Goal: Task Accomplishment & Management: Manage account settings

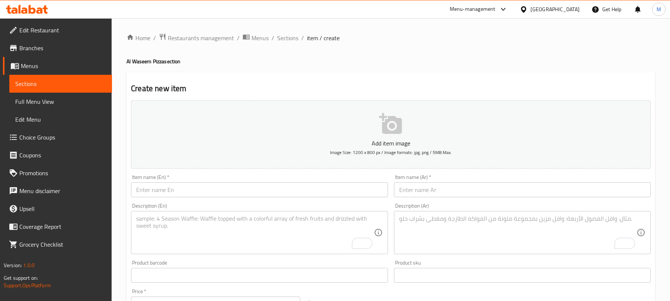
click at [439, 215] on textarea "To enrich screen reader interactions, please activate Accessibility in Grammarl…" at bounding box center [517, 232] width 237 height 35
paste textarea "بيتزا استربس صلصة، موتزاريلا، قطع استربس بالصوص و زيتون"
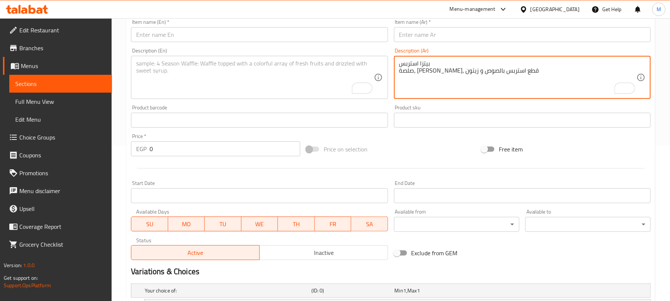
scroll to position [155, 0]
click at [413, 65] on textarea "بيتزا استربس صلصة، موتزاريلا، قطع استربس بالصوص و زيتون" at bounding box center [517, 77] width 237 height 35
click at [420, 60] on textarea "بيتزا استربس صلصة، موتزاريلا، قطع استربس بالصوص و زيتون" at bounding box center [517, 77] width 237 height 35
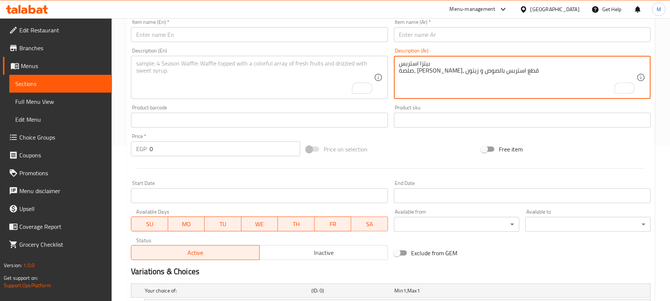
click at [420, 60] on textarea "بيتزا استربس صلصة، موتزاريلا، قطع استربس بالصوص و زيتون" at bounding box center [517, 77] width 237 height 35
type textarea "صلصة، موتزاريلا، قطع استربس بالصوص و زيتون"
click at [420, 34] on input "text" at bounding box center [522, 34] width 257 height 15
paste input "بيتزا استربس"
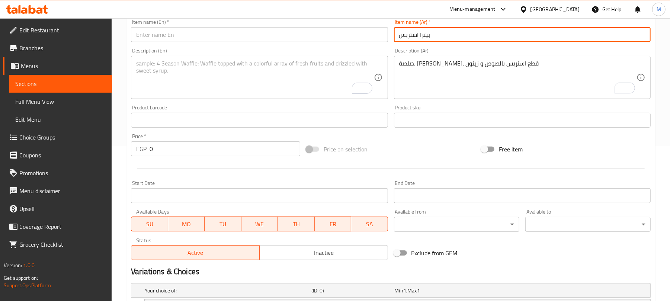
type input "بيتزا استربس"
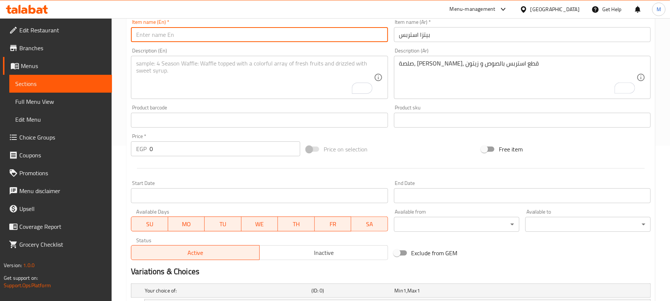
click at [300, 38] on input "text" at bounding box center [259, 34] width 257 height 15
type input "Strips Pizza"
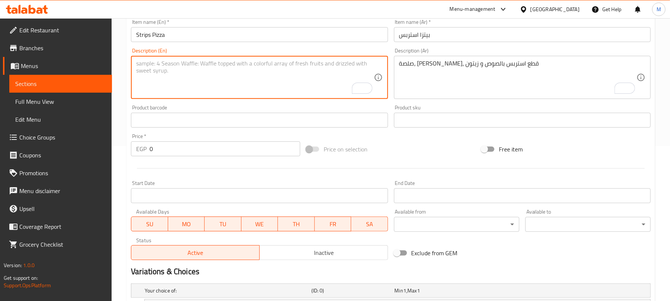
click at [165, 71] on textarea "To enrich screen reader interactions, please activate Accessibility in Grammarl…" at bounding box center [254, 77] width 237 height 35
paste textarea "Strips Pizza Sauce, mozzarella, strips with sauce, and olives"
click at [154, 65] on textarea "Strips Pizza Sauce, mozzarella, strips with sauce, and olives" at bounding box center [254, 77] width 237 height 35
click at [157, 62] on textarea "Strips Pizza Sauce, mozzarella, strips with sauce, and olives" at bounding box center [254, 77] width 237 height 35
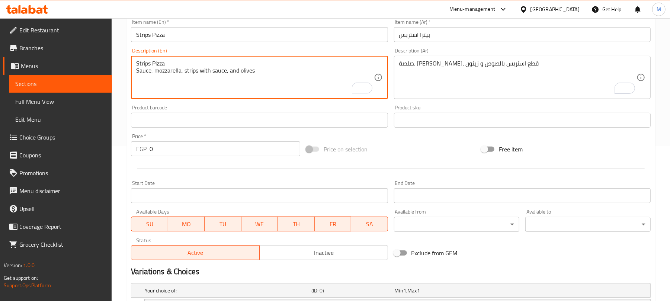
click at [157, 62] on textarea "Strips Pizza Sauce, mozzarella, strips with sauce, and olives" at bounding box center [254, 77] width 237 height 35
type textarea "Sauce, mozzarella, strips with sauce, and olives"
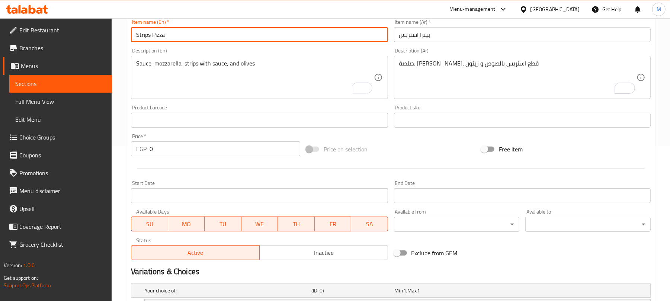
click at [177, 38] on input "Strips Pizza" at bounding box center [259, 34] width 257 height 15
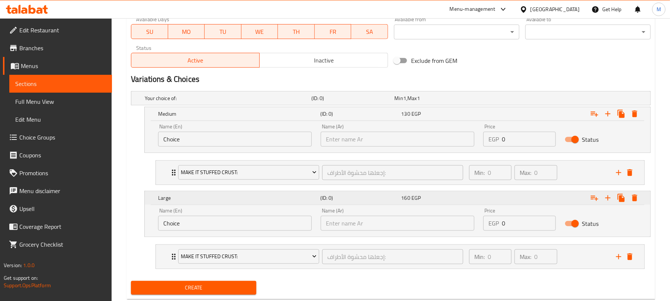
scroll to position [368, 0]
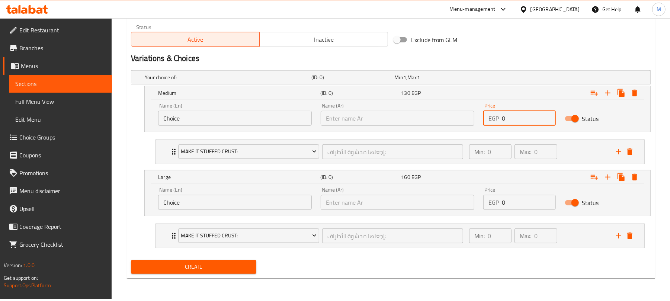
drag, startPoint x: 520, startPoint y: 117, endPoint x: 487, endPoint y: 116, distance: 32.7
click at [487, 116] on div "EGP 0 Price" at bounding box center [519, 118] width 72 height 15
type input "135"
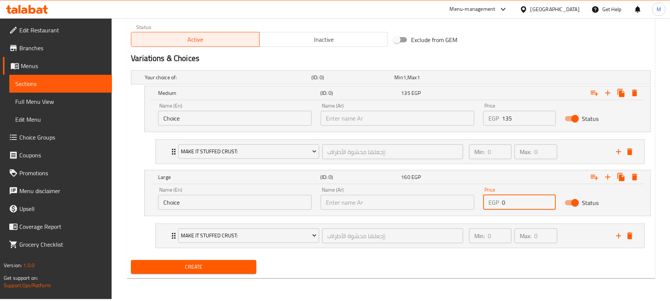
drag, startPoint x: 517, startPoint y: 205, endPoint x: 486, endPoint y: 198, distance: 31.9
click at [483, 199] on div "EGP 0 Price" at bounding box center [519, 202] width 72 height 15
type input "155"
click at [131, 260] on button "Create" at bounding box center [193, 267] width 125 height 14
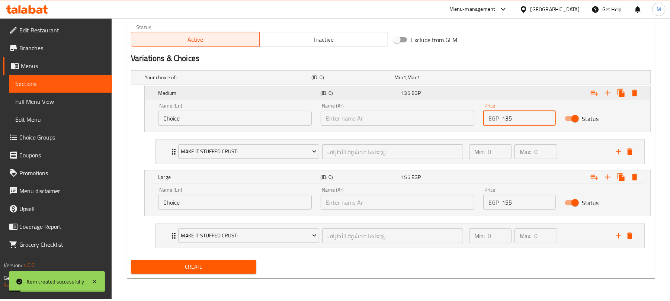
drag, startPoint x: 508, startPoint y: 114, endPoint x: 412, endPoint y: 100, distance: 96.9
click at [410, 107] on div "Name (En) Choice Name (En) Name (Ar) Name (Ar) Price EGP 135 Price Status" at bounding box center [397, 115] width 487 height 32
type input "115"
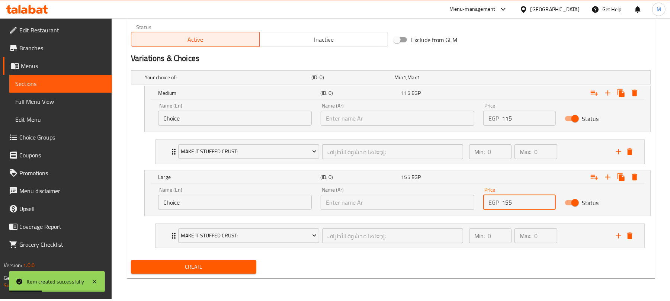
drag, startPoint x: 528, startPoint y: 204, endPoint x: 399, endPoint y: 190, distance: 129.4
click at [399, 191] on div "Name (En) Choice Name (En) Name (Ar) Name (Ar) Price EGP 155 Price Status" at bounding box center [397, 199] width 487 height 32
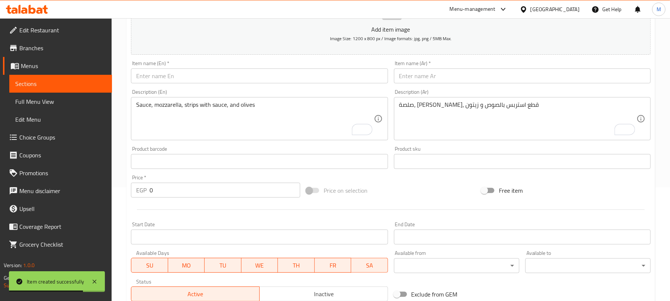
scroll to position [77, 0]
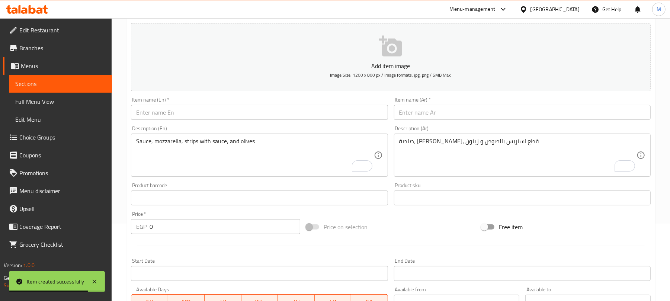
type input "140"
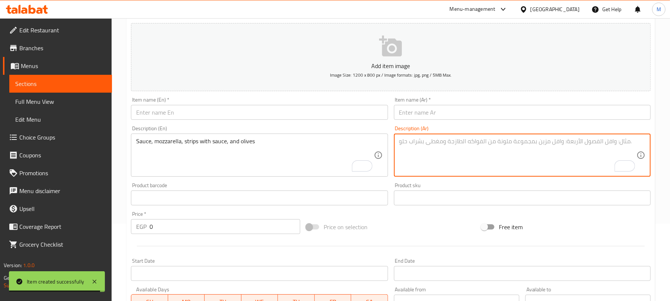
click at [428, 151] on textarea "To enrich screen reader interactions, please activate Accessibility in Grammarl…" at bounding box center [517, 155] width 237 height 35
paste textarea "بيتزا برجر فراخ صلصة، موتزاريلا، برجر، زيتون و فلفل"
click at [420, 141] on textarea "بيتزا برجر فراخ صلصة، موتزاريلا، برجر، زيتون و فلفل" at bounding box center [517, 155] width 237 height 35
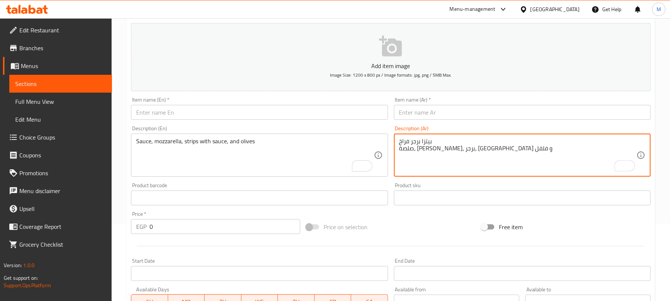
click at [420, 141] on textarea "بيتزا برجر فراخ صلصة، موتزاريلا، برجر، زيتون و فلفل" at bounding box center [517, 155] width 237 height 35
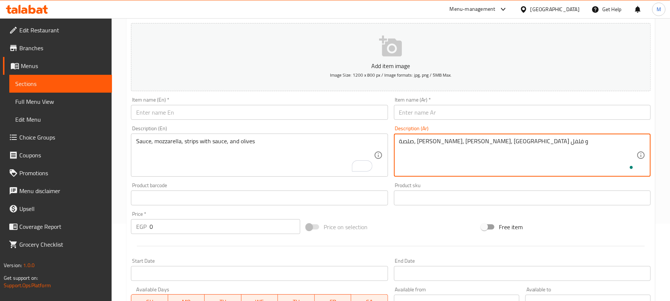
type textarea "صلصة، موتزاريلا، برجر، زيتون و فلفل"
click at [425, 112] on input "text" at bounding box center [522, 112] width 257 height 15
paste input "بيتزا برجر فراخ"
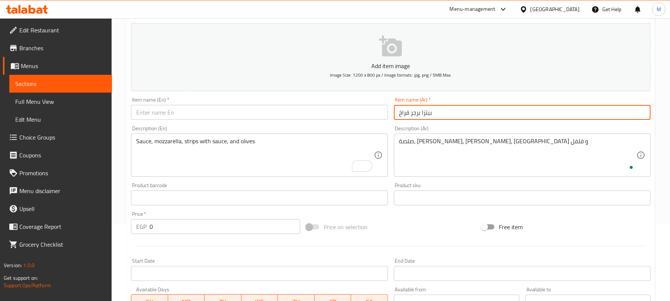
type input "بيتزا برجر فراخ"
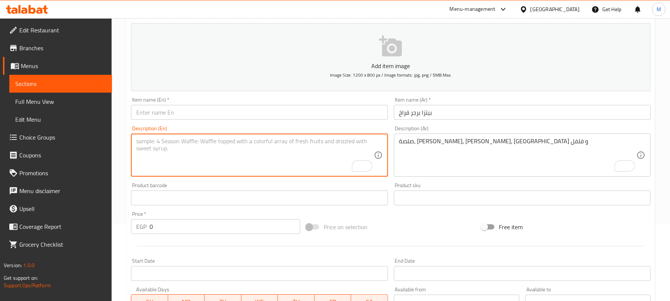
click at [196, 152] on textarea "To enrich screen reader interactions, please activate Accessibility in Grammarl…" at bounding box center [254, 155] width 237 height 35
paste textarea "Chicken Burger Pizza Sauce, mozzarella, burger, olives, and peppers"
click at [148, 145] on textarea "Chicken Burger Pizza Sauce, mozzarella, burger, olives, and peppers" at bounding box center [254, 155] width 237 height 35
click at [154, 139] on textarea "Chicken Burger Pizza Sauce, mozzarella, burger, olives, and peppers" at bounding box center [254, 155] width 237 height 35
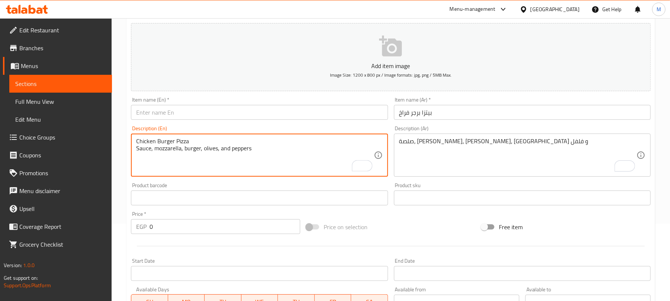
click at [154, 139] on textarea "Chicken Burger Pizza Sauce, mozzarella, burger, olives, and peppers" at bounding box center [254, 155] width 237 height 35
type textarea "Sauce, mozzarella, burger, olives, and peppers"
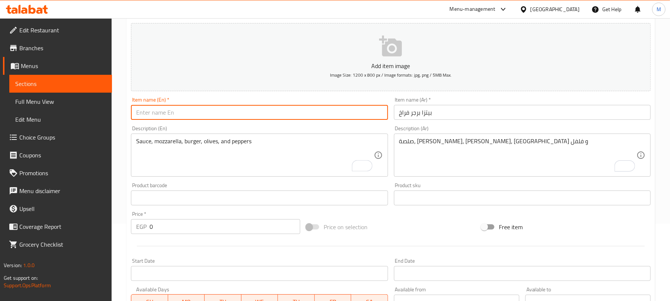
click at [200, 107] on input "text" at bounding box center [259, 112] width 257 height 15
paste input "Chicken Burger Pizza"
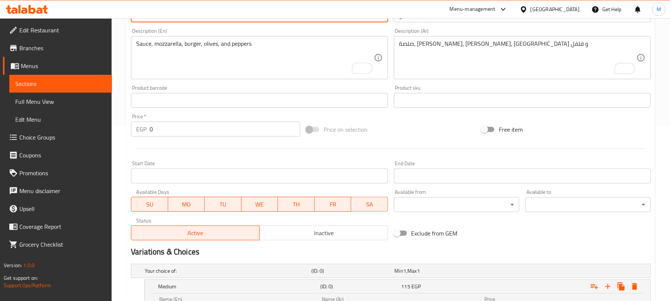
scroll to position [120, 0]
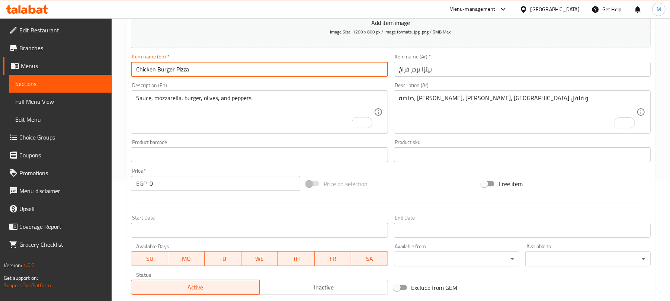
type input "Chicken Burger Pizza"
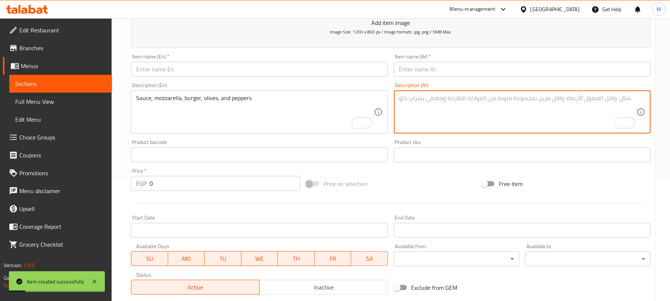
drag, startPoint x: 441, startPoint y: 113, endPoint x: 425, endPoint y: 108, distance: 16.5
click at [441, 113] on textarea "To enrich screen reader interactions, please activate Accessibility in Grammarl…" at bounding box center [517, 111] width 237 height 35
paste textarea "بيتزا برجر بيف لحمة صلصة، موتزاريلا، برجر، فلفل و زيتون"
click at [417, 97] on textarea "بيتزا برجر بيف لحمة صلصة، موتزاريلا، برجر، فلفل و زيتون" at bounding box center [517, 111] width 237 height 35
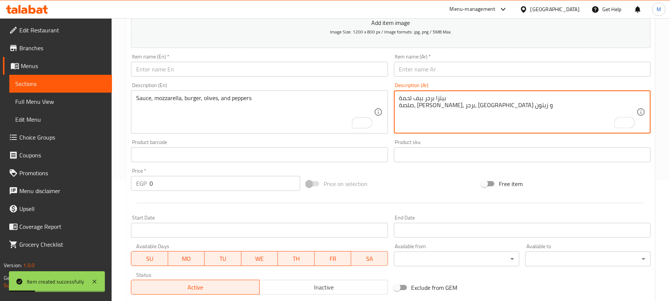
click at [417, 97] on textarea "بيتزا برجر بيف لحمة صلصة، موتزاريلا، برجر، فلفل و زيتون" at bounding box center [517, 111] width 237 height 35
type textarea "صلصة، موتزاريلا، برجر، فلفل و زيتون"
click at [418, 71] on input "text" at bounding box center [522, 69] width 257 height 15
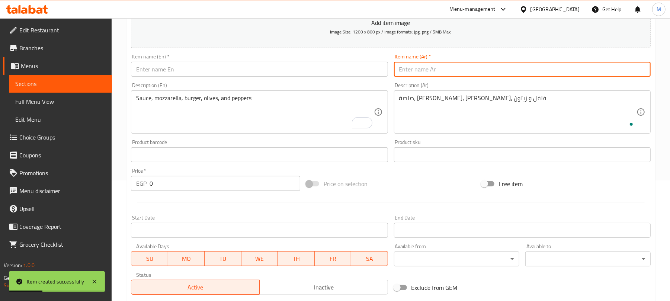
paste input "بيتزا برجر بيف لحمة"
type input "بيتزا برجر بيف لحمة"
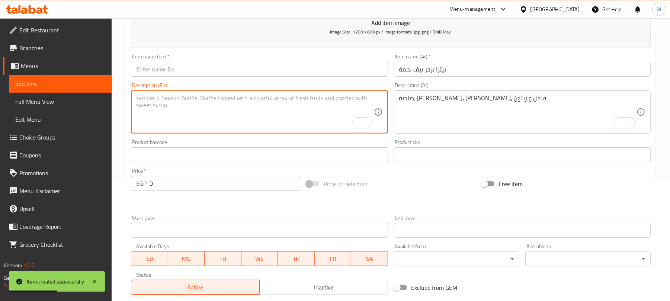
click at [165, 113] on textarea "To enrich screen reader interactions, please activate Accessibility in Grammarl…" at bounding box center [254, 111] width 237 height 35
paste textarea "Beef Burger Pizza Sauce, mozzarella, burger, peppers, and olives"
click at [146, 97] on textarea "Beef Burger Pizza Sauce, mozzarella, burger, peppers, and olives" at bounding box center [254, 111] width 237 height 35
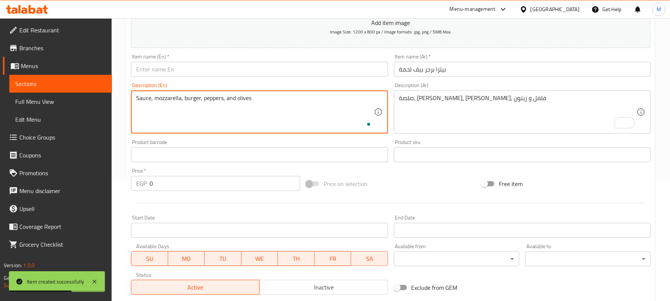
type textarea "Sauce, mozzarella, burger, peppers, and olives"
click at [158, 72] on input "text" at bounding box center [259, 69] width 257 height 15
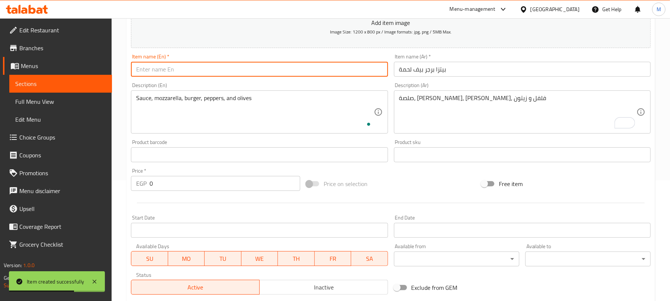
paste input "Beef Burger Pizza"
type input "Beef Burger Pizza"
click at [405, 71] on input "بيتزا برجر بيف لحمة" at bounding box center [522, 69] width 257 height 15
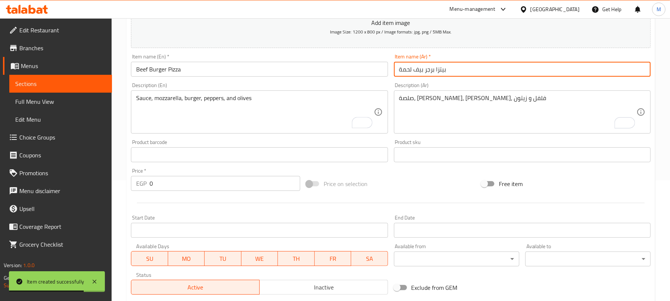
click at [405, 71] on input "بيتزا برجر بيف لحمة" at bounding box center [522, 69] width 257 height 15
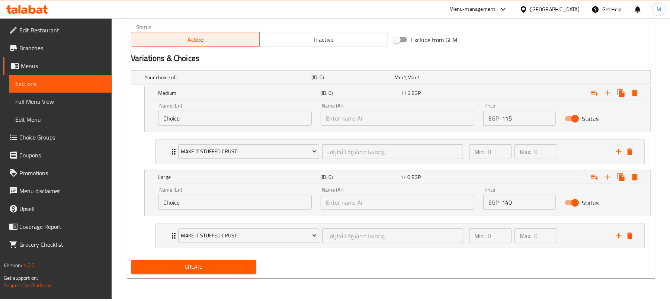
type input "بيتزا برجر بيف"
drag, startPoint x: 524, startPoint y: 115, endPoint x: 478, endPoint y: 112, distance: 45.8
click at [478, 112] on div "Name (En) Choice Name (En) Name (Ar) Name (Ar) Price EGP 115 Price Status" at bounding box center [397, 115] width 487 height 32
type input "140"
drag, startPoint x: 517, startPoint y: 200, endPoint x: 480, endPoint y: 197, distance: 36.6
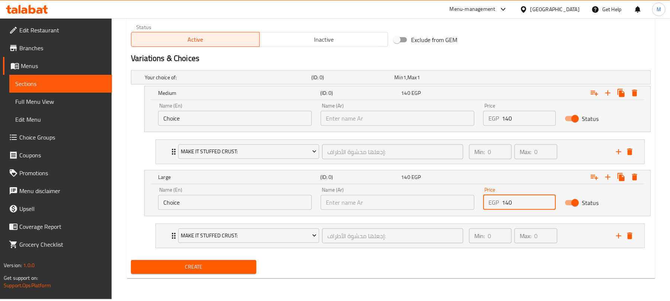
click at [479, 205] on div "Price EGP 140 Price" at bounding box center [519, 199] width 81 height 32
type input "160"
click at [131, 260] on button "Create" at bounding box center [193, 267] width 125 height 14
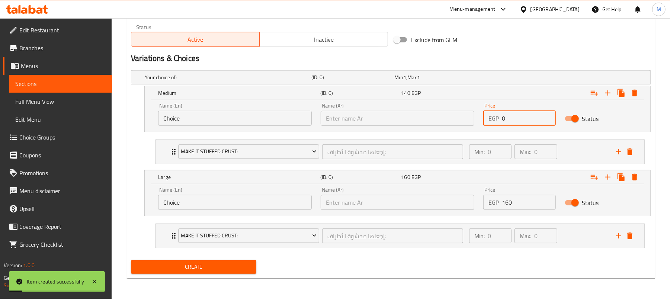
click at [527, 124] on input "0" at bounding box center [529, 118] width 54 height 15
type input "160"
click at [521, 203] on input "0" at bounding box center [529, 202] width 54 height 15
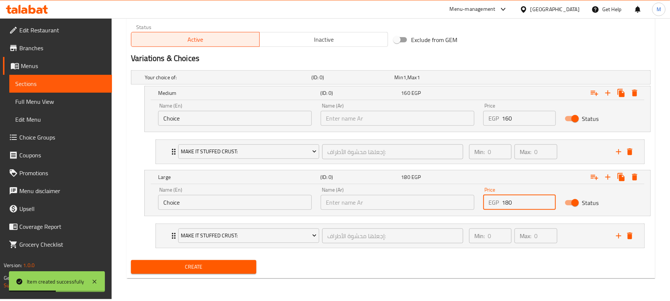
type input "180"
click at [511, 45] on div "Exclude from GEM" at bounding box center [478, 40] width 175 height 20
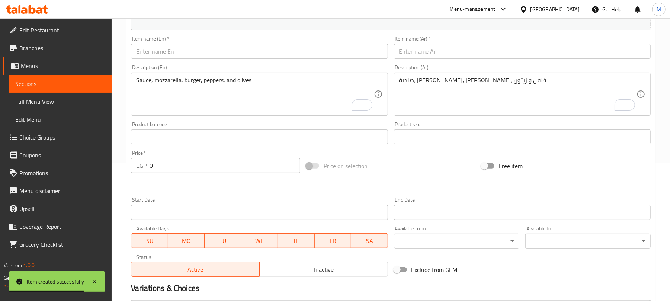
scroll to position [71, 0]
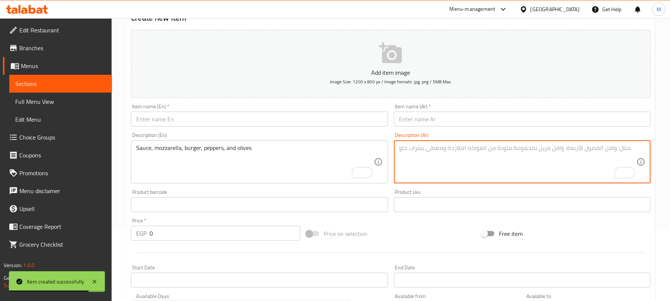
click at [416, 170] on textarea "To enrich screen reader interactions, please activate Accessibility in Grammarl…" at bounding box center [517, 161] width 237 height 35
paste textarea "بيتزا شاورما لحمة صلصة، موتزاريلا، شرائح شاورما، زيتون و فلفل"
click at [414, 146] on textarea "بيتزا شاورما لحمة صلصة، موتزاريلا، شرائح شاورما، زيتون و فلفل" at bounding box center [517, 161] width 237 height 35
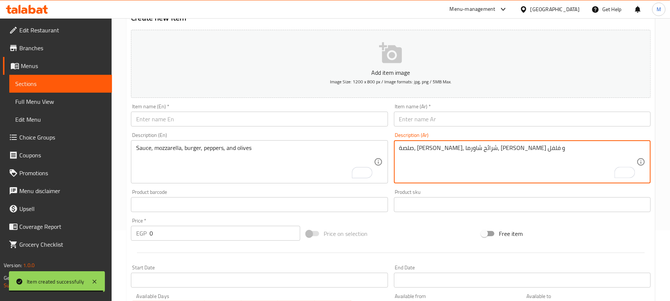
type textarea "صلصة، موتزاريلا، شرائح شاورما، زيتون و فلفل"
click at [426, 115] on input "text" at bounding box center [522, 119] width 257 height 15
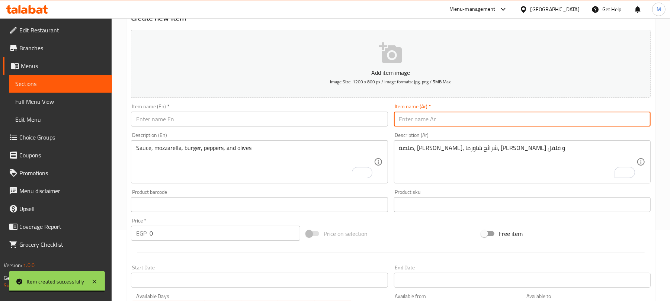
paste input "بيتزا شاورما لحمة"
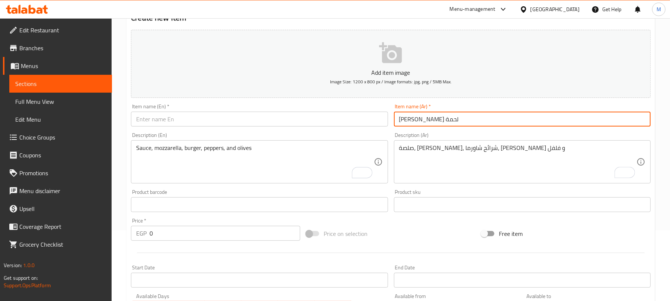
type input "بيتزا شاورما لحمة"
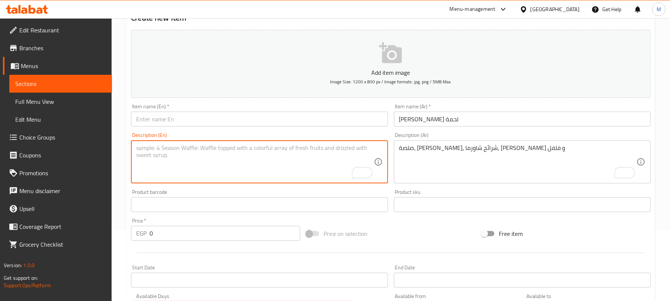
click at [176, 176] on textarea "To enrich screen reader interactions, please activate Accessibility in Grammarl…" at bounding box center [254, 161] width 237 height 35
paste textarea "Meat Shawarma Pizza Sauce, mozzarella, shawarma slices, olives, and peppers"
click at [168, 145] on textarea "Meat Shawarma Pizza Sauce, mozzarella, shawarma slices, olives, and peppers" at bounding box center [254, 161] width 237 height 35
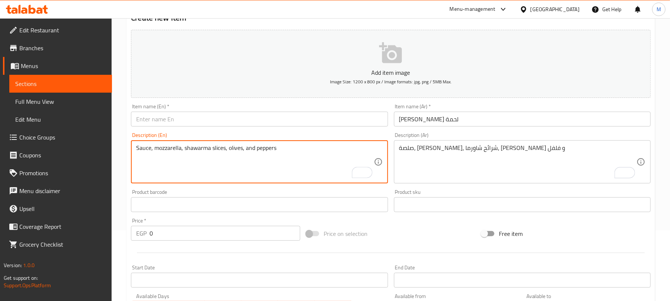
type textarea "Sauce, mozzarella, shawarma slices, olives, and peppers"
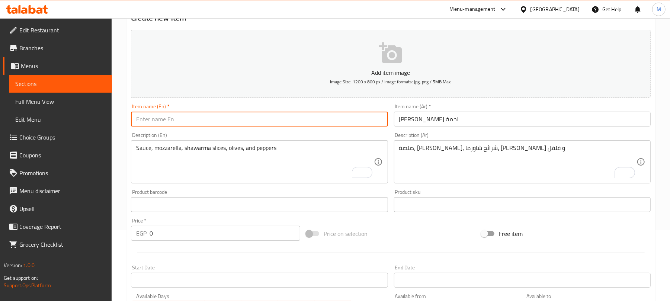
click at [182, 115] on input "text" at bounding box center [259, 119] width 257 height 15
paste input "Meat Shawarma Pizza"
type input "Meat Shawarma Pizza"
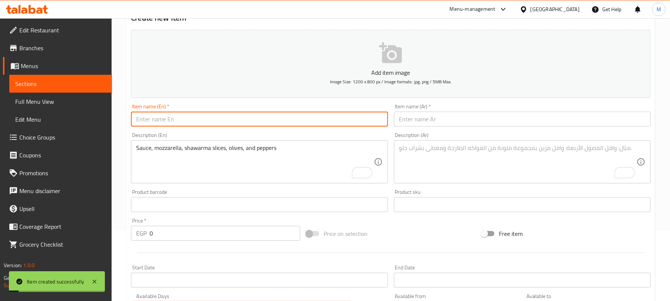
click at [437, 152] on textarea "To enrich screen reader interactions, please activate Accessibility in Grammarl…" at bounding box center [517, 161] width 237 height 35
paste textarea "بيتزا الوسيم السوري صلصة، موتزاريلا، فلفل، زيتون، فراخ، تركي، سجق و سوسیس"
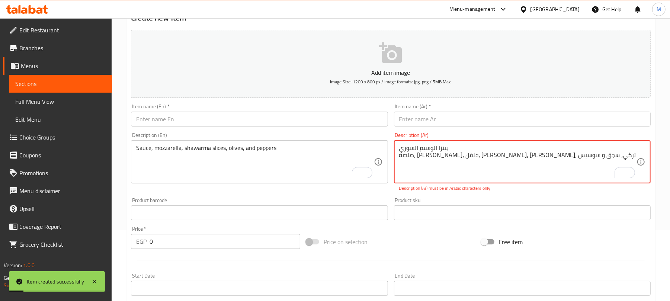
click at [423, 146] on textarea "بيتزا الوسيم السوري صلصة، موتزاريلا، فلفل، زيتون، فراخ، تركي، سجق و سوسیس" at bounding box center [517, 161] width 237 height 35
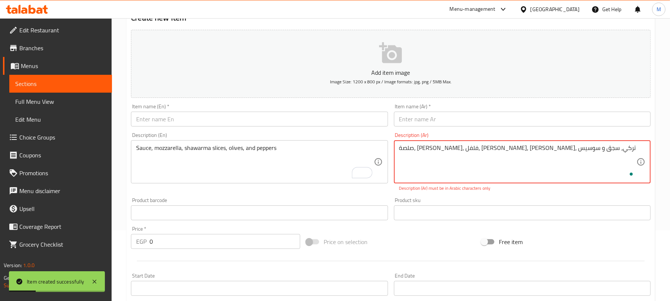
type textarea "صلصة، موتزاريلا، فلفل، زيتون، فراخ، تركي، سجق و سوسیس"
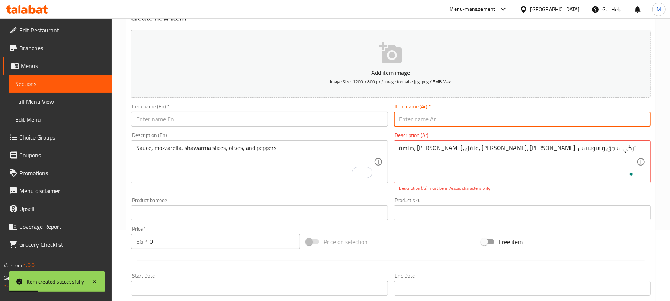
click at [433, 118] on input "text" at bounding box center [522, 119] width 257 height 15
paste input "بيتزا الوسيم السوري"
type input "بيتزا الوسيم السوري"
click at [175, 166] on textarea "To enrich screen reader interactions, please activate Accessibility in Grammarl…" at bounding box center [254, 161] width 237 height 35
paste textarea "Syrian Handsome Pizza Sauce, mozzarella, peppers, olives, chicken, turkey, saus…"
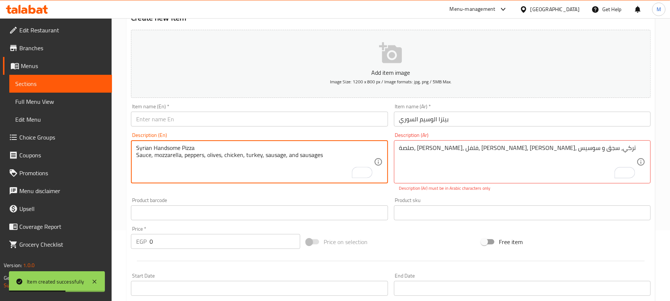
click at [164, 147] on textarea "Syrian Handsome Pizza Sauce, mozzarella, peppers, olives, chicken, turkey, saus…" at bounding box center [254, 161] width 237 height 35
click at [189, 145] on textarea "Syrian Handsome Pizza Sauce, mozzarella, peppers, olives, chicken, turkey, saus…" at bounding box center [254, 161] width 237 height 35
drag, startPoint x: 189, startPoint y: 145, endPoint x: 194, endPoint y: 138, distance: 8.7
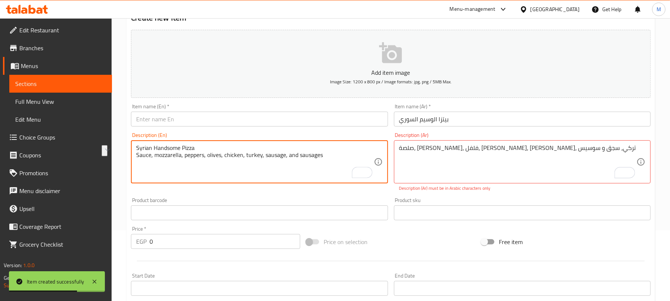
click at [191, 145] on textarea "Syrian Handsome Pizza Sauce, mozzarella, peppers, olives, chicken, turkey, saus…" at bounding box center [254, 161] width 237 height 35
type textarea "Syrian Handsome Sauce, mozzarella, peppers, olives, chicken, turkey, sausage, a…"
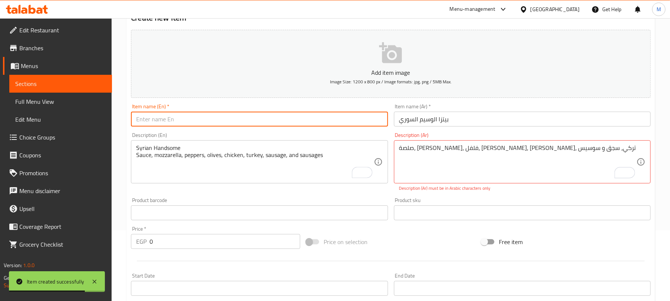
click at [210, 124] on input "text" at bounding box center [259, 119] width 257 height 15
paste input "Pizza"
type input "Pizza"
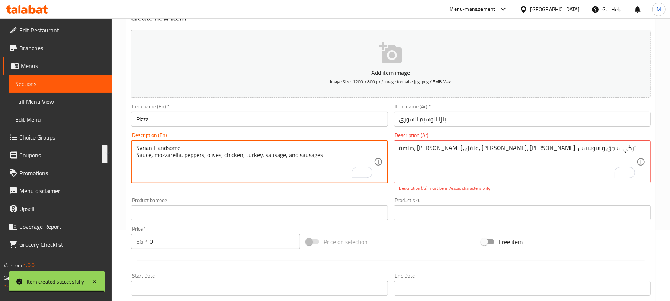
click at [158, 150] on textarea "Syrian Handsome Sauce, mozzarella, peppers, olives, chicken, turkey, sausage, a…" at bounding box center [254, 161] width 237 height 35
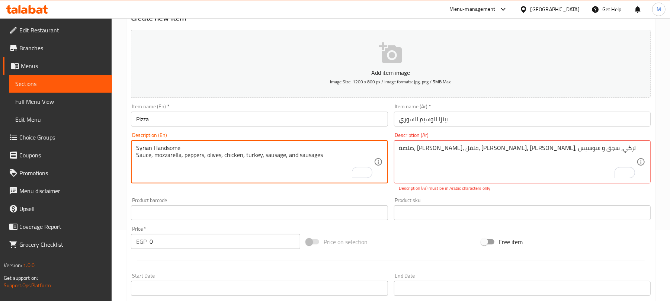
click at [158, 150] on textarea "Syrian Handsome Sauce, mozzarella, peppers, olives, chicken, turkey, sausage, a…" at bounding box center [254, 161] width 237 height 35
click at [165, 145] on textarea "Syrian Handsome Sauce, mozzarella, peppers, olives, chicken, turkey, sausage, a…" at bounding box center [254, 161] width 237 height 35
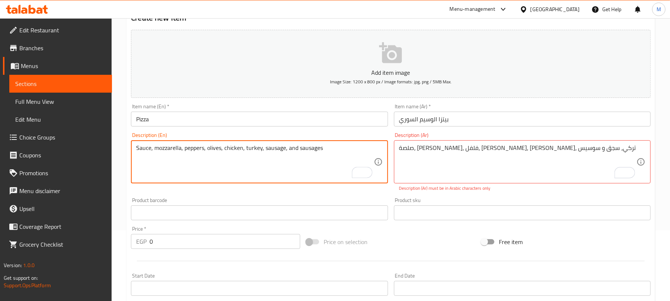
type textarea "Sauce, mozzarella, peppers, olives, chicken, turkey, sausage, and sausages"
click at [136, 123] on input "Pizza" at bounding box center [259, 119] width 257 height 15
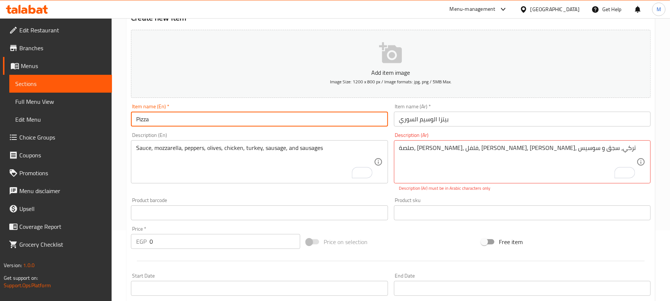
paste input "[PERSON_NAME]"
click at [225, 118] on input "Al Waseem AlSyrian Pizza" at bounding box center [259, 119] width 257 height 15
type input "Al Waseem AlSyrian Pizza"
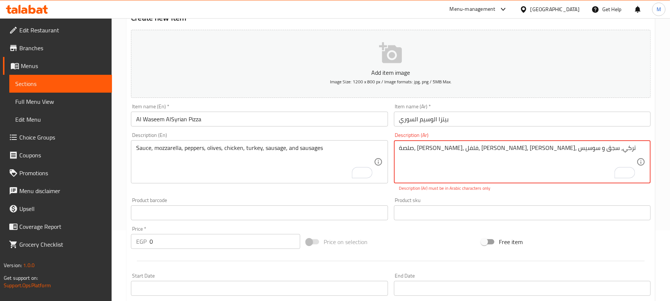
click at [424, 151] on textarea "صلصة، موتزاريلا، فلفل، زيتون، فراخ، تركي، سجق و سوسیس" at bounding box center [517, 161] width 237 height 35
click at [466, 152] on textarea "صلصة، موتزاريلا، فلفل، زيتون، فراخ، تركي، سجق و سوسیس" at bounding box center [517, 161] width 237 height 35
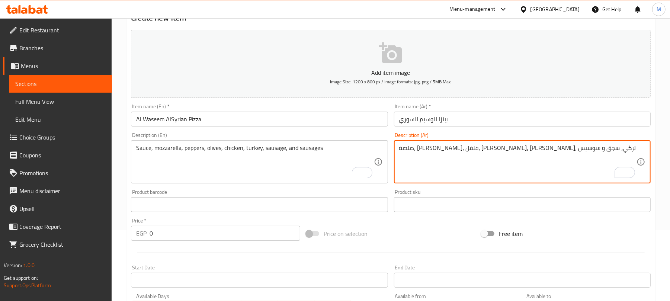
type textarea "صلصة، موتزاريلا، فلفل، زيتون، فراخ، تركي، سجق و سوسيس"
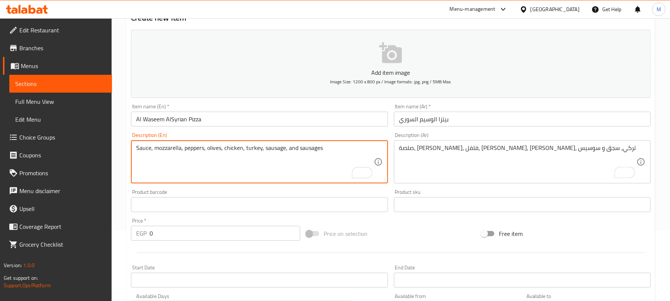
click at [308, 152] on textarea "Sauce, mozzarella, peppers, olives, chicken, turkey, sausage, and sausages" at bounding box center [254, 161] width 237 height 35
type textarea "Sauce, mozzarella, peppers, olives, chicken, turkey, sausage, and hot dog"
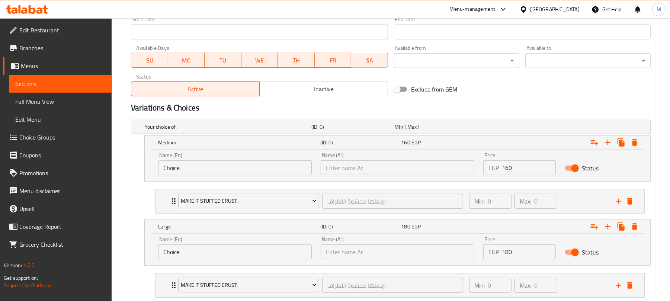
click at [516, 170] on input "160" at bounding box center [529, 167] width 54 height 15
type input "160"
click at [529, 251] on input "0" at bounding box center [529, 251] width 54 height 15
type input "185"
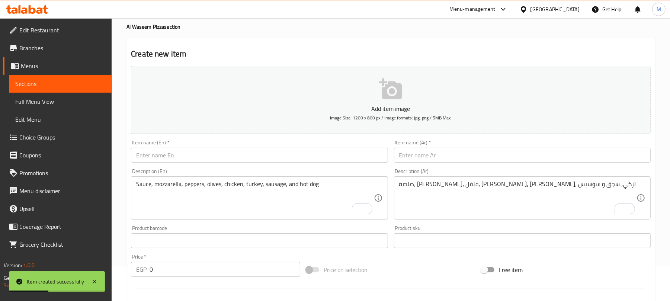
scroll to position [0, 0]
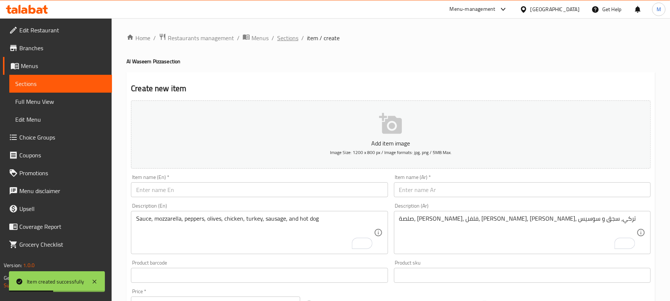
click at [280, 35] on span "Sections" at bounding box center [287, 37] width 21 height 9
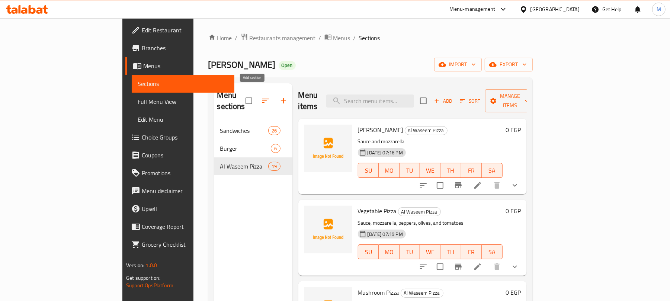
click at [281, 98] on icon "button" at bounding box center [283, 100] width 5 height 5
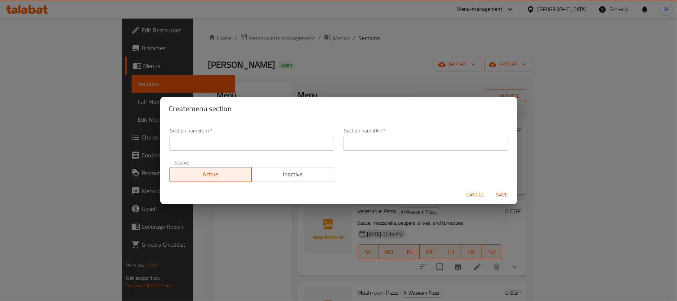
click at [363, 151] on div "Section name(Ar)   * Section name(Ar) *" at bounding box center [426, 139] width 174 height 32
click at [364, 149] on input "text" at bounding box center [425, 143] width 165 height 15
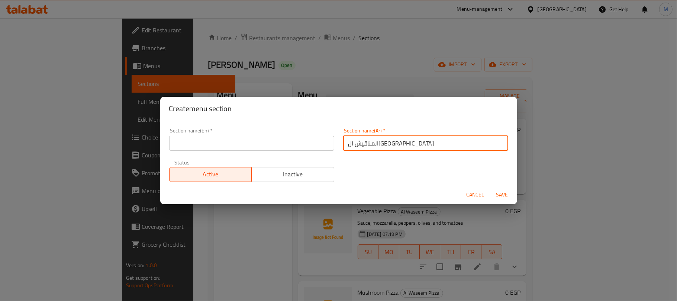
type input "المناقيش السورية"
click at [283, 137] on input "text" at bounding box center [251, 143] width 165 height 15
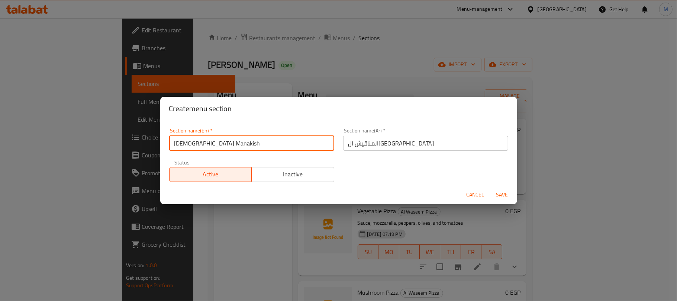
type input "[DEMOGRAPHIC_DATA] Manakish"
click at [490, 188] on button "Save" at bounding box center [502, 195] width 24 height 14
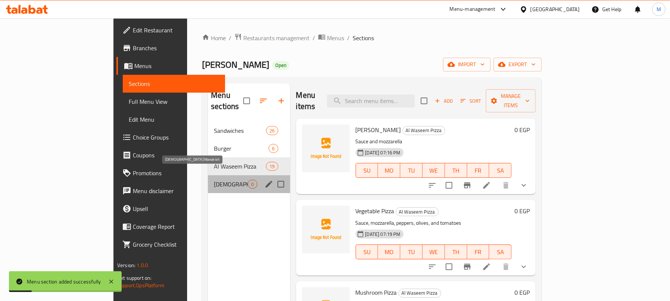
click at [214, 180] on span "[DEMOGRAPHIC_DATA] Manakish" at bounding box center [231, 184] width 34 height 9
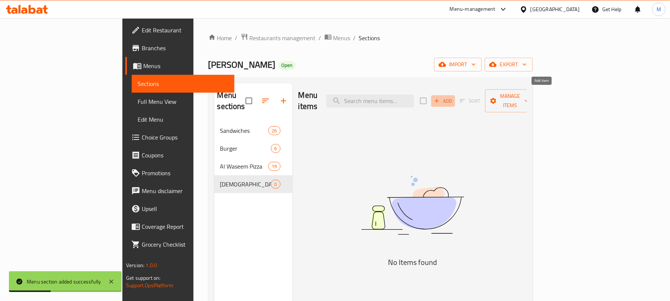
click at [453, 97] on span "Add" at bounding box center [443, 101] width 20 height 9
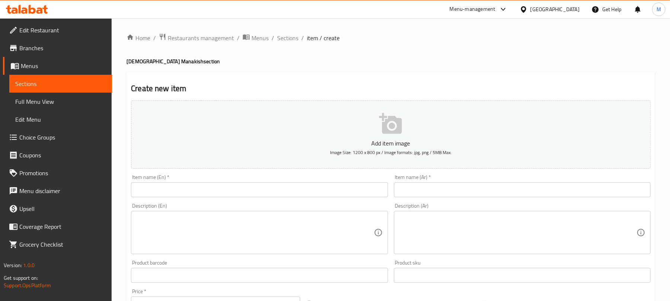
click at [422, 188] on input "text" at bounding box center [522, 189] width 257 height 15
paste input "زعتر"
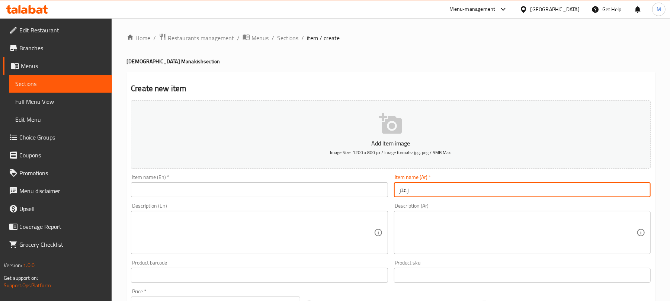
type input "زعتر"
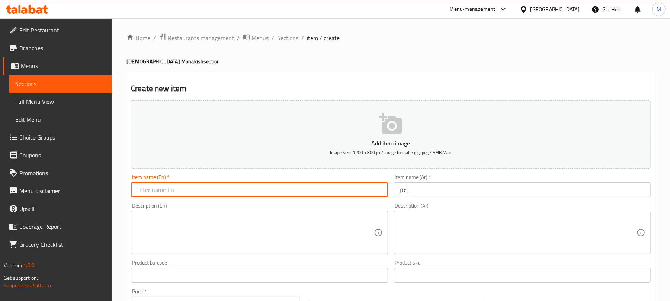
click at [249, 193] on input "text" at bounding box center [259, 189] width 257 height 15
paste input "Zaatar"
type input "Zaatar"
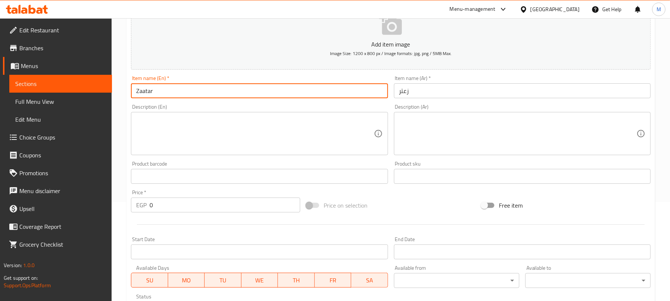
click at [241, 202] on input "0" at bounding box center [224, 204] width 151 height 15
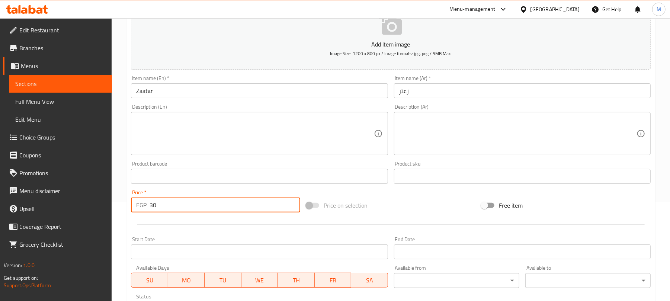
type input "30"
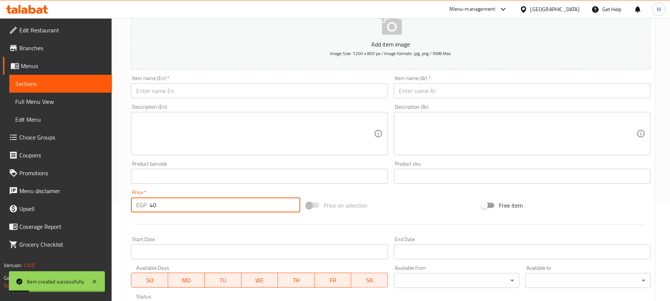
type input "40"
drag, startPoint x: 455, startPoint y: 94, endPoint x: 511, endPoint y: 1, distance: 108.5
click at [455, 94] on input "text" at bounding box center [522, 90] width 257 height 15
paste input "زعتر بالجبنة"
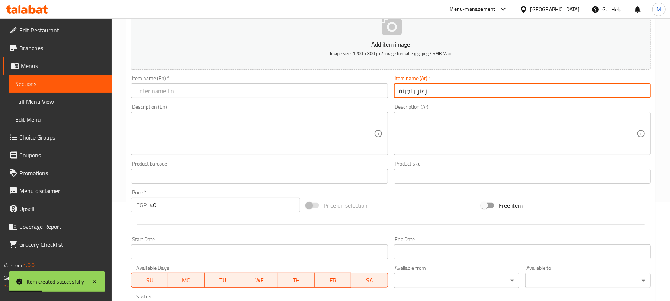
type input "زعتر بالجبنة"
drag, startPoint x: 204, startPoint y: 91, endPoint x: 218, endPoint y: 97, distance: 15.1
click at [205, 91] on input "text" at bounding box center [259, 90] width 257 height 15
paste input "Zaatar with Cheese"
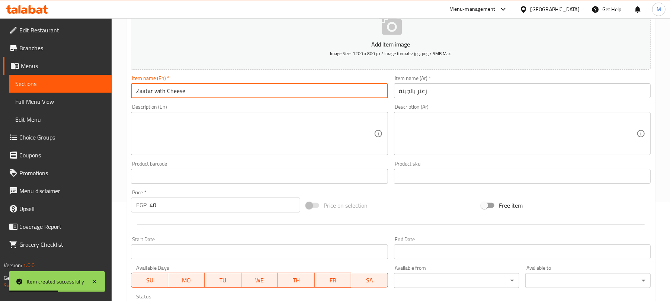
type input "Zaatar with Cheese"
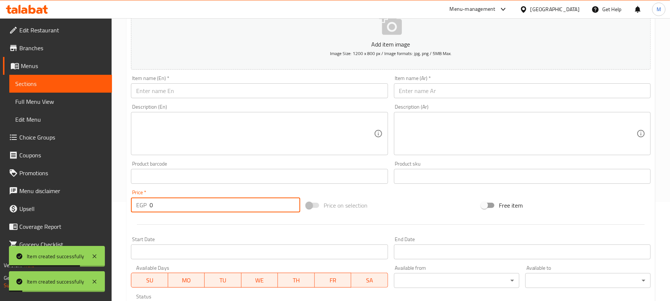
click at [213, 212] on input "0" at bounding box center [224, 204] width 151 height 15
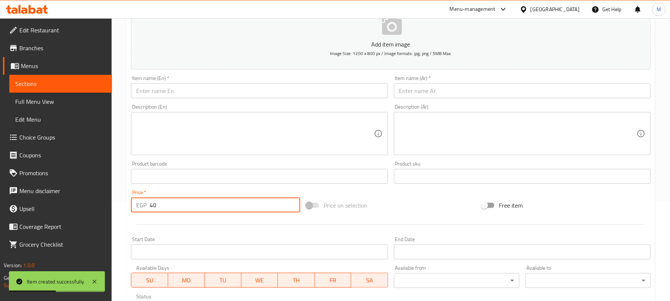
type input "40"
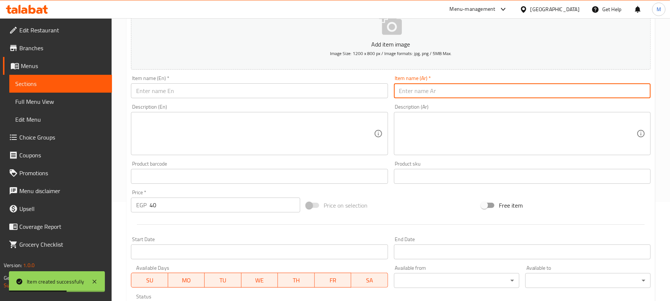
drag, startPoint x: 418, startPoint y: 88, endPoint x: 442, endPoint y: 61, distance: 36.6
click at [418, 88] on input "text" at bounding box center [522, 90] width 257 height 15
paste input "محمرة بالجبنة"
type input "محمرة بالجبنة"
click at [231, 94] on input "text" at bounding box center [259, 90] width 257 height 15
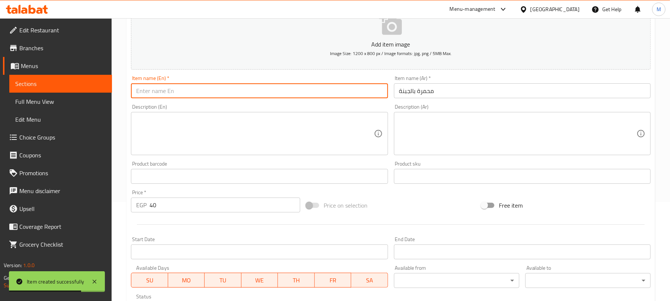
paste input "Muhammara with Cheese"
type input "Muhammara with Cheese"
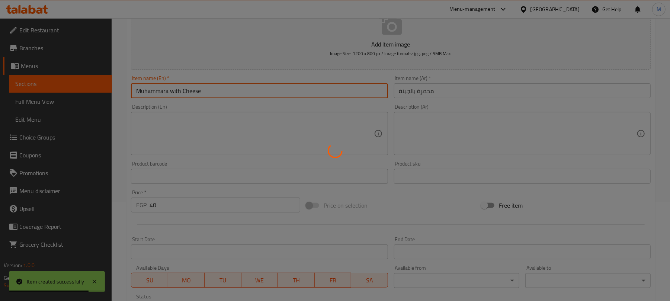
type input "0"
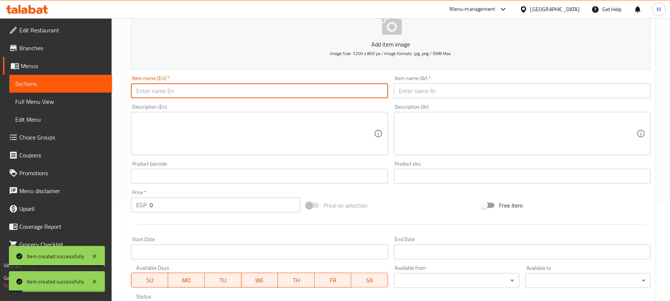
scroll to position [0, 0]
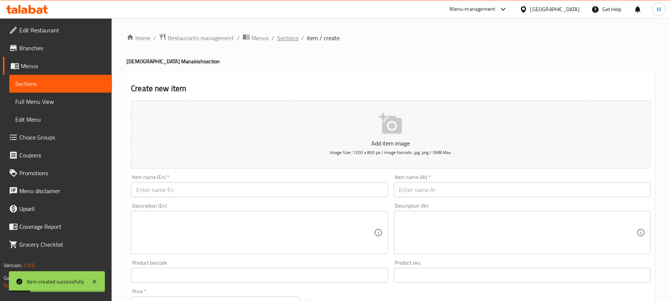
click at [292, 41] on span "Sections" at bounding box center [287, 37] width 21 height 9
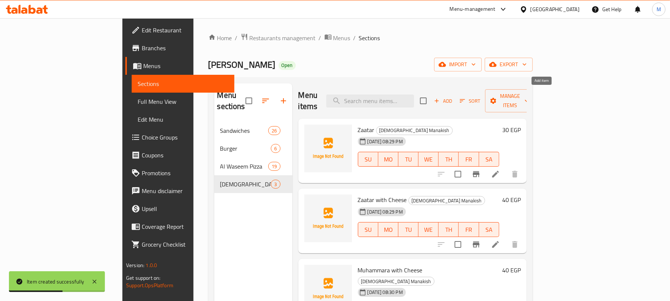
click at [453, 97] on span "Add" at bounding box center [443, 101] width 20 height 9
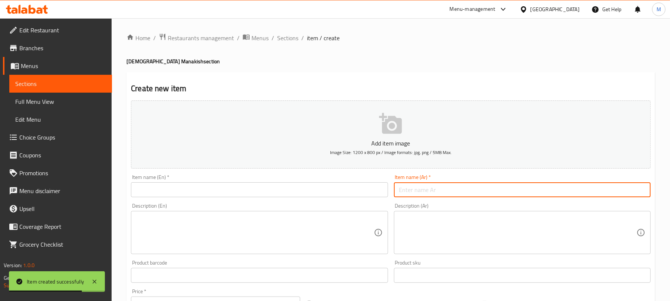
drag, startPoint x: 438, startPoint y: 195, endPoint x: 487, endPoint y: 25, distance: 176.4
click at [438, 192] on input "text" at bounding box center [522, 189] width 257 height 15
paste input "محمرة"
type input "محمرة"
drag, startPoint x: 242, startPoint y: 193, endPoint x: 242, endPoint y: 184, distance: 8.9
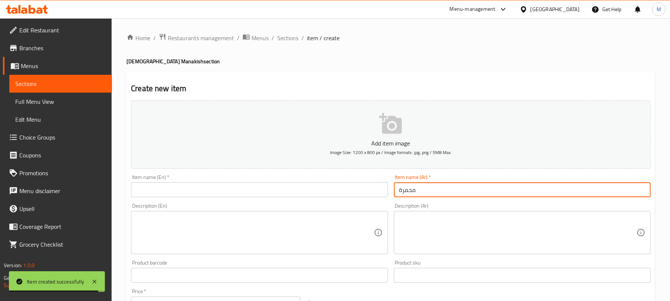
click at [242, 193] on input "text" at bounding box center [259, 189] width 257 height 15
paste input "Muhammara"
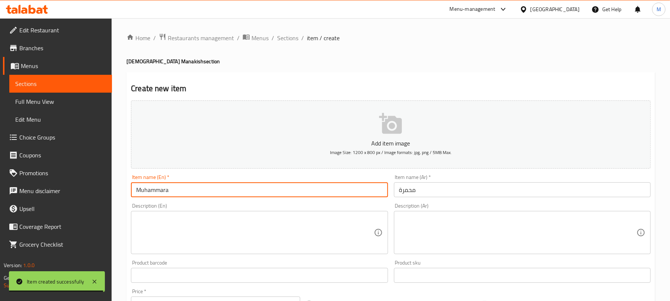
type input "Muhammara"
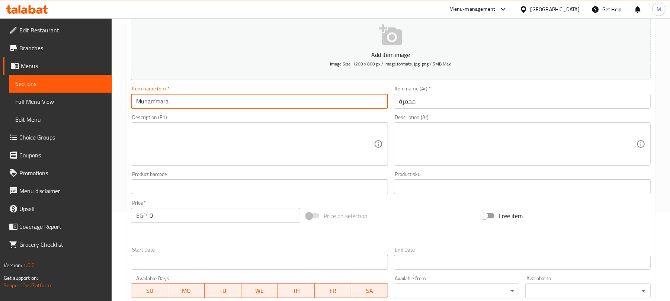
scroll to position [99, 0]
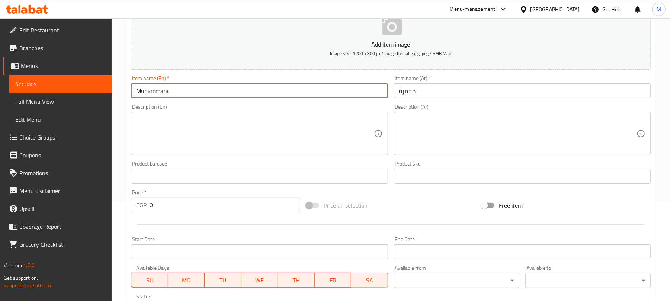
click at [271, 200] on input "0" at bounding box center [224, 204] width 151 height 15
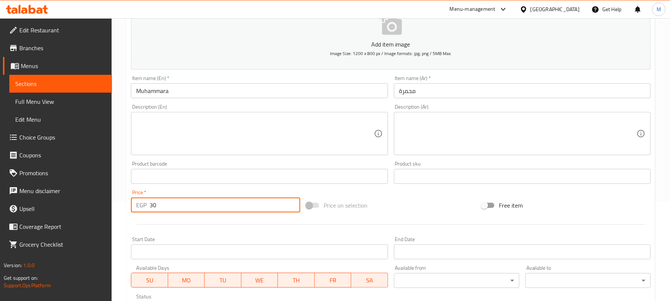
type input "30"
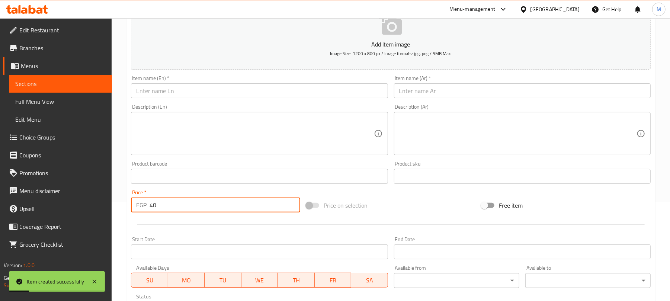
type input "40"
drag, startPoint x: 429, startPoint y: 89, endPoint x: 431, endPoint y: 86, distance: 4.5
click at [429, 89] on input "text" at bounding box center [522, 90] width 257 height 15
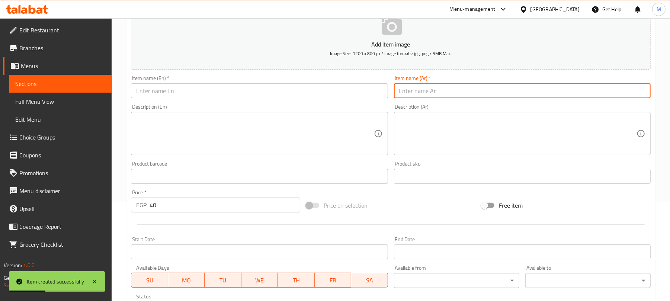
paste input "شامية"
type input "شامية"
click at [198, 94] on input "text" at bounding box center [259, 90] width 257 height 15
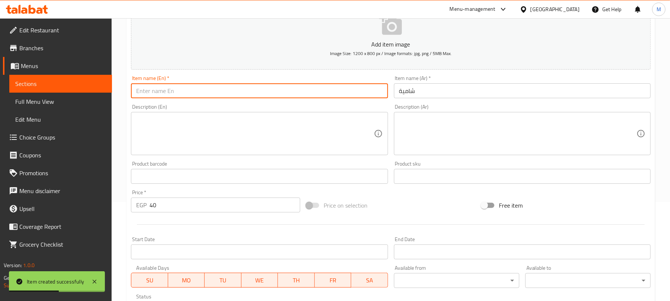
paste input "Shami"
type input "Shamia"
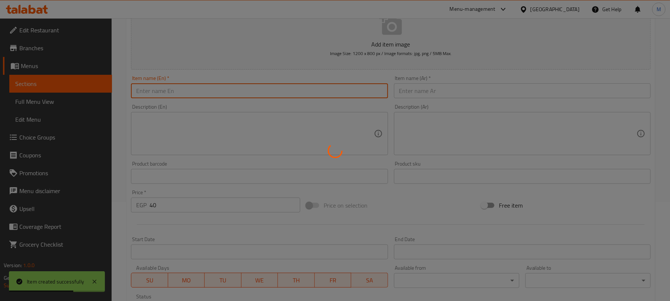
type input "0"
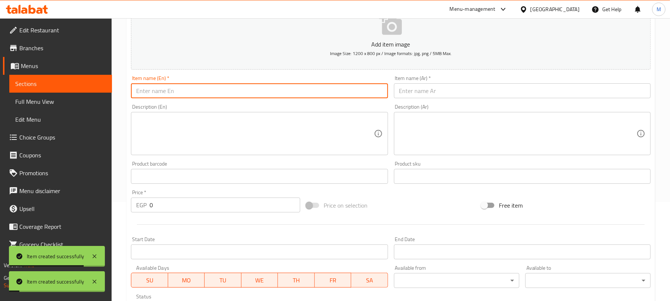
click at [439, 88] on input "text" at bounding box center [522, 90] width 257 height 15
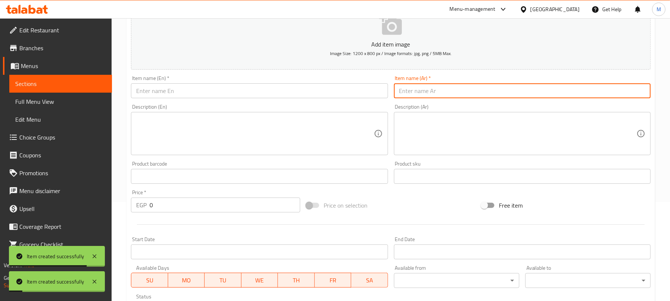
paste input "حلوم"
type input "حلوم"
click at [234, 95] on input "text" at bounding box center [259, 90] width 257 height 15
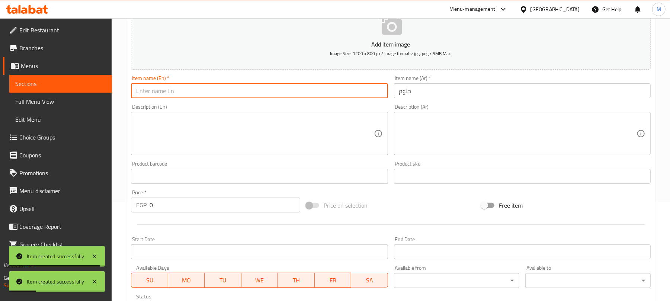
paste input "Halloumi"
type input "Halloumi"
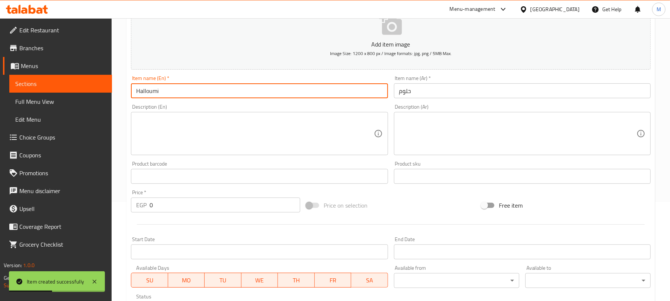
click at [229, 200] on input "0" at bounding box center [224, 204] width 151 height 15
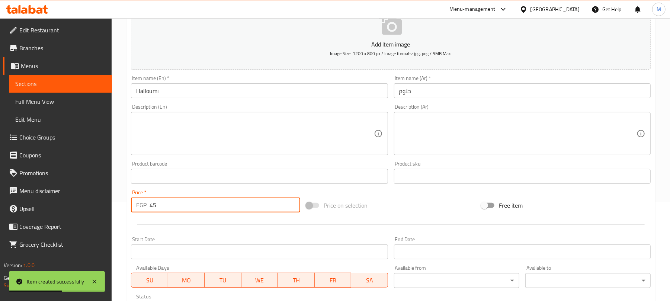
type input "45"
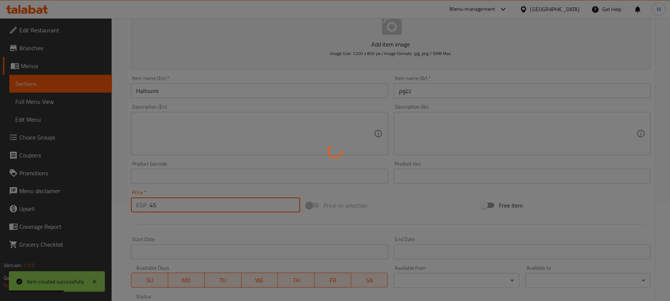
type input "0"
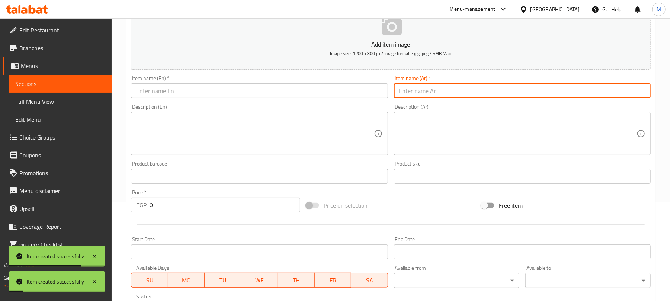
drag, startPoint x: 440, startPoint y: 93, endPoint x: 452, endPoint y: 53, distance: 41.9
click at [440, 93] on input "text" at bounding box center [522, 90] width 257 height 15
paste input "موتزاريلا"
type input "موتزاريلا"
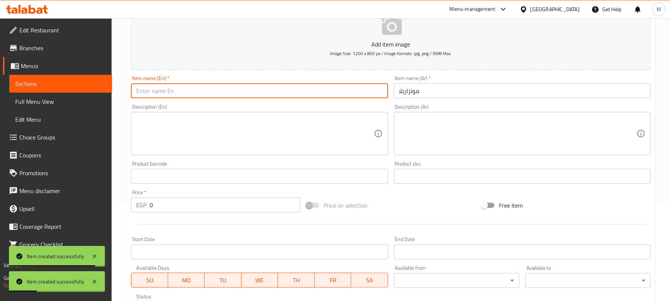
click at [223, 87] on input "text" at bounding box center [259, 90] width 257 height 15
paste input "Mozzarella"
type input "Mozzarella"
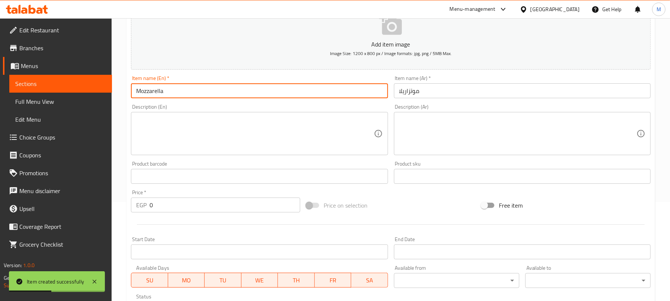
click at [240, 200] on input "0" at bounding box center [224, 204] width 151 height 15
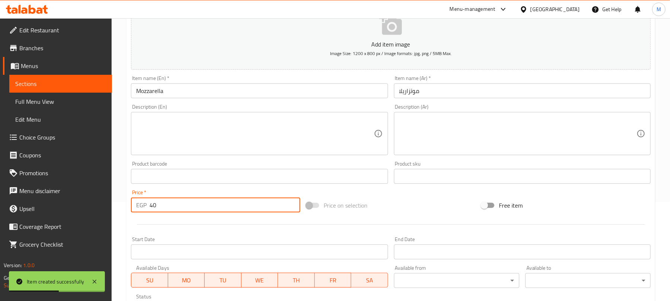
type input "40"
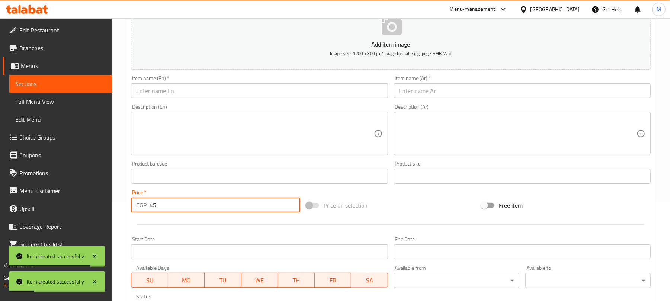
type input "45"
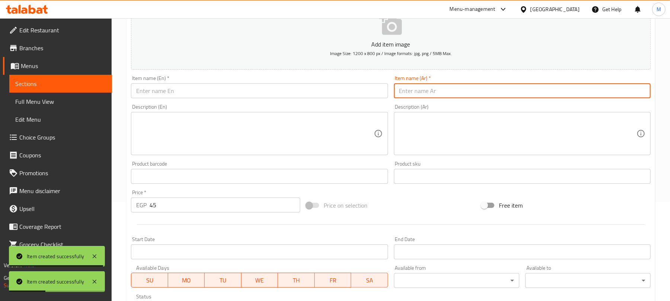
click at [445, 92] on input "text" at bounding box center [522, 90] width 257 height 15
paste input "كرافت"
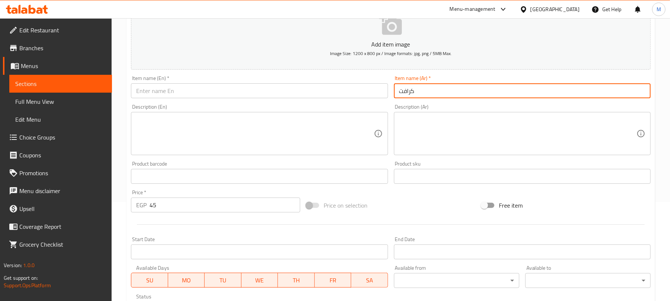
type input "كرافت"
click at [220, 94] on input "text" at bounding box center [259, 90] width 257 height 15
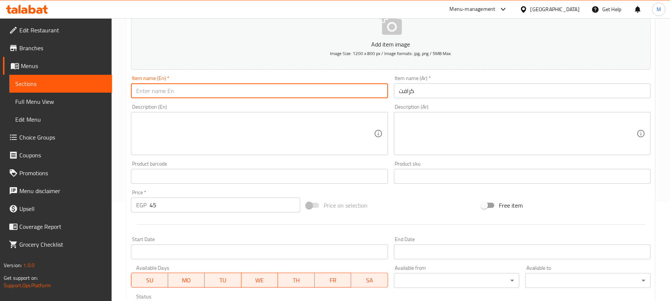
paste input "Kraft"
type input "Kraft"
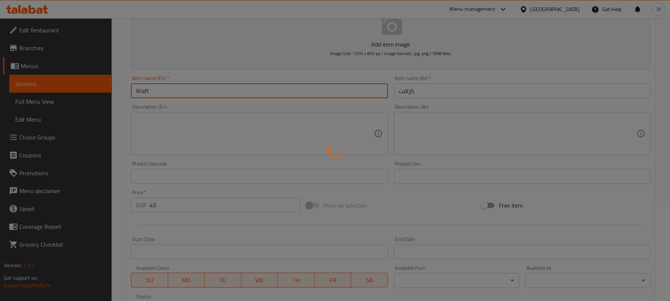
type input "0"
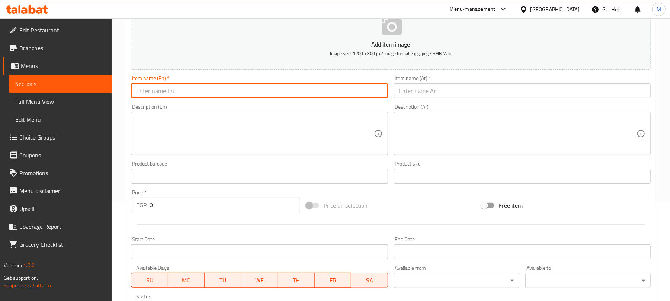
drag, startPoint x: 451, startPoint y: 91, endPoint x: 460, endPoint y: 16, distance: 74.8
click at [451, 91] on input "text" at bounding box center [522, 90] width 257 height 15
paste input "كيري"
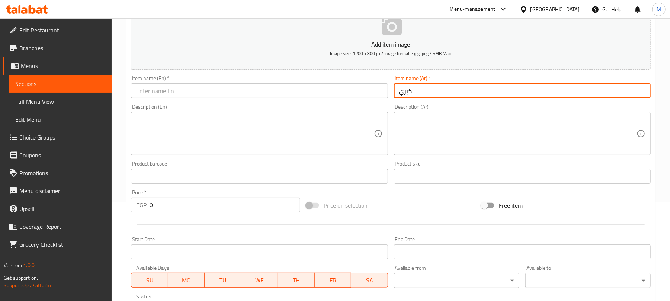
type input "كيري"
drag, startPoint x: 219, startPoint y: 93, endPoint x: 219, endPoint y: 97, distance: 3.7
click at [219, 93] on input "text" at bounding box center [259, 90] width 257 height 15
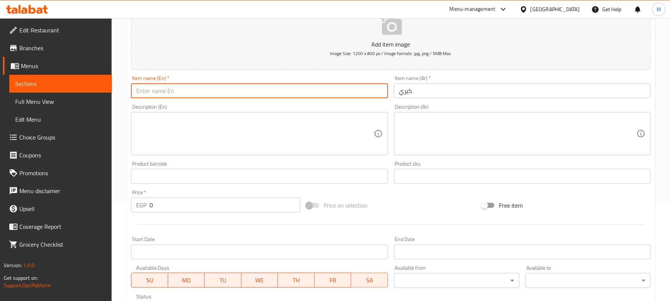
paste input "Kiri"
type input "Kiri"
click at [242, 205] on input "0" at bounding box center [224, 204] width 151 height 15
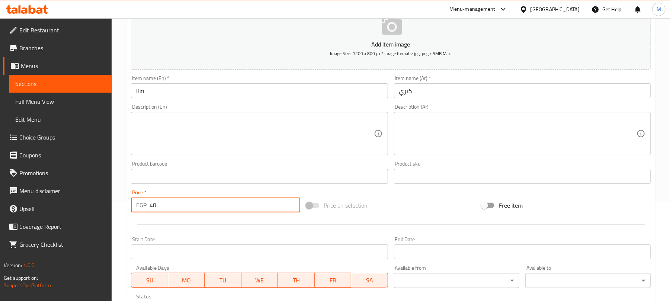
type input "40"
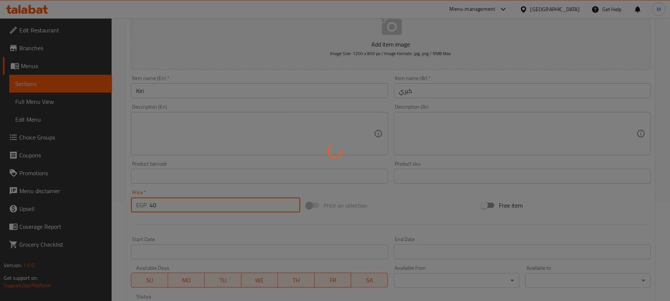
type input "0"
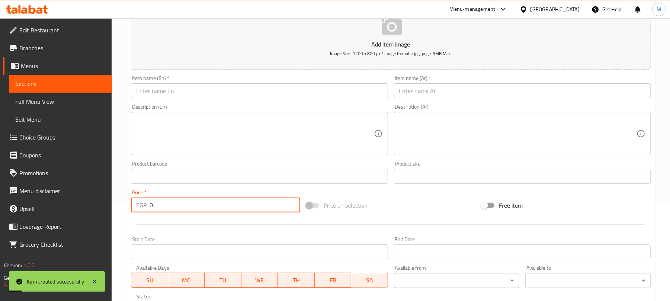
click at [414, 88] on input "text" at bounding box center [522, 90] width 257 height 15
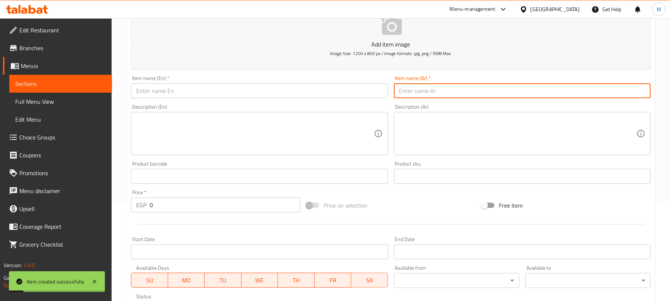
paste input "كوكتيل جبن"
type input "كوكتيل جبن"
drag, startPoint x: 233, startPoint y: 90, endPoint x: 231, endPoint y: 94, distance: 5.0
click at [233, 90] on input "text" at bounding box center [259, 90] width 257 height 15
paste input "Cheese Cocktail"
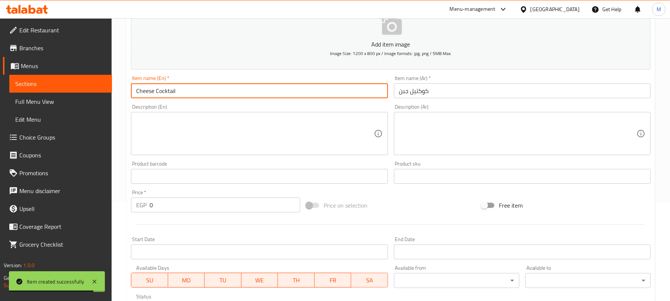
type input "Cheese Cocktail"
click at [225, 199] on input "0" at bounding box center [224, 204] width 151 height 15
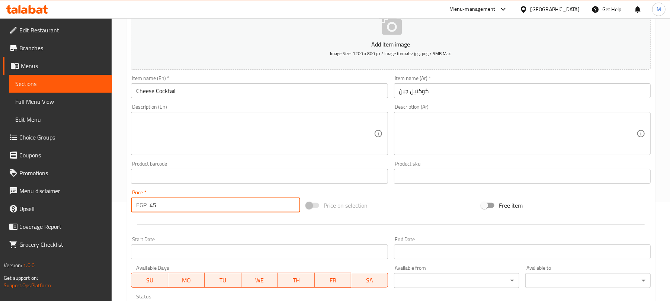
type input "45"
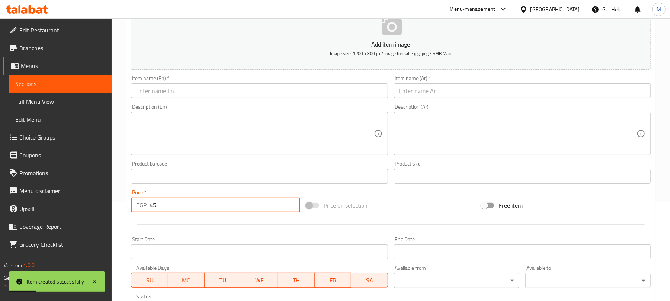
type input "45"
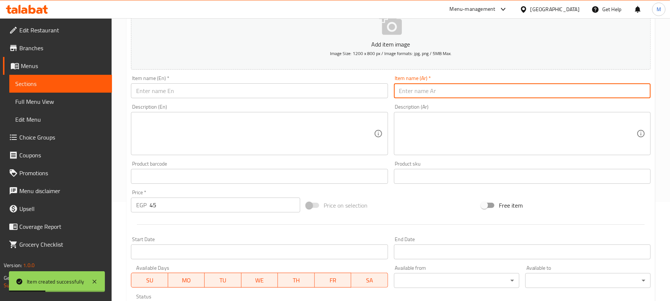
drag, startPoint x: 444, startPoint y: 84, endPoint x: 464, endPoint y: 11, distance: 75.7
click at [444, 84] on input "text" at bounding box center [522, 90] width 257 height 15
paste input "سجق بالجبنة"
type input "سجق بالجبنة"
click at [307, 91] on input "text" at bounding box center [259, 90] width 257 height 15
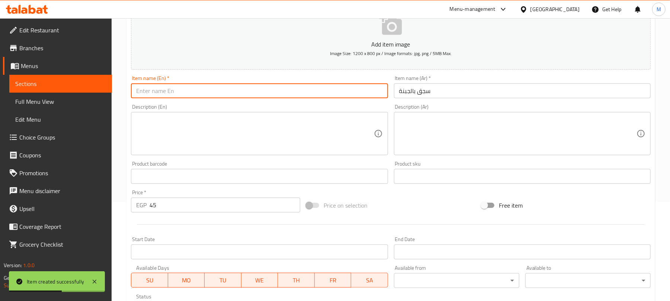
paste input "Sausage with Cheese"
type input "Sausage with Cheese"
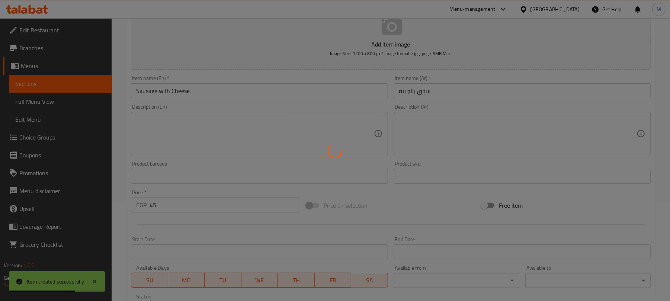
type input "0"
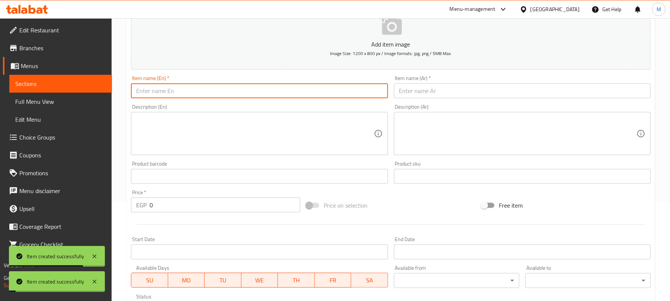
click at [417, 82] on div "Item name (Ar)   * Item name (Ar) *" at bounding box center [522, 86] width 257 height 23
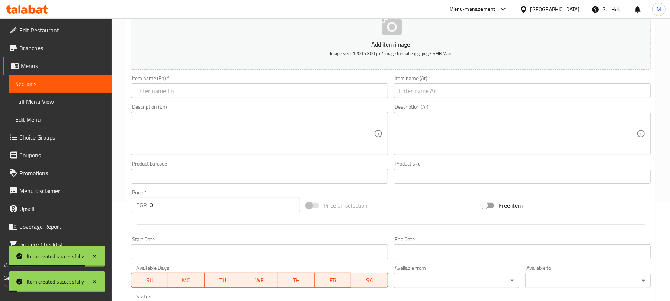
drag, startPoint x: 451, startPoint y: 91, endPoint x: 460, endPoint y: 57, distance: 35.7
click at [451, 91] on input "text" at bounding box center [522, 90] width 257 height 15
paste input "سجق بالجبنة الكيري"
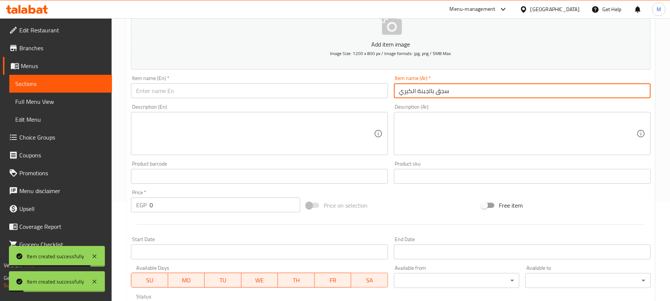
type input "سجق بالجبنة الكيري"
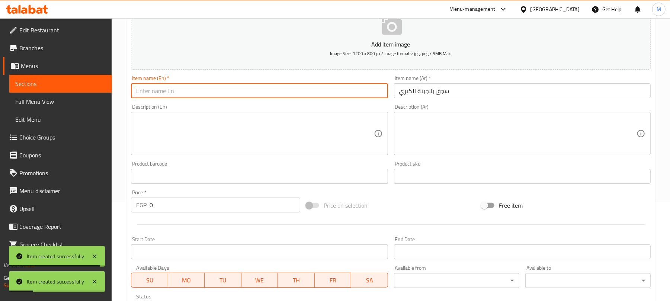
drag, startPoint x: 225, startPoint y: 88, endPoint x: 216, endPoint y: 68, distance: 22.1
click at [225, 88] on input "text" at bounding box center [259, 90] width 257 height 15
paste input "Sausage with Kiri Cheese"
type input "Sausage with Kiri Cheese"
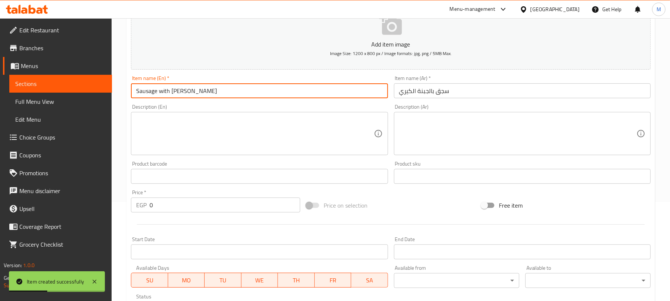
click at [225, 203] on input "0" at bounding box center [224, 204] width 151 height 15
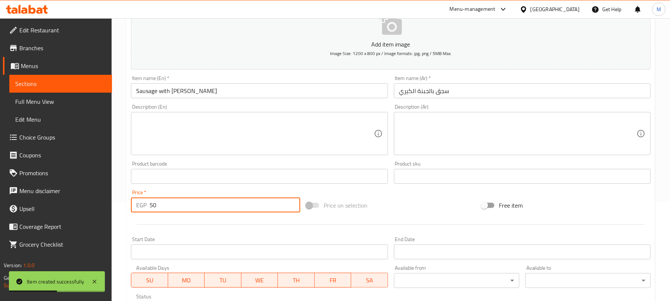
type input "50"
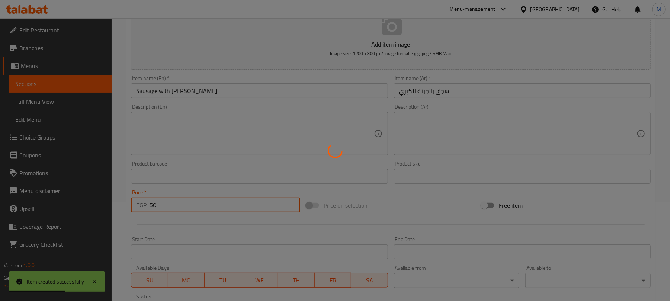
type input "0"
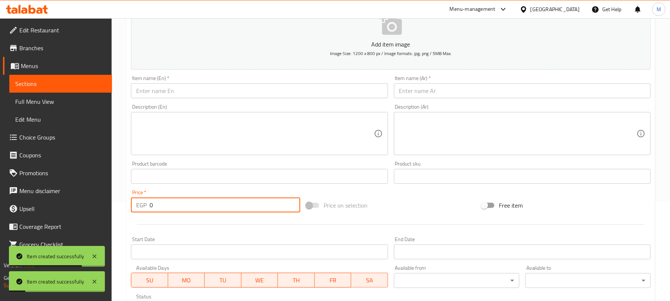
click at [429, 90] on input "text" at bounding box center [522, 90] width 257 height 15
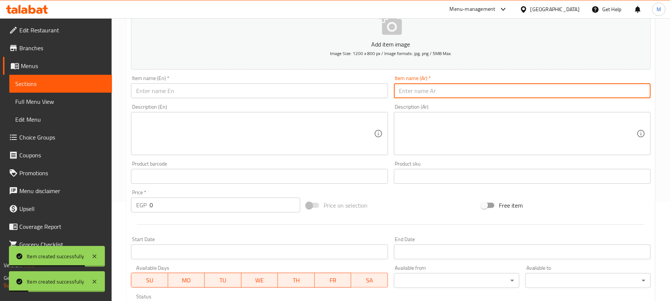
paste input "سوسيس بالجبنة"
type input "سوسيس بالجبنة"
click at [149, 88] on input "text" at bounding box center [259, 90] width 257 height 15
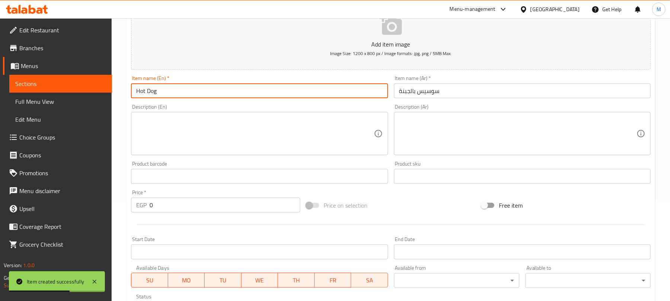
paste input "with Cheese"
type input "Hot Dog with Cheese"
click at [204, 207] on input "0" at bounding box center [224, 204] width 151 height 15
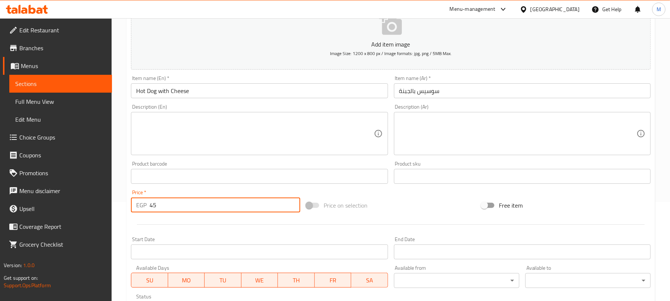
type input "45"
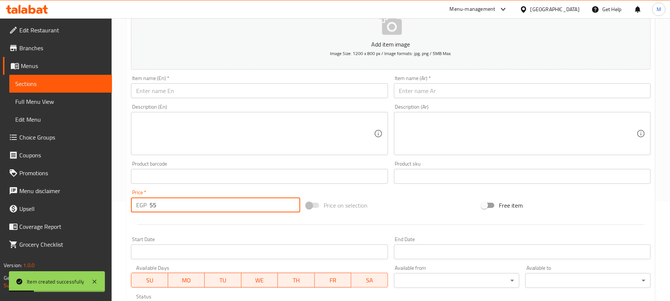
type input "55"
click at [460, 96] on input "text" at bounding box center [522, 90] width 257 height 15
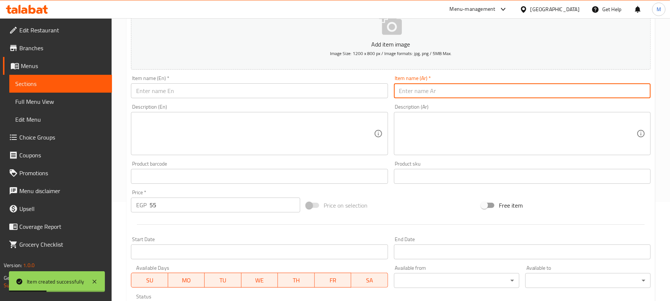
paste input "تركي مدخن بالجبنة"
type input "تركي مدخن بالجبنة"
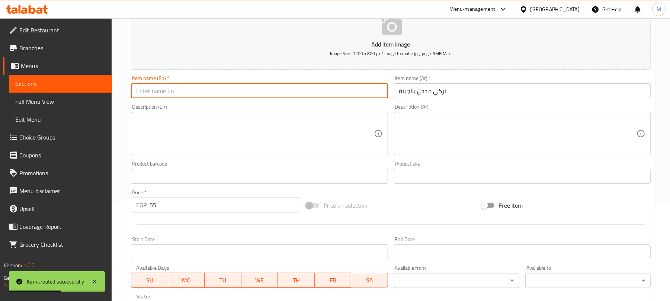
click at [226, 90] on input "text" at bounding box center [259, 90] width 257 height 15
paste input "Smoked Turkish Cheese"
drag, startPoint x: 167, startPoint y: 92, endPoint x: 250, endPoint y: 94, distance: 82.9
click at [250, 94] on input "Smoked Turkish Cheese" at bounding box center [259, 90] width 257 height 15
paste input "with Cheese"
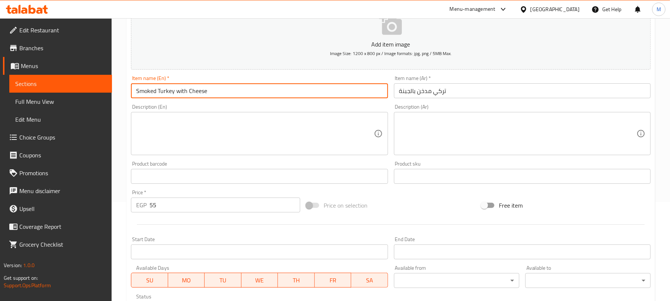
type input "Smoked Turkey with Cheese"
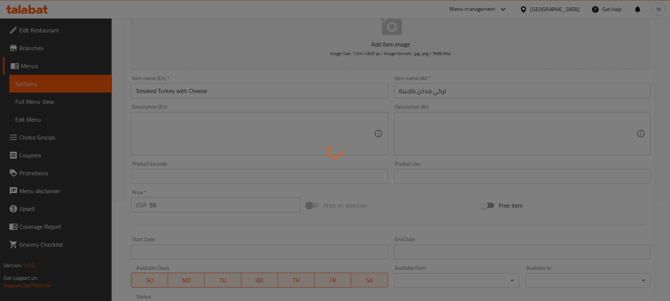
type input "0"
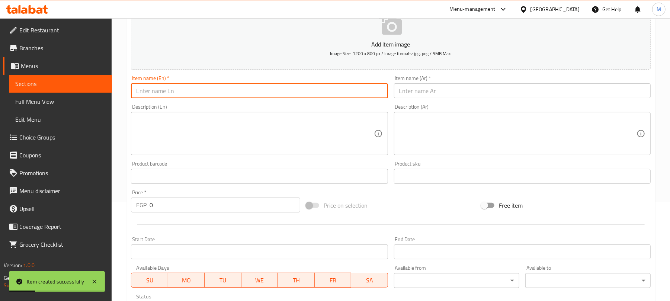
click at [429, 96] on input "text" at bounding box center [522, 90] width 257 height 15
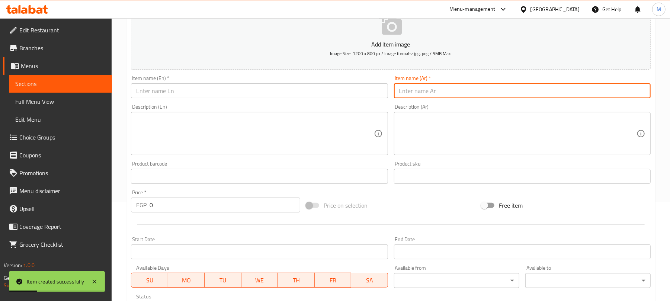
paste input "تركي كرافت"
type input "تركي كرافت"
click at [196, 87] on input "text" at bounding box center [259, 90] width 257 height 15
paste input "Kraft Turkish"
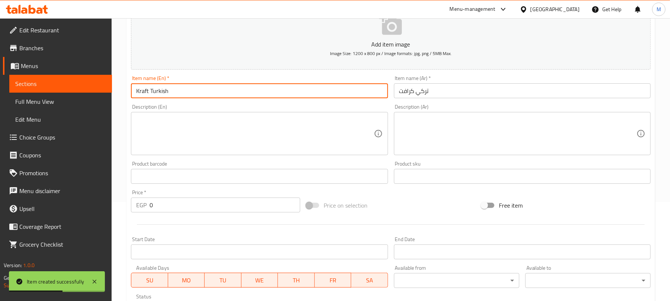
drag, startPoint x: 159, startPoint y: 92, endPoint x: 244, endPoint y: 91, distance: 84.8
click at [244, 91] on input "Kraft Turkish" at bounding box center [259, 90] width 257 height 15
type input "Kraft Turkey"
click at [235, 208] on input "0" at bounding box center [224, 204] width 151 height 15
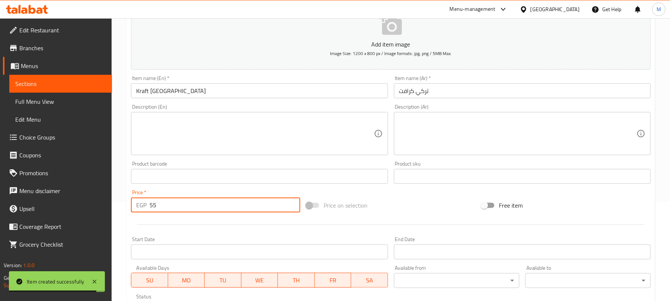
type input "55"
type input "100"
click at [434, 91] on input "text" at bounding box center [522, 90] width 257 height 15
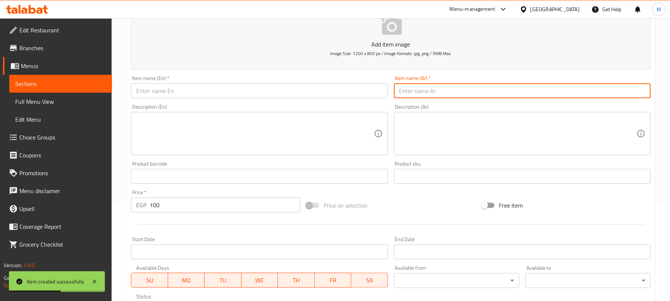
paste input "تشيكن رول"
type input "تشيكن رول"
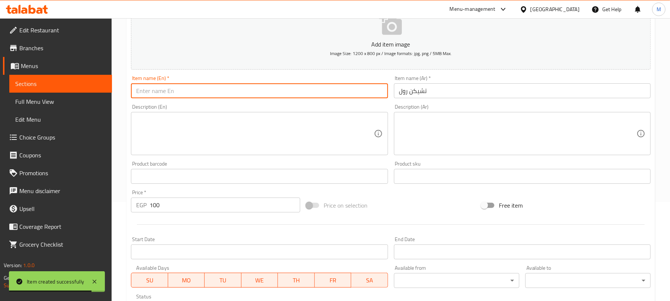
click at [235, 91] on input "text" at bounding box center [259, 90] width 257 height 15
paste input "Chicken Roll"
type input "Chicken Roll"
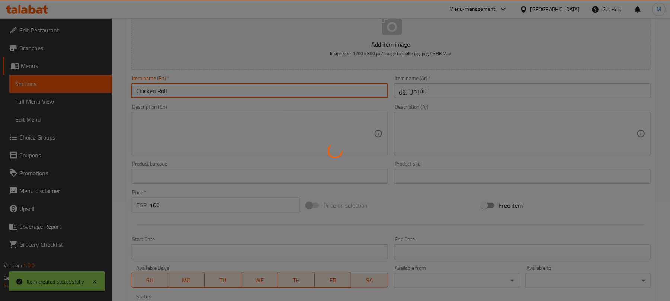
type input "0"
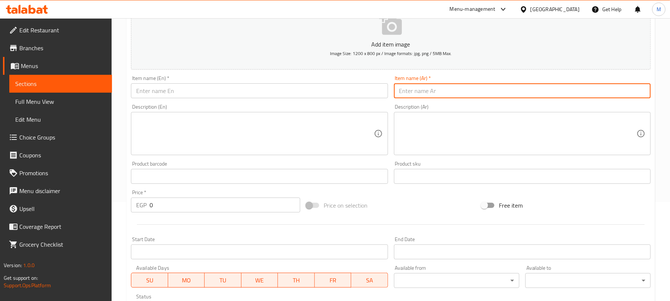
click at [429, 95] on input "text" at bounding box center [522, 90] width 257 height 15
paste input "شرحات دجاج بالجبنة"
type input "شرحات دجاج بالجبنة"
drag, startPoint x: 198, startPoint y: 99, endPoint x: 199, endPoint y: 95, distance: 3.8
click at [198, 98] on div "Item name (En)   * Item name (En) *" at bounding box center [259, 87] width 263 height 29
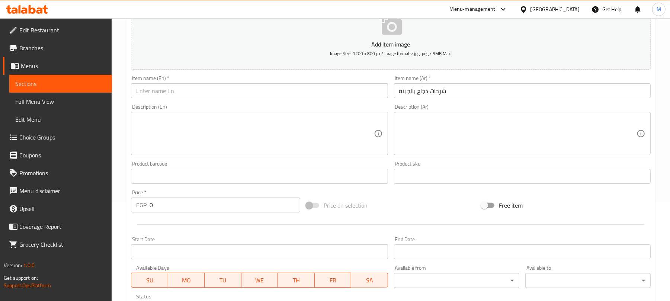
click at [199, 95] on input "text" at bounding box center [259, 90] width 257 height 15
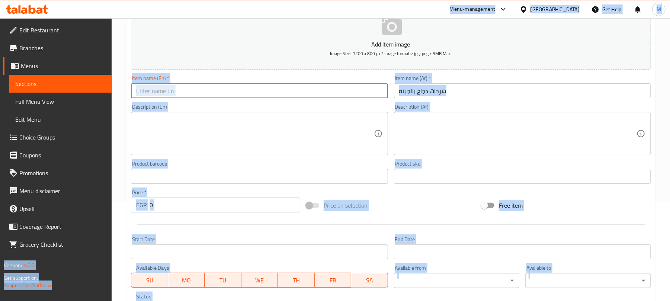
click at [180, 92] on input "text" at bounding box center [259, 90] width 257 height 15
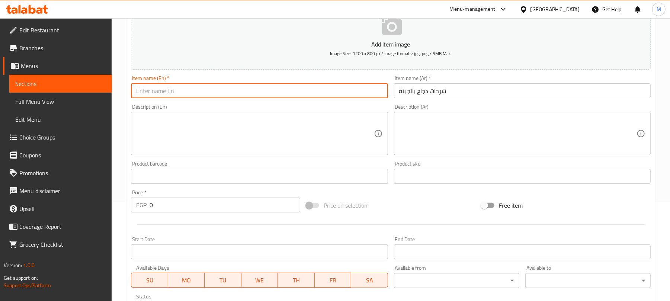
paste input "Chicken cutlets with cheese"
click at [158, 95] on input "Chicken cutlets with cheese" at bounding box center [259, 90] width 257 height 15
click at [191, 93] on input "Chicken Cutlets with cheese" at bounding box center [259, 90] width 257 height 15
type input "Chicken Cutlets with Cheese"
click at [202, 204] on input "0" at bounding box center [224, 204] width 151 height 15
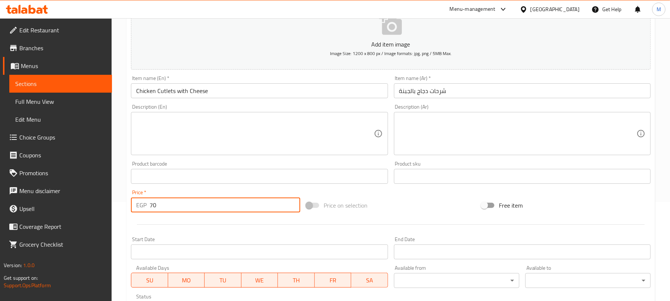
type input "70"
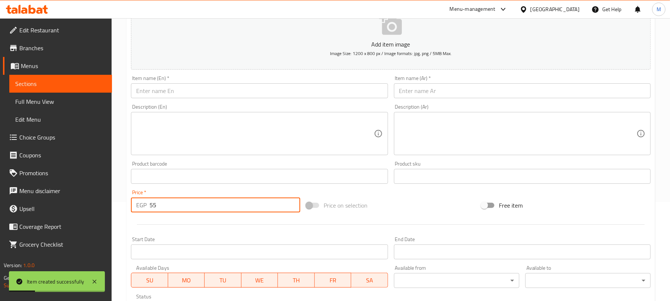
type input "55"
click at [422, 93] on input "text" at bounding box center [522, 90] width 257 height 15
paste input "منقوشة شاورما فراخ"
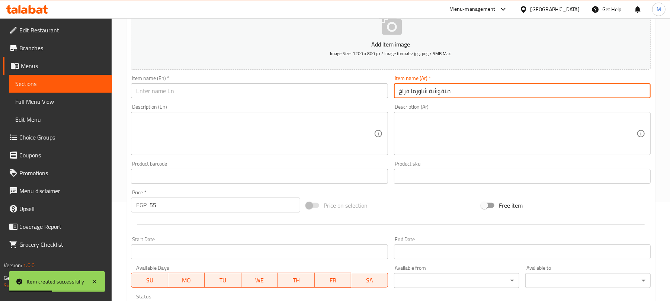
type input "منقوشة شاورما فراخ"
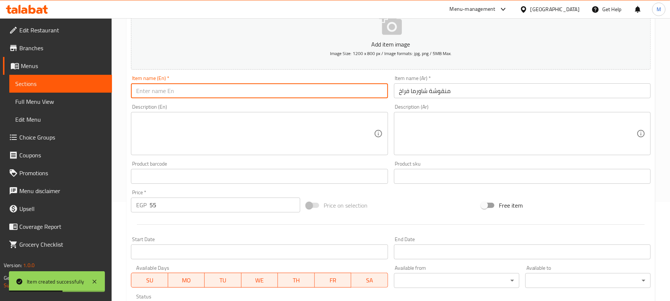
click at [168, 91] on input "text" at bounding box center [259, 90] width 257 height 15
paste input "Chicken shawarma manoushe"
click at [189, 91] on input "Chicken shawarma manoushe" at bounding box center [259, 90] width 257 height 15
type input "Chicken shawarma Manoushe"
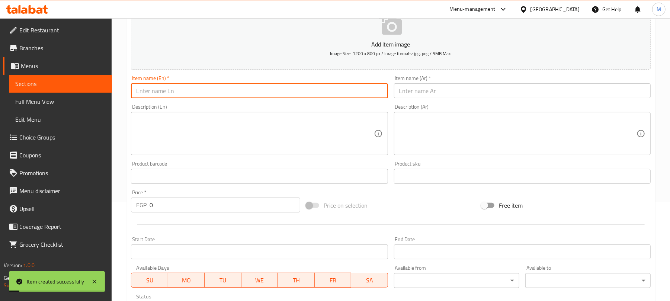
click at [212, 207] on input "0" at bounding box center [224, 204] width 151 height 15
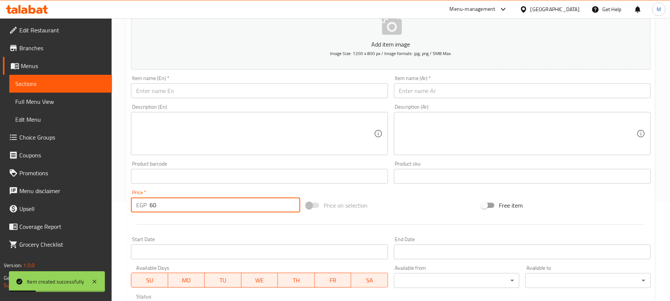
type input "60"
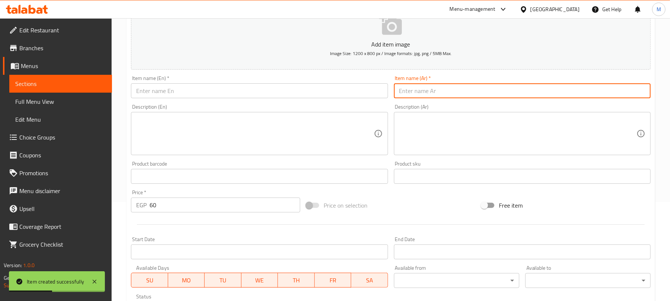
click at [423, 85] on input "text" at bounding box center [522, 90] width 257 height 15
paste input "منقوشة لحمة شاورما"
type input "منقوشة لحمة شاورما"
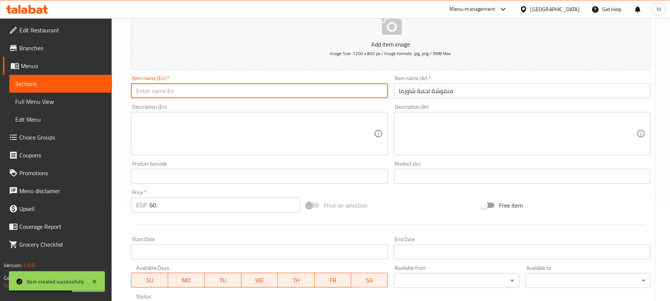
drag, startPoint x: 232, startPoint y: 91, endPoint x: 199, endPoint y: 90, distance: 33.1
click at [232, 91] on input "text" at bounding box center [259, 90] width 257 height 15
paste input "Meat shawarma manoushe"
click at [155, 96] on input "Meat shawarma manoushe" at bounding box center [259, 90] width 257 height 15
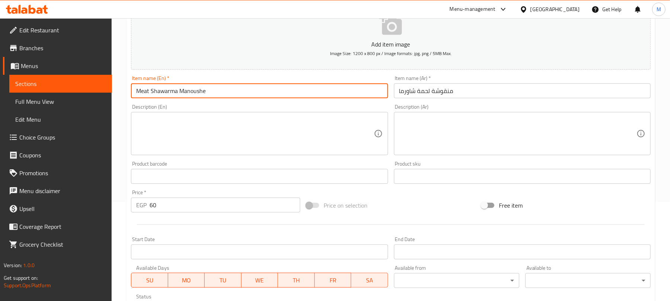
type input "Meat Shawarma Manoushe"
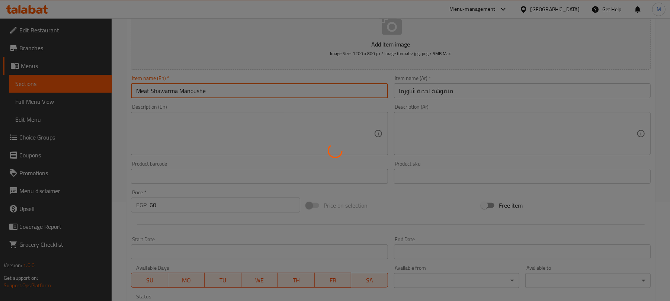
type input "0"
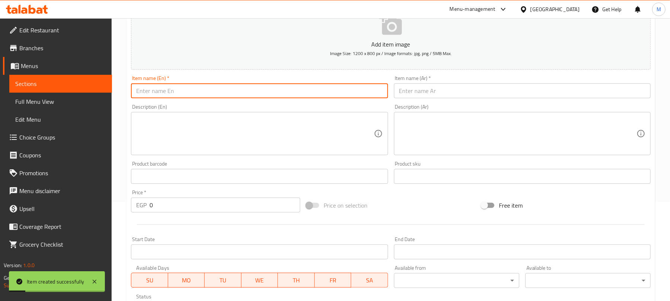
click at [421, 94] on input "text" at bounding box center [522, 90] width 257 height 15
paste input "تركي كيري"
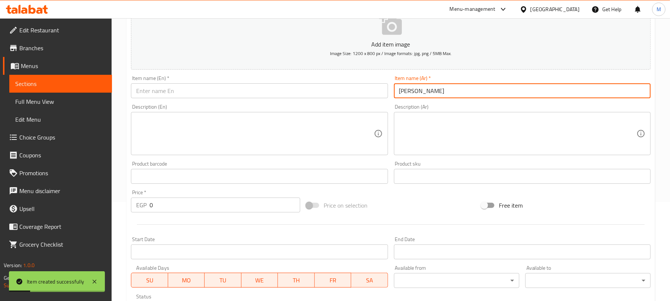
type input "تركي كيري"
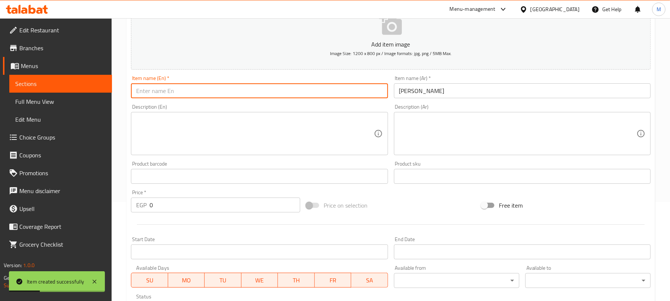
drag, startPoint x: 197, startPoint y: 91, endPoint x: 190, endPoint y: 93, distance: 7.2
click at [197, 91] on input "text" at bounding box center [259, 90] width 257 height 15
paste input "kiri"
type input "Kiri Turkey"
click at [231, 209] on input "0" at bounding box center [224, 204] width 151 height 15
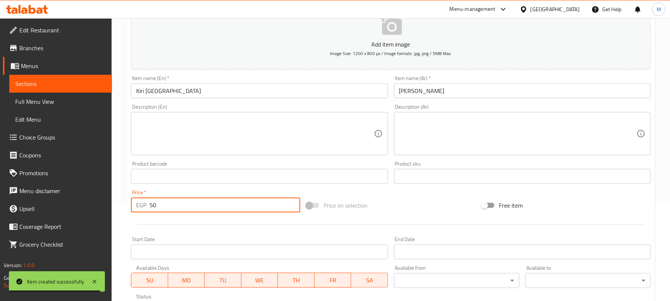
type input "50"
click at [432, 87] on input "text" at bounding box center [522, 90] width 257 height 15
paste input "منقوشة برجر فراخ"
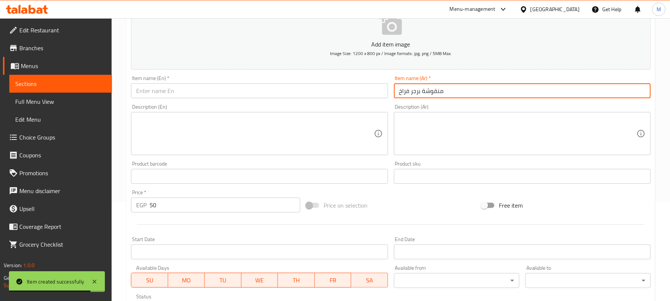
type input "منقوشة برجر فراخ"
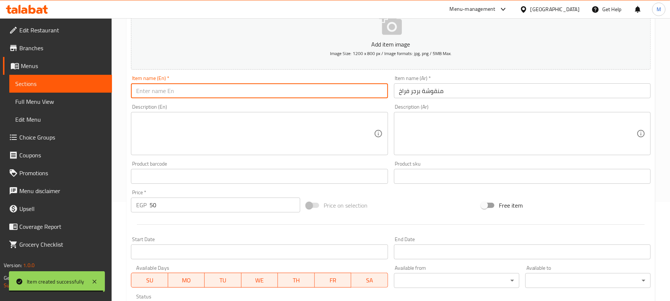
click at [204, 94] on input "text" at bounding box center [259, 90] width 257 height 15
paste input "Chicken burger manoushe"
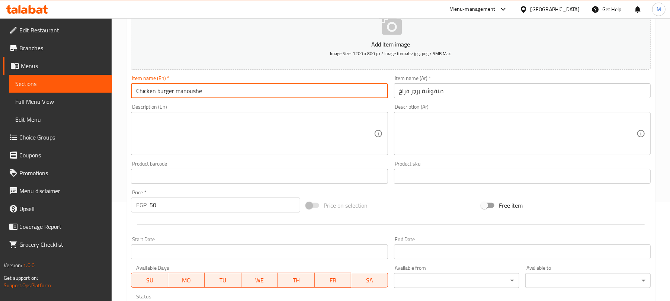
click at [161, 94] on input "Chicken burger manoushe" at bounding box center [259, 90] width 257 height 15
type input "Chicken Burger Manoushe"
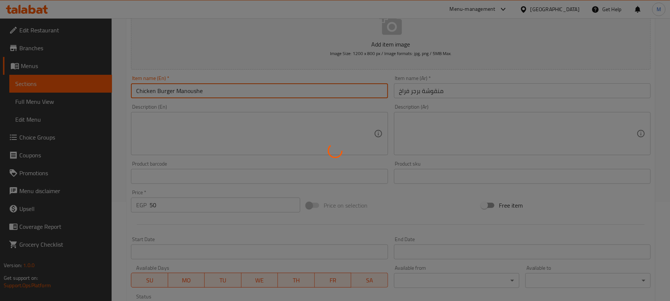
type input "0"
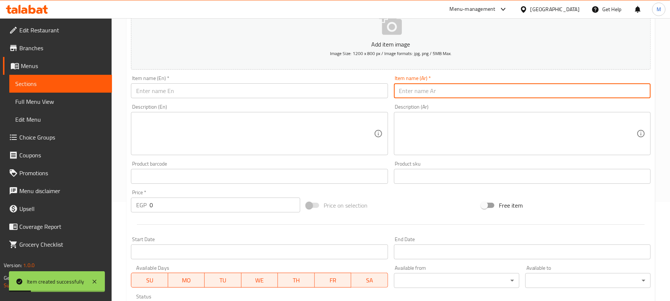
drag, startPoint x: 442, startPoint y: 93, endPoint x: 461, endPoint y: 46, distance: 50.2
click at [442, 93] on input "text" at bounding box center [522, 90] width 257 height 15
paste input "منقوشة برجر لحم"
type input "منقوشة برجر لحم"
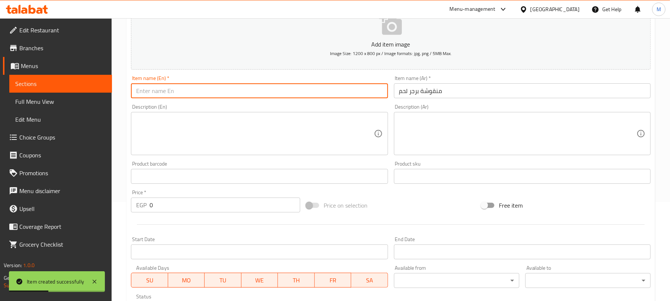
click at [173, 84] on input "text" at bounding box center [259, 90] width 257 height 15
paste input "Meat burger manoushe"
click at [153, 94] on input "Meat burger manoushe" at bounding box center [259, 90] width 257 height 15
type input "Meat Burger Manoushe"
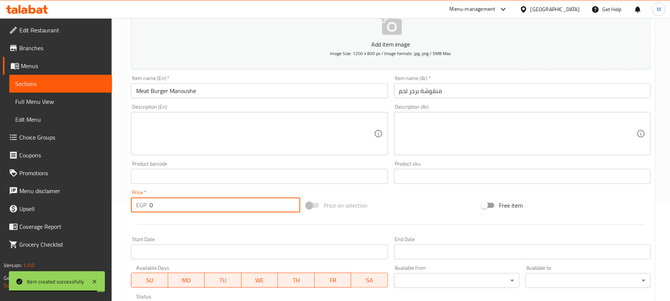
click at [184, 207] on input "0" at bounding box center [224, 204] width 151 height 15
type input "60"
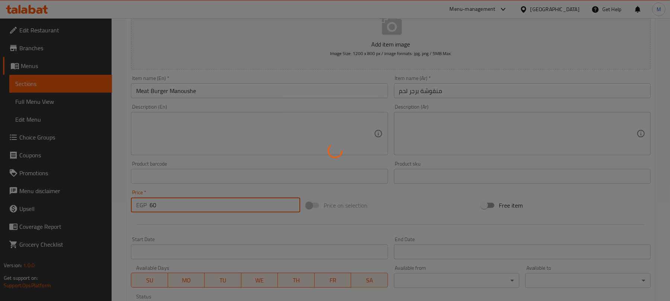
type input "0"
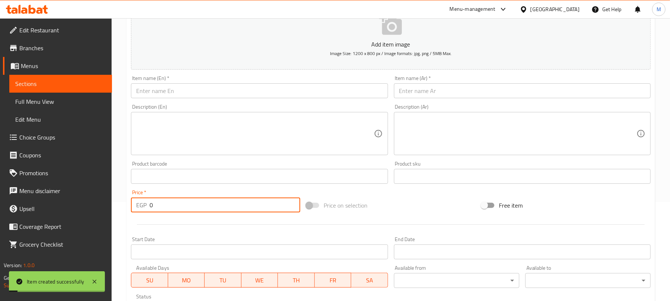
scroll to position [0, 0]
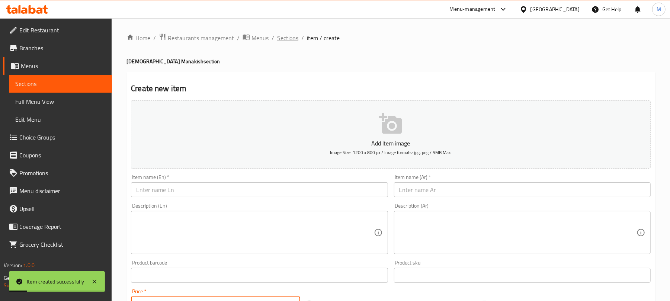
click at [290, 36] on span "Sections" at bounding box center [287, 37] width 21 height 9
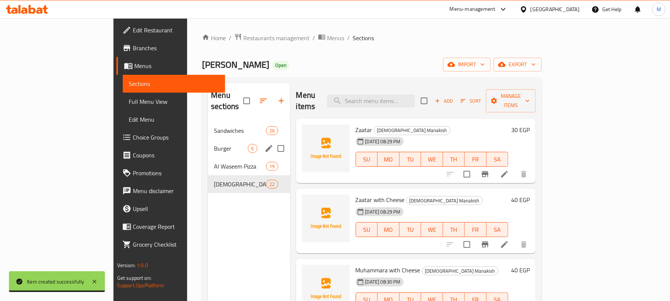
click at [454, 97] on span "Add" at bounding box center [444, 101] width 20 height 9
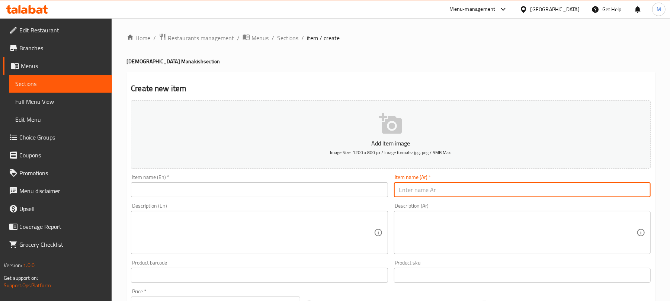
click at [475, 190] on input "text" at bounding box center [522, 189] width 257 height 15
paste input "سوسيس كيري"
type input "سوسيس كيري"
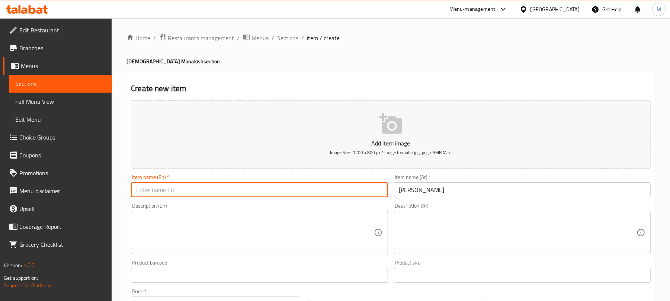
click at [160, 191] on input "text" at bounding box center [259, 189] width 257 height 15
paste input "Kiri Sausage"
click at [162, 193] on input "Kiri Sausage" at bounding box center [259, 189] width 257 height 15
type input "Kiri Hot Dog"
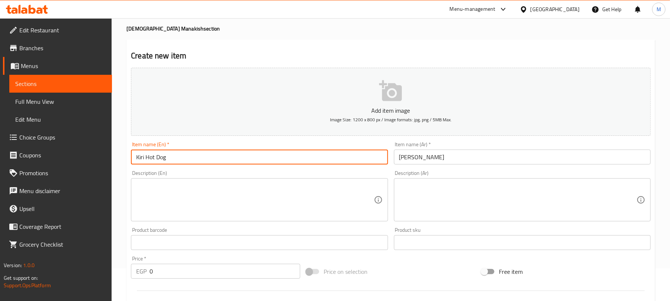
scroll to position [49, 0]
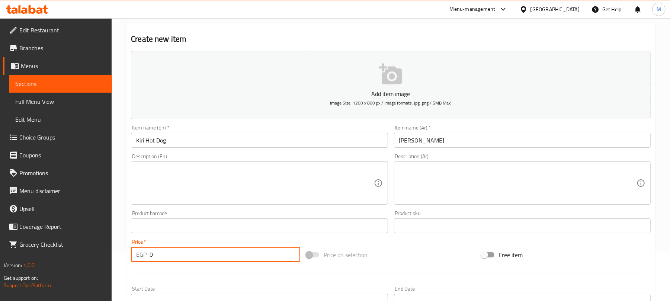
click at [216, 256] on input "0" at bounding box center [224, 254] width 151 height 15
type input "50"
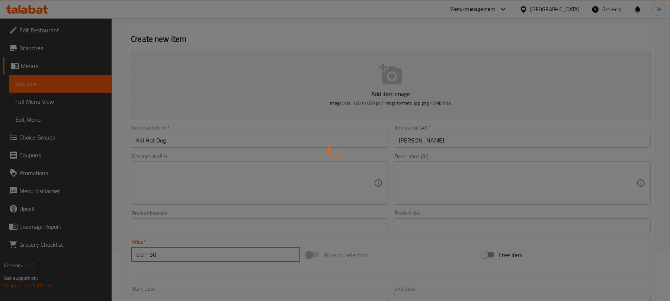
type input "0"
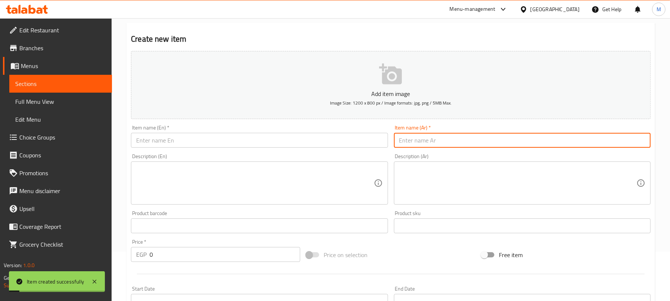
drag, startPoint x: 460, startPoint y: 144, endPoint x: 394, endPoint y: 151, distance: 66.6
click at [460, 144] on input "text" at bounding box center [522, 140] width 257 height 15
paste input "سوسيس كرافت"
type input "سوسيس كرافت"
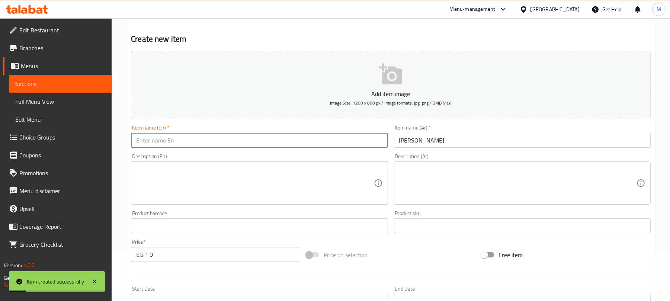
click at [315, 143] on input "text" at bounding box center [259, 140] width 257 height 15
type input "Kraft Hot Dog"
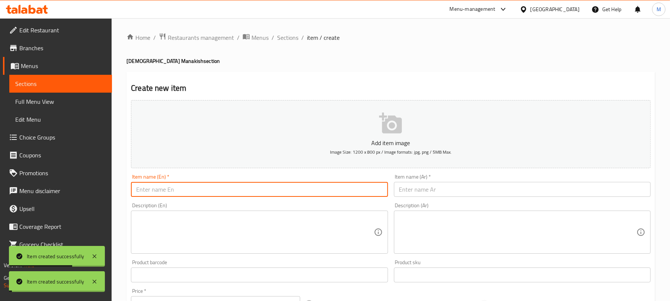
scroll to position [0, 0]
click at [293, 34] on span "Sections" at bounding box center [287, 37] width 21 height 9
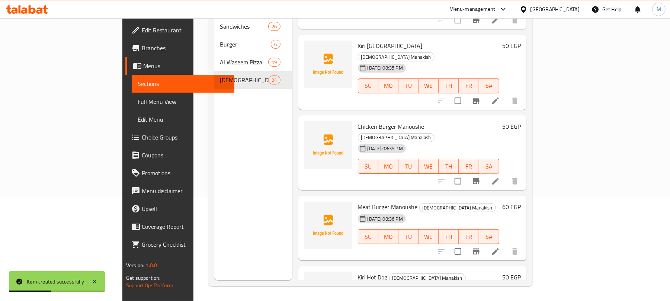
scroll to position [1400, 0]
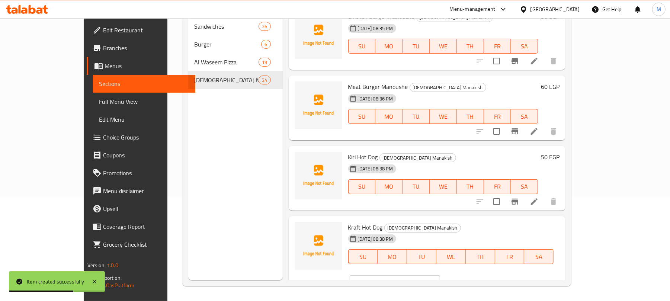
drag, startPoint x: 532, startPoint y: 227, endPoint x: 534, endPoint y: 232, distance: 5.8
click at [440, 275] on div "EGP 0 ​" at bounding box center [395, 282] width 90 height 15
drag, startPoint x: 534, startPoint y: 232, endPoint x: 527, endPoint y: 233, distance: 7.5
click at [440, 275] on div "EGP 0 ​" at bounding box center [395, 282] width 90 height 15
type input "50"
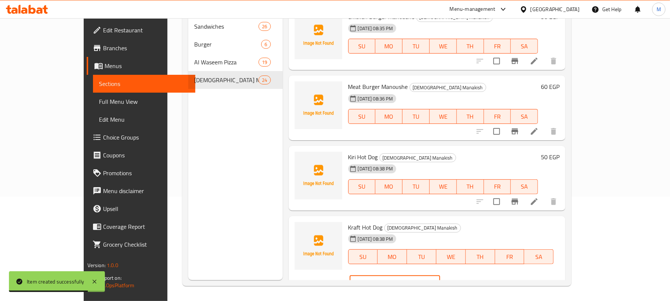
click at [470, 279] on icon "ok" at bounding box center [465, 282] width 7 height 7
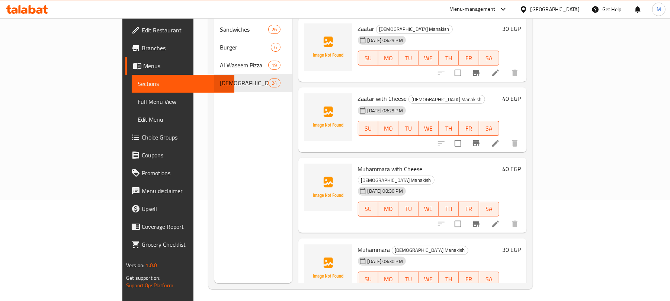
scroll to position [0, 0]
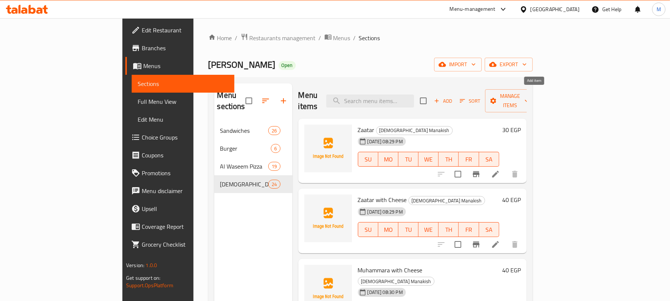
click at [453, 99] on span "Add" at bounding box center [443, 101] width 20 height 9
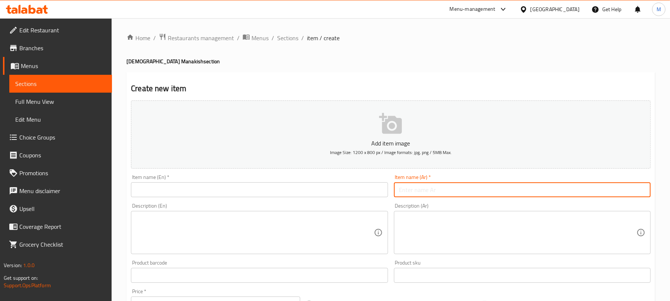
drag, startPoint x: 452, startPoint y: 191, endPoint x: 453, endPoint y: 185, distance: 5.6
click at [452, 191] on input "text" at bounding box center [522, 189] width 257 height 15
paste input "لبنة"
type input "لبنة"
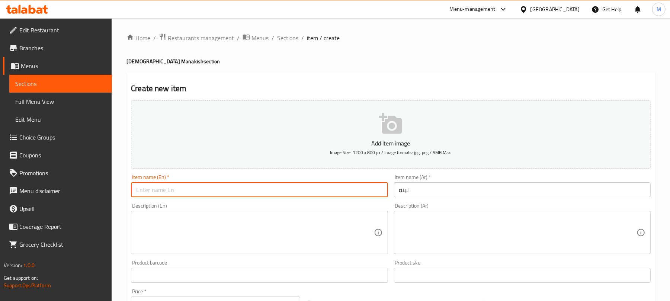
drag, startPoint x: 278, startPoint y: 192, endPoint x: 278, endPoint y: 196, distance: 4.1
click at [278, 192] on input "text" at bounding box center [259, 189] width 257 height 15
paste input "Labneh"
type input "Labneh"
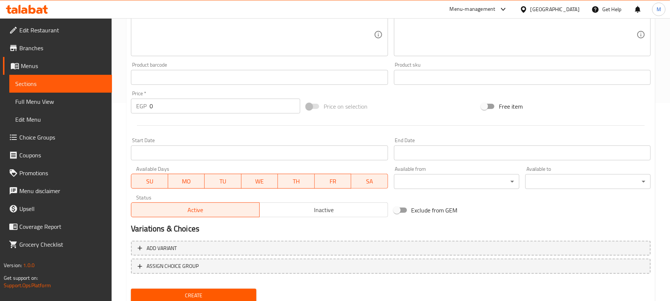
scroll to position [198, 0]
click at [209, 107] on input "0" at bounding box center [224, 105] width 151 height 15
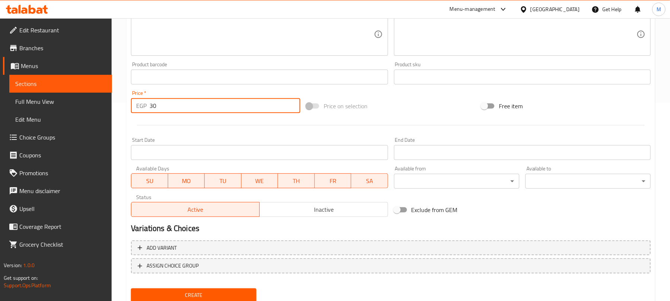
type input "30"
click at [131, 288] on button "Create" at bounding box center [193, 295] width 125 height 14
type input "35"
click at [421, 104] on div "Price on selection" at bounding box center [390, 106] width 175 height 20
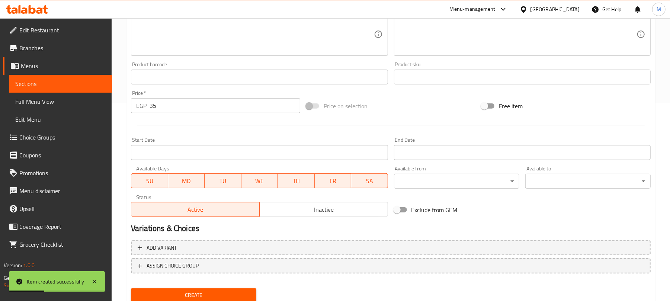
scroll to position [149, 0]
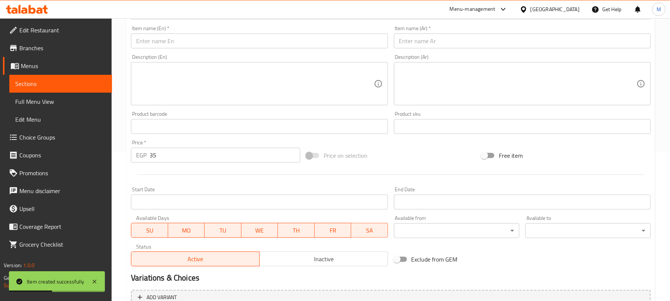
click at [423, 42] on input "text" at bounding box center [522, 40] width 257 height 15
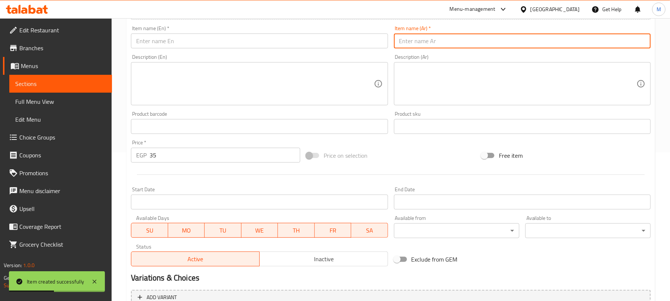
paste input "لبنة بالزعتر"
type input "لبنة بالزعتر"
click at [239, 43] on input "text" at bounding box center [259, 40] width 257 height 15
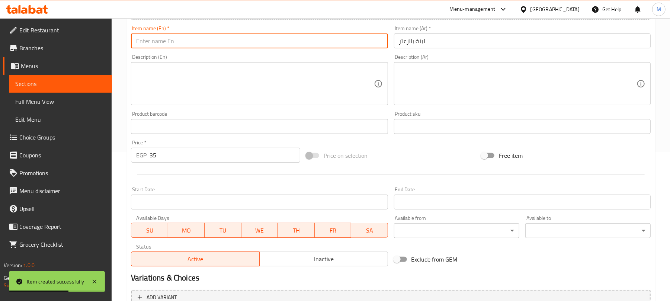
paste input "Labneh with Zaatar"
type input "Labneh with Zaatar"
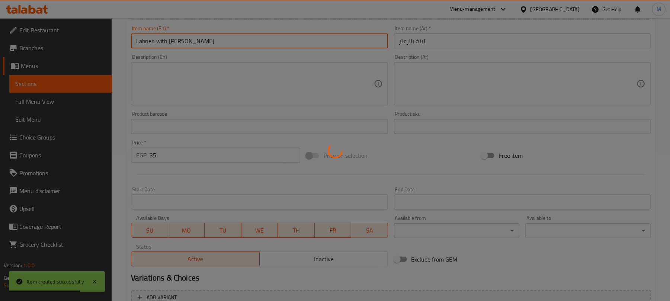
type input "0"
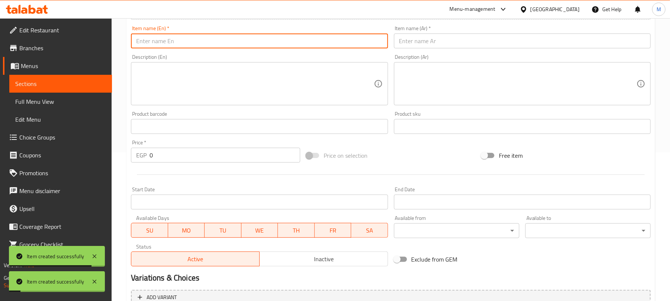
click at [422, 42] on input "text" at bounding box center [522, 40] width 257 height 15
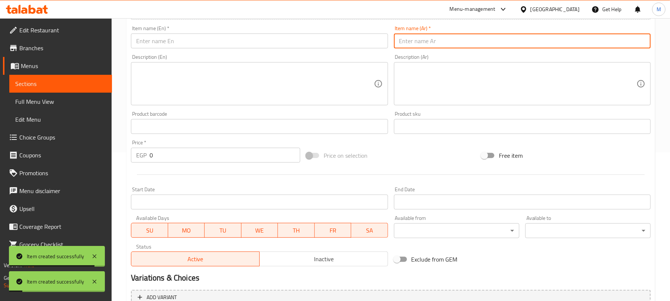
paste input "لبنة بالخضار"
type input "لبنة بالخضار"
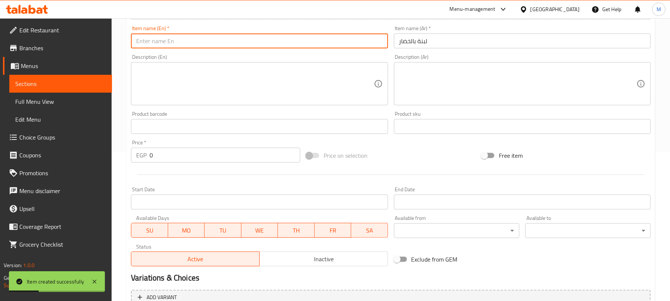
drag, startPoint x: 228, startPoint y: 42, endPoint x: 205, endPoint y: 15, distance: 34.8
click at [228, 42] on input "text" at bounding box center [259, 40] width 257 height 15
paste input "Labneh with Vegetables"
type input "Labneh with Vegetables"
click at [217, 154] on input "0" at bounding box center [224, 155] width 151 height 15
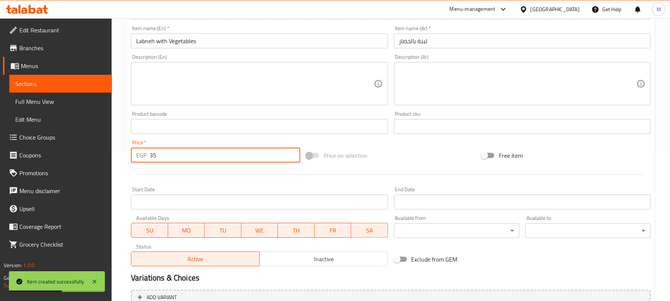
type input "35"
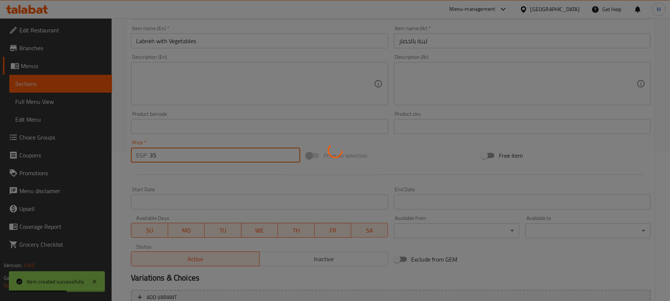
type input "0"
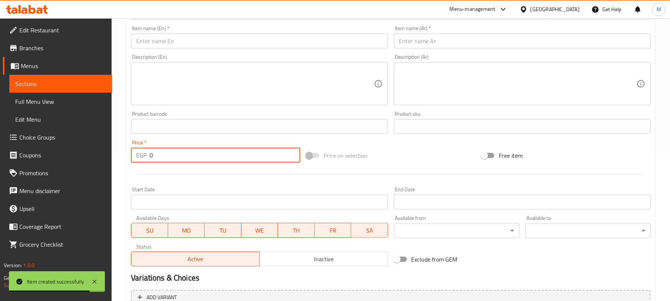
click at [450, 34] on input "text" at bounding box center [522, 40] width 257 height 15
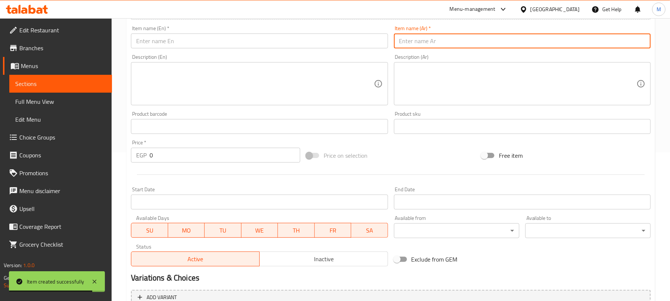
paste input "لبنة بالموتزاريلا"
type input "لبنة بالموتزاريلا"
click at [186, 44] on input "text" at bounding box center [259, 40] width 257 height 15
paste input "Labneh with Mozzarella"
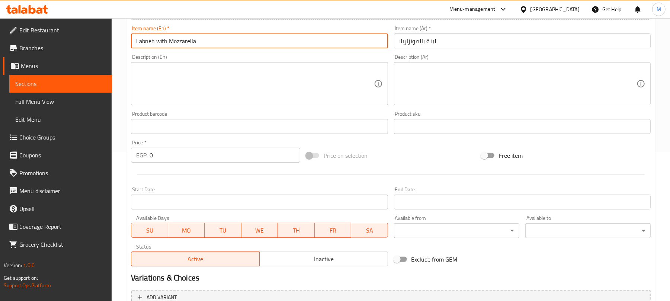
type input "Labneh with Mozzarella"
click at [164, 157] on input "0" at bounding box center [224, 155] width 151 height 15
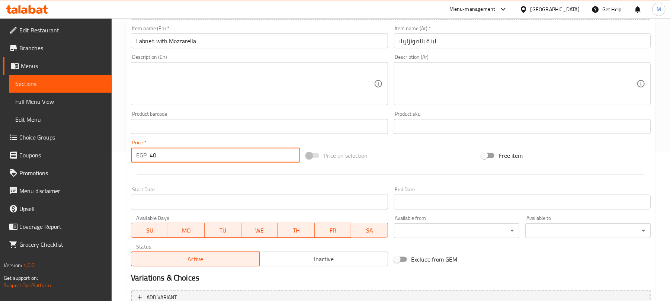
type input "40"
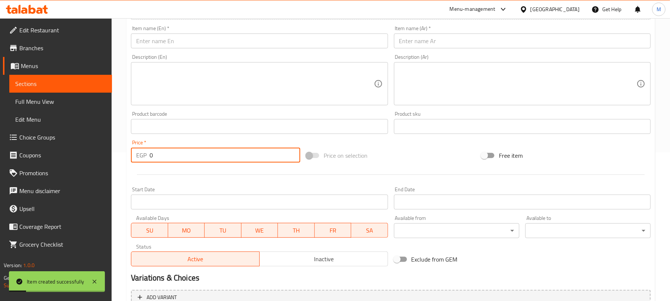
drag, startPoint x: 445, startPoint y: 38, endPoint x: 450, endPoint y: 33, distance: 6.9
click at [445, 38] on input "text" at bounding box center [522, 40] width 257 height 15
paste input "لبنة اكسترا"
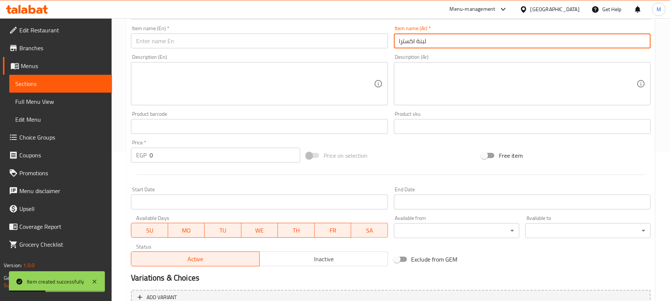
paste input "Labneh"
click at [225, 40] on input "text" at bounding box center [259, 40] width 257 height 15
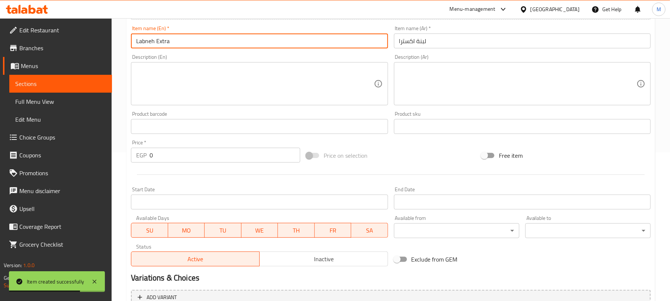
click at [245, 158] on input "0" at bounding box center [224, 155] width 151 height 15
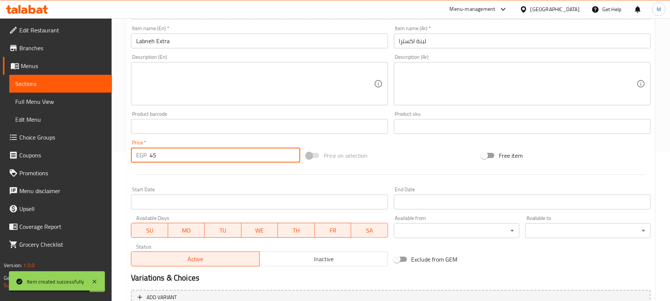
click at [429, 42] on input "text" at bounding box center [522, 40] width 257 height 15
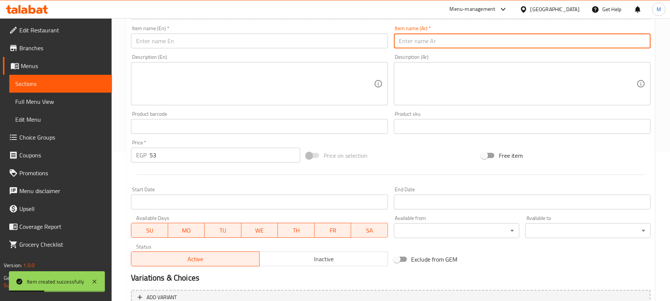
paste input "كوكتيل سجق"
click at [238, 41] on input "text" at bounding box center [259, 40] width 257 height 15
paste input "Sausage Cocktail"
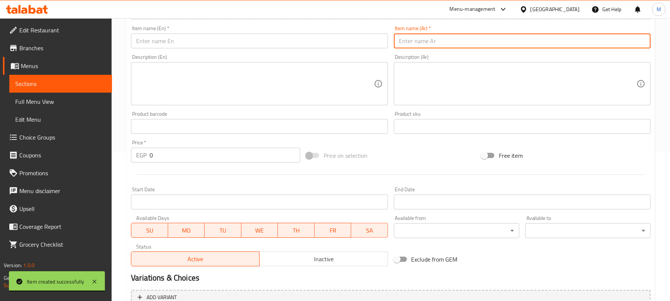
click at [457, 43] on input "text" at bounding box center [522, 40] width 257 height 15
paste input "كوكتيل سوسيس"
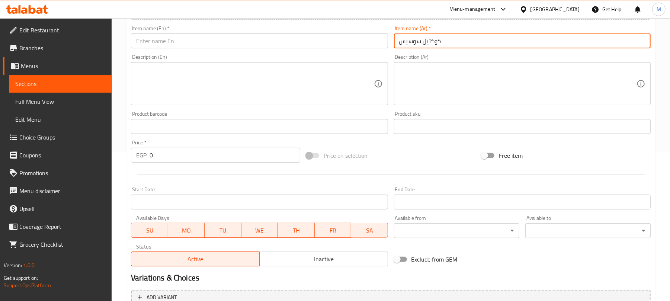
click at [227, 44] on input "text" at bounding box center [259, 40] width 257 height 15
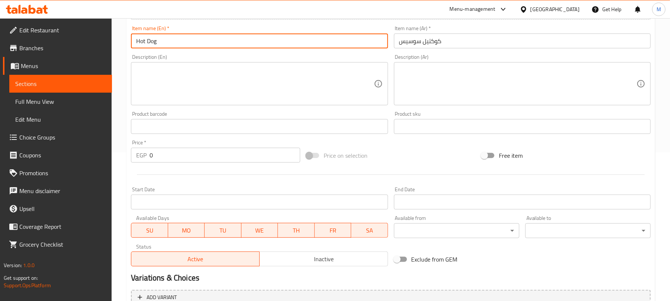
paste input "Cocktail"
click at [248, 158] on input "0" at bounding box center [224, 155] width 151 height 15
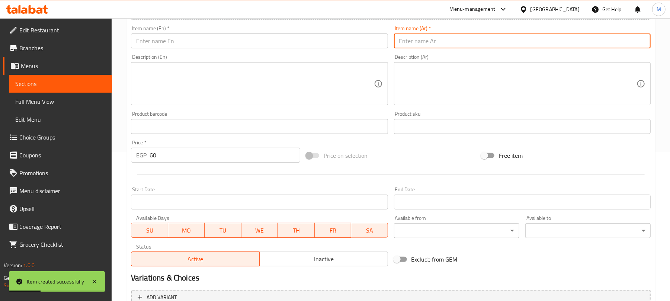
drag, startPoint x: 424, startPoint y: 40, endPoint x: 439, endPoint y: 29, distance: 18.6
click at [424, 40] on input "text" at bounding box center [522, 40] width 257 height 15
paste input "لحمة بالعجين"
paste input "Lahm"
click at [220, 39] on input "text" at bounding box center [259, 40] width 257 height 15
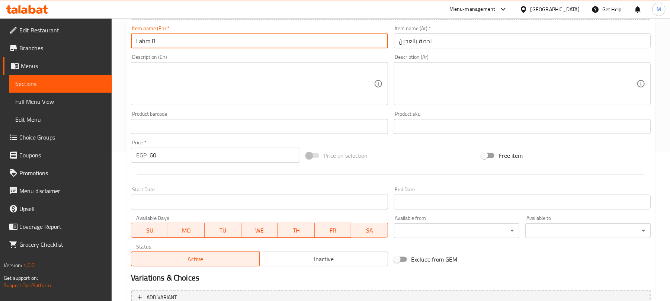
paste input "i Ajin"
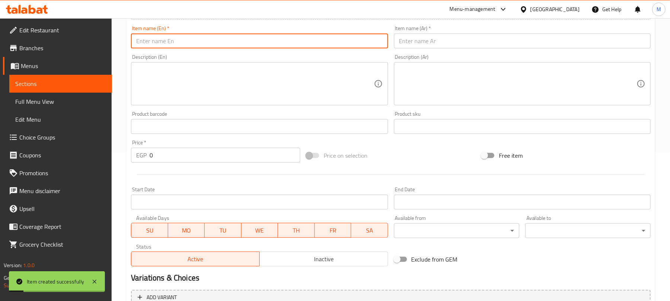
drag, startPoint x: 426, startPoint y: 42, endPoint x: 451, endPoint y: 28, distance: 28.3
click at [426, 42] on input "text" at bounding box center [522, 40] width 257 height 15
paste input "لحمة بالجبنة"
click at [177, 39] on input "text" at bounding box center [259, 40] width 257 height 15
paste input "with Cheese"
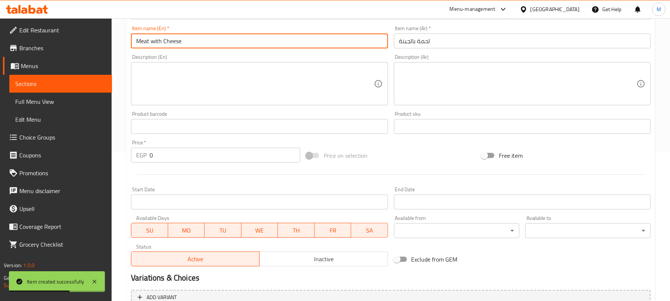
click at [210, 161] on input "0" at bounding box center [224, 155] width 151 height 15
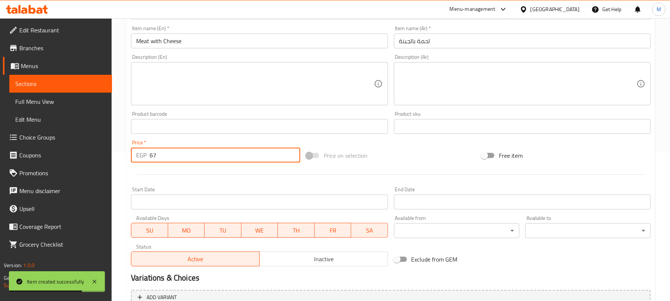
drag, startPoint x: 417, startPoint y: 44, endPoint x: 427, endPoint y: 35, distance: 13.5
click at [417, 44] on input "text" at bounding box center [522, 40] width 257 height 15
paste input "سبانخ بالجبنة"
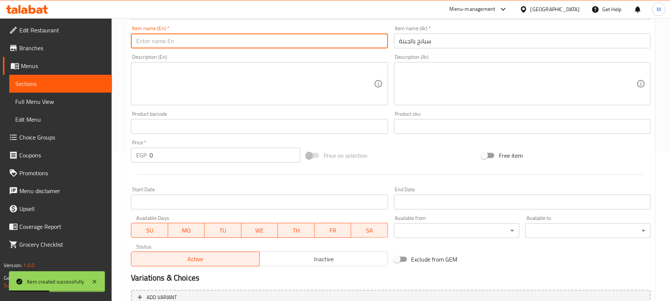
click at [254, 39] on input "text" at bounding box center [259, 40] width 257 height 15
paste input "Spinach with Cheese"
click at [248, 162] on input "0" at bounding box center [224, 155] width 151 height 15
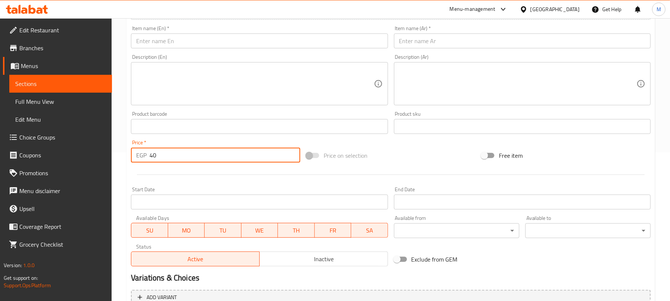
click at [439, 42] on input "text" at bounding box center [522, 40] width 257 height 15
paste input "سبانخ"
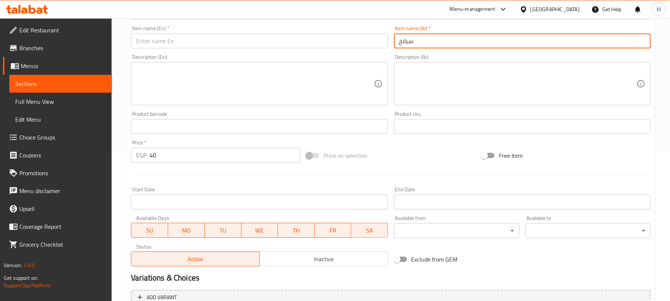
drag, startPoint x: 227, startPoint y: 39, endPoint x: 236, endPoint y: 38, distance: 9.0
click at [227, 39] on input "text" at bounding box center [259, 40] width 257 height 15
paste input "Spinach"
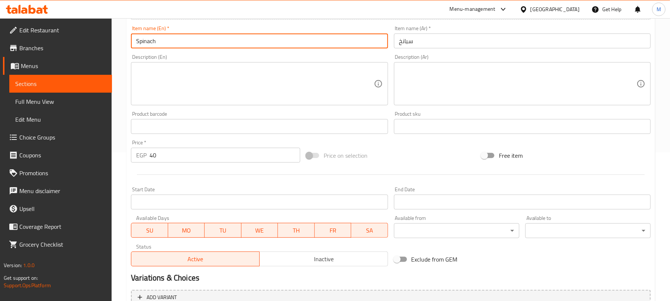
click at [455, 42] on input "text" at bounding box center [522, 40] width 257 height 15
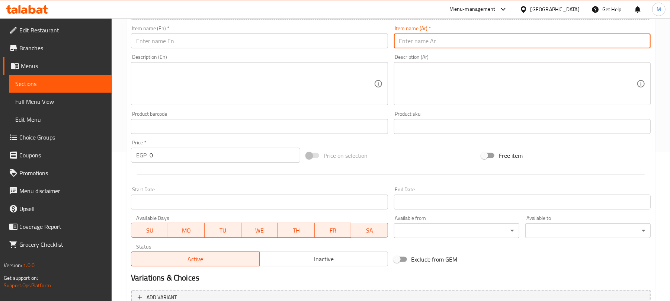
paste input "سلامی"
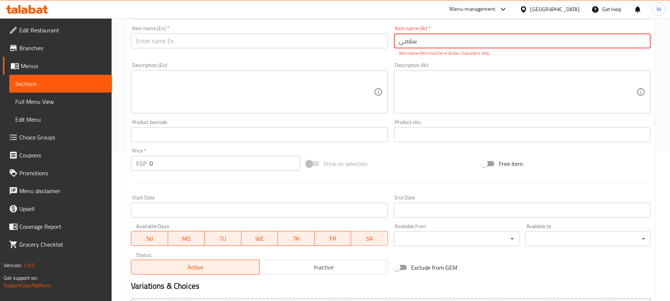
click at [224, 36] on input "text" at bounding box center [259, 40] width 257 height 15
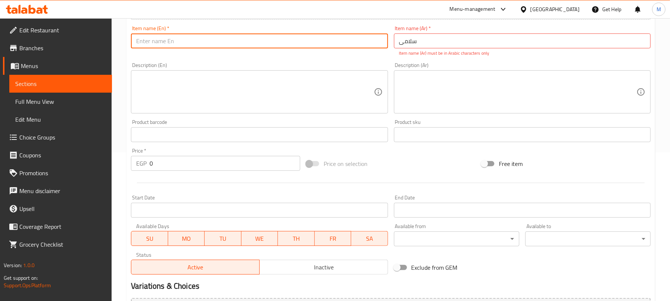
paste input "Salami"
click at [436, 42] on input "سلامی" at bounding box center [522, 40] width 257 height 15
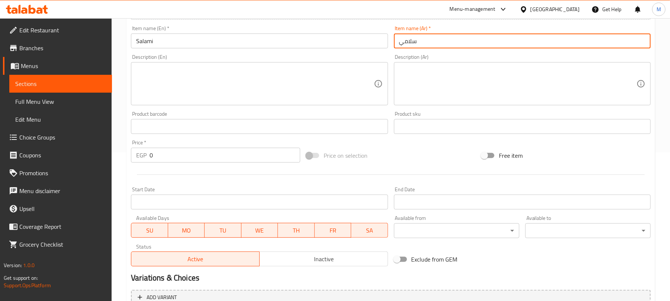
click at [229, 151] on input "0" at bounding box center [224, 155] width 151 height 15
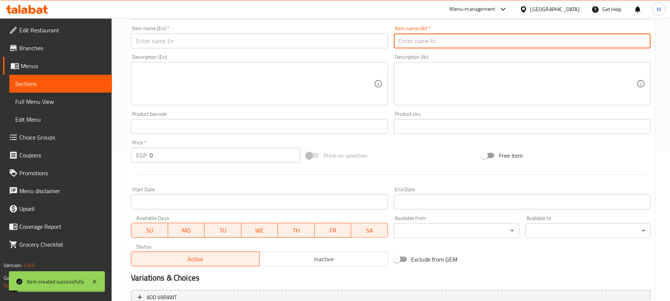
click at [415, 46] on input "text" at bounding box center [522, 40] width 257 height 15
paste input "سلامی كرافت"
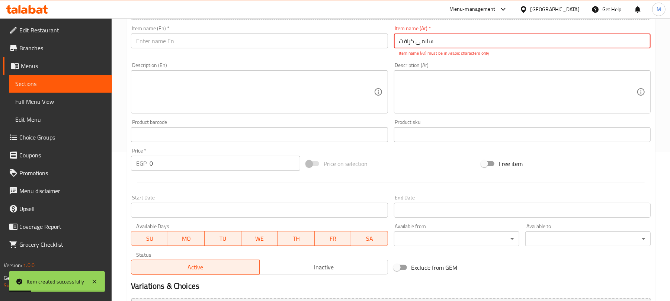
click at [231, 39] on input "text" at bounding box center [259, 40] width 257 height 15
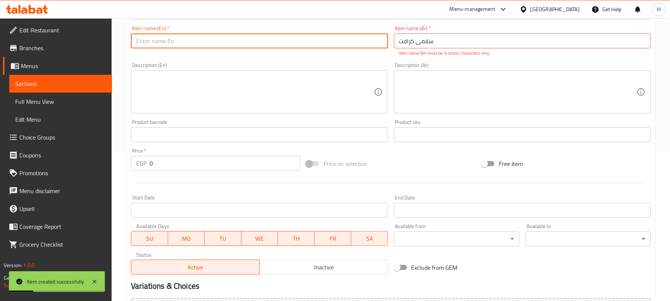
paste input "Kraft Salami"
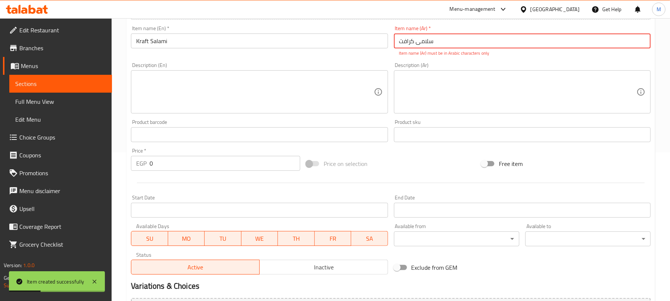
click at [428, 42] on input "سلامی كرافت" at bounding box center [522, 40] width 257 height 15
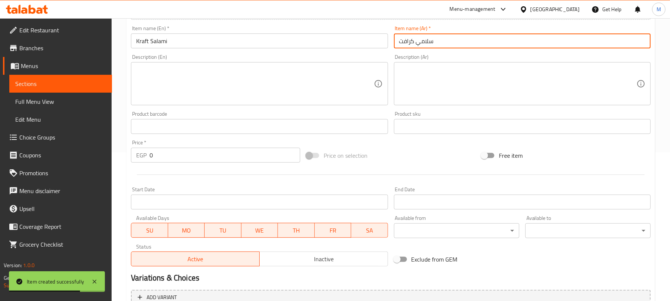
click at [219, 157] on input "0" at bounding box center [224, 155] width 151 height 15
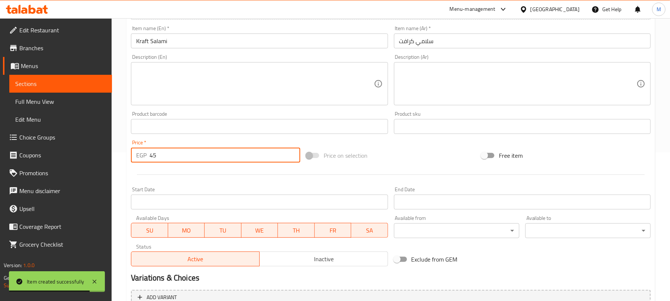
click at [409, 48] on input "text" at bounding box center [522, 40] width 257 height 15
paste input "شيم"
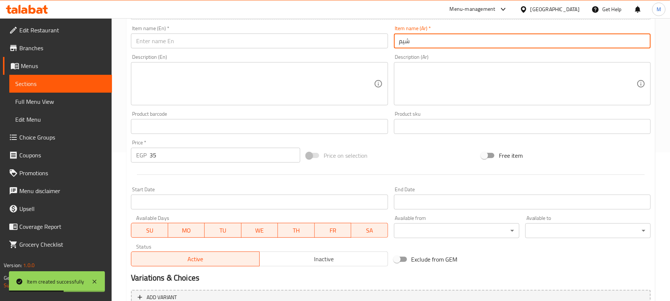
click at [211, 42] on input "text" at bounding box center [259, 40] width 257 height 15
paste input "Shim"
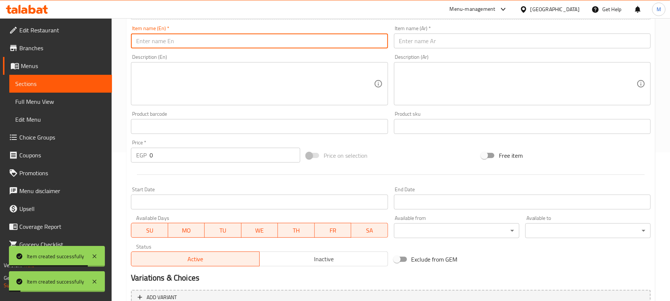
click at [423, 40] on input "text" at bounding box center [522, 40] width 257 height 15
paste input "بطاطس بالجبنة"
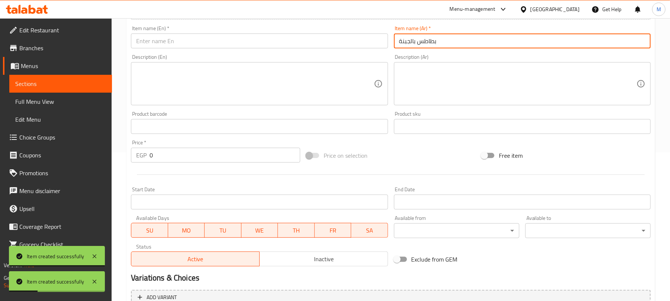
click at [210, 45] on input "text" at bounding box center [259, 40] width 257 height 15
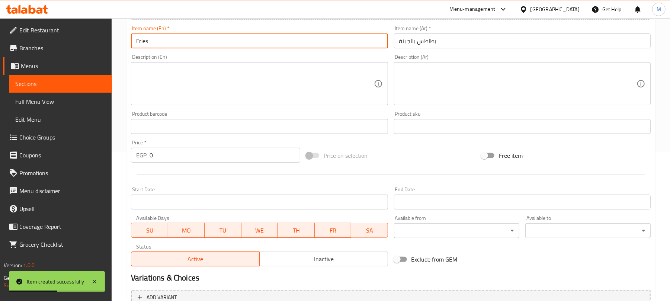
paste input "with Cheese"
click at [237, 155] on input "0" at bounding box center [224, 155] width 151 height 15
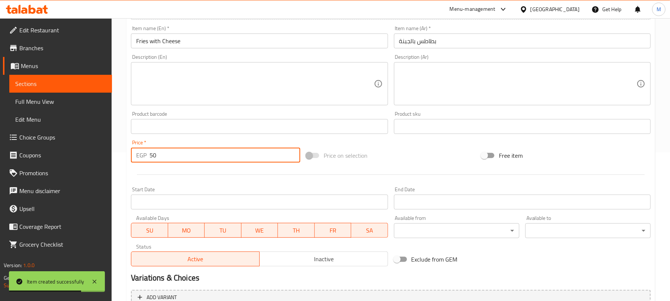
click at [430, 42] on input "text" at bounding box center [522, 40] width 257 height 15
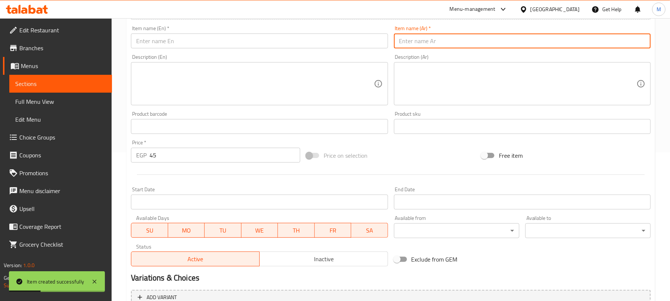
paste input "بطاطس وسوسيس بالجبنة"
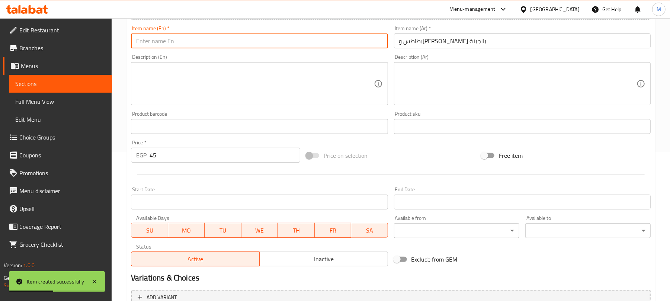
drag, startPoint x: 192, startPoint y: 41, endPoint x: 162, endPoint y: 45, distance: 30.0
click at [191, 42] on input "text" at bounding box center [259, 40] width 257 height 15
paste
click at [143, 45] on input "Potatoes and Sausage with Cheese" at bounding box center [259, 40] width 257 height 15
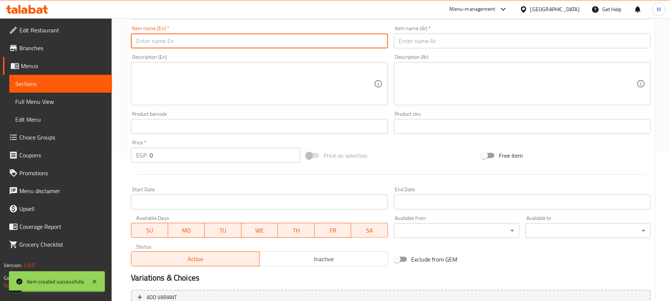
click at [411, 38] on input "text" at bounding box center [522, 40] width 257 height 15
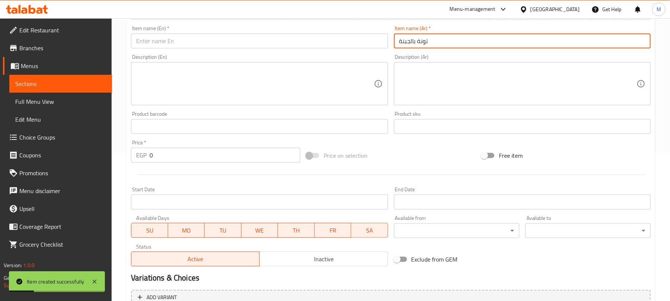
drag, startPoint x: 241, startPoint y: 43, endPoint x: 210, endPoint y: 9, distance: 46.3
click at [241, 43] on input "text" at bounding box center [259, 40] width 257 height 15
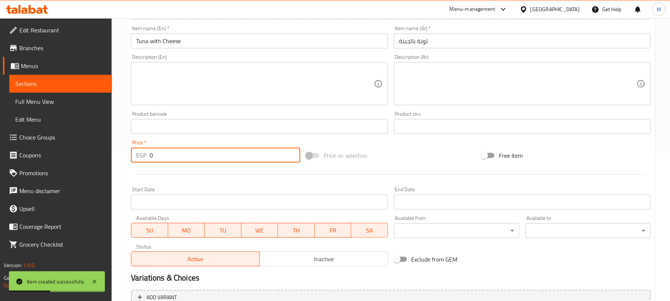
click at [220, 151] on input "0" at bounding box center [224, 155] width 151 height 15
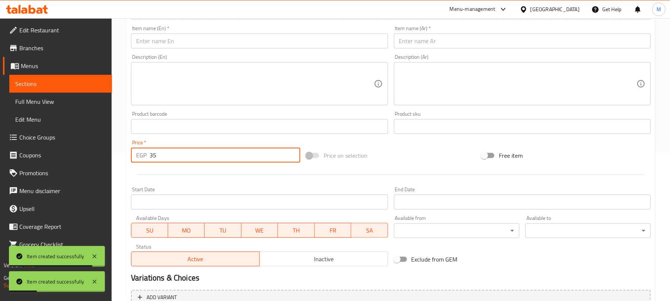
click at [410, 44] on input "text" at bounding box center [522, 40] width 257 height 15
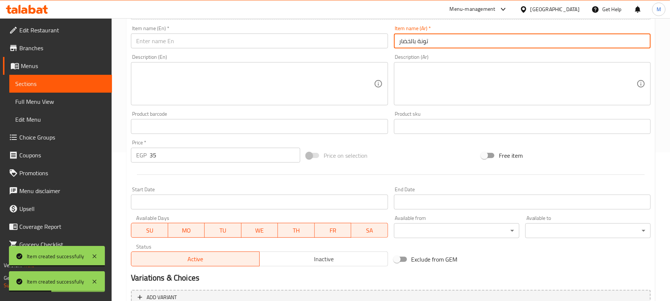
click at [253, 44] on input "text" at bounding box center [259, 40] width 257 height 15
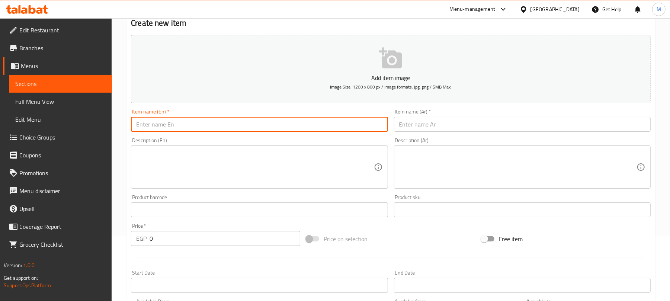
scroll to position [0, 0]
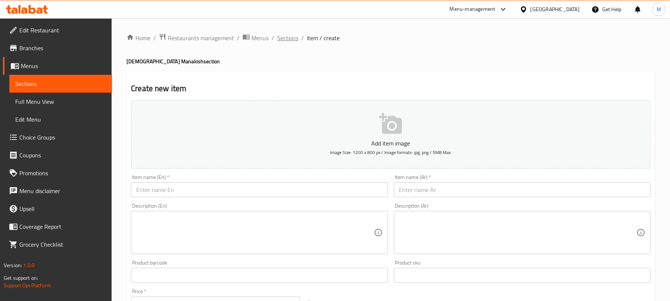
click at [284, 38] on span "Sections" at bounding box center [287, 37] width 21 height 9
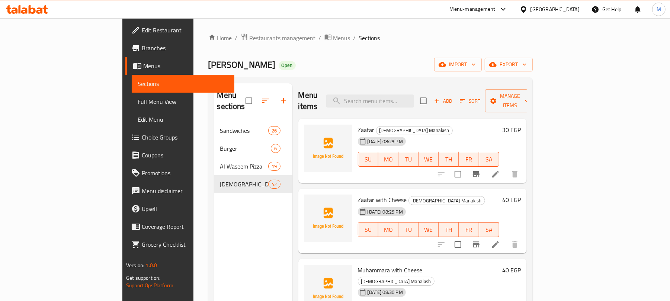
click at [208, 63] on span "[PERSON_NAME]" at bounding box center [241, 64] width 67 height 17
drag, startPoint x: 149, startPoint y: 63, endPoint x: 131, endPoint y: 60, distance: 18.5
click at [208, 60] on span "[PERSON_NAME]" at bounding box center [241, 64] width 67 height 17
copy span "Al Waseem"
click at [250, 64] on div "Al Waseem AlSyrian Open import export" at bounding box center [370, 65] width 324 height 14
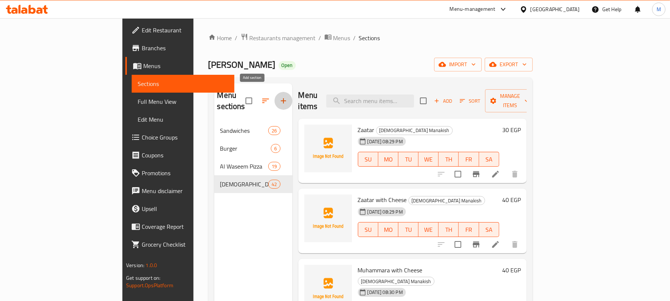
click at [274, 92] on button "button" at bounding box center [283, 101] width 18 height 18
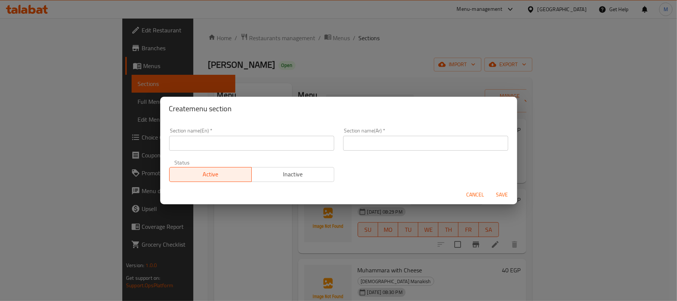
click at [246, 145] on input "text" at bounding box center [251, 143] width 165 height 15
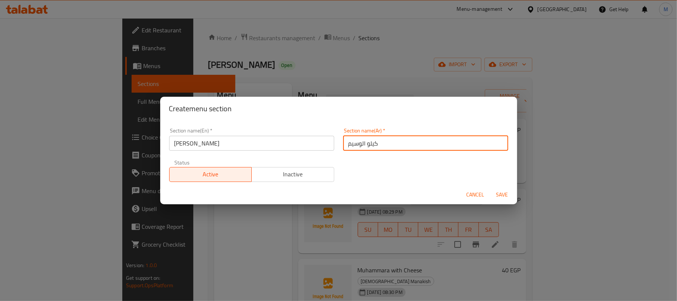
click at [490, 188] on button "Save" at bounding box center [502, 195] width 24 height 14
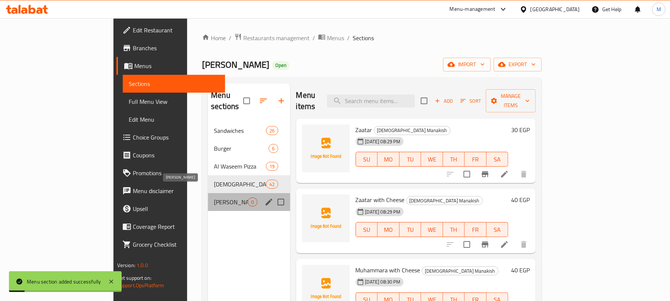
click at [214, 197] on span "[PERSON_NAME]" at bounding box center [231, 201] width 34 height 9
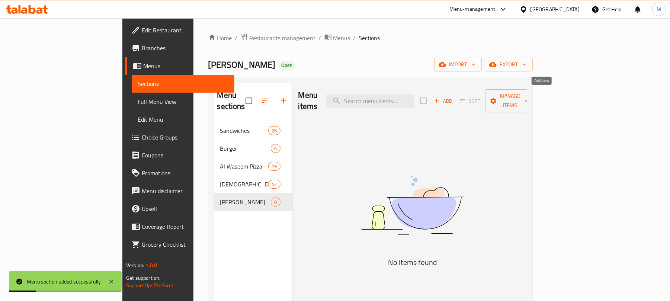
drag, startPoint x: 542, startPoint y: 94, endPoint x: 515, endPoint y: 4, distance: 93.9
click at [453, 97] on span "Add" at bounding box center [443, 101] width 20 height 9
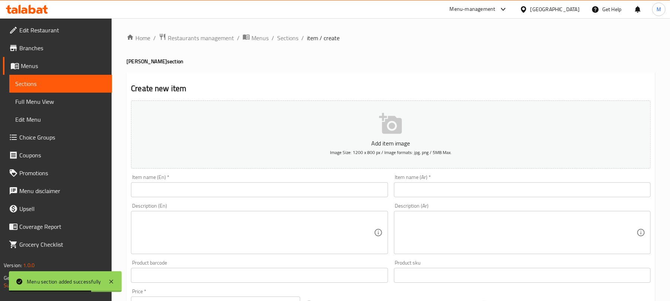
click at [472, 189] on input "text" at bounding box center [522, 189] width 257 height 15
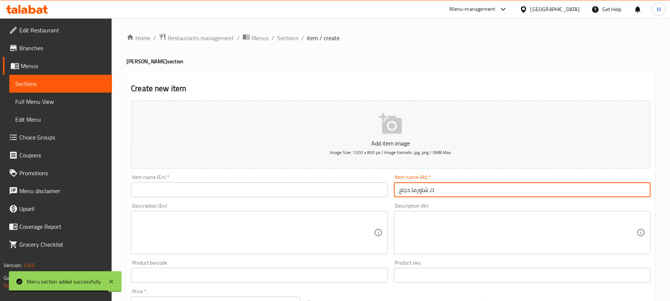
click at [356, 188] on input "text" at bounding box center [259, 189] width 257 height 15
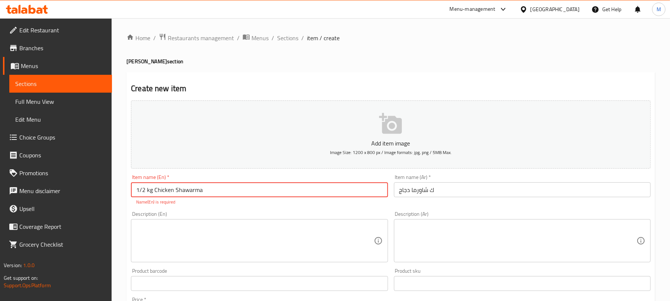
click at [149, 190] on input "1/2 kg Chicken Shawarma" at bounding box center [259, 189] width 257 height 15
click at [283, 77] on div "Create new item Add item image Image Size: 1200 x 800 px / Image formats: jpg, …" at bounding box center [390, 292] width 528 height 441
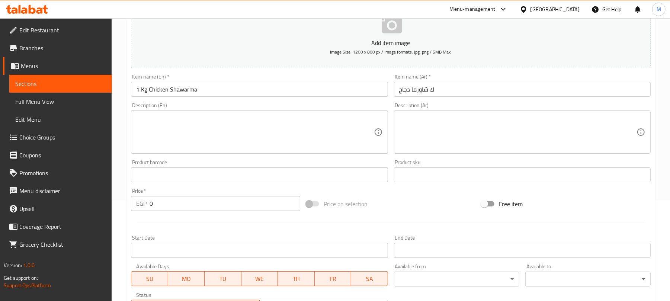
scroll to position [149, 0]
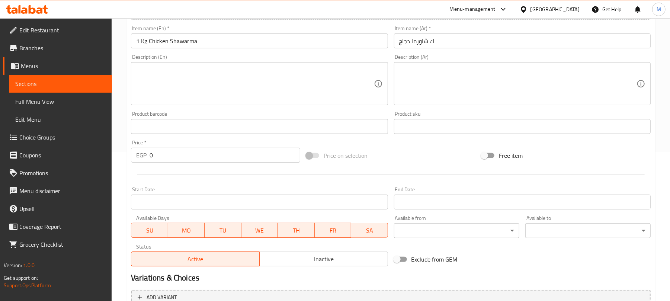
drag, startPoint x: 180, startPoint y: 162, endPoint x: 180, endPoint y: 140, distance: 22.3
click at [180, 160] on input "0" at bounding box center [224, 155] width 151 height 15
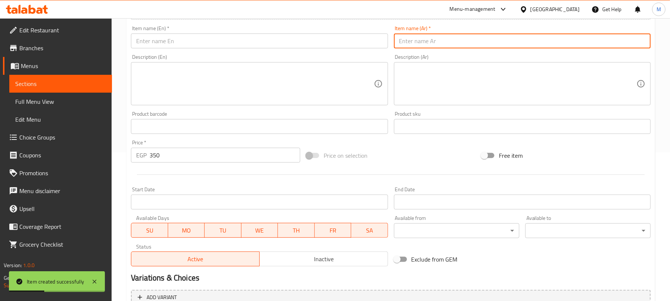
click at [449, 37] on input "text" at bounding box center [522, 40] width 257 height 15
click at [407, 45] on input "1/2ك شاورما دجاج" at bounding box center [522, 40] width 257 height 15
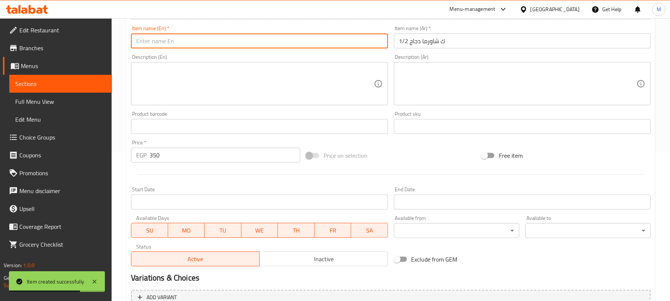
click at [199, 37] on input "text" at bounding box center [259, 40] width 257 height 15
click at [150, 42] on input "1/2 kg Chicken Shawarma" at bounding box center [259, 40] width 257 height 15
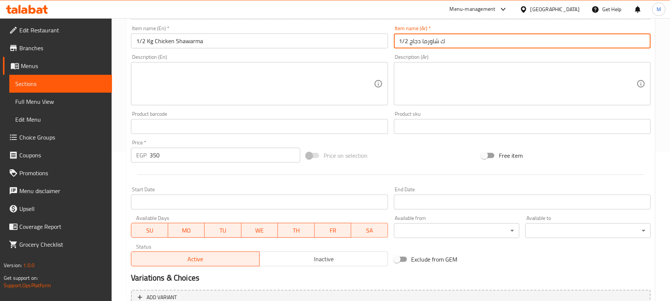
click at [439, 43] on input "1/2 ك شاورما دجاج" at bounding box center [522, 40] width 257 height 15
click at [241, 158] on input "350" at bounding box center [224, 155] width 151 height 15
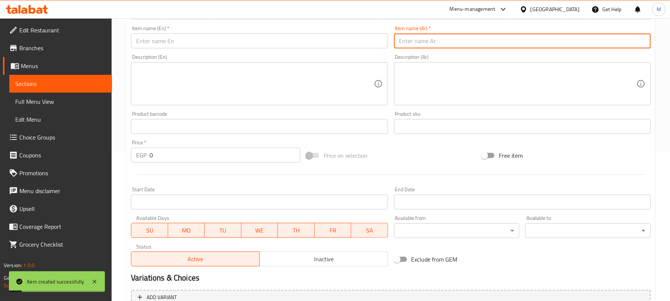
click at [460, 42] on input "text" at bounding box center [522, 40] width 257 height 15
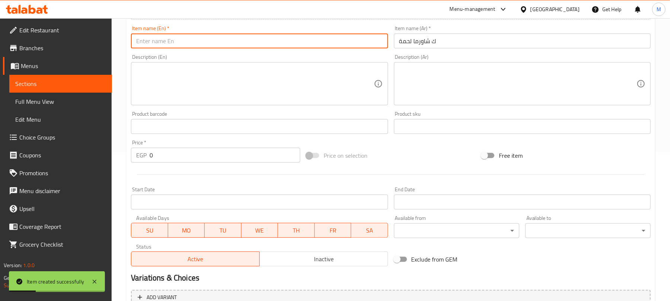
click at [161, 48] on input "text" at bounding box center [259, 40] width 257 height 15
click at [144, 48] on input "1 kg meat shawarma" at bounding box center [259, 40] width 257 height 15
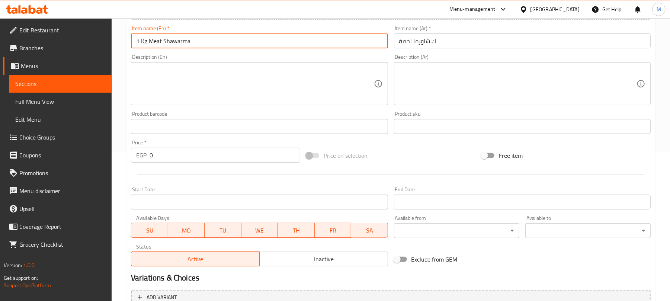
click at [221, 154] on input "0" at bounding box center [224, 155] width 151 height 15
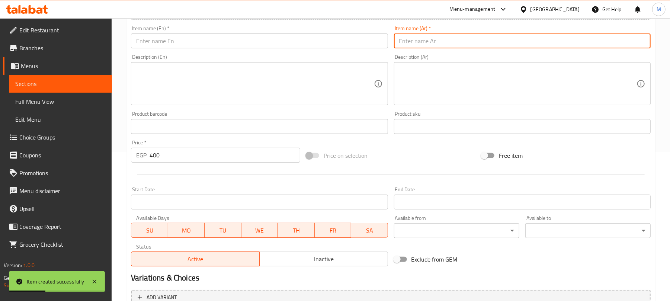
click at [406, 42] on input "text" at bounding box center [522, 40] width 257 height 15
click at [408, 45] on input "1/2ك شاورما لحمة" at bounding box center [522, 40] width 257 height 15
drag, startPoint x: 179, startPoint y: 45, endPoint x: 174, endPoint y: 45, distance: 4.5
click at [178, 45] on input "text" at bounding box center [259, 40] width 257 height 15
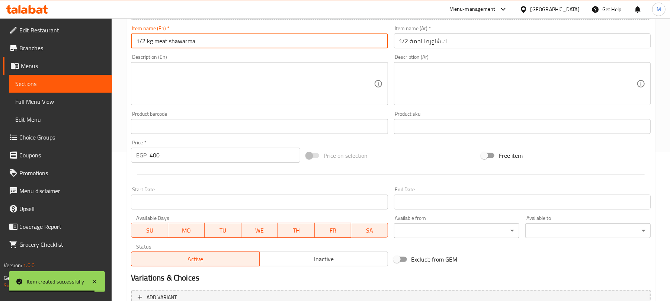
click at [150, 41] on input "1/2 kg meat shawarma" at bounding box center [259, 40] width 257 height 15
click at [436, 40] on input "text" at bounding box center [522, 40] width 257 height 15
drag, startPoint x: 177, startPoint y: 46, endPoint x: 164, endPoint y: 45, distance: 13.4
click at [177, 46] on input "text" at bounding box center [259, 40] width 257 height 15
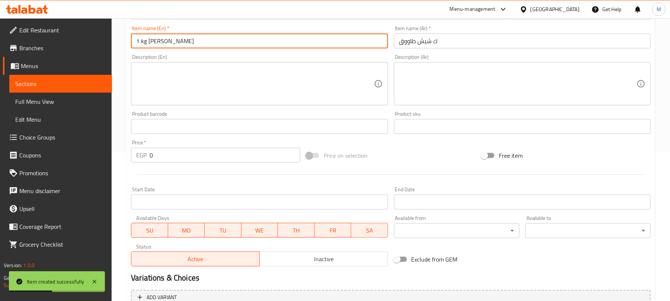
click at [144, 42] on input "1 kg shish tawook" at bounding box center [259, 40] width 257 height 15
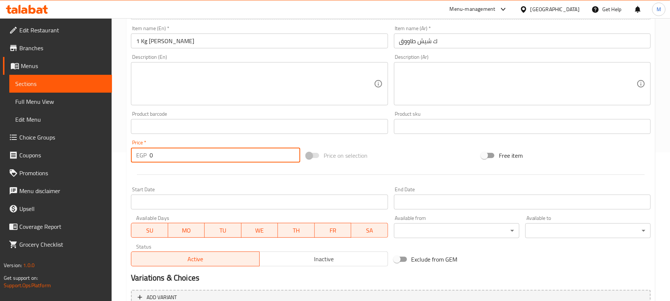
click at [233, 150] on input "0" at bounding box center [224, 155] width 151 height 15
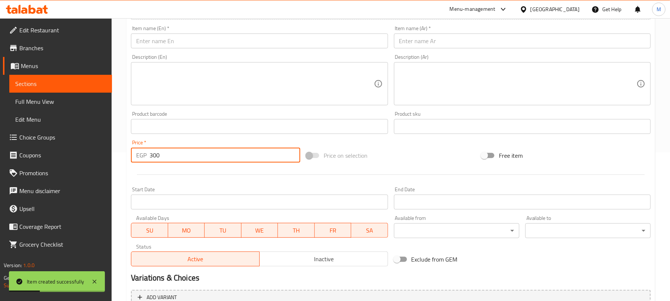
click at [416, 46] on input "text" at bounding box center [522, 40] width 257 height 15
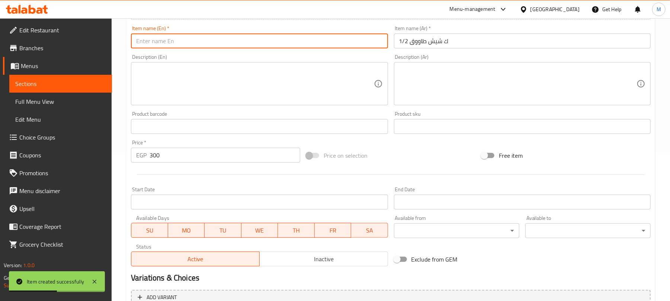
drag, startPoint x: 195, startPoint y: 47, endPoint x: 162, endPoint y: 41, distance: 33.3
click at [193, 47] on input "text" at bounding box center [259, 40] width 257 height 15
click at [150, 42] on input "1/2 kg shish tawook" at bounding box center [259, 40] width 257 height 15
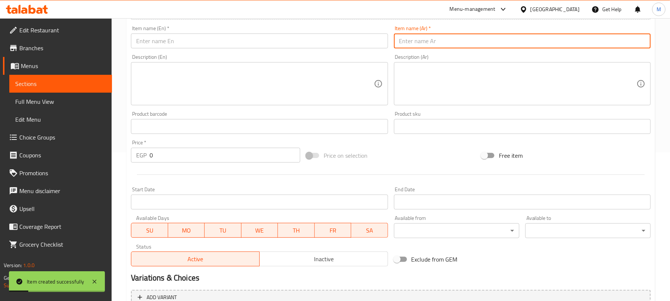
click at [436, 39] on input "text" at bounding box center [522, 40] width 257 height 15
drag, startPoint x: 185, startPoint y: 47, endPoint x: 148, endPoint y: 48, distance: 37.6
click at [185, 47] on input "text" at bounding box center [259, 40] width 257 height 15
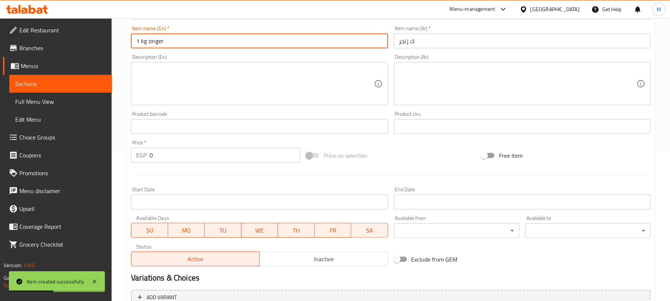
click at [140, 43] on input "1 kg zinger" at bounding box center [259, 40] width 257 height 15
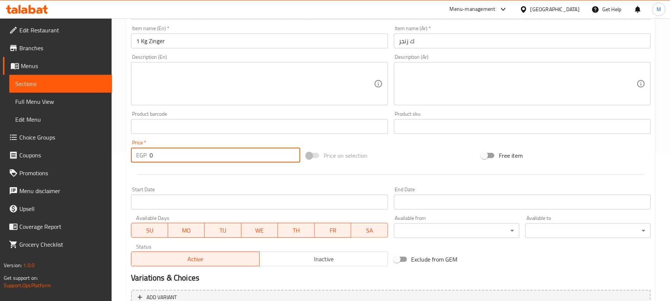
click at [262, 156] on input "0" at bounding box center [224, 155] width 151 height 15
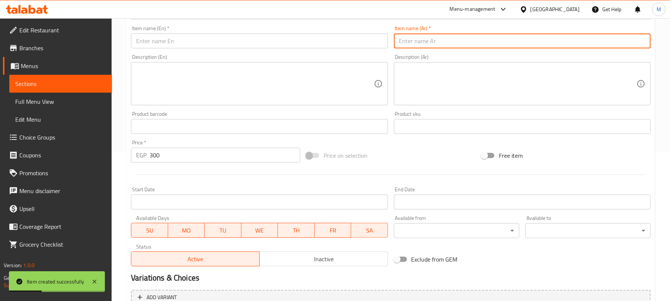
click at [408, 41] on input "text" at bounding box center [522, 40] width 257 height 15
drag, startPoint x: 204, startPoint y: 41, endPoint x: 183, endPoint y: 46, distance: 21.3
click at [204, 41] on input "text" at bounding box center [259, 40] width 257 height 15
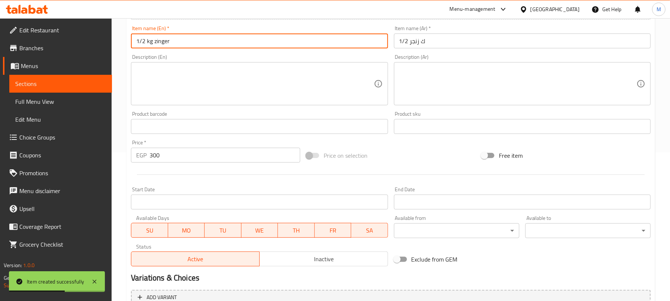
click at [150, 44] on input "1/2 kg zinger" at bounding box center [259, 40] width 257 height 15
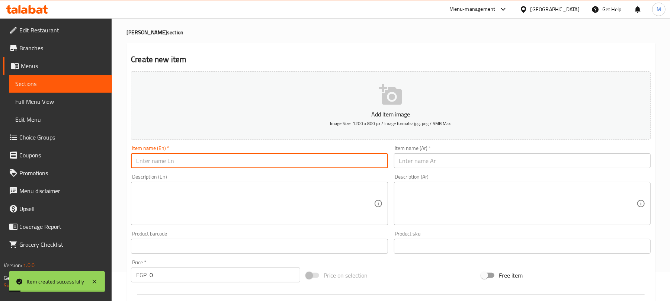
scroll to position [0, 0]
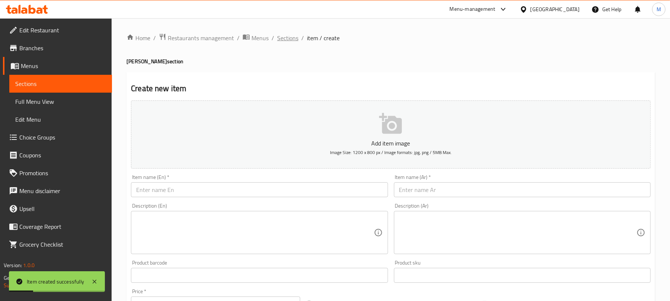
click at [289, 35] on span "Sections" at bounding box center [287, 37] width 21 height 9
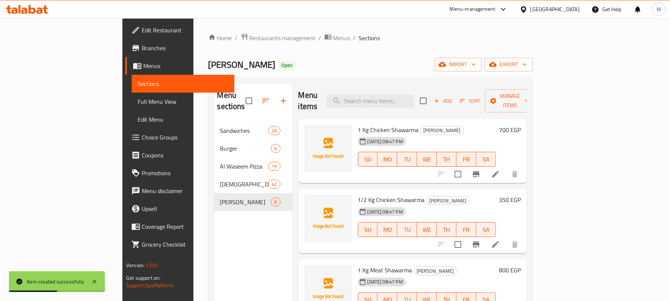
click at [279, 97] on icon "button" at bounding box center [283, 100] width 9 height 9
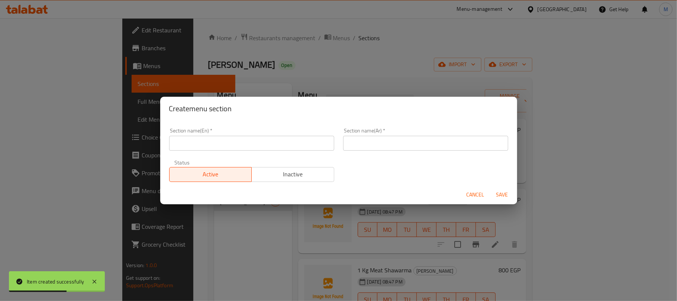
click at [424, 146] on input "text" at bounding box center [425, 143] width 165 height 15
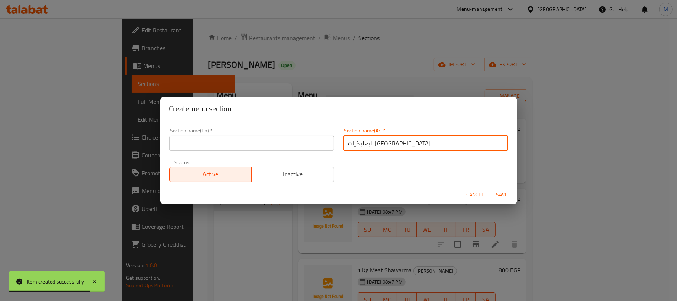
click at [360, 143] on input "البعلبكيات سورية" at bounding box center [425, 143] width 165 height 15
drag, startPoint x: 188, startPoint y: 142, endPoint x: 200, endPoint y: 151, distance: 14.9
click at [188, 142] on input "text" at bounding box center [251, 143] width 165 height 15
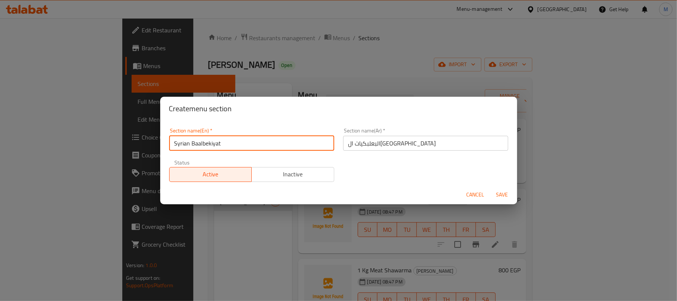
click at [490, 188] on button "Save" at bounding box center [502, 195] width 24 height 14
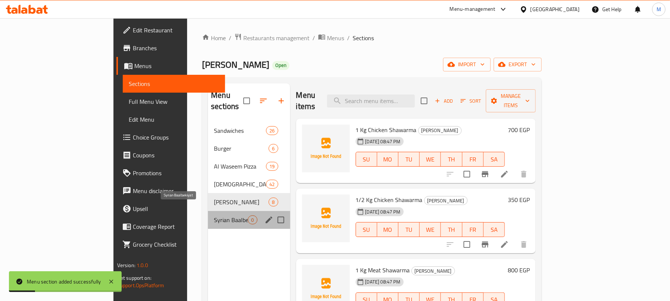
click at [214, 215] on span "Syrian Baalbekiyat" at bounding box center [231, 219] width 34 height 9
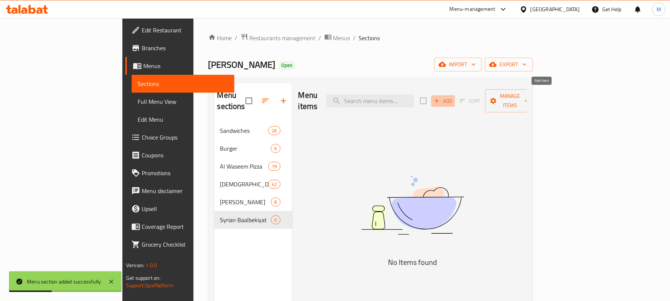
click at [455, 97] on button "Add" at bounding box center [443, 101] width 24 height 12
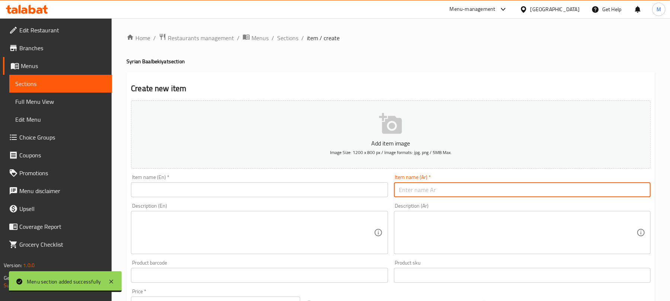
drag, startPoint x: 454, startPoint y: 191, endPoint x: 454, endPoint y: 184, distance: 7.1
click at [454, 191] on input "text" at bounding box center [522, 189] width 257 height 15
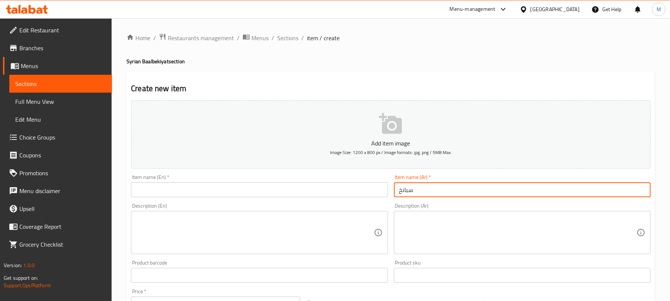
click at [201, 192] on input "text" at bounding box center [259, 189] width 257 height 15
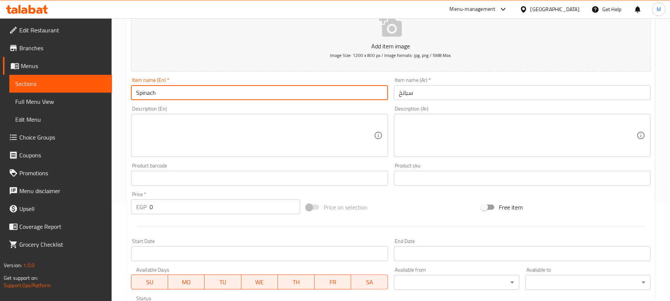
scroll to position [149, 0]
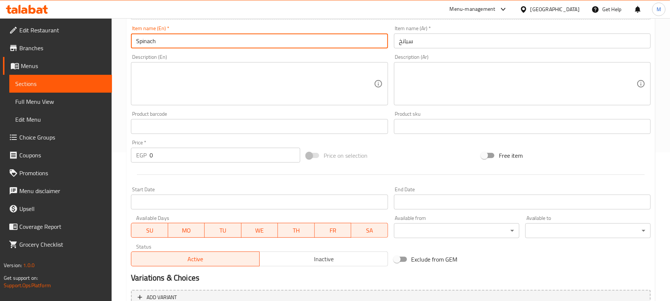
click at [235, 149] on input "0" at bounding box center [224, 155] width 151 height 15
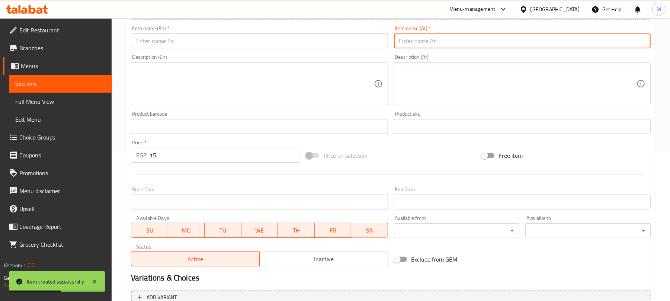
click at [451, 46] on input "text" at bounding box center [522, 40] width 257 height 15
click at [239, 44] on input "text" at bounding box center [259, 40] width 257 height 15
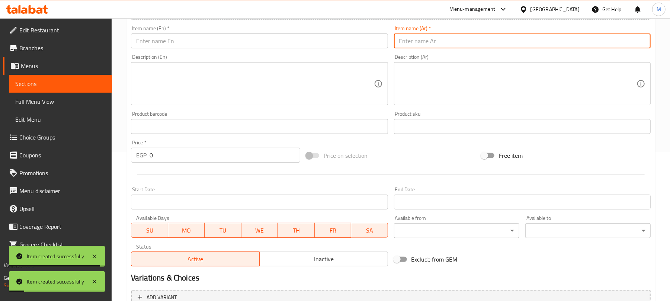
drag, startPoint x: 422, startPoint y: 45, endPoint x: 473, endPoint y: 5, distance: 64.4
click at [422, 45] on input "text" at bounding box center [522, 40] width 257 height 15
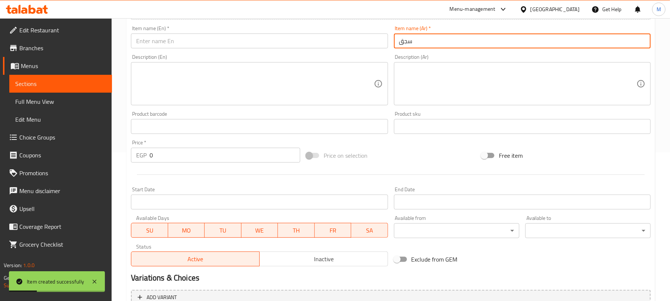
drag, startPoint x: 174, startPoint y: 42, endPoint x: 164, endPoint y: 58, distance: 19.2
click at [174, 42] on input "text" at bounding box center [259, 40] width 257 height 15
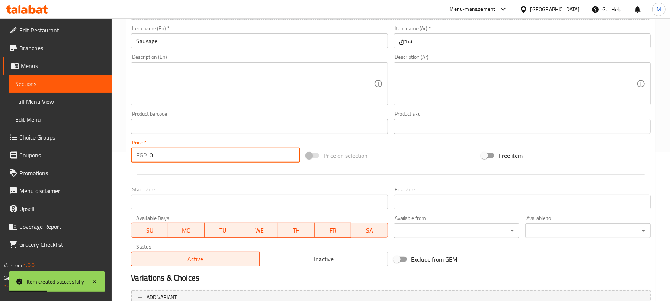
click at [161, 158] on input "0" at bounding box center [224, 155] width 151 height 15
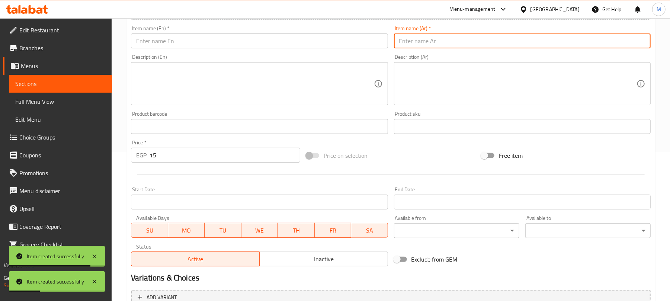
drag, startPoint x: 423, startPoint y: 35, endPoint x: 428, endPoint y: 35, distance: 4.8
click at [423, 35] on input "text" at bounding box center [522, 40] width 257 height 15
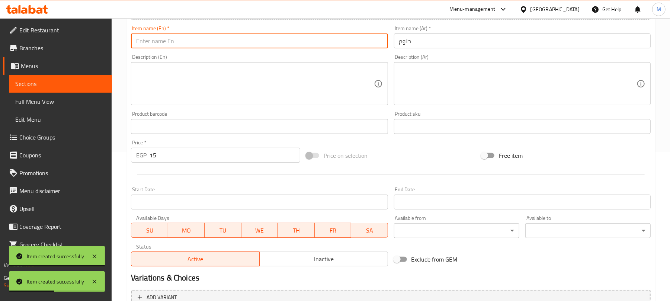
click at [248, 45] on input "text" at bounding box center [259, 40] width 257 height 15
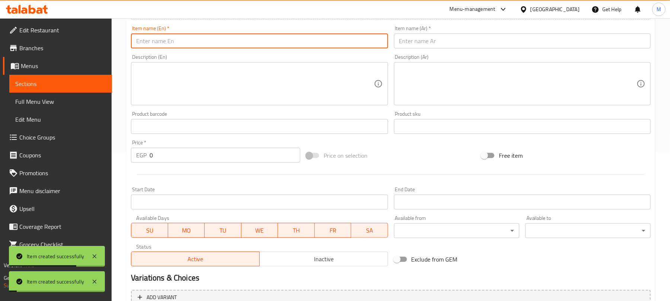
drag, startPoint x: 468, startPoint y: 42, endPoint x: 477, endPoint y: 1, distance: 42.8
click at [468, 42] on input "text" at bounding box center [522, 40] width 257 height 15
drag, startPoint x: 168, startPoint y: 46, endPoint x: 165, endPoint y: 49, distance: 4.0
click at [168, 46] on input "text" at bounding box center [259, 40] width 257 height 15
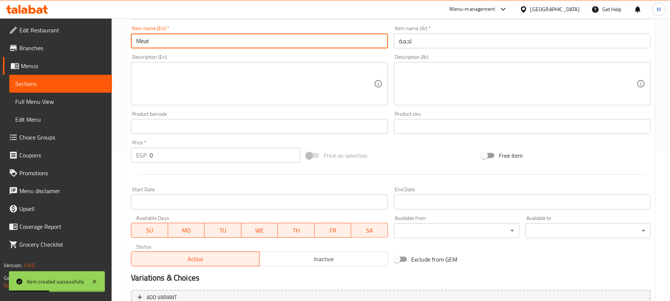
click at [167, 152] on input "0" at bounding box center [224, 155] width 151 height 15
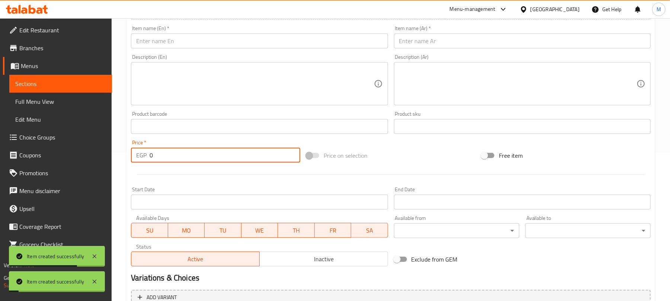
drag, startPoint x: 408, startPoint y: 39, endPoint x: 298, endPoint y: 42, distance: 110.1
click at [408, 39] on input "text" at bounding box center [522, 40] width 257 height 15
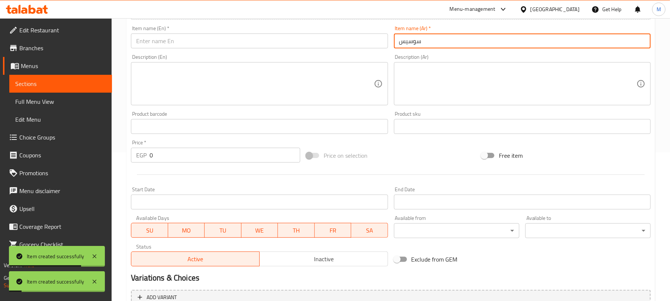
click at [298, 42] on input "text" at bounding box center [259, 40] width 257 height 15
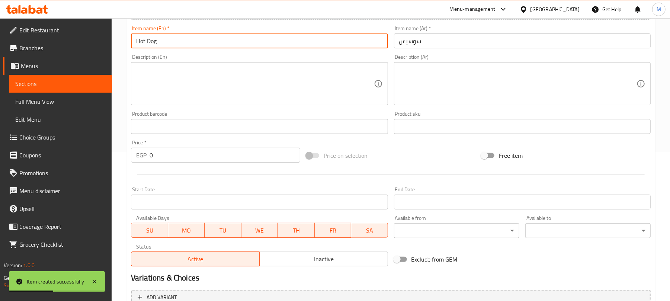
click at [277, 154] on input "0" at bounding box center [224, 155] width 151 height 15
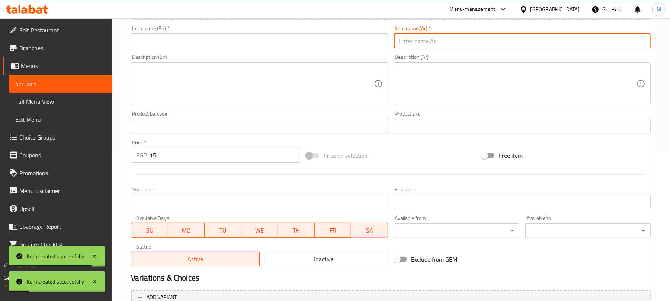
drag, startPoint x: 417, startPoint y: 44, endPoint x: 451, endPoint y: 13, distance: 46.3
click at [417, 44] on input "text" at bounding box center [522, 40] width 257 height 15
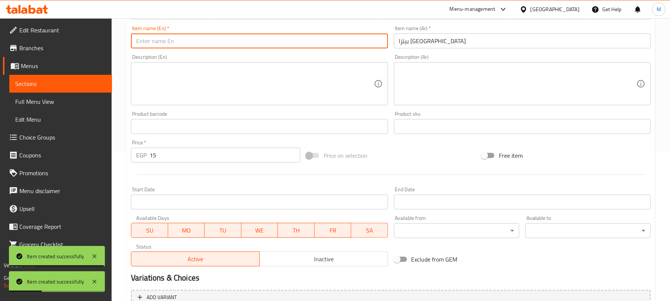
click at [232, 42] on input "text" at bounding box center [259, 40] width 257 height 15
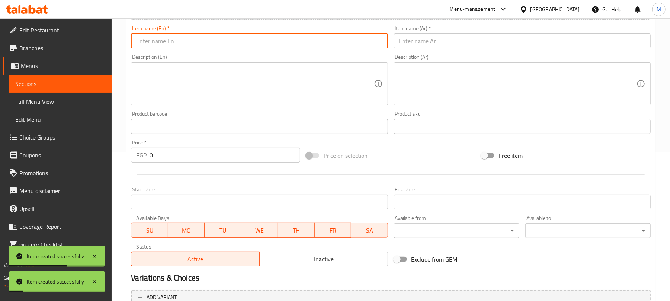
drag, startPoint x: 400, startPoint y: 38, endPoint x: 417, endPoint y: 30, distance: 17.8
click at [400, 38] on input "text" at bounding box center [522, 40] width 257 height 15
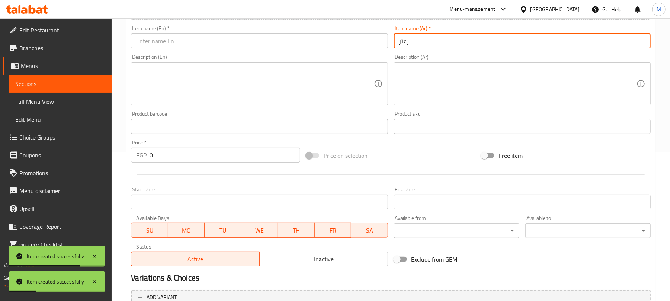
drag, startPoint x: 185, startPoint y: 39, endPoint x: 171, endPoint y: 88, distance: 51.0
click at [185, 39] on input "text" at bounding box center [259, 40] width 257 height 15
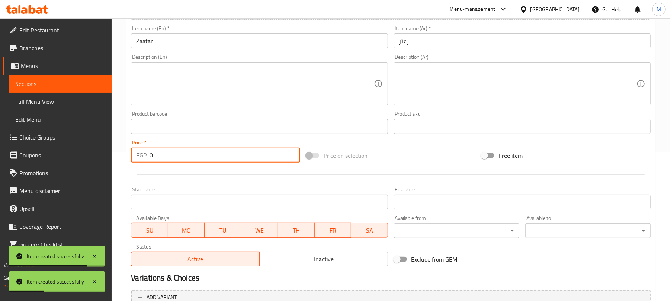
click at [166, 155] on input "0" at bounding box center [224, 155] width 151 height 15
drag, startPoint x: 427, startPoint y: 45, endPoint x: 465, endPoint y: 3, distance: 56.6
click at [427, 45] on input "text" at bounding box center [522, 40] width 257 height 15
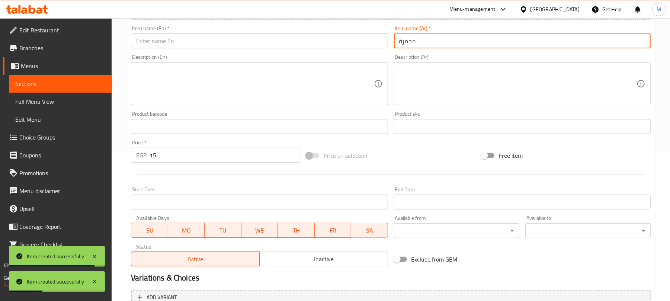
click at [235, 41] on input "text" at bounding box center [259, 40] width 257 height 15
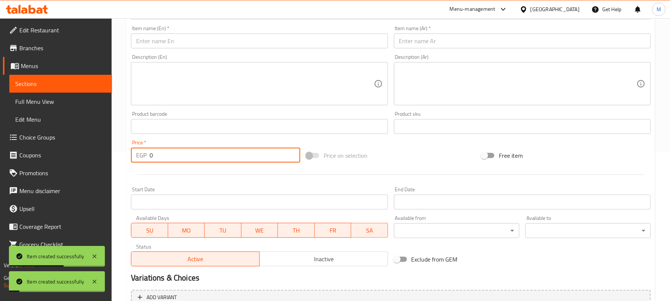
click at [209, 158] on input "0" at bounding box center [224, 155] width 151 height 15
click at [428, 46] on input "text" at bounding box center [522, 40] width 257 height 15
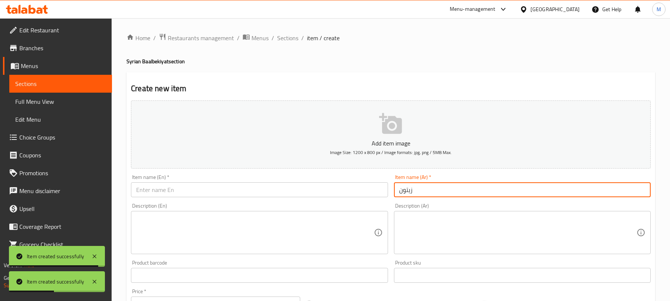
scroll to position [149, 0]
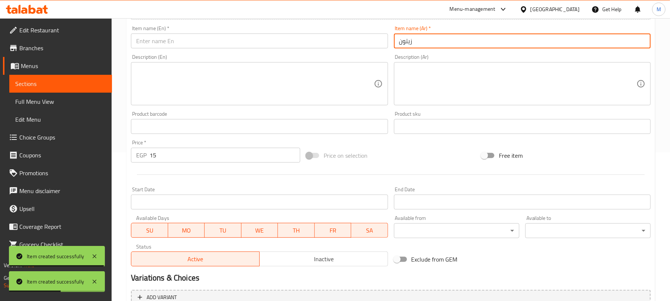
click at [237, 39] on input "text" at bounding box center [259, 40] width 257 height 15
paste input "Olives"
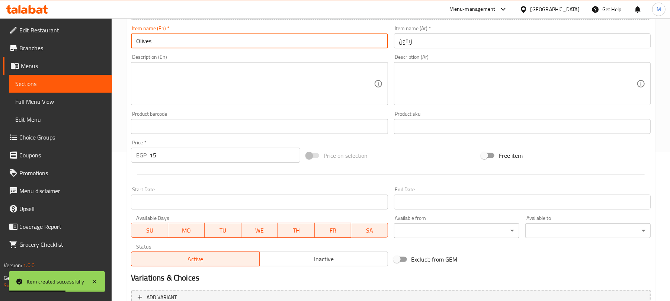
type input "Olives"
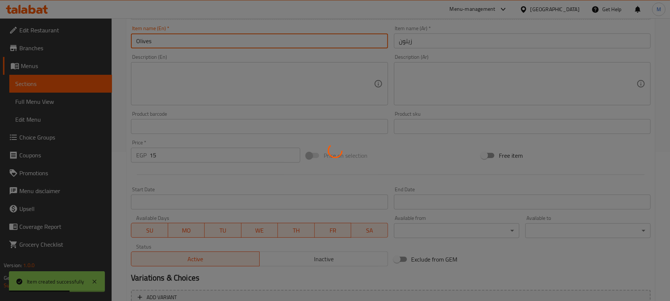
type input "0"
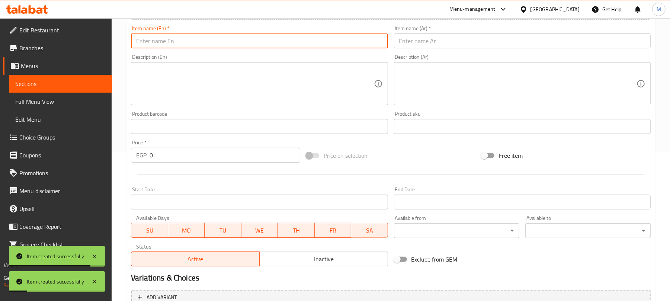
click at [421, 44] on input "text" at bounding box center [522, 40] width 257 height 15
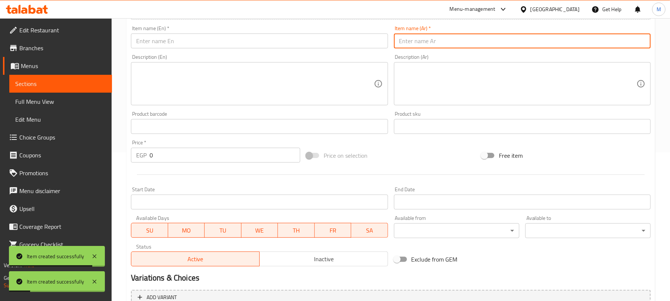
paste input "مولتو"
type input "مولتو"
drag, startPoint x: 147, startPoint y: 45, endPoint x: 146, endPoint y: 85, distance: 39.8
click at [147, 45] on input "text" at bounding box center [259, 40] width 257 height 15
paste input "Molto"
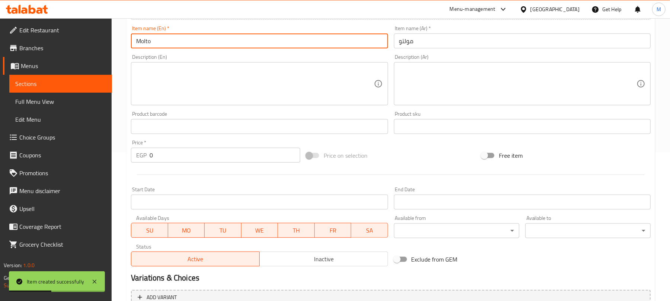
type input "Molto"
click at [161, 152] on input "0" at bounding box center [224, 155] width 151 height 15
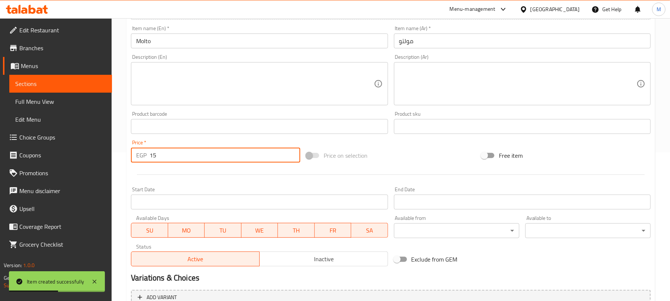
type input "15"
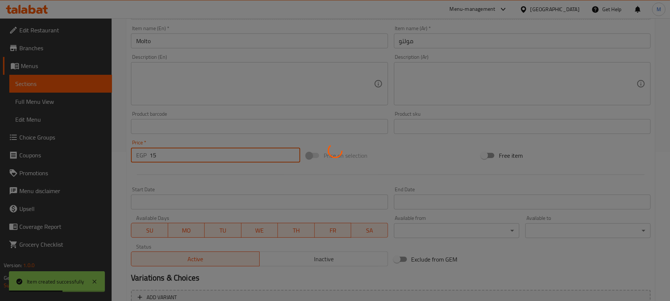
type input "0"
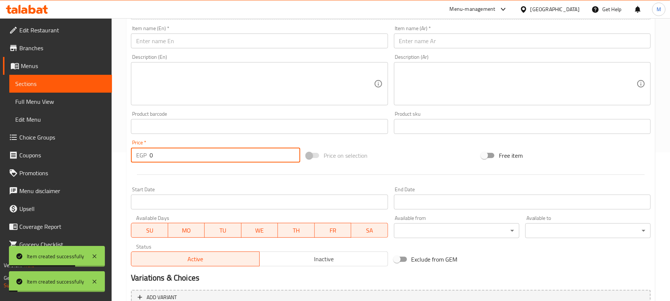
scroll to position [0, 0]
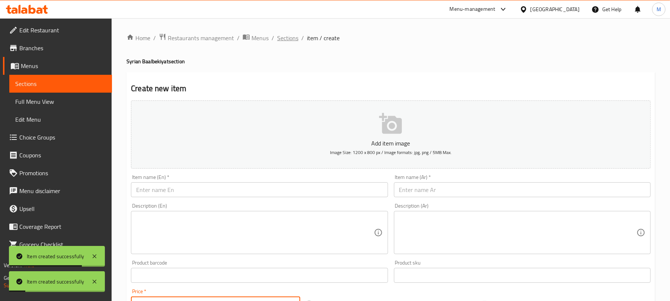
click at [283, 39] on span "Sections" at bounding box center [287, 37] width 21 height 9
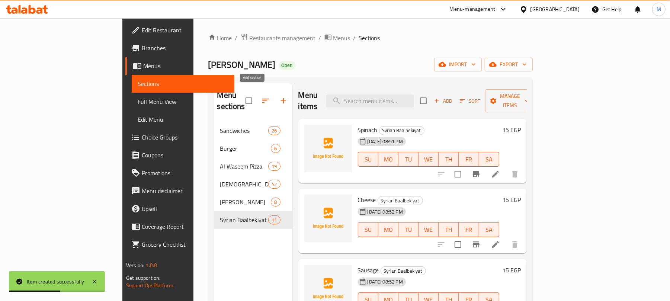
click at [274, 94] on button "button" at bounding box center [283, 101] width 18 height 18
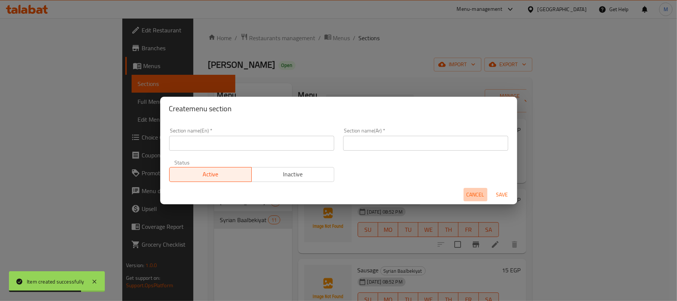
click at [479, 193] on span "Cancel" at bounding box center [476, 194] width 18 height 9
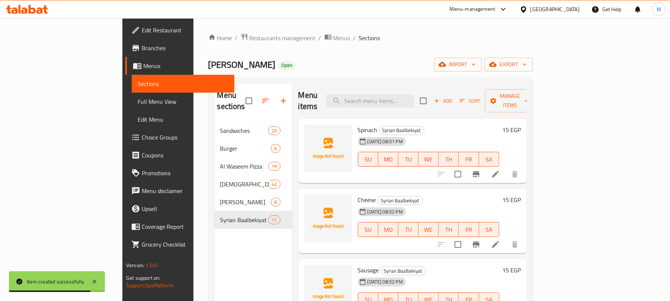
click at [208, 65] on span "[PERSON_NAME]" at bounding box center [241, 64] width 67 height 17
drag, startPoint x: 130, startPoint y: 65, endPoint x: 148, endPoint y: 64, distance: 17.5
click at [208, 64] on span "[PERSON_NAME]" at bounding box center [241, 64] width 67 height 17
copy span "[PERSON_NAME]"
click at [279, 96] on icon "button" at bounding box center [283, 100] width 9 height 9
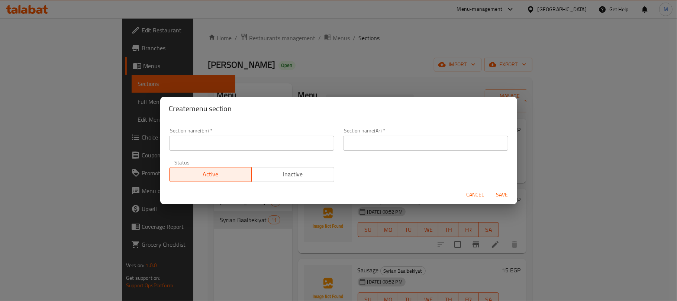
click at [241, 138] on input "text" at bounding box center [251, 143] width 165 height 15
paste input "[PERSON_NAME]"
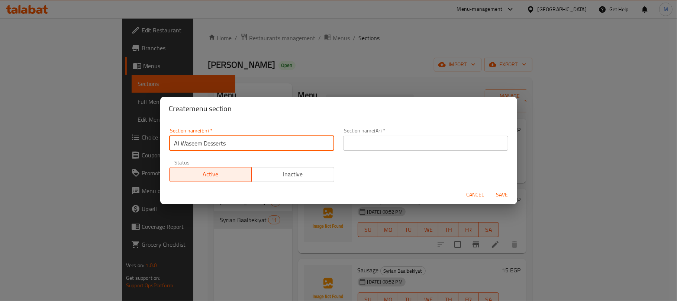
type input "Al Waseem Desserts"
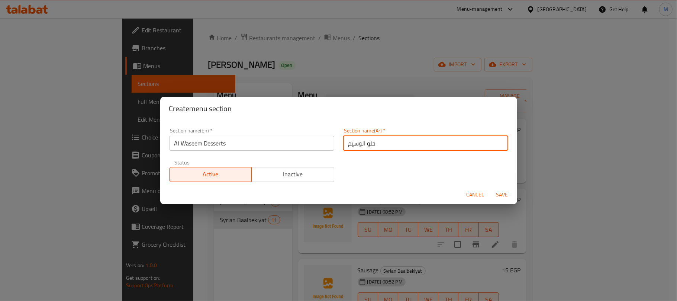
type input "حلو الوسيم"
click at [490, 188] on button "Save" at bounding box center [502, 195] width 24 height 14
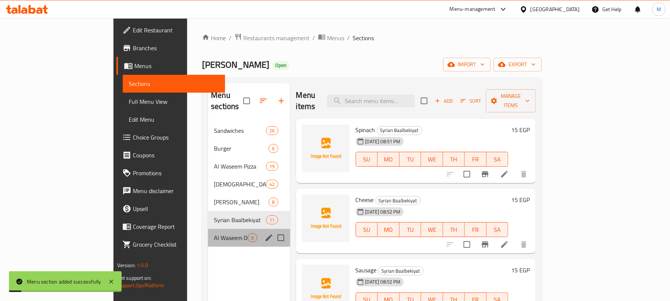
click at [208, 232] on div "Al Waseem Desserts 0" at bounding box center [249, 238] width 82 height 18
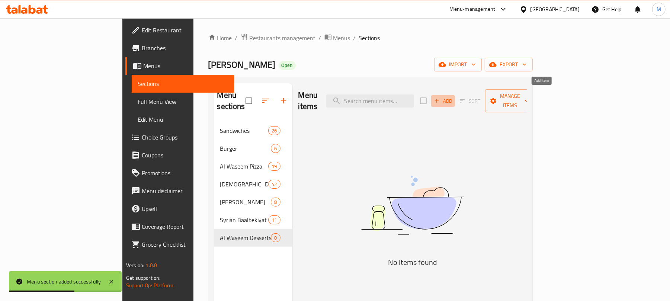
click at [453, 97] on span "Add" at bounding box center [443, 101] width 20 height 9
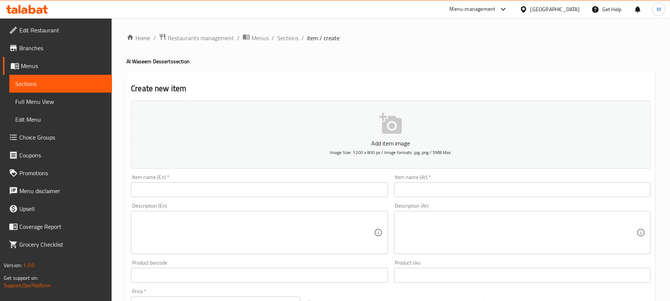
drag, startPoint x: 435, startPoint y: 189, endPoint x: 442, endPoint y: 19, distance: 170.8
click at [435, 190] on input "text" at bounding box center [522, 189] width 257 height 15
paste input "شيكولاتة سادة"
type input "شيكولاتة سادة"
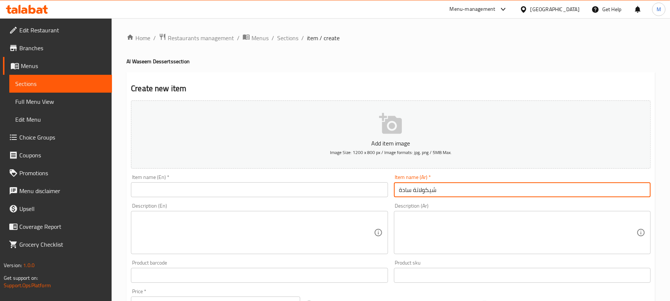
drag, startPoint x: 252, startPoint y: 185, endPoint x: 244, endPoint y: 186, distance: 8.3
click at [252, 185] on input "text" at bounding box center [259, 189] width 257 height 15
paste input "Plain Chocolate"
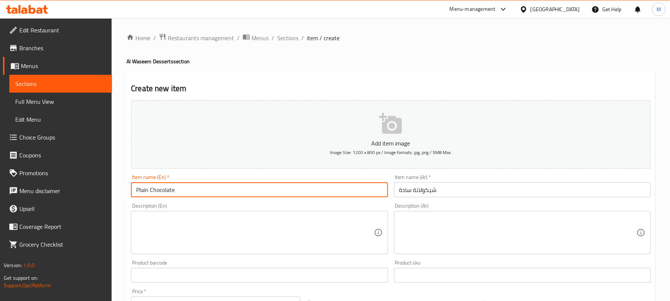
type input "Plain Chocolate"
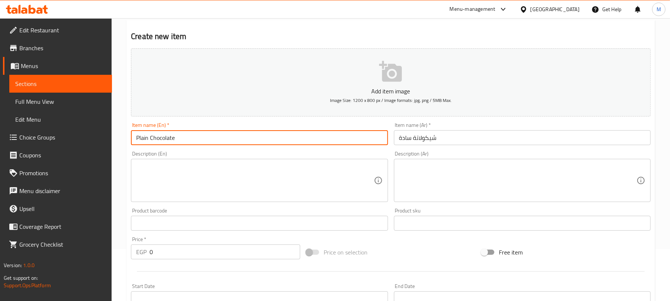
scroll to position [198, 0]
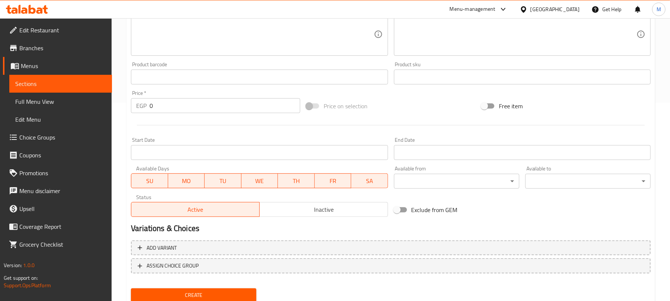
click at [228, 110] on input "0" at bounding box center [224, 105] width 151 height 15
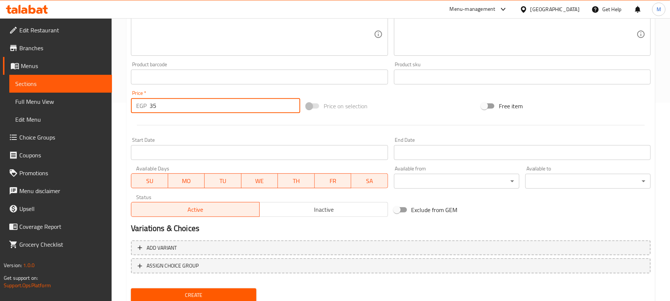
type input "35"
click at [131, 288] on button "Create" at bounding box center [193, 295] width 125 height 14
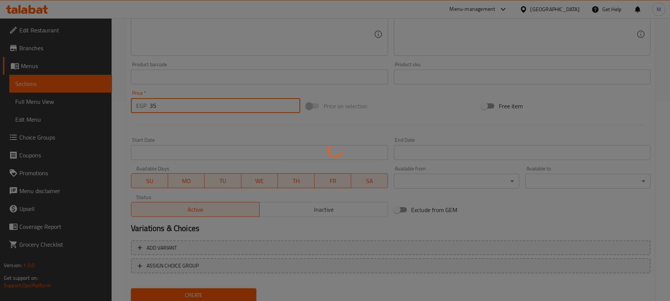
click at [226, 126] on div at bounding box center [335, 150] width 670 height 301
type input "0"
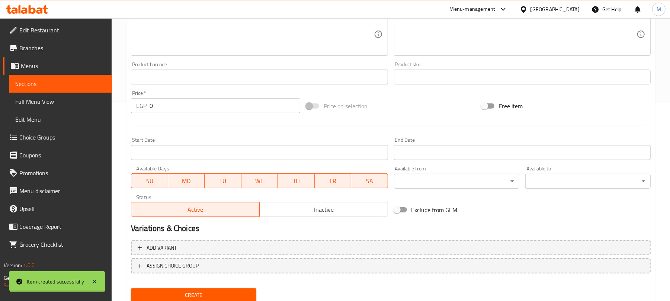
scroll to position [49, 0]
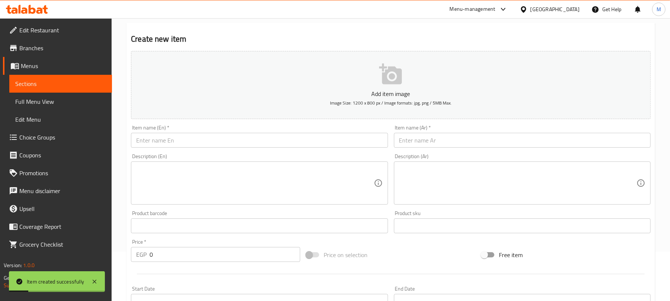
drag, startPoint x: 445, startPoint y: 146, endPoint x: 446, endPoint y: 139, distance: 7.2
click at [445, 146] on input "text" at bounding box center [522, 140] width 257 height 15
paste input "شيكولاتة بالقرفة"
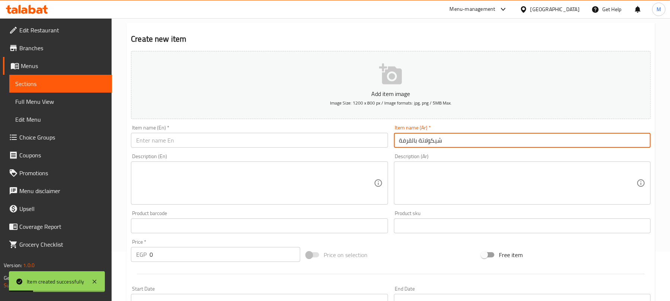
type input "شيكولاتة بالقرفة"
click at [236, 135] on input "text" at bounding box center [259, 140] width 257 height 15
paste input "Cinnamon Chocolate"
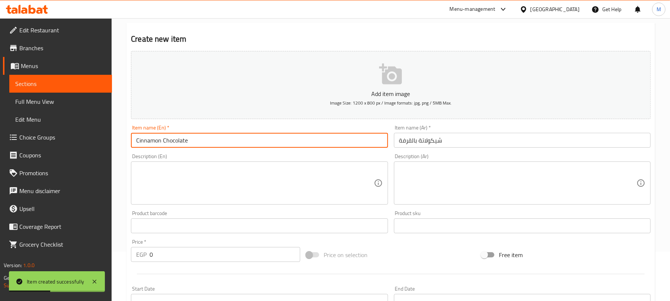
type input "Cinnamon Chocolate"
click at [205, 254] on input "0" at bounding box center [224, 254] width 151 height 15
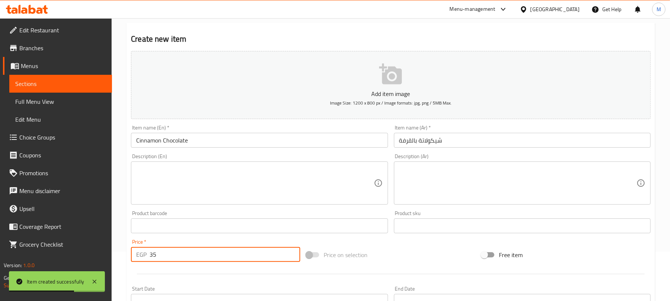
type input "35"
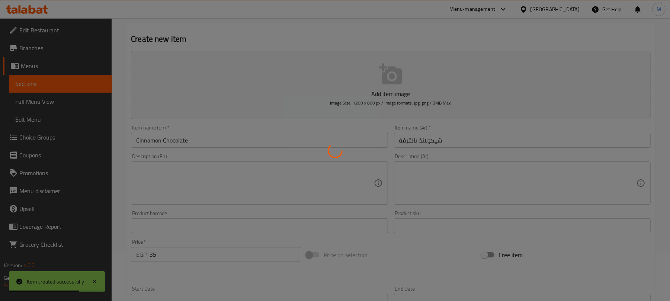
type input "0"
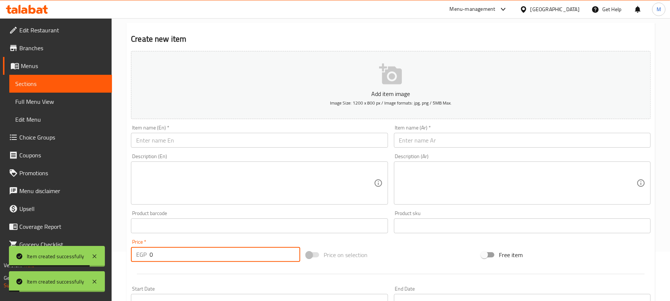
click at [430, 131] on div "Item name (Ar)   * Item name (Ar) *" at bounding box center [522, 136] width 257 height 23
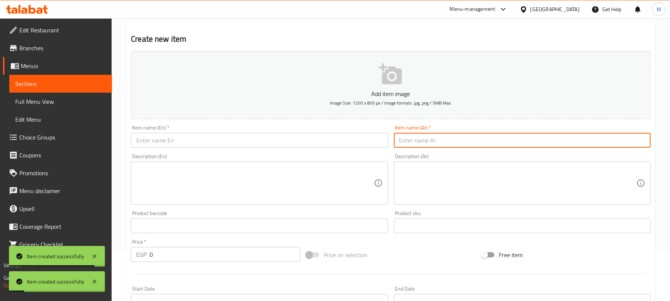
click at [430, 137] on input "text" at bounding box center [522, 140] width 257 height 15
paste input "شختورة شيكولاتة بالموز"
type input "شختورة شيكولاتة بالموز"
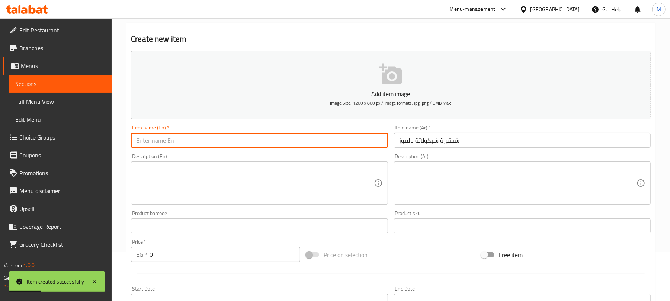
paste input "Banana Chocolate Shakhtoura"
drag, startPoint x: 204, startPoint y: 139, endPoint x: 212, endPoint y: 3, distance: 135.6
click at [204, 139] on input "text" at bounding box center [259, 140] width 257 height 15
type input "Banana Chocolate Shakhtoura"
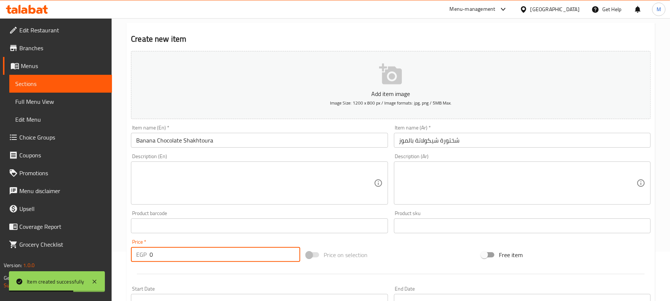
click at [200, 259] on input "0" at bounding box center [224, 254] width 151 height 15
type input "50"
paste input "5"
type input "50"
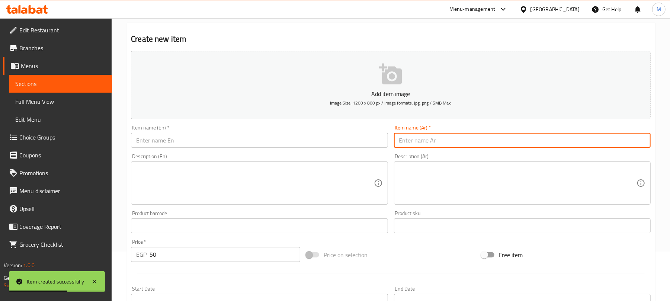
click at [415, 139] on input "text" at bounding box center [522, 140] width 257 height 15
paste input "شختورة موتزاريلا بالعسل"
type input "شختورة موتزاريلا بالعسل"
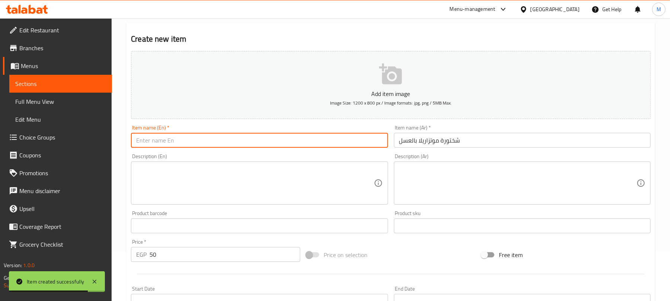
click at [202, 140] on input "text" at bounding box center [259, 140] width 257 height 15
paste input "Mozzarella Shakhtoura with Honey"
click at [174, 139] on input "Mozzarella Shakhtoura with Honey" at bounding box center [259, 140] width 257 height 15
drag, startPoint x: 174, startPoint y: 139, endPoint x: 222, endPoint y: 139, distance: 48.3
click at [176, 139] on input "Mozzarella Shakhtoura with Honey" at bounding box center [259, 140] width 257 height 15
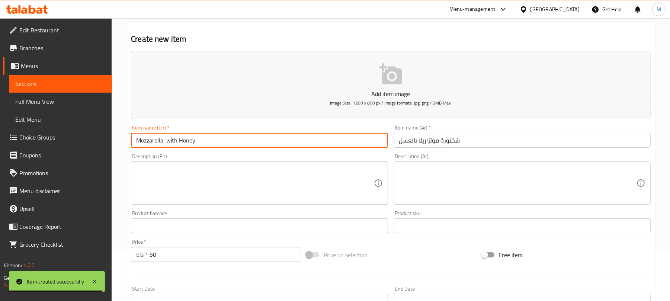
click at [226, 138] on input "Mozzarella with Honey" at bounding box center [259, 140] width 257 height 15
paste input "Shakhtoura"
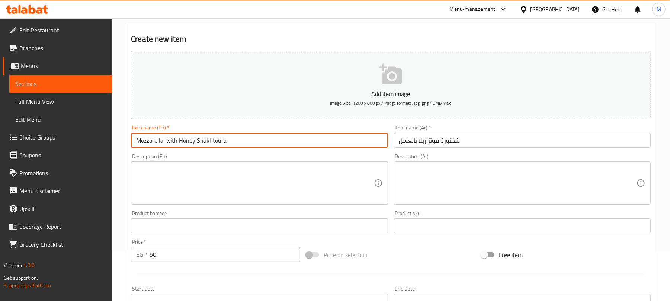
click at [167, 144] on input "Mozzarella with Honey Shakhtoura" at bounding box center [259, 140] width 257 height 15
type input "Mozzarella with Honey Shakhtoura"
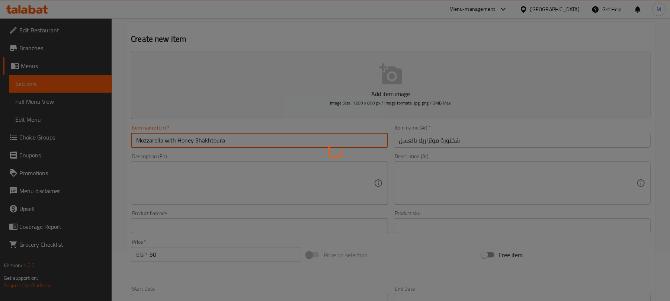
type input "0"
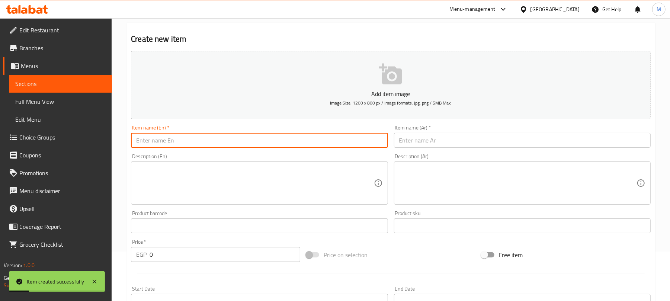
click at [430, 137] on input "text" at bounding box center [522, 140] width 257 height 15
paste input "شختورة لبنة بالعسل"
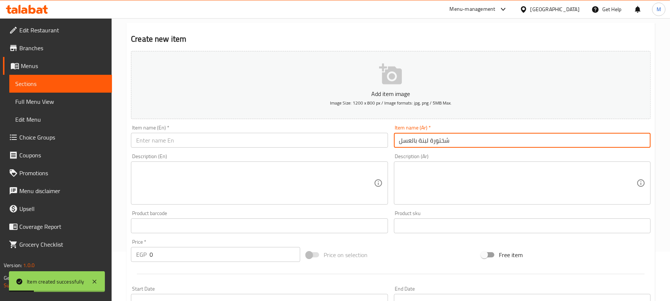
type input "شختورة لبنة بالعسل"
click at [170, 136] on input "text" at bounding box center [259, 140] width 257 height 15
paste input "Labneh Shakhtoura with Honey"
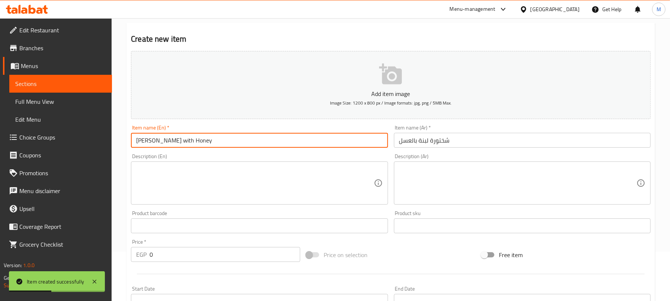
click at [164, 141] on input "Labneh Shakhtoura with Honey" at bounding box center [259, 140] width 257 height 15
click at [202, 141] on input "Labneh with Honey" at bounding box center [259, 140] width 257 height 15
paste input "Shakhtoura"
type input "Labneh with Honey Shakhtoura"
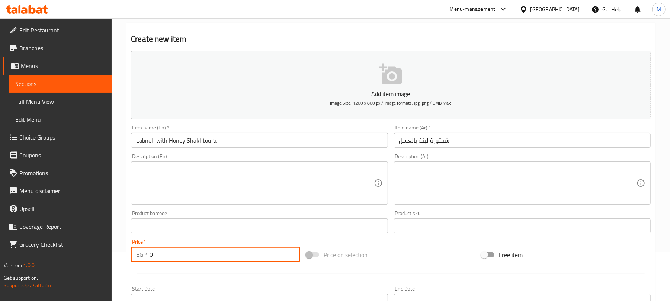
drag, startPoint x: 197, startPoint y: 254, endPoint x: 114, endPoint y: 254, distance: 83.3
click at [119, 255] on div "Home / Restaurants management / Menus / Sections / item / create Al Waseem Dess…" at bounding box center [391, 222] width 558 height 507
type input "40"
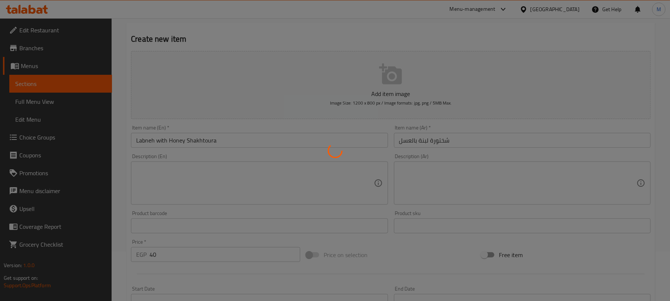
type input "0"
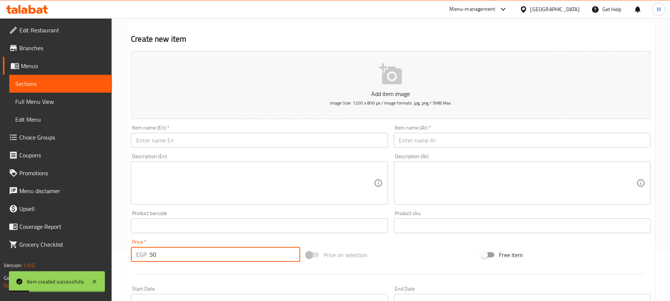
type input "50"
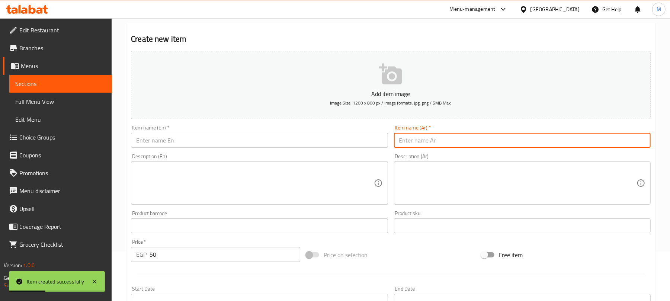
drag, startPoint x: 438, startPoint y: 142, endPoint x: 442, endPoint y: 126, distance: 16.6
click at [438, 142] on input "text" at bounding box center [522, 140] width 257 height 15
paste input "شختورة حلاوة بالقشطة"
type input "شختورة حلاوة بالقشطة"
click at [179, 146] on input "text" at bounding box center [259, 140] width 257 height 15
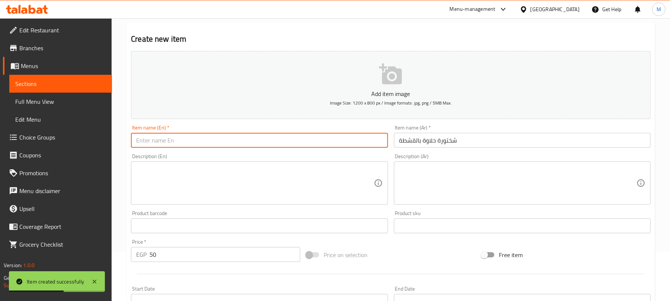
paste input "Halawa Shakhtoura with Cream"
click at [170, 146] on input "Halawa Shakhtoura with Cream" at bounding box center [259, 140] width 257 height 15
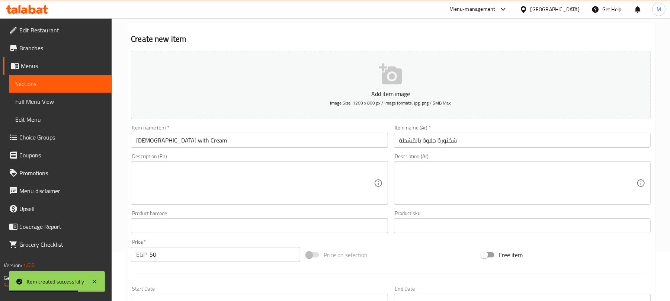
click at [228, 133] on div "Item name (En)   * Halawa with Cream Item name (En) *" at bounding box center [259, 136] width 257 height 23
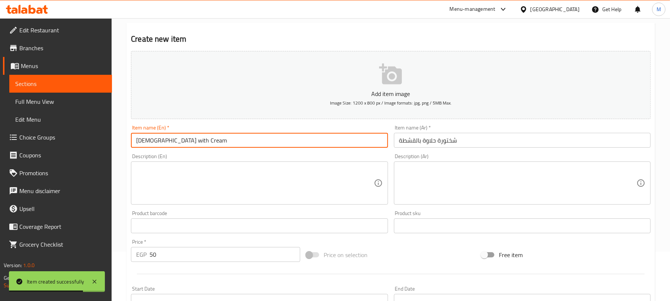
click at [225, 138] on input "Halawa with Cream" at bounding box center [259, 140] width 257 height 15
paste input "Shakhtoura"
type input "Halawa with Cream Shakhtoura"
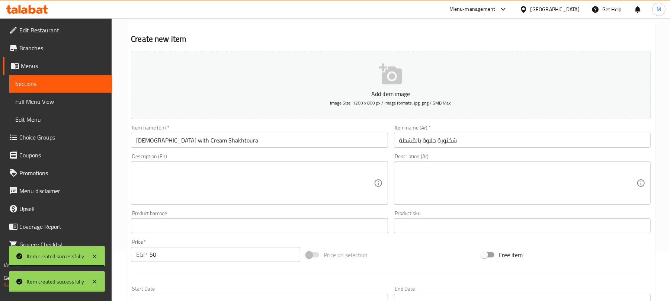
type input "0"
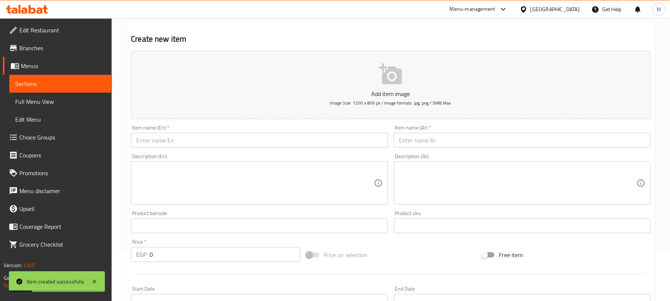
click at [441, 149] on div "Item name (Ar)   * Item name (Ar) *" at bounding box center [522, 136] width 263 height 29
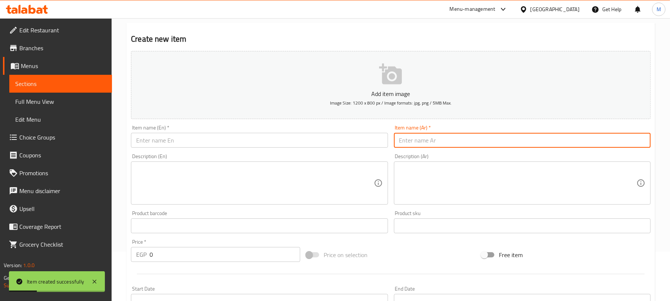
click at [441, 144] on input "text" at bounding box center [522, 140] width 257 height 15
paste input "لوتس"
type input "لوتس"
click at [204, 149] on div "Item name (En)   * Item name (En) *" at bounding box center [259, 136] width 263 height 29
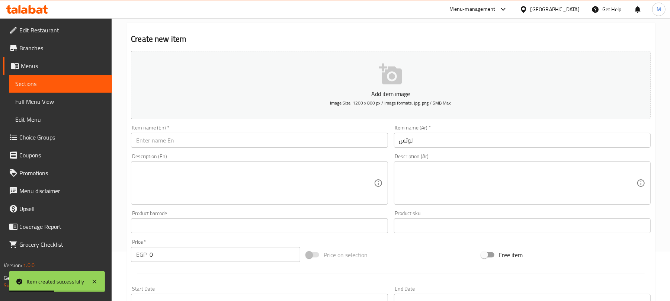
click at [205, 144] on input "text" at bounding box center [259, 140] width 257 height 15
paste input "Lotus"
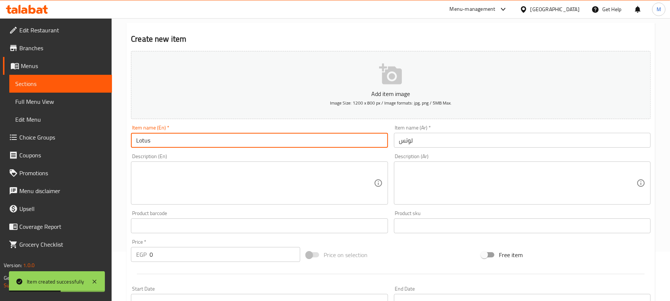
type input "Lotus"
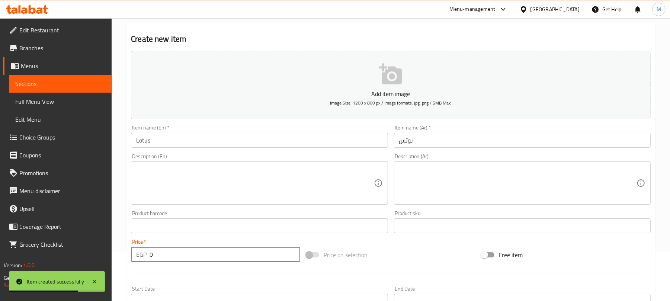
click at [224, 256] on input "0" at bounding box center [224, 254] width 151 height 15
type input "50"
type input "60"
click at [426, 139] on input "text" at bounding box center [522, 140] width 257 height 15
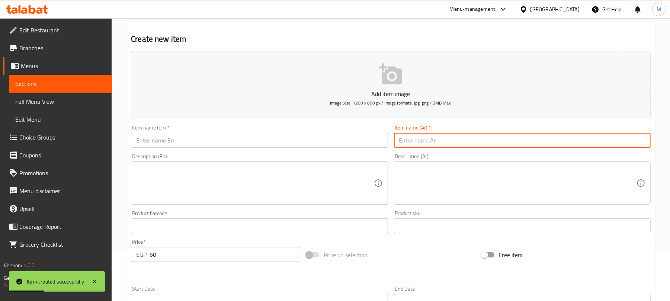
paste input "لوتس بالموز"
type input "لوتس بالموز"
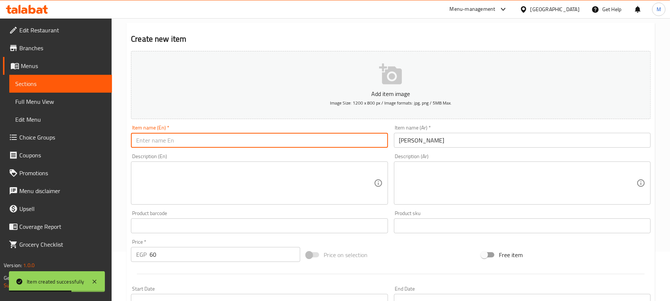
click at [226, 139] on input "text" at bounding box center [259, 140] width 257 height 15
paste input "Lotus with Banana"
type input "Lotus with Banana"
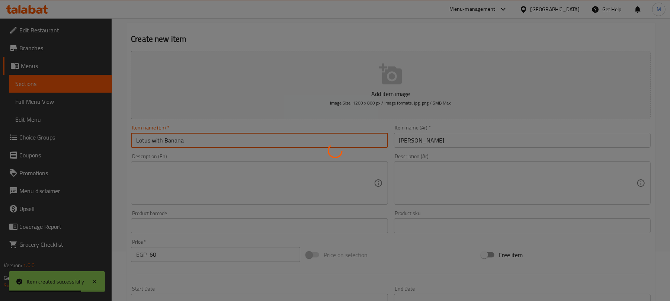
type input "0"
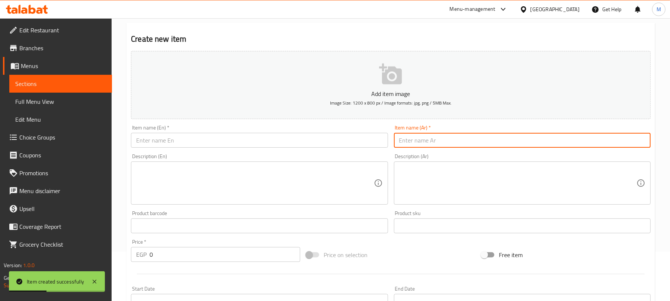
click at [414, 136] on input "text" at bounding box center [522, 140] width 257 height 15
paste input "وايت"
type input "وايت"
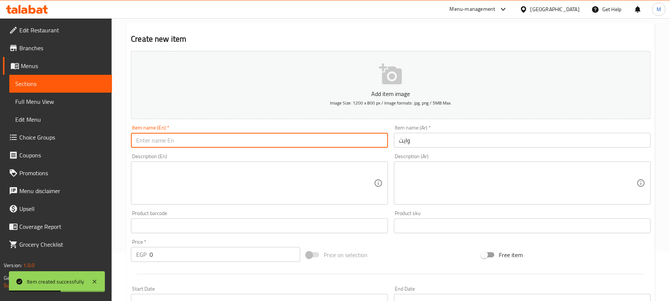
click at [188, 146] on input "text" at bounding box center [259, 140] width 257 height 15
paste input "White"
type input "White"
drag, startPoint x: 192, startPoint y: 252, endPoint x: 192, endPoint y: 243, distance: 8.9
click at [192, 251] on input "0" at bounding box center [224, 254] width 151 height 15
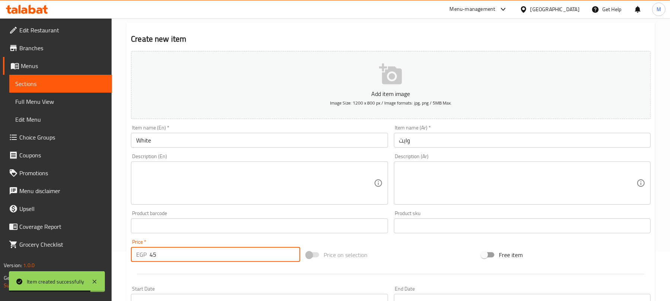
type input "45"
type input "53"
click at [425, 147] on input "text" at bounding box center [522, 140] width 257 height 15
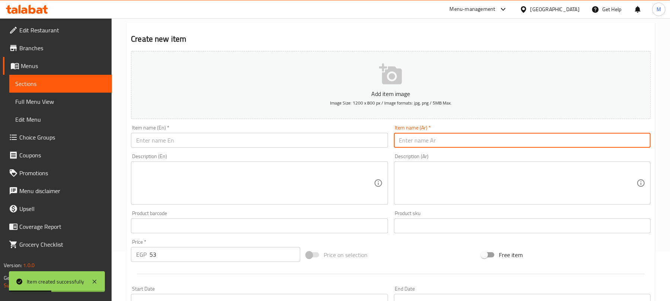
paste input "وايت الموز"
click at [410, 145] on input "وايت الموز" at bounding box center [522, 140] width 257 height 15
type input "وايت بالموز"
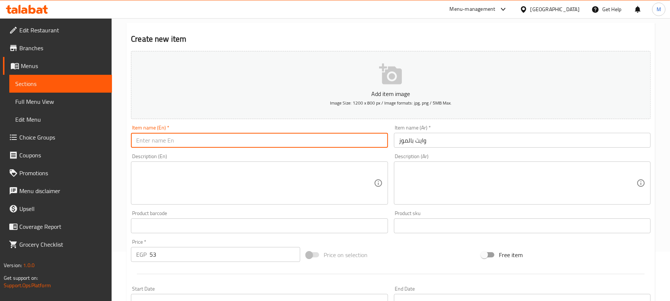
click at [243, 139] on input "text" at bounding box center [259, 140] width 257 height 15
paste input "White with Banana"
type input "White with Banana"
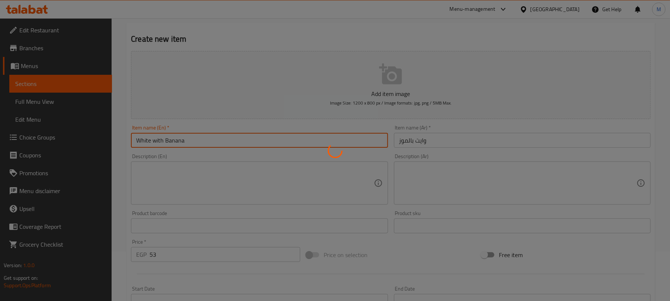
type input "0"
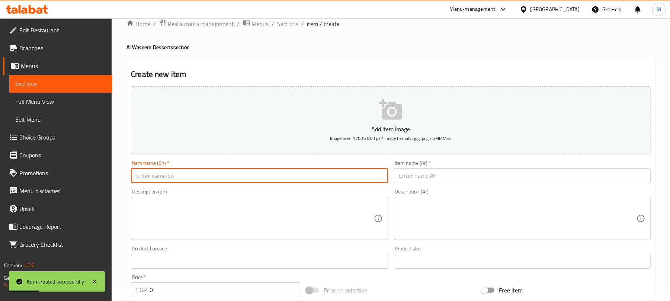
scroll to position [0, 0]
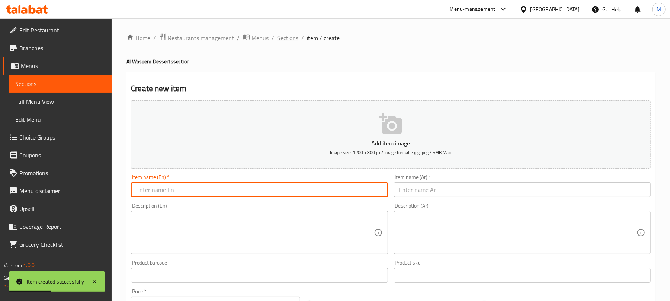
click at [292, 42] on span "Sections" at bounding box center [287, 37] width 21 height 9
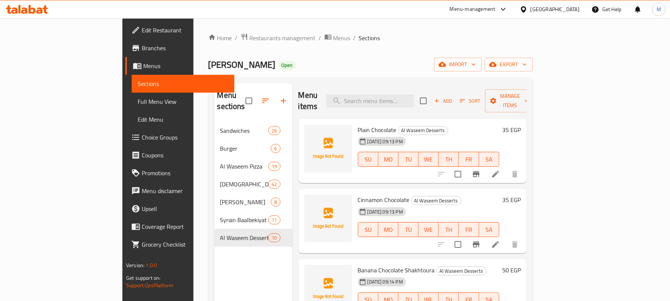
click at [279, 96] on icon "button" at bounding box center [283, 100] width 9 height 9
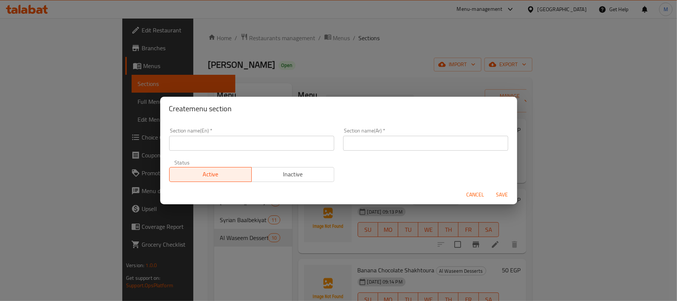
click at [212, 142] on input "text" at bounding box center [251, 143] width 165 height 15
type input "Salads"
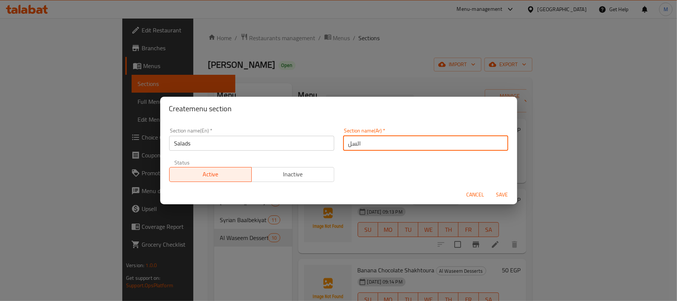
type input "السلطات"
click at [490, 188] on button "Save" at bounding box center [502, 195] width 24 height 14
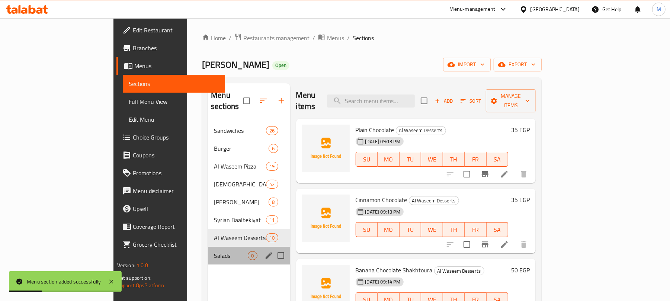
click at [208, 247] on div "Salads 0" at bounding box center [249, 256] width 82 height 18
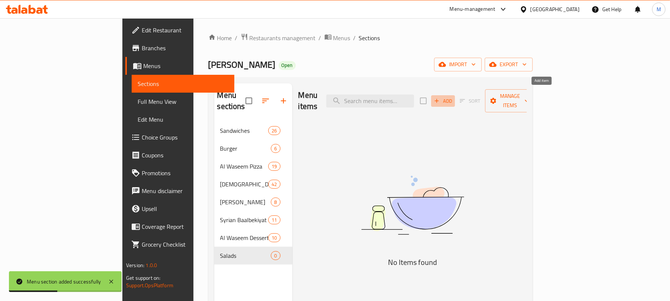
click at [453, 99] on span "Add" at bounding box center [443, 101] width 20 height 9
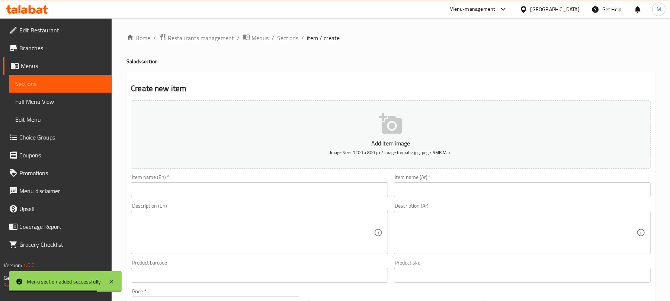
click at [444, 184] on input "text" at bounding box center [522, 189] width 257 height 15
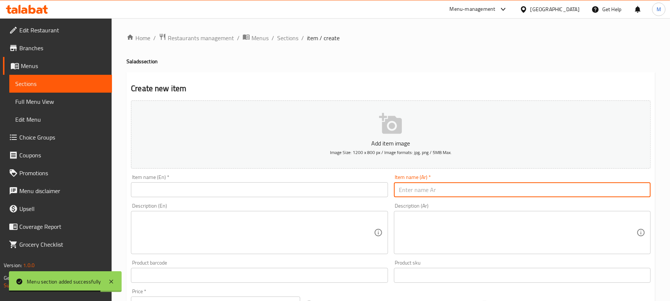
paste input "فتوش"
type input "فتوش"
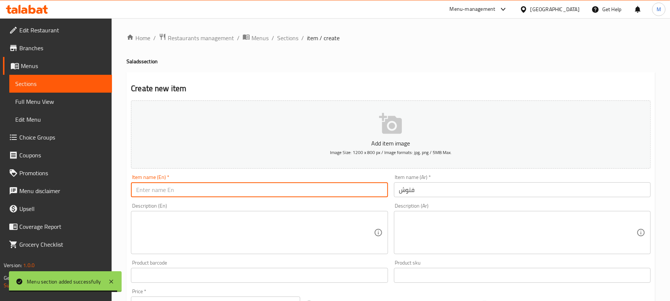
click at [215, 192] on input "text" at bounding box center [259, 189] width 257 height 15
paste input "Fattoush"
type input "Fattoush"
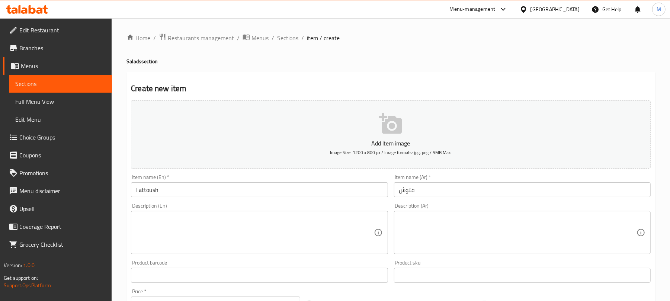
click at [405, 74] on div "Create new item Add item image Image Size: 1200 x 800 px / Image formats: jpg, …" at bounding box center [390, 288] width 528 height 433
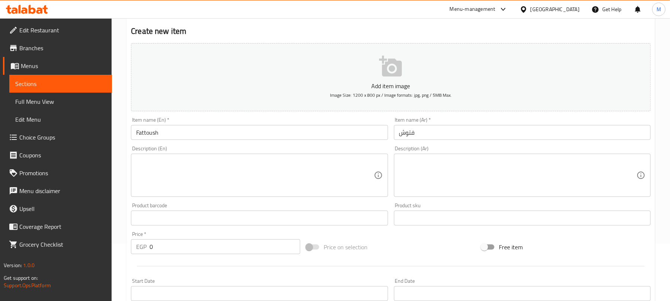
scroll to position [149, 0]
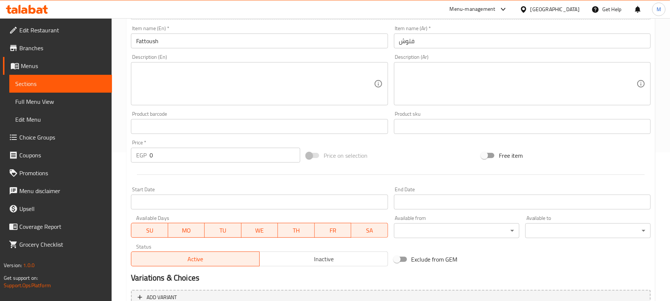
click at [218, 161] on input "0" at bounding box center [224, 155] width 151 height 15
type input "40"
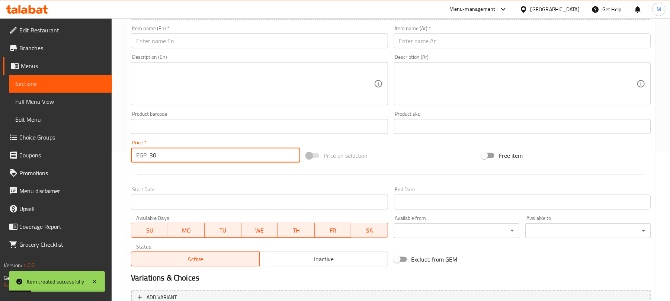
type input "30"
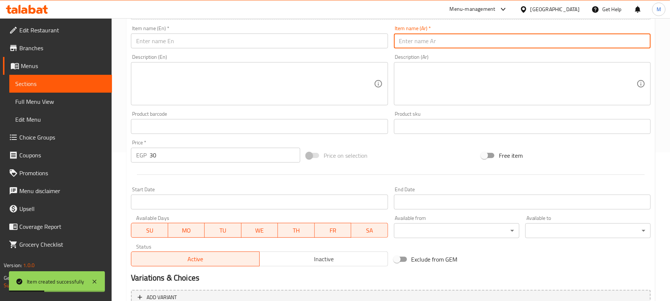
drag, startPoint x: 444, startPoint y: 38, endPoint x: 460, endPoint y: 6, distance: 34.9
click at [444, 38] on input "text" at bounding box center [522, 40] width 257 height 15
paste input "سلطة"
type input "سلطة"
drag, startPoint x: 231, startPoint y: 45, endPoint x: 238, endPoint y: 42, distance: 8.1
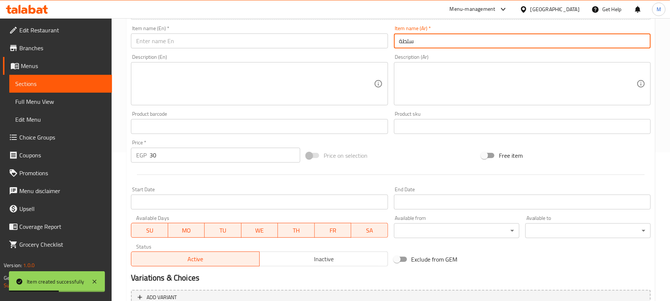
click at [231, 45] on input "text" at bounding box center [259, 40] width 257 height 15
paste input "Salad"
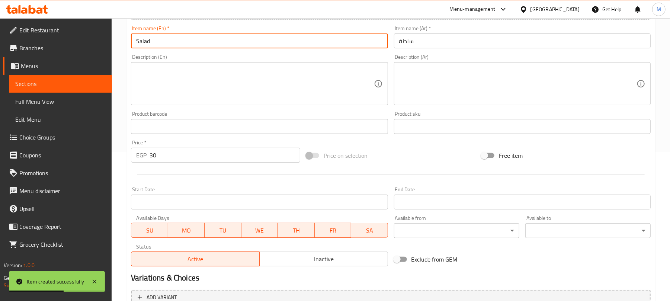
type input "Salad"
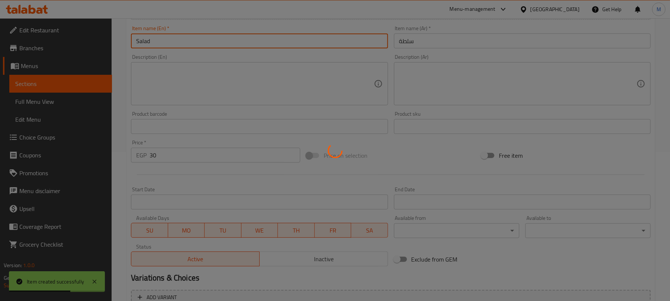
type input "0"
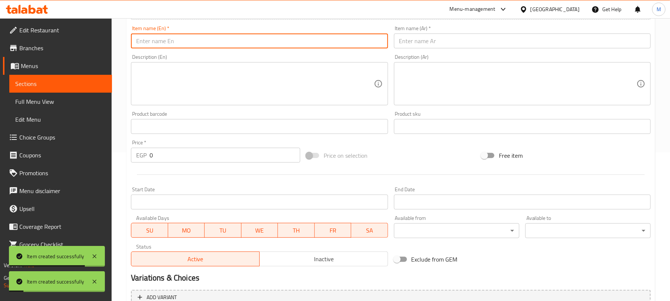
click at [457, 43] on input "text" at bounding box center [522, 40] width 257 height 15
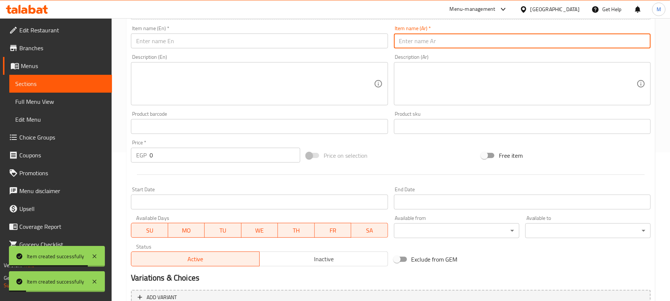
paste input "كول سلو"
type input "كول سلو"
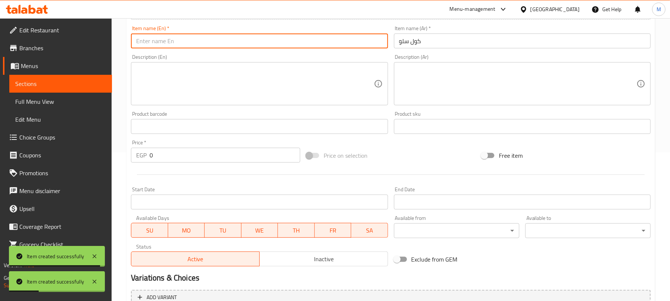
drag, startPoint x: 188, startPoint y: 38, endPoint x: 183, endPoint y: 14, distance: 24.0
click at [188, 38] on input "text" at bounding box center [259, 40] width 257 height 15
paste input "Coleslaw"
type input "Coleslaw"
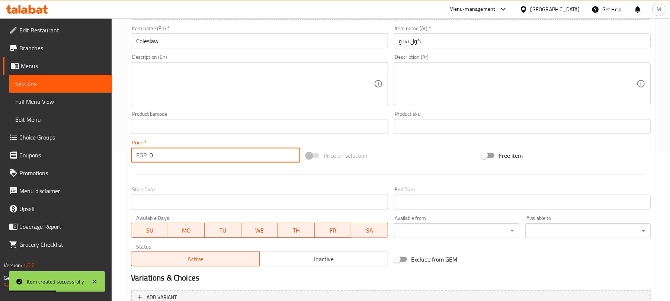
click at [220, 157] on input "0" at bounding box center [224, 155] width 151 height 15
type input "35"
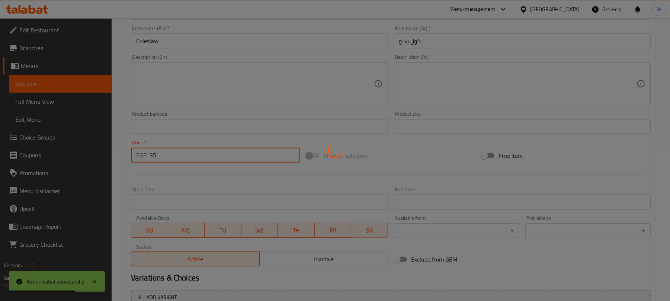
type input "0"
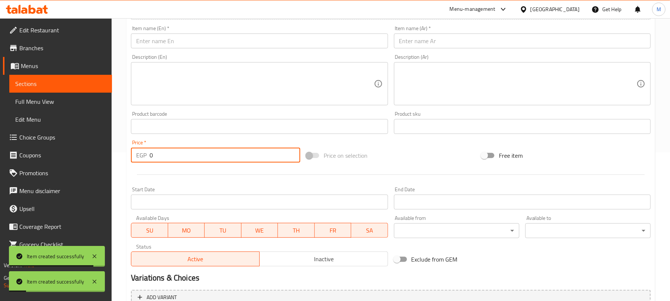
click at [431, 38] on input "text" at bounding box center [522, 40] width 257 height 15
paste input "تومية"
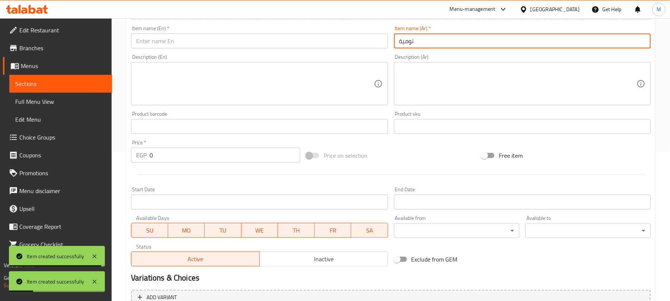
type input "تومية"
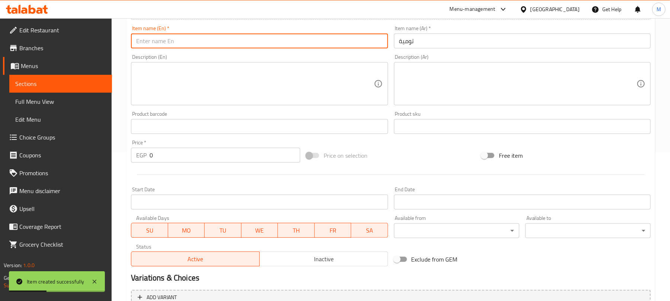
click at [185, 43] on input "text" at bounding box center [259, 40] width 257 height 15
paste input "Garlic dip"
type input "Garlic Dip"
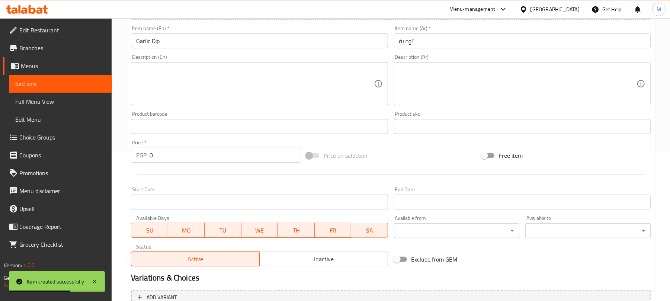
click at [413, 149] on div "Price on selection" at bounding box center [390, 155] width 175 height 20
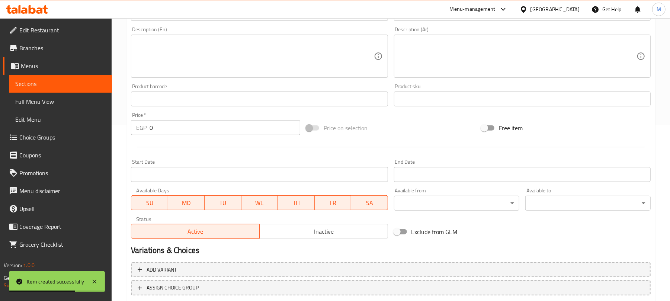
scroll to position [224, 0]
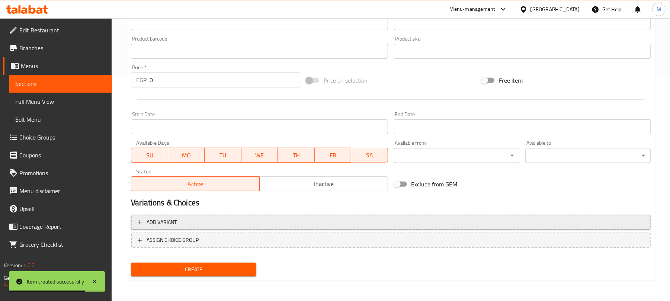
click at [444, 219] on span "Add variant" at bounding box center [391, 222] width 506 height 9
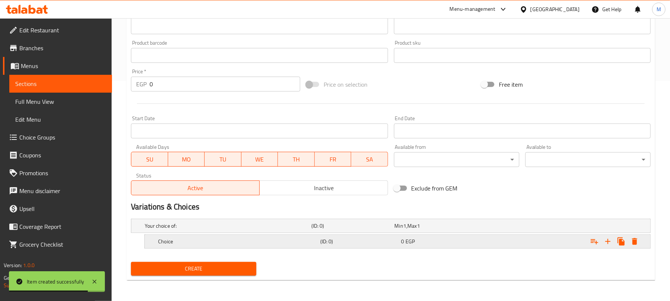
scroll to position [220, 0]
click at [604, 240] on icon "Expand" at bounding box center [607, 241] width 9 height 9
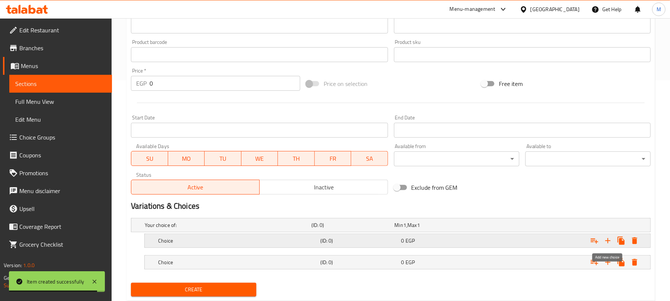
click at [604, 240] on icon "Expand" at bounding box center [607, 240] width 9 height 9
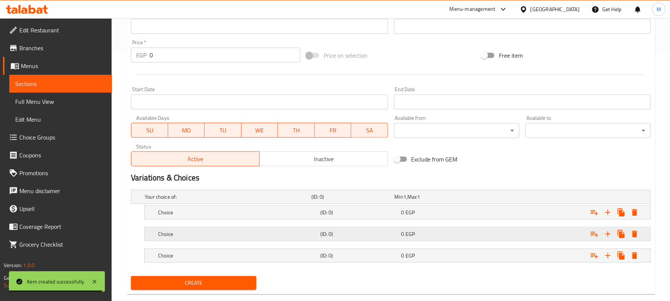
scroll to position [264, 0]
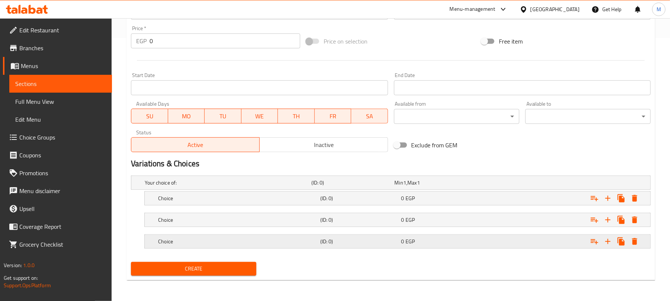
click at [305, 238] on h5 "Choice" at bounding box center [237, 241] width 159 height 7
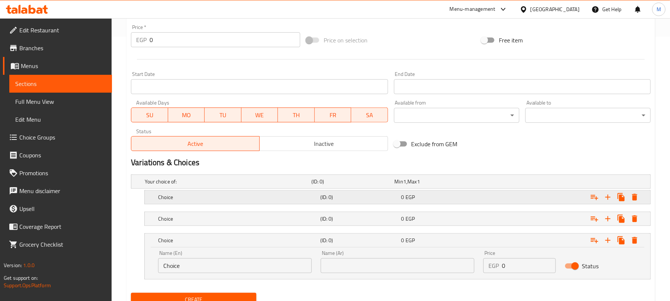
drag, startPoint x: 308, startPoint y: 222, endPoint x: 310, endPoint y: 206, distance: 16.1
click at [308, 220] on h5 "Choice" at bounding box center [237, 218] width 159 height 7
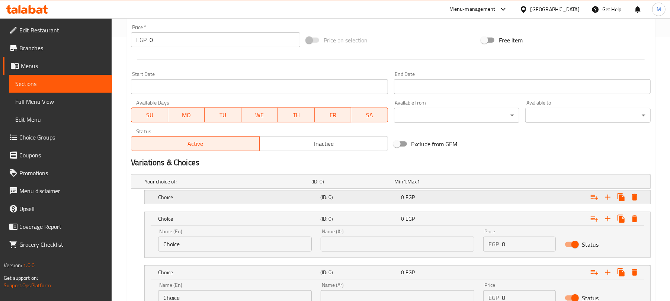
click at [313, 202] on div "Choice" at bounding box center [238, 197] width 162 height 10
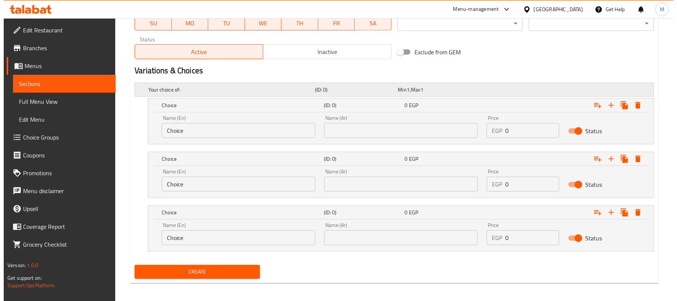
scroll to position [360, 0]
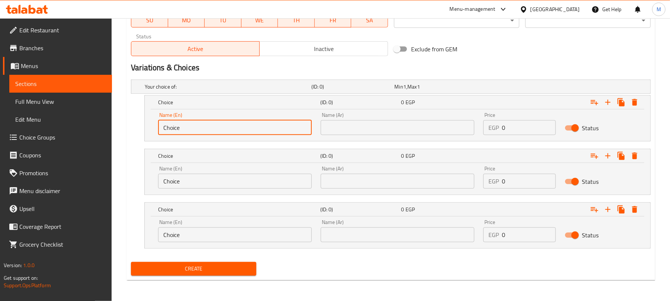
click at [215, 128] on input "Choice" at bounding box center [235, 127] width 154 height 15
type input "Small"
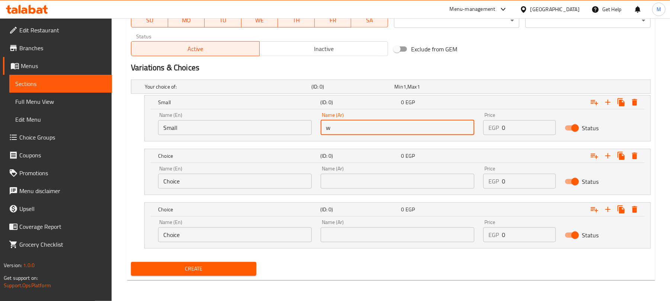
type input "ً"
type input "صغير"
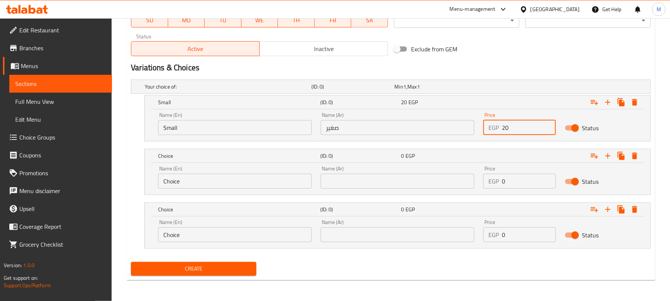
type input "20"
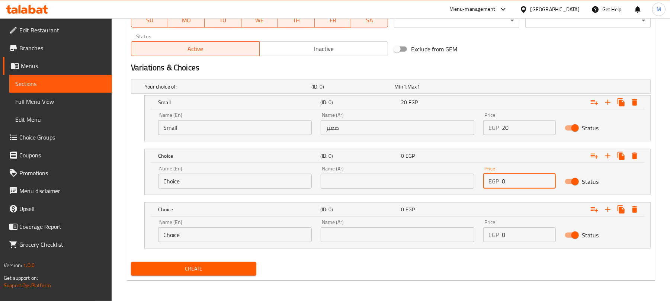
click at [511, 182] on input "0" at bounding box center [529, 181] width 54 height 15
type input "35"
click at [521, 234] on input "0" at bounding box center [529, 234] width 54 height 15
type input "50"
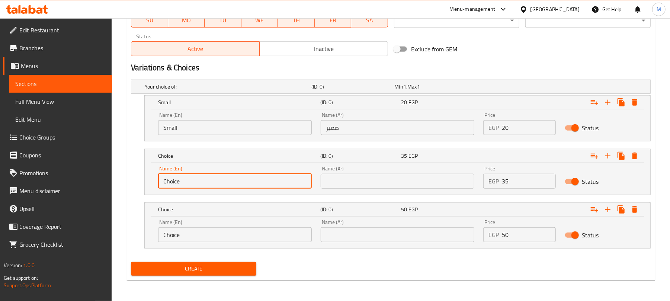
click at [257, 177] on input "Choice" at bounding box center [235, 181] width 154 height 15
type input "Medium"
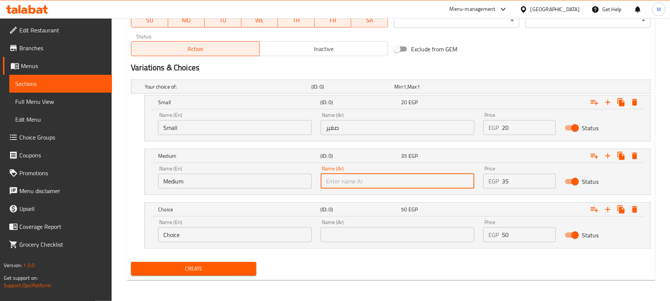
type input "وسط"
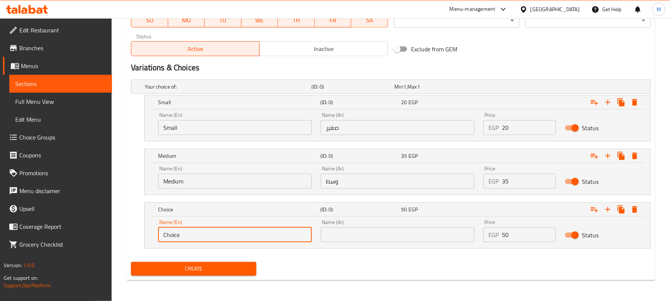
click at [273, 235] on input "Choice" at bounding box center [235, 234] width 154 height 15
type input "Large"
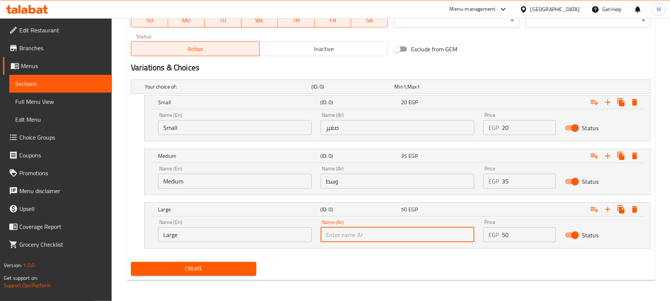
type input "كبير"
click at [131, 262] on button "Create" at bounding box center [193, 269] width 125 height 14
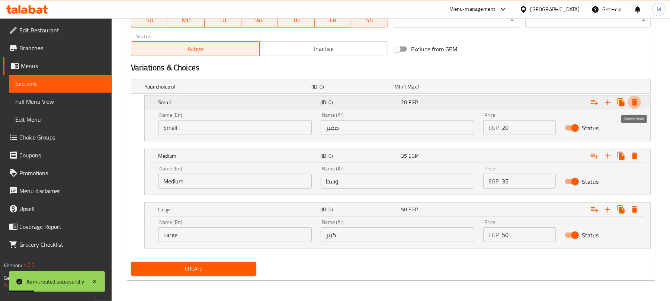
click at [631, 103] on icon "Expand" at bounding box center [634, 102] width 9 height 9
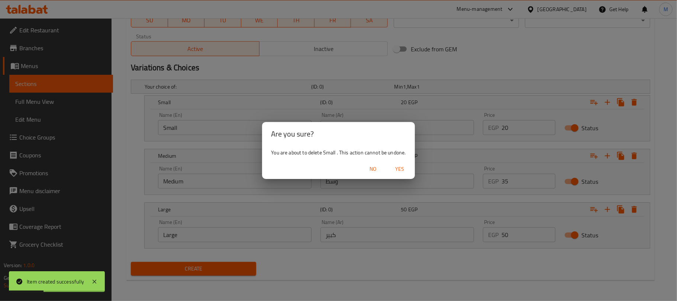
click at [402, 167] on span "Yes" at bounding box center [400, 168] width 18 height 9
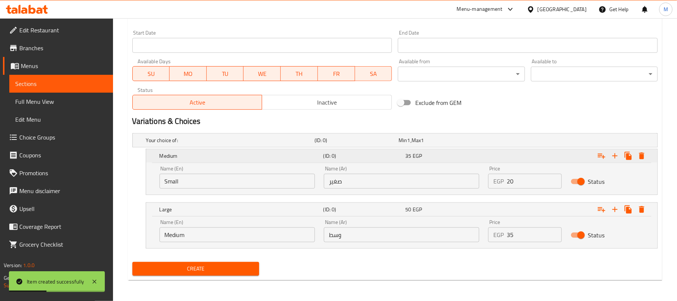
scroll to position [306, 0]
click at [638, 157] on icon "Expand" at bounding box center [634, 155] width 9 height 9
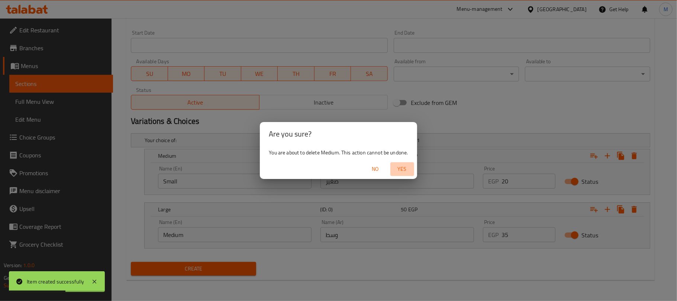
click at [408, 168] on span "Yes" at bounding box center [402, 168] width 18 height 9
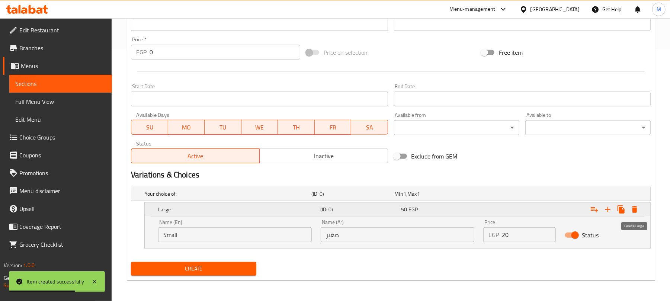
click at [632, 207] on icon "Expand" at bounding box center [634, 209] width 5 height 7
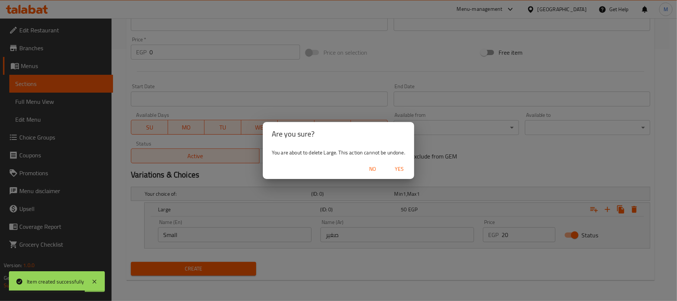
click at [399, 172] on span "Yes" at bounding box center [399, 168] width 18 height 9
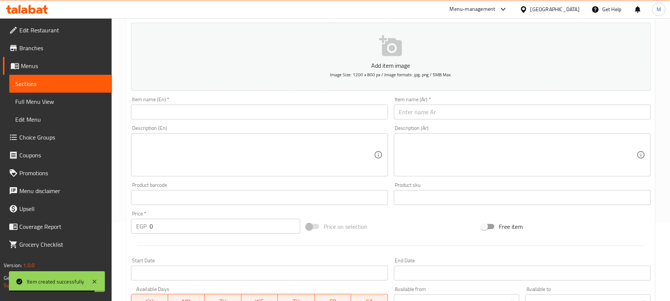
scroll to position [75, 0]
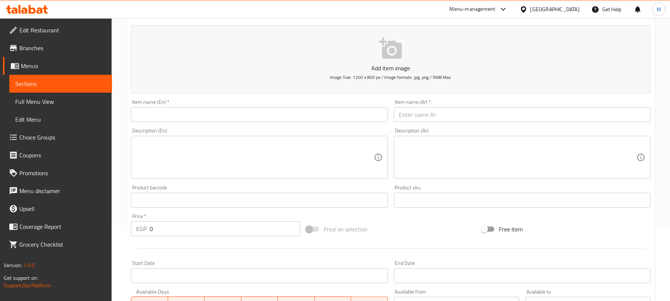
drag, startPoint x: 419, startPoint y: 110, endPoint x: 441, endPoint y: 78, distance: 39.4
click at [419, 110] on input "text" at bounding box center [522, 114] width 257 height 15
paste input "سبايسي"
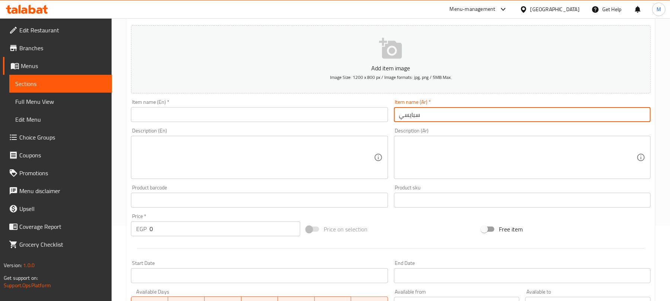
type input "سبايسي"
click at [240, 115] on input "text" at bounding box center [259, 114] width 257 height 15
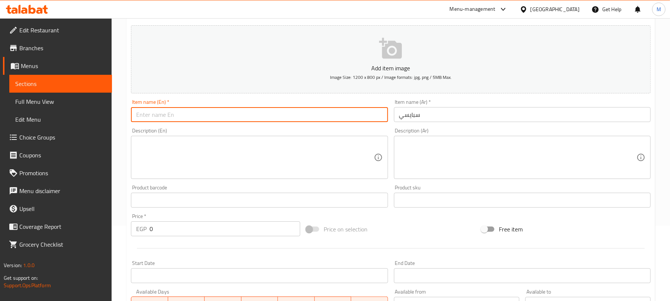
paste input "Spicy"
type input "Spicy"
click at [230, 232] on input "0" at bounding box center [224, 228] width 151 height 15
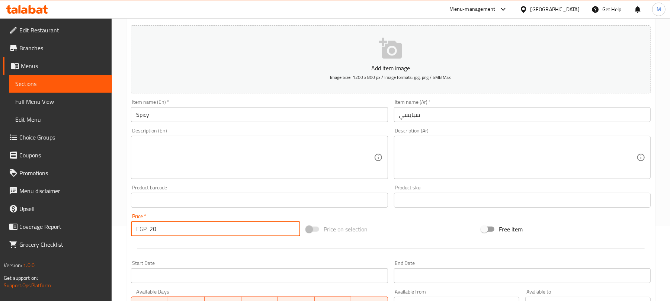
type input "20"
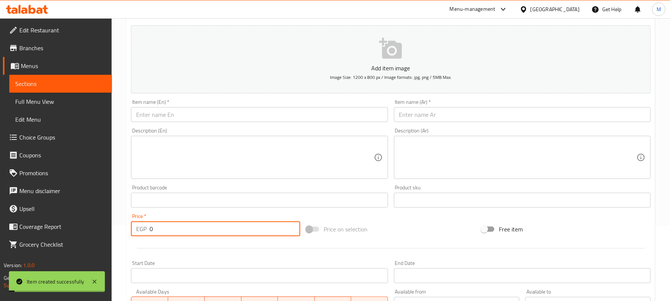
paste input "2"
type input "20"
click at [425, 115] on input "text" at bounding box center [522, 114] width 257 height 15
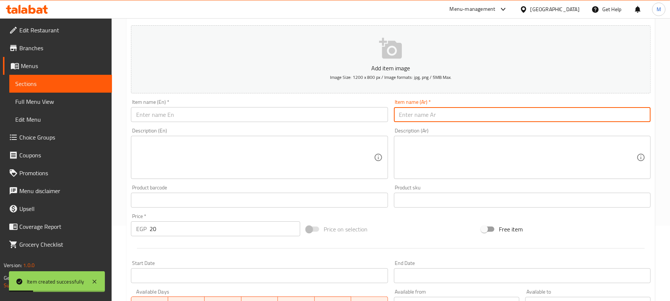
paste input "طحينة"
type input "طحينة"
click at [247, 113] on input "text" at bounding box center [259, 114] width 257 height 15
paste input "Tahini"
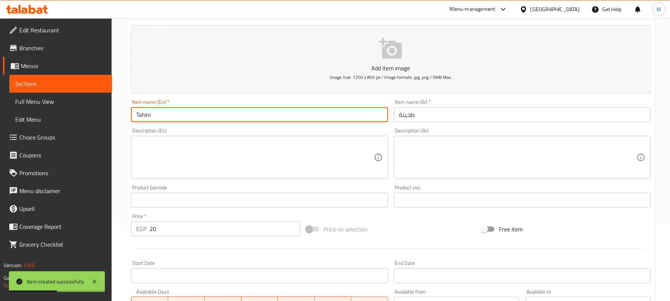
type input "Tahini"
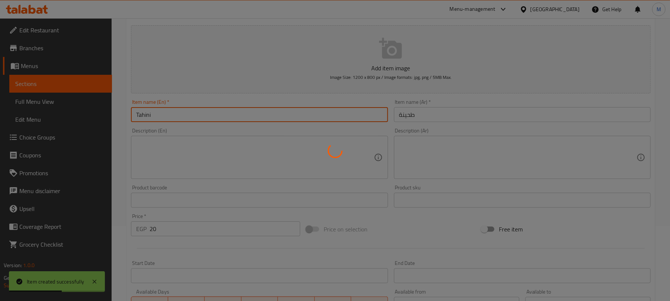
type input "0"
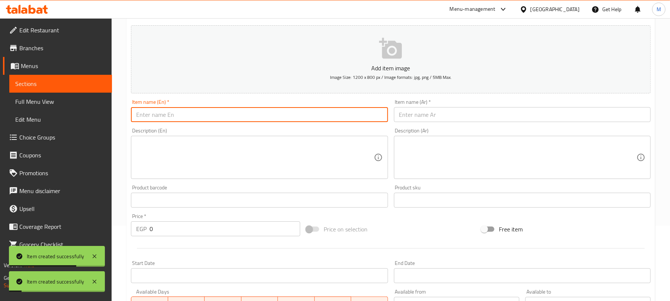
click at [443, 114] on input "text" at bounding box center [522, 114] width 257 height 15
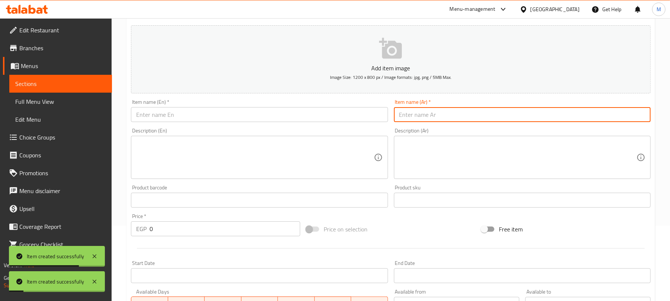
paste input "مخلل"
type input "مخلل"
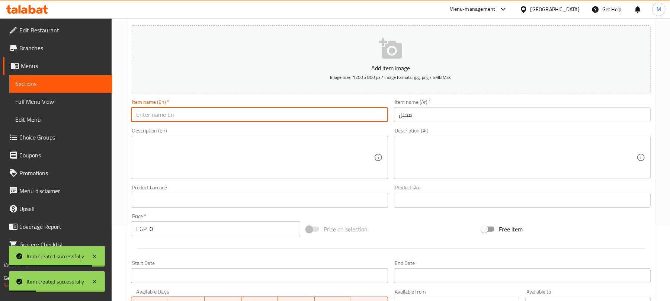
click at [230, 117] on input "text" at bounding box center [259, 114] width 257 height 15
paste input "Pickles"
type input "Pickles"
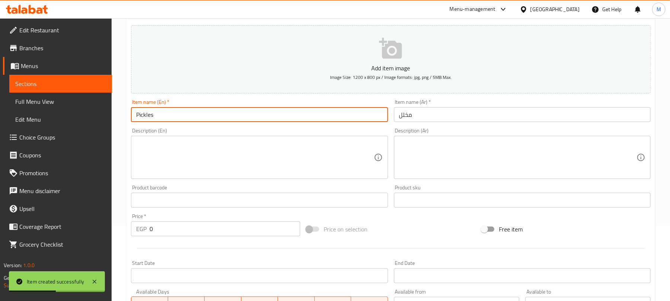
click at [219, 223] on input "0" at bounding box center [224, 228] width 151 height 15
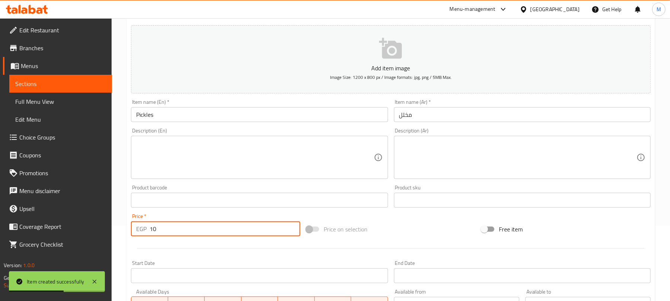
type input "10"
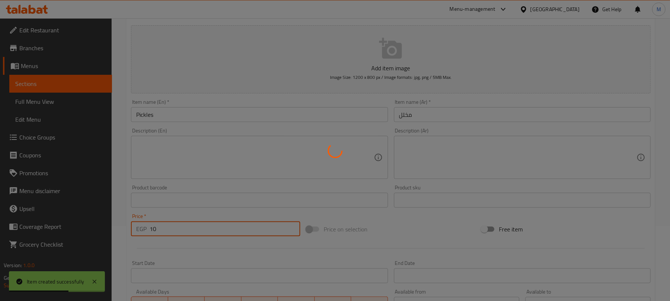
type input "0"
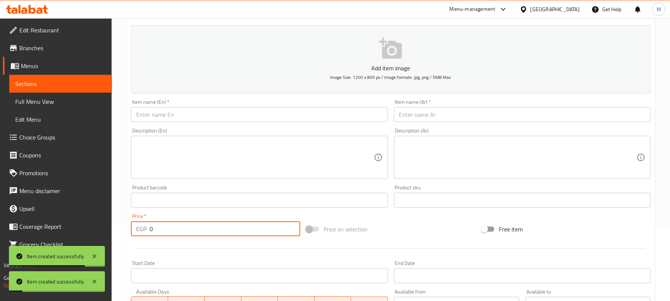
click at [437, 116] on input "text" at bounding box center [522, 114] width 257 height 15
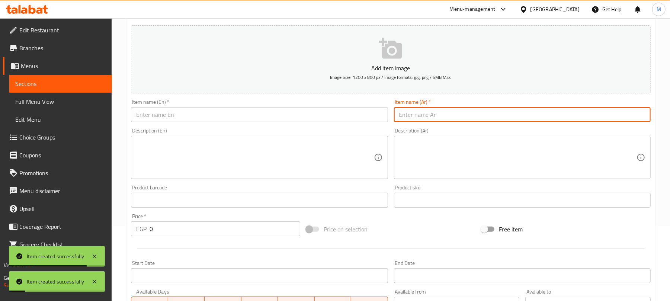
paste input "عيش محمص"
type input "عيش محمص"
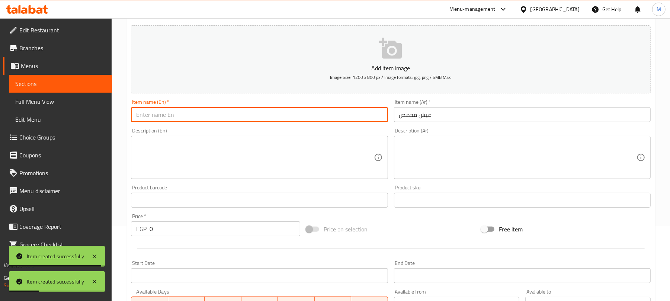
click at [155, 113] on input "text" at bounding box center [259, 114] width 257 height 15
paste input "Toasted bread"
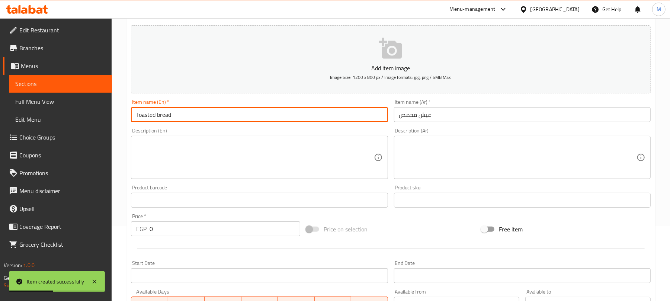
click at [158, 118] on input "Toasted bread" at bounding box center [259, 114] width 257 height 15
type input "Toasted Bread"
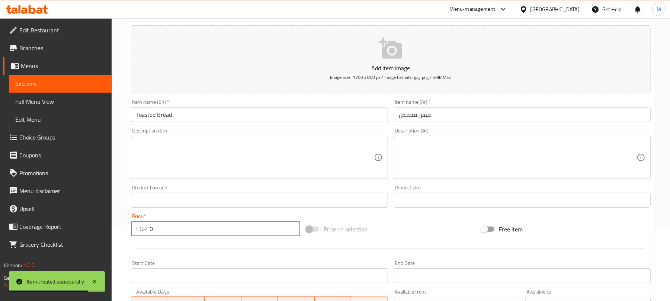
click at [220, 233] on input "0" at bounding box center [224, 228] width 151 height 15
type input "5"
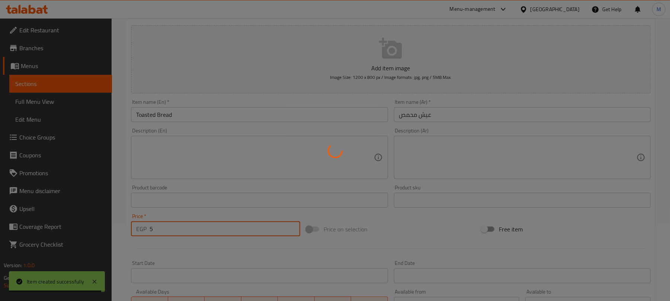
type input "0"
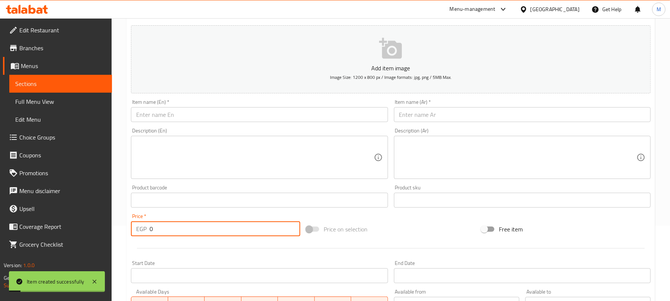
drag, startPoint x: 423, startPoint y: 121, endPoint x: 450, endPoint y: 59, distance: 67.3
click at [423, 121] on input "text" at bounding box center [522, 114] width 257 height 15
paste input "عيش صاج"
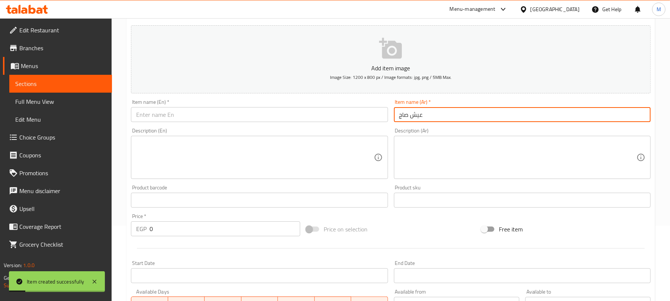
type input "عيش صاج"
click at [213, 115] on input "text" at bounding box center [259, 114] width 257 height 15
paste input "Saj bread"
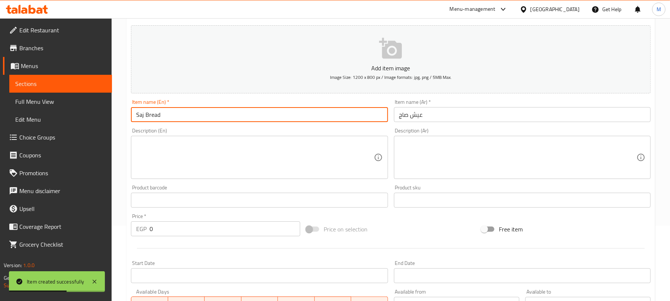
type input "Saj Bread"
click at [193, 225] on input "0" at bounding box center [224, 228] width 151 height 15
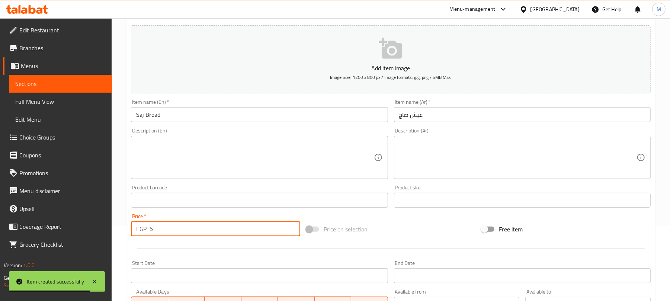
type input "5"
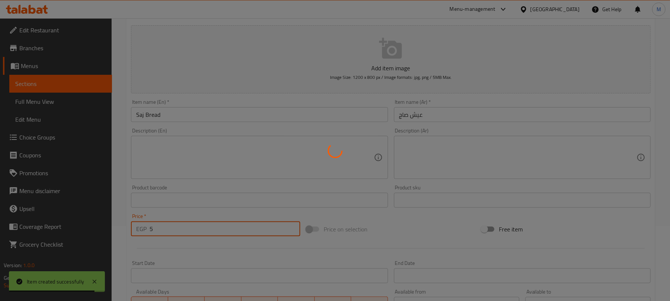
type input "0"
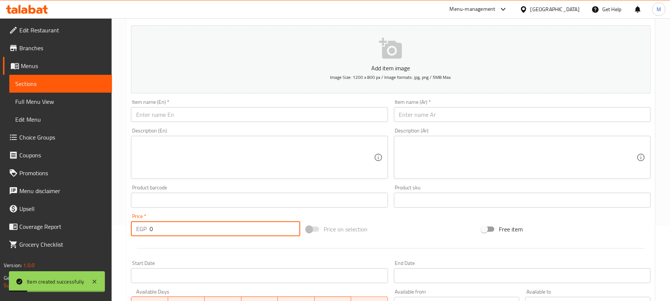
click at [450, 116] on input "text" at bounding box center [522, 114] width 257 height 15
paste input "كبيبة"
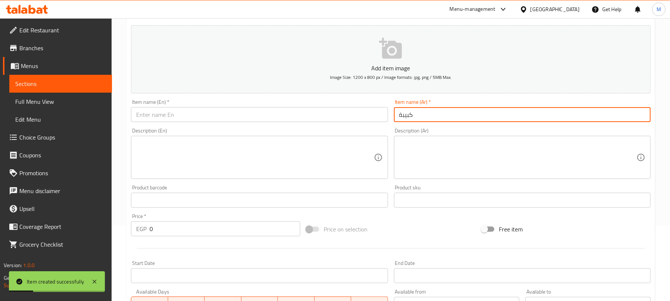
type input "كبيبة"
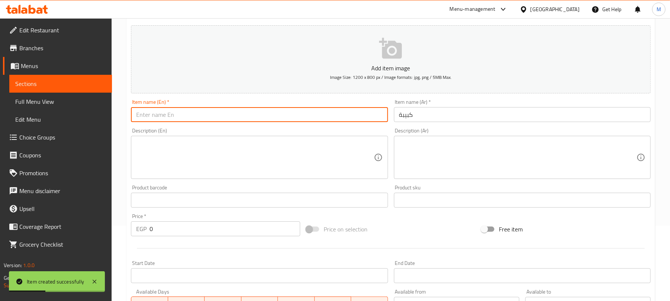
click at [244, 115] on input "text" at bounding box center [259, 114] width 257 height 15
paste input "Kibbeh"
type input "Kibbeh"
click at [194, 230] on input "0" at bounding box center [224, 228] width 151 height 15
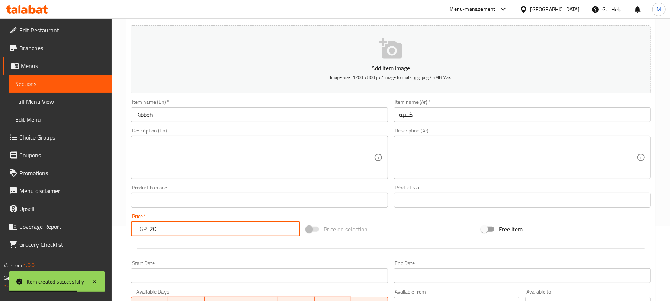
type input "20"
click at [193, 117] on input "Kibbeh" at bounding box center [259, 114] width 257 height 15
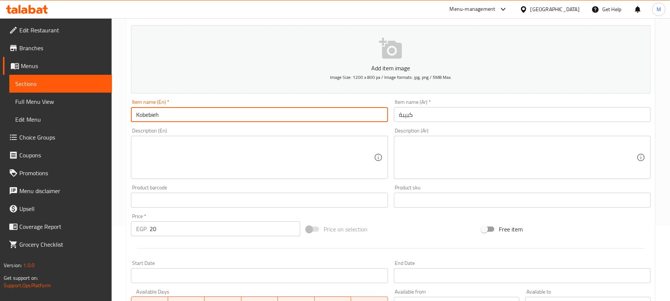
type input "Kobebieh"
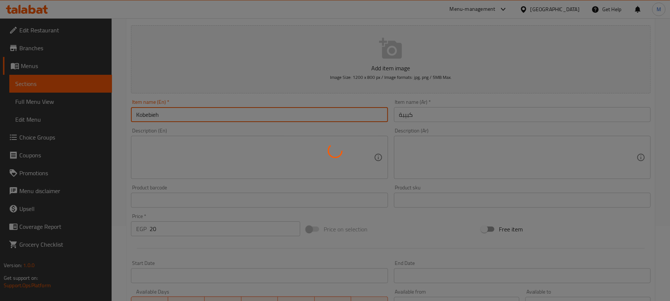
type input "0"
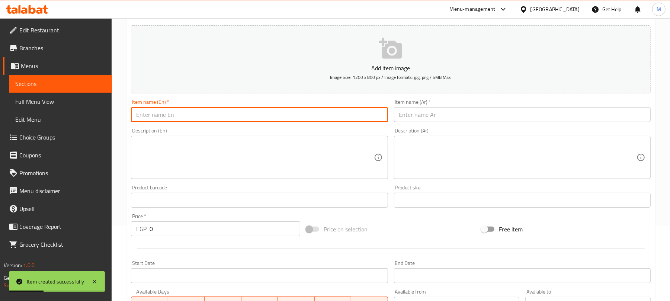
drag, startPoint x: 419, startPoint y: 111, endPoint x: 420, endPoint y: 106, distance: 4.7
click at [419, 111] on input "text" at bounding box center [522, 114] width 257 height 15
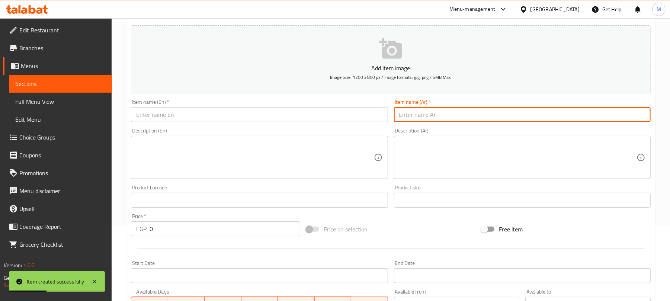
paste input "طبق أرز بسمتي"
type input "طبق أرز بسمتي"
click at [203, 103] on div "Item name (En)   * Item name (En) *" at bounding box center [259, 110] width 257 height 23
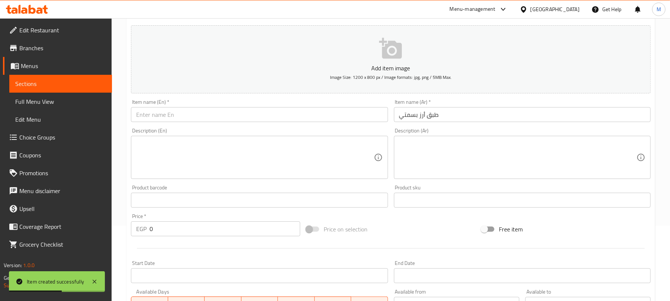
click at [198, 112] on input "text" at bounding box center [259, 114] width 257 height 15
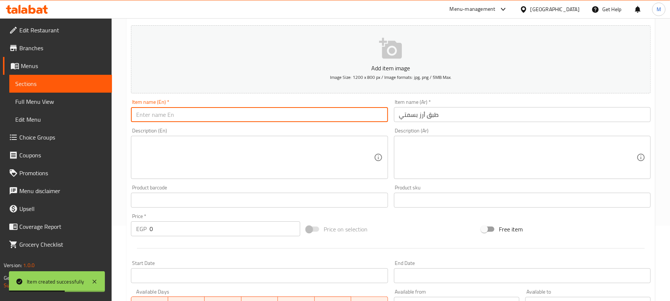
paste input "Basmati rice plate"
drag, startPoint x: 246, startPoint y: 117, endPoint x: 242, endPoint y: 118, distance: 4.6
click at [246, 117] on input "Basmati rice plate" at bounding box center [259, 114] width 257 height 15
type input "Basmati Rice Plate"
click at [182, 226] on input "0" at bounding box center [224, 228] width 151 height 15
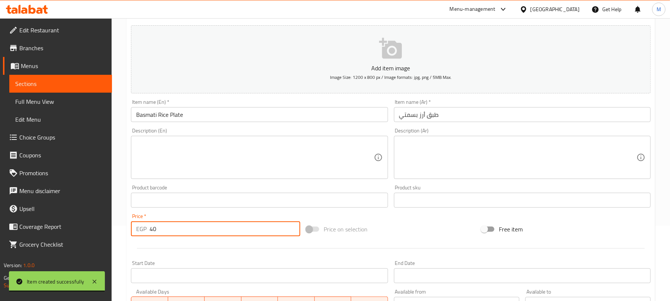
type input "40"
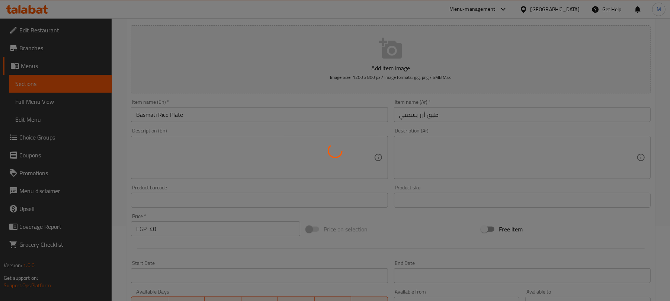
type input "0"
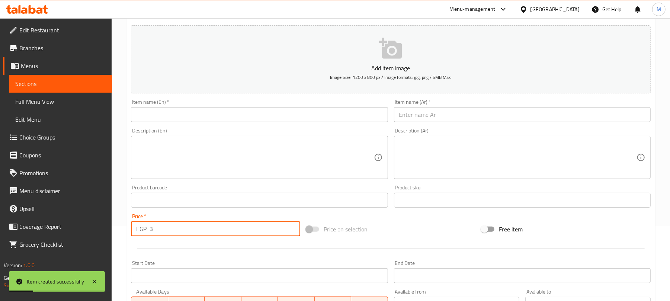
type input "3"
click at [410, 123] on div "Item name (Ar)   * Item name (Ar) *" at bounding box center [522, 110] width 263 height 29
click at [412, 121] on input "text" at bounding box center [522, 114] width 257 height 15
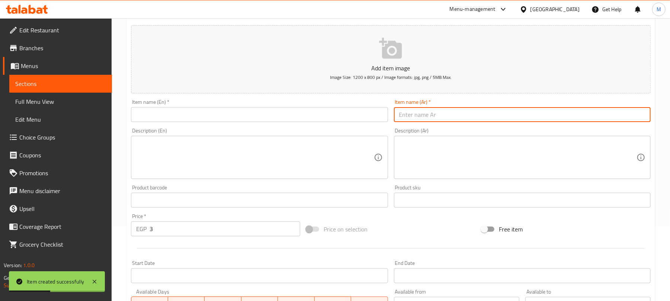
paste input "قرص فلافل"
type input "قرص فلافل"
click at [211, 112] on input "text" at bounding box center [259, 114] width 257 height 15
paste input "Falafel patty"
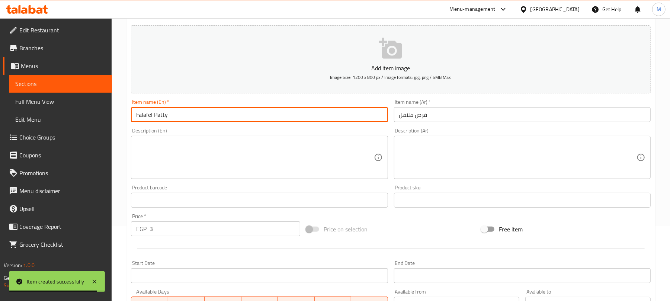
type input "Falafel Patty"
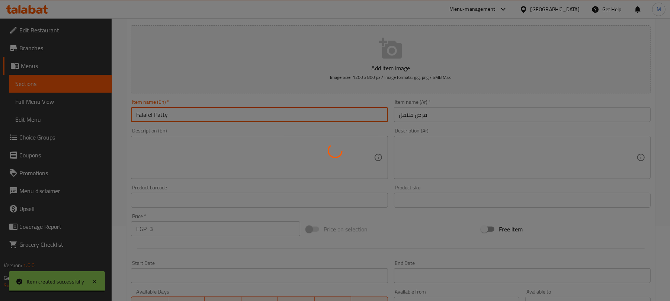
type input "0"
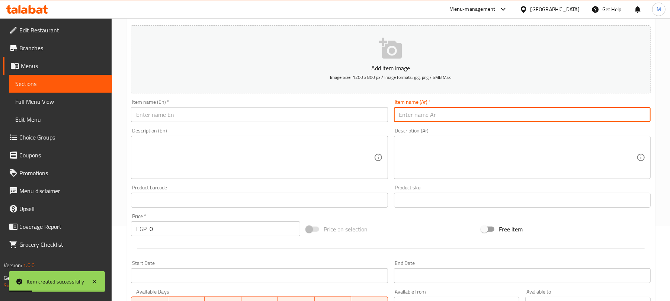
drag, startPoint x: 438, startPoint y: 111, endPoint x: 460, endPoint y: 4, distance: 108.7
click at [439, 112] on input "text" at bounding box center [522, 114] width 257 height 15
paste input "بطاطس كبير"
type input "بطاطس كبير"
drag, startPoint x: 178, startPoint y: 112, endPoint x: 176, endPoint y: 115, distance: 4.2
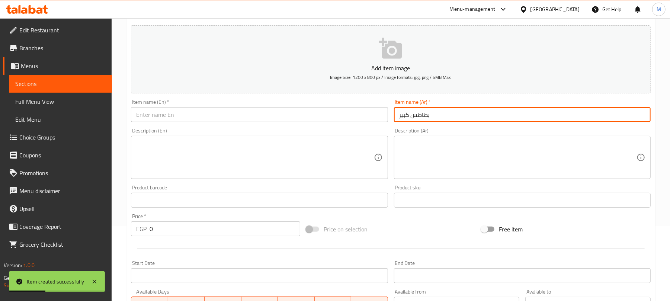
click at [178, 112] on input "text" at bounding box center [259, 114] width 257 height 15
paste input "Large fries"
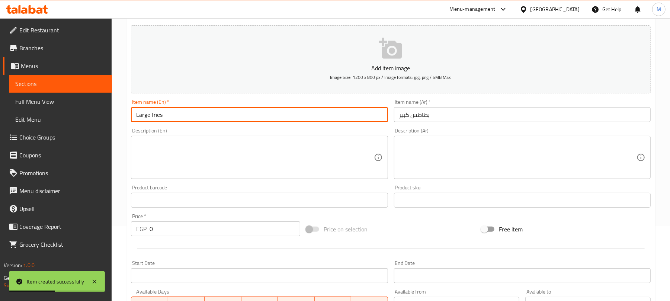
type input "Large Fries"
click at [182, 225] on input "0" at bounding box center [224, 228] width 151 height 15
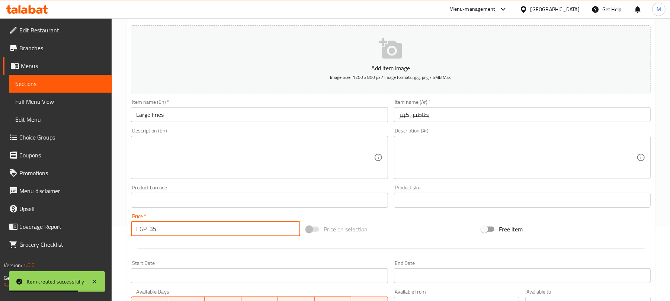
type input "35"
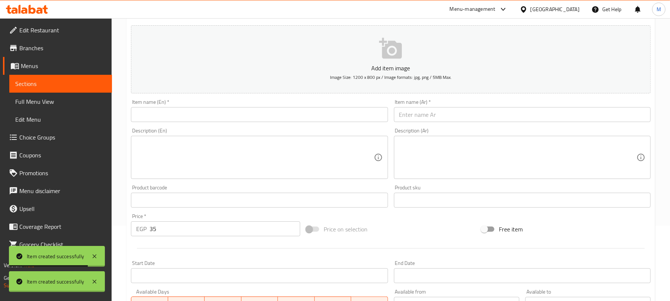
type input "0"
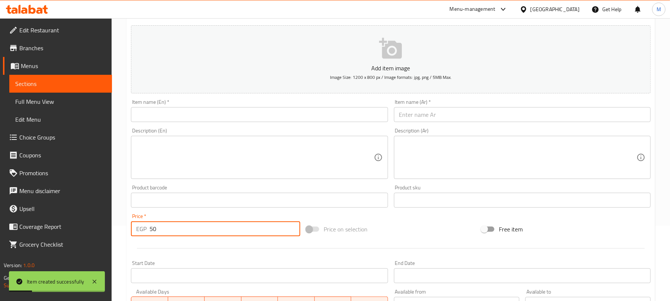
type input "50"
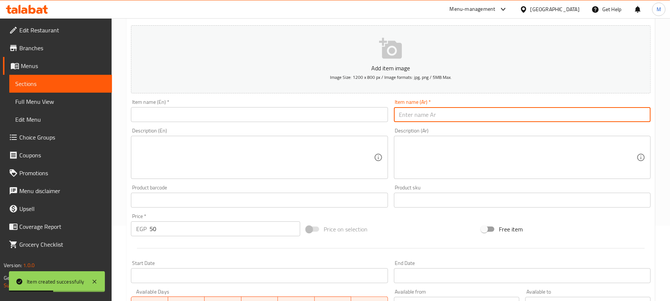
click at [428, 114] on input "text" at bounding box center [522, 114] width 257 height 15
paste input "بطاطس جبنة بالفرن"
type input "بطاطس جبنة بالفرن"
click at [198, 119] on input "text" at bounding box center [259, 114] width 257 height 15
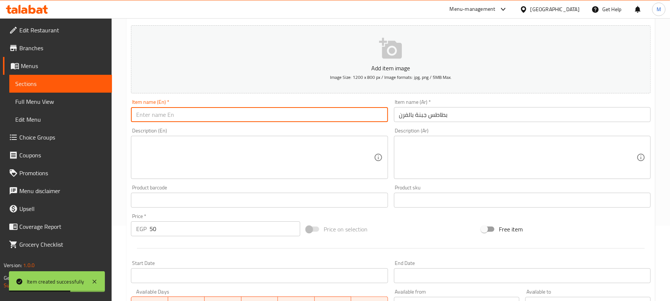
paste input "Oven-baked cheese fries"
click at [155, 118] on input "Oven-baked cheese fries" at bounding box center [259, 114] width 257 height 15
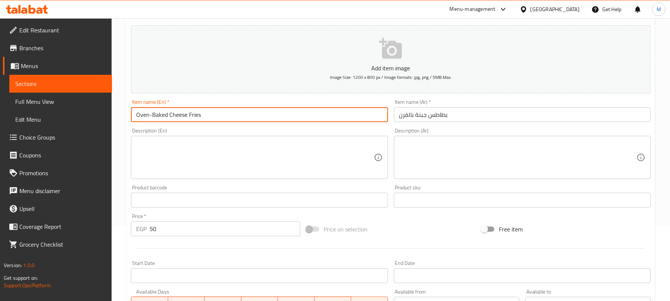
type input "Oven-Baked Cheese Fries"
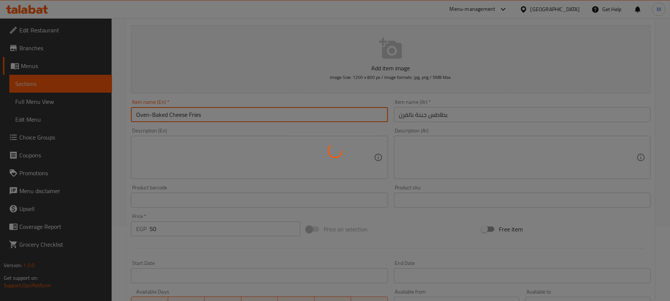
type input "0"
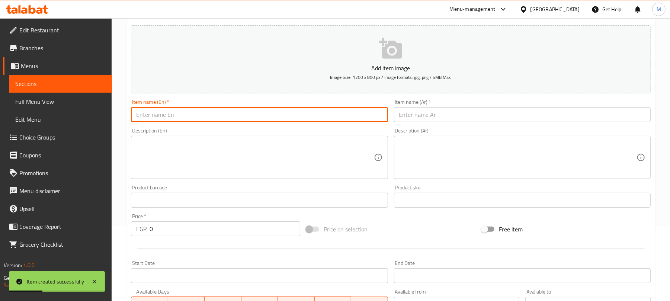
click at [422, 109] on input "text" at bounding box center [522, 114] width 257 height 15
paste input "عجينة فلافل"
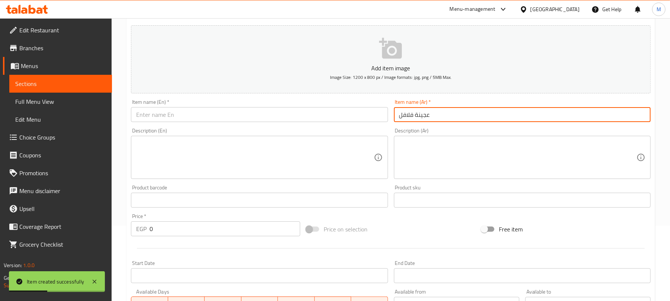
type input "عجينة فلافل"
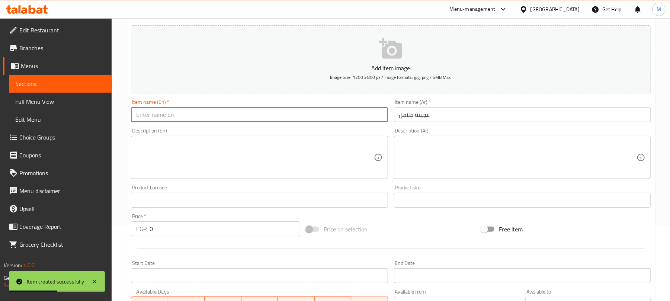
click at [190, 117] on input "text" at bounding box center [259, 114] width 257 height 15
paste input "Falafel dough"
click at [156, 115] on input "Falafel dough" at bounding box center [259, 114] width 257 height 15
type input "Falafel Dough"
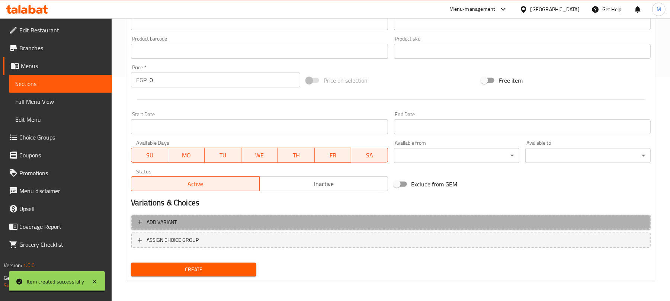
click at [464, 220] on span "Add variant" at bounding box center [391, 222] width 506 height 9
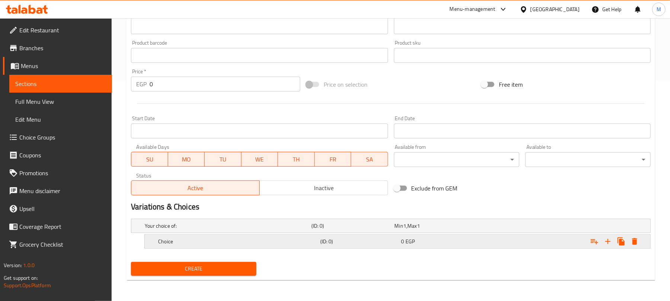
click at [605, 244] on icon "Expand" at bounding box center [607, 241] width 9 height 9
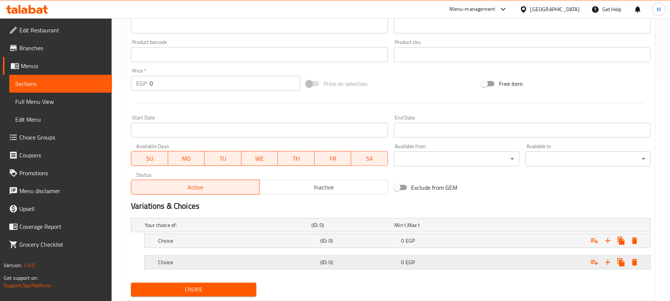
click at [412, 265] on span "EGP" at bounding box center [409, 262] width 9 height 10
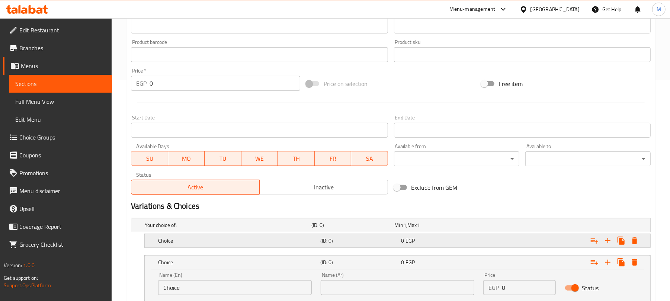
click at [412, 241] on span "EGP" at bounding box center [409, 241] width 9 height 10
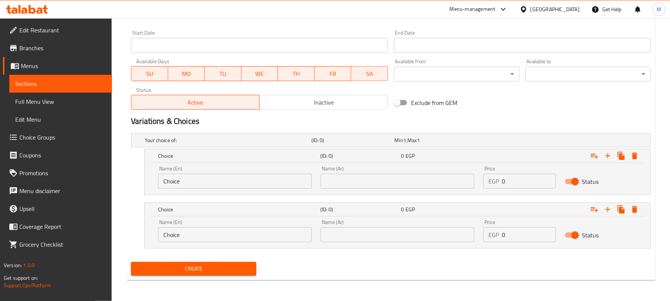
scroll to position [306, 0]
click at [516, 184] on input "0" at bounding box center [529, 181] width 54 height 15
type input "30"
click at [527, 230] on input "0" at bounding box center [529, 234] width 54 height 15
type input "40"
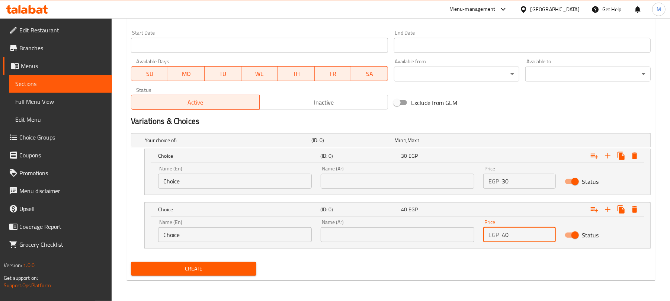
click at [280, 179] on input "Choice" at bounding box center [235, 181] width 154 height 15
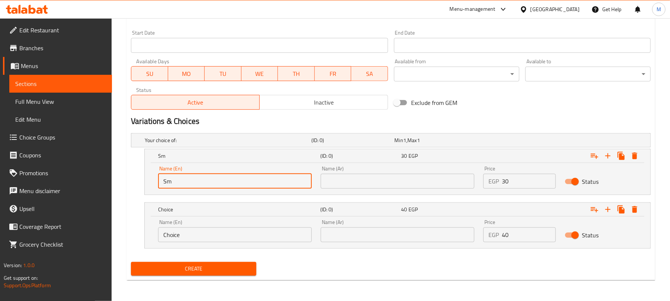
type input "Small"
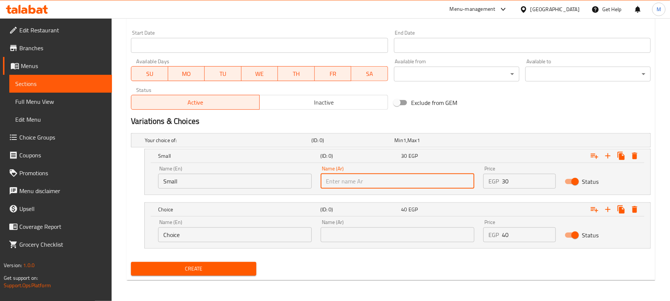
type input "صغير"
click at [289, 234] on input "Choice" at bounding box center [235, 234] width 154 height 15
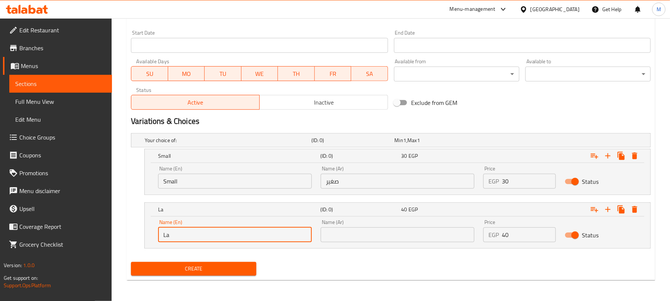
type input "Large"
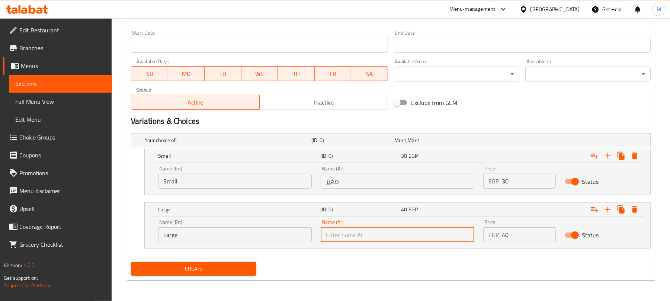
type input "كبير"
click at [131, 262] on button "Create" at bounding box center [193, 269] width 125 height 14
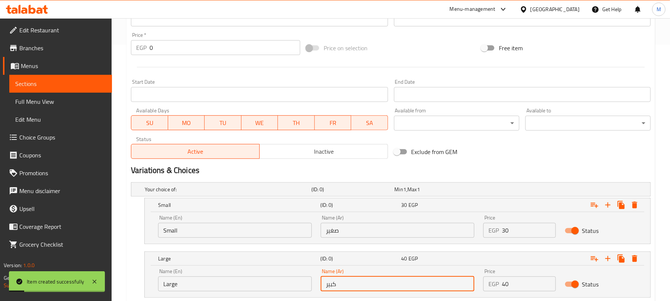
scroll to position [158, 0]
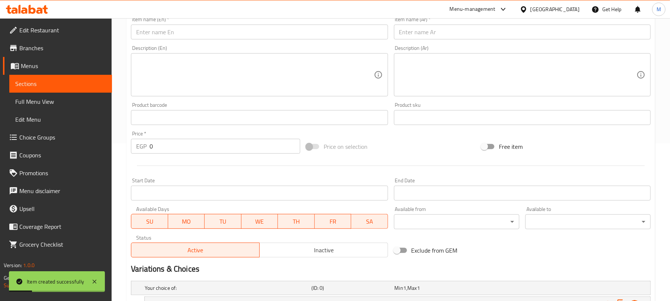
drag, startPoint x: 429, startPoint y: 33, endPoint x: 434, endPoint y: 30, distance: 6.0
click at [429, 33] on input "text" at bounding box center [522, 32] width 257 height 15
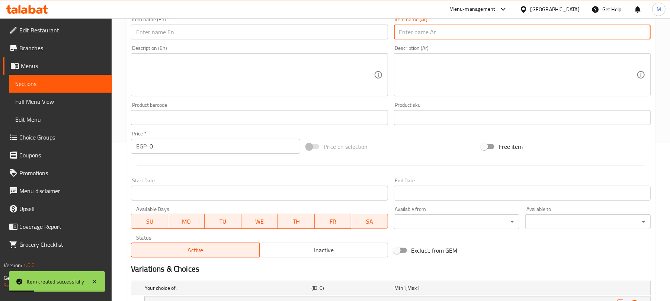
paste input "مياه"
type input "مياه"
click at [241, 33] on input "text" at bounding box center [259, 32] width 257 height 15
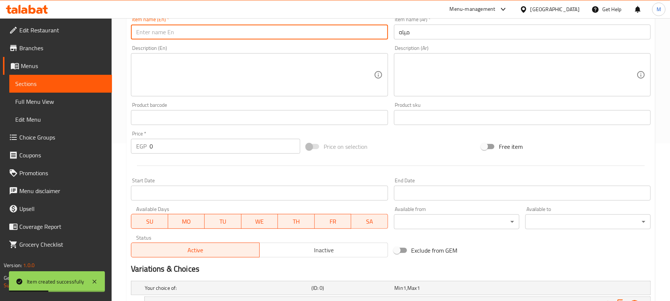
paste input "Water"
type input "Water"
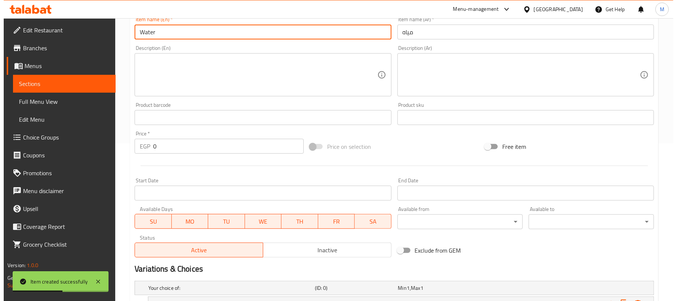
scroll to position [306, 0]
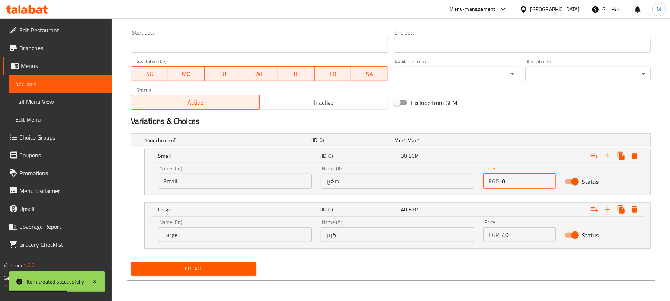
click at [508, 178] on input "0" at bounding box center [529, 181] width 54 height 15
type input "13"
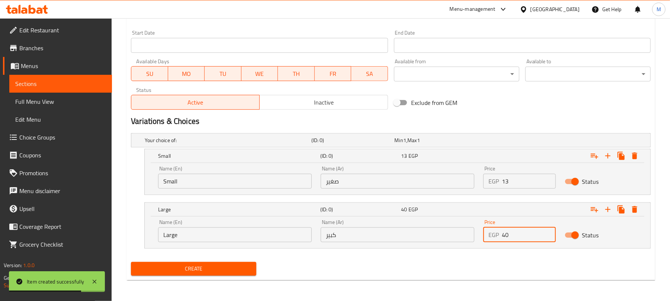
drag, startPoint x: 508, startPoint y: 237, endPoint x: 497, endPoint y: 236, distance: 10.4
click at [497, 236] on div "EGP 40 Price" at bounding box center [519, 234] width 72 height 15
type input "18"
click at [131, 262] on button "Create" at bounding box center [193, 269] width 125 height 14
click at [637, 158] on icon "Expand" at bounding box center [634, 155] width 9 height 9
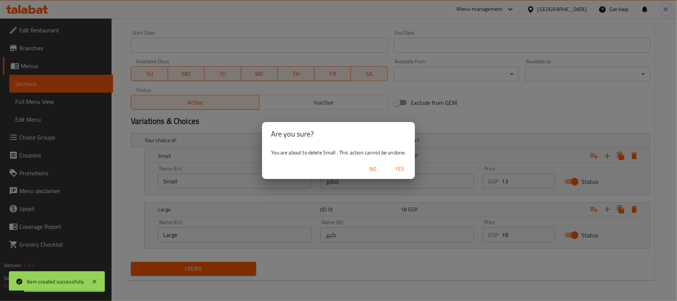
click at [408, 171] on span "Yes" at bounding box center [400, 168] width 18 height 9
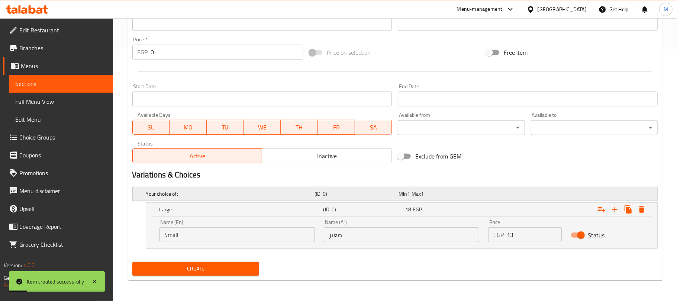
scroll to position [252, 0]
click at [637, 209] on icon "Expand" at bounding box center [634, 209] width 9 height 9
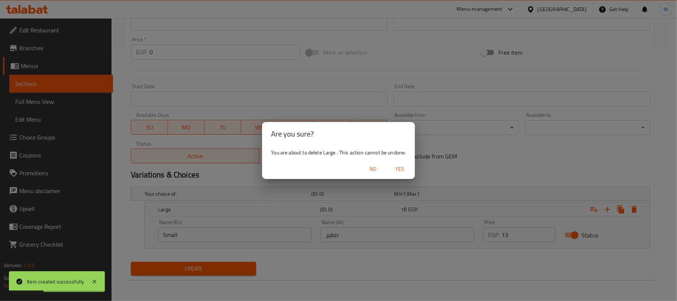
click at [399, 168] on span "Yes" at bounding box center [400, 168] width 18 height 9
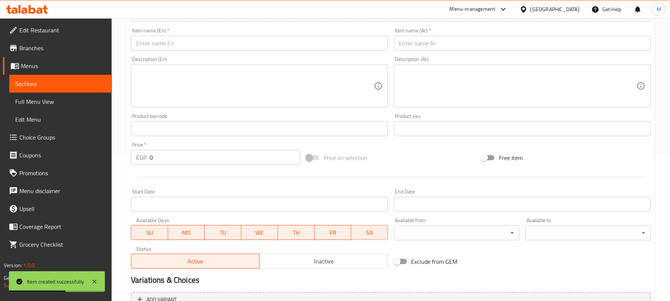
scroll to position [75, 0]
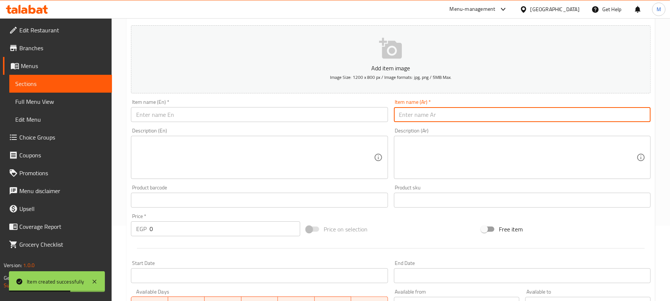
click at [419, 121] on input "text" at bounding box center [522, 114] width 257 height 15
paste input "بیبسي کانز"
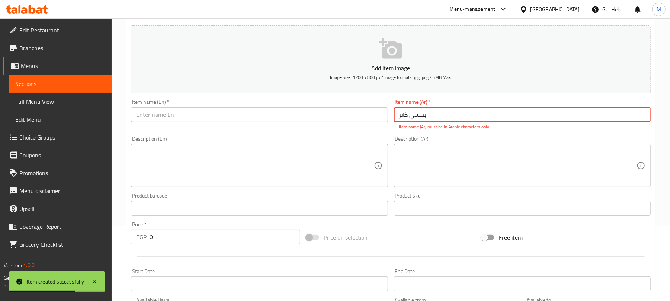
type input "بیبسي کانز"
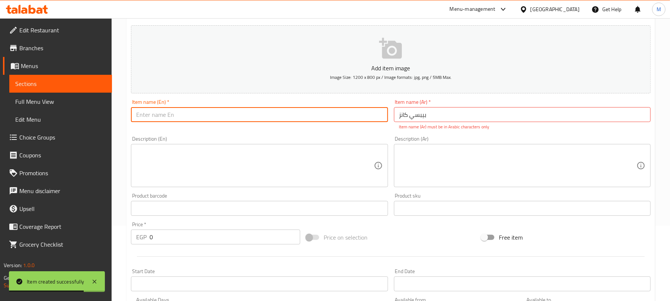
click at [166, 115] on input "text" at bounding box center [259, 114] width 257 height 15
paste input "Pepsi can"
click at [153, 115] on input "Pepsi can" at bounding box center [259, 114] width 257 height 15
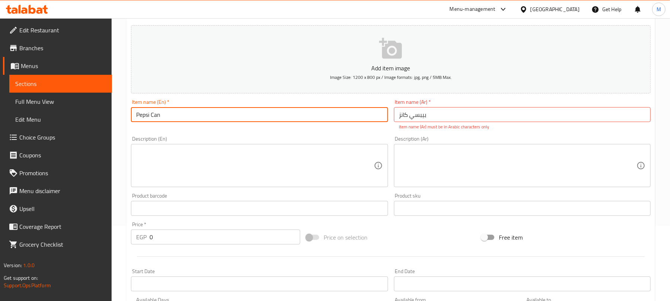
type input "Pepsi Can"
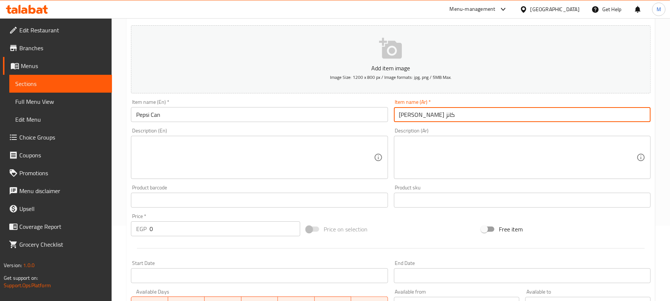
type input "بيبسي كانز"
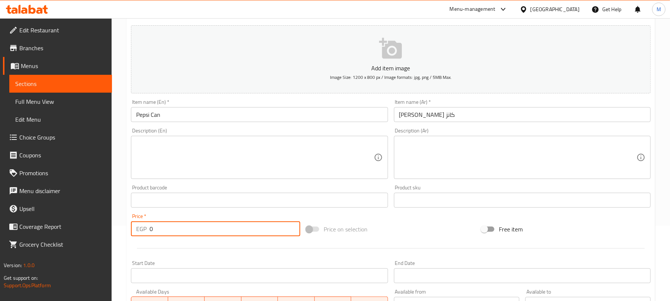
drag, startPoint x: 157, startPoint y: 232, endPoint x: 143, endPoint y: 231, distance: 13.4
click at [143, 231] on div "EGP 0 Price *" at bounding box center [215, 228] width 169 height 15
type input "25"
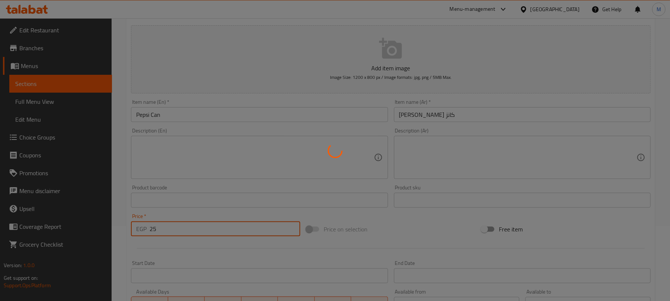
type input "0"
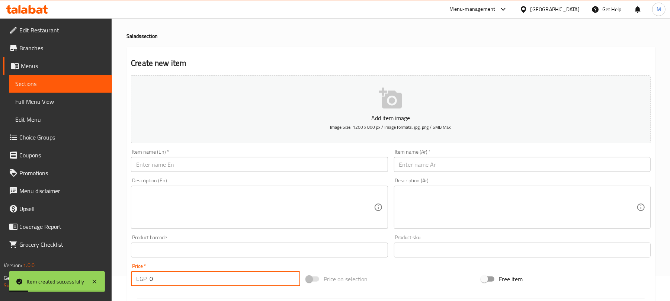
scroll to position [0, 0]
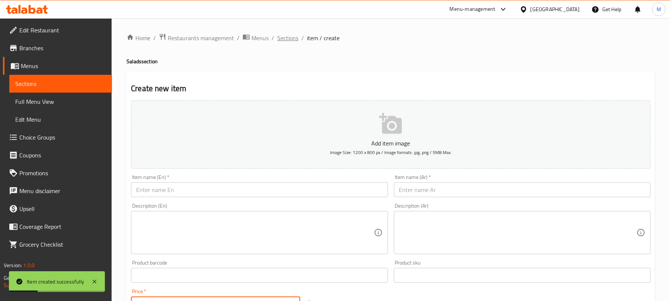
click at [293, 39] on span "Sections" at bounding box center [287, 37] width 21 height 9
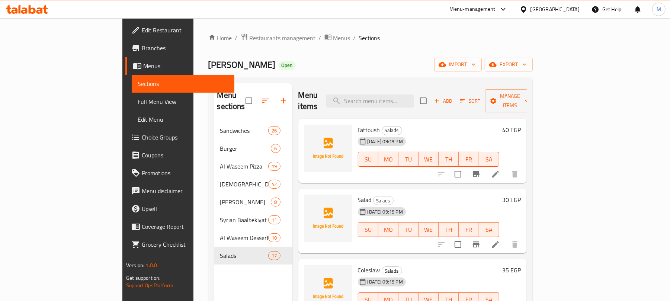
click at [279, 97] on icon "button" at bounding box center [283, 100] width 9 height 9
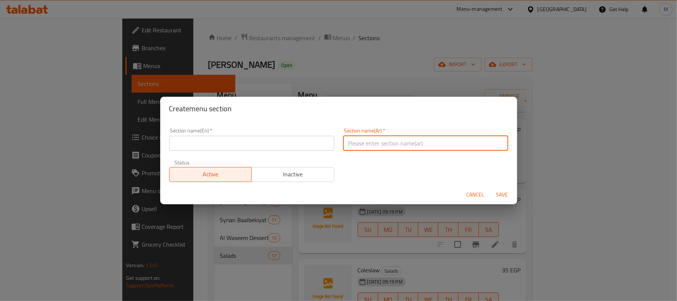
click at [386, 143] on input "text" at bounding box center [425, 143] width 165 height 15
paste input "وجبات أكسترا الوسيم"
type input "وجبات أكسترا الوسيم"
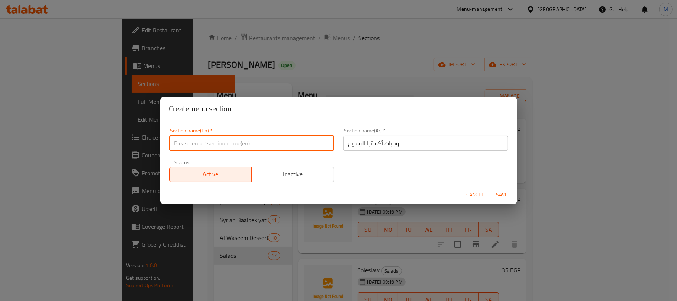
click at [213, 137] on input "text" at bounding box center [251, 143] width 165 height 15
paste input "Extra Handsome Meals"
click at [207, 142] on input "Extra Handsome Meals" at bounding box center [251, 143] width 165 height 15
type input "Al Waseem Extra Meals"
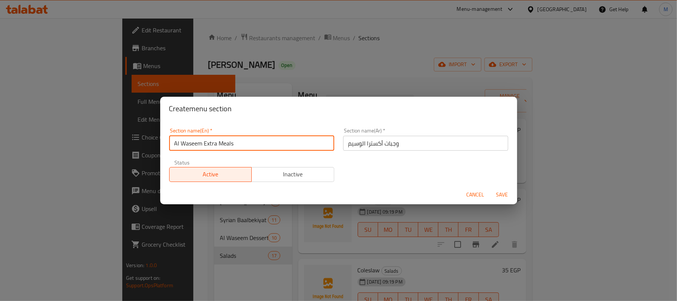
click at [490, 188] on button "Save" at bounding box center [502, 195] width 24 height 14
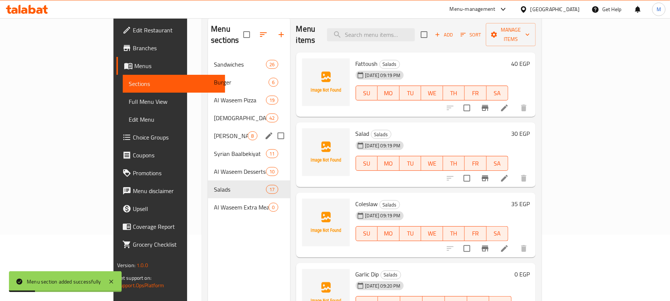
scroll to position [99, 0]
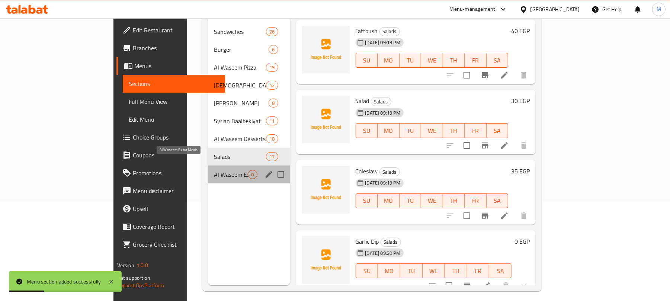
click at [214, 170] on span "Al Waseem Extra Meals" at bounding box center [231, 174] width 34 height 9
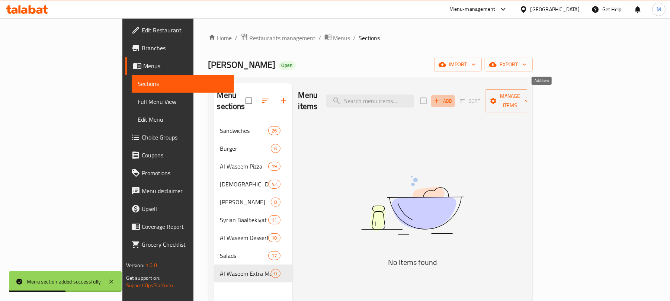
click at [453, 97] on span "Add" at bounding box center [443, 101] width 20 height 9
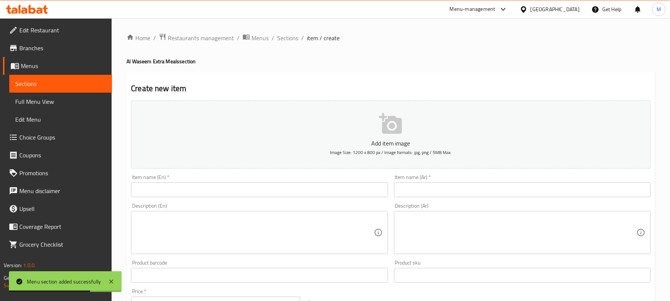
click at [451, 219] on textarea at bounding box center [517, 232] width 237 height 35
paste textarea "فتة شاورما اكسترا جبنة بالفرن ارز، بطاطس، مشروم، جبنة و خبز محمص يقدم مع ثومية،…"
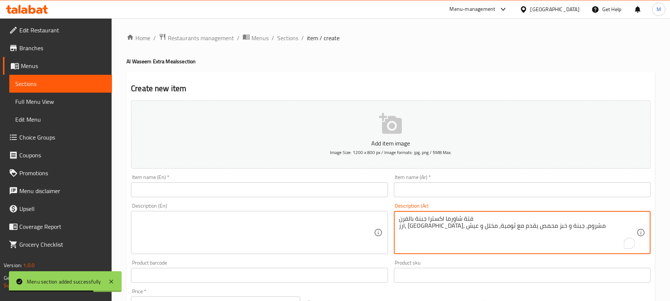
click at [408, 218] on textarea "فتة شاورما اكسترا جبنة بالفرن ارز، بطاطس، مشروم، جبنة و خبز محمص يقدم مع ثومية،…" at bounding box center [517, 232] width 237 height 35
type textarea "ارز، بطاطس، مشروم، جبنة و خبز محمص يقدم مع ثومية، مخلل و عيش"
drag, startPoint x: 432, startPoint y: 188, endPoint x: 439, endPoint y: 170, distance: 19.5
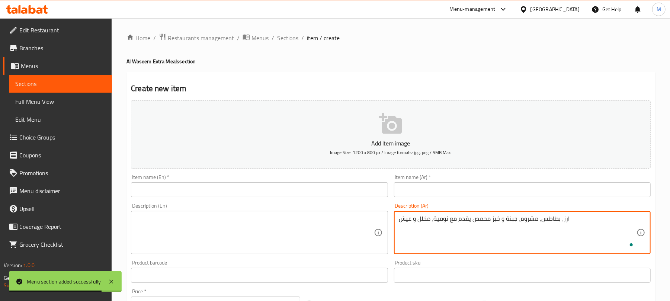
click at [432, 188] on input "text" at bounding box center [522, 189] width 257 height 15
paste input "فتة شاورما اكسترا جبنة بالفرن"
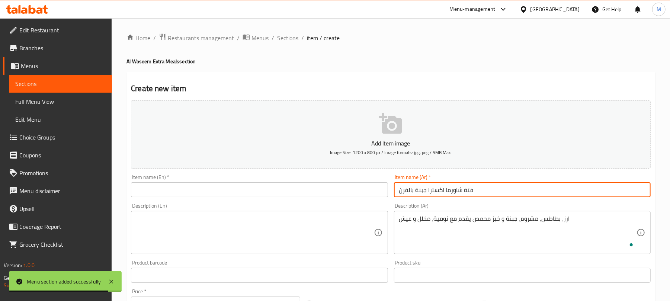
type input "فتة شاورما اكسترا جبنة بالفرن"
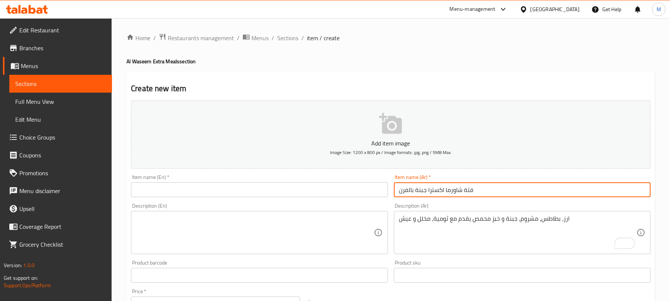
drag, startPoint x: 212, startPoint y: 231, endPoint x: 177, endPoint y: 223, distance: 35.5
click at [211, 231] on textarea at bounding box center [254, 232] width 237 height 35
paste textarea "Extra Cheese Shawarma Fatteh in the Oven Rice, potatoes, mushrooms, cheese, and…"
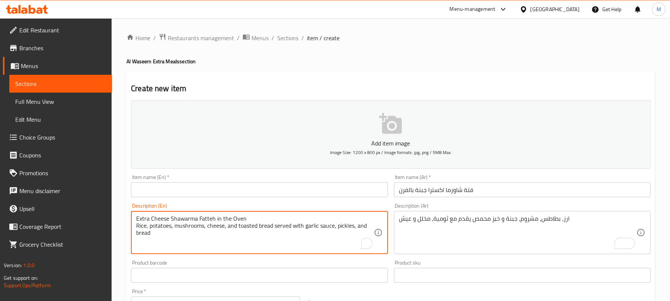
click at [164, 218] on textarea "Extra Cheese Shawarma Fatteh in the Oven Rice, potatoes, mushrooms, cheese, and…" at bounding box center [254, 232] width 237 height 35
type textarea "Rice, potatoes, mushrooms, cheese, and toasted bread served with garlic sauce, …"
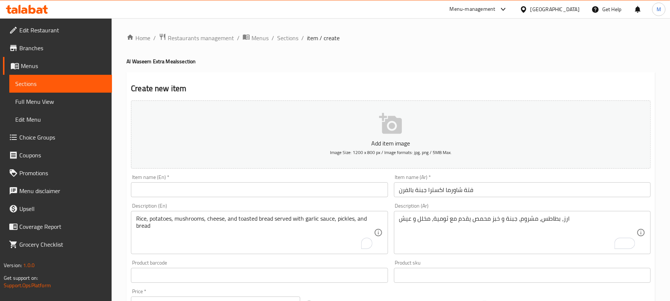
click at [166, 180] on div "Item name (En)   * Item name (En) *" at bounding box center [259, 185] width 257 height 23
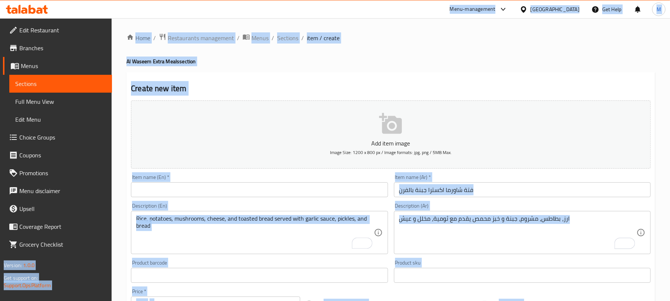
click at [161, 187] on input "text" at bounding box center [259, 189] width 257 height 15
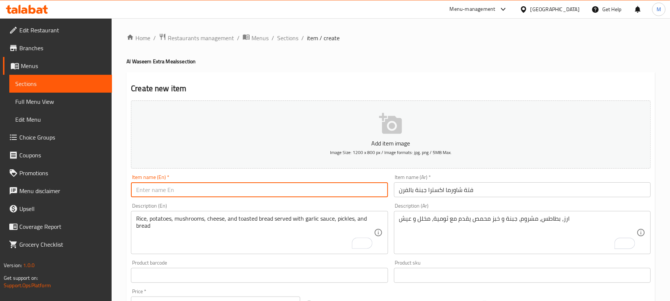
paste input "Extra Cheese Shawarma Fatteh in the Oven"
type input "Extra Cheese Shawarma Fatteh in the Oven"
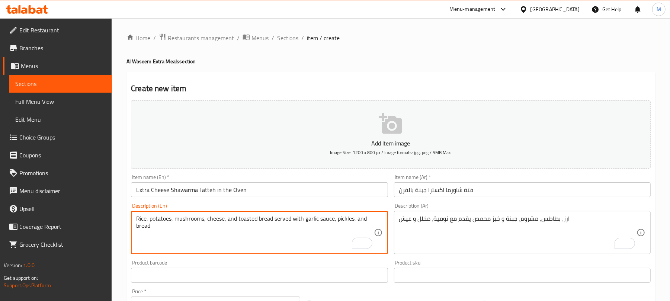
click at [323, 217] on textarea "Rice, potatoes, mushrooms, cheese, and toasted bread served with garlic sauce, …" at bounding box center [254, 232] width 237 height 35
type textarea "Rice, potatoes, mushrooms, cheese, and toasted bread served with garlic dip, pi…"
click at [268, 194] on input "Extra Cheese Shawarma Fatteh in the Oven" at bounding box center [259, 189] width 257 height 15
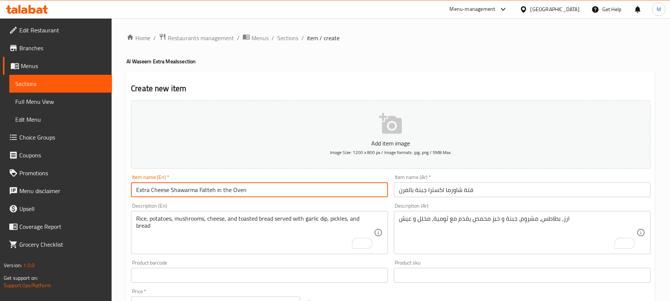
click at [161, 195] on input "Extra Cheese Shawarma Fatteh in the Oven" at bounding box center [259, 189] width 257 height 15
click at [197, 191] on input "Extra Shawarma Fatteh in the Oven" at bounding box center [259, 189] width 257 height 15
click at [151, 191] on input "Extra Shawarma Fatteh in the Oven" at bounding box center [259, 189] width 257 height 15
paste input "Cheese"
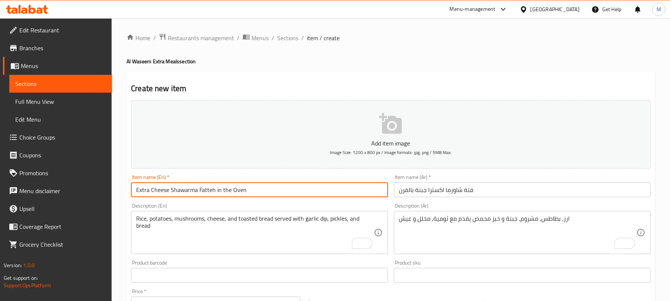
click at [184, 190] on input "Extra Cheese Shawarma Fatteh in the Oven" at bounding box center [259, 189] width 257 height 15
drag, startPoint x: 184, startPoint y: 190, endPoint x: 204, endPoint y: 190, distance: 20.1
click at [204, 190] on input "Extra Cheese Shawarma Fatteh in the Oven" at bounding box center [259, 189] width 257 height 15
drag, startPoint x: 135, startPoint y: 191, endPoint x: 141, endPoint y: 199, distance: 9.7
click at [136, 191] on input "Extra Cheese in the Oven" at bounding box center [259, 189] width 257 height 15
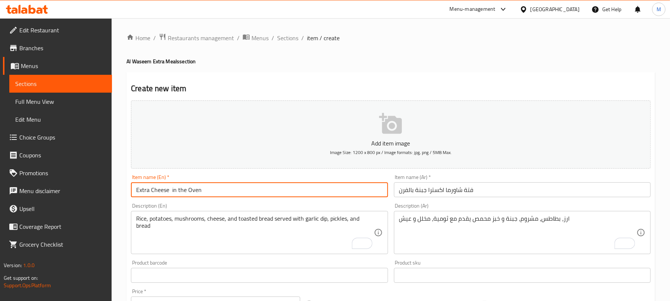
paste input "Shawarma Fatteh"
click at [215, 192] on input "Shawarma Fatteh Extra Cheese in the Oven" at bounding box center [259, 189] width 257 height 15
type input "Shawarma Fatteh Extra Cheese in the Oven"
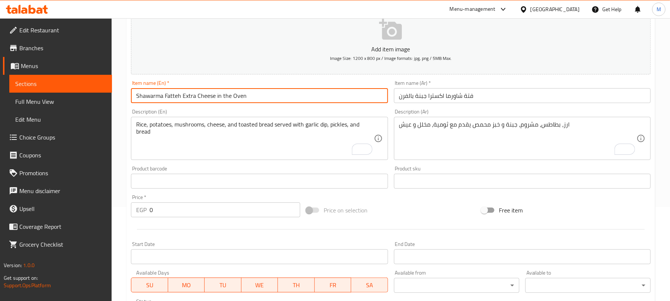
scroll to position [99, 0]
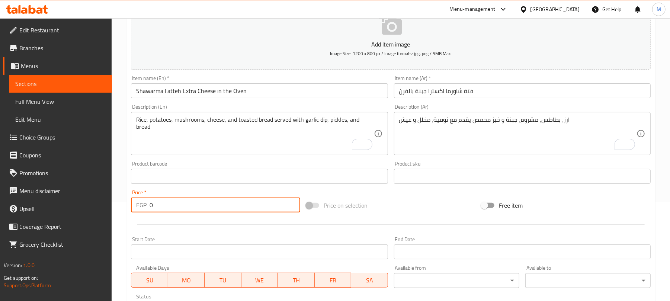
drag, startPoint x: 207, startPoint y: 207, endPoint x: 131, endPoint y: 198, distance: 76.0
click at [131, 198] on div "EGP 0 Price *" at bounding box center [215, 204] width 169 height 15
type input "175"
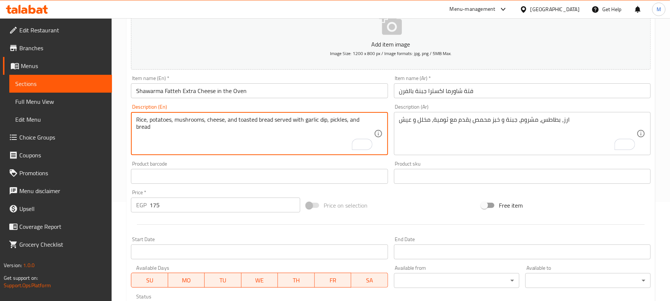
click at [164, 119] on textarea "Rice, potatoes, mushrooms, cheese, and toasted bread served with garlic dip, pi…" at bounding box center [254, 133] width 237 height 35
type textarea "Rice, fries, mushrooms, cheese, and toasted bread served with garlic dip, pickl…"
click at [292, 87] on input "Shawarma Fatteh Extra Cheese in the Oven" at bounding box center [259, 90] width 257 height 15
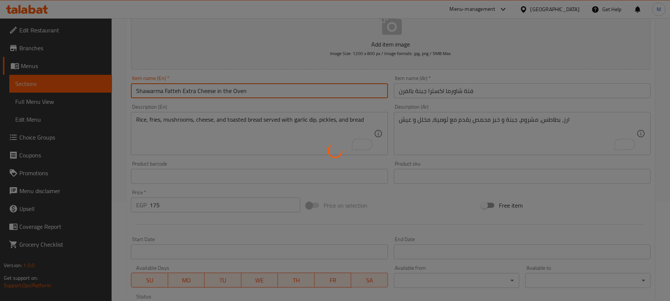
type input "0"
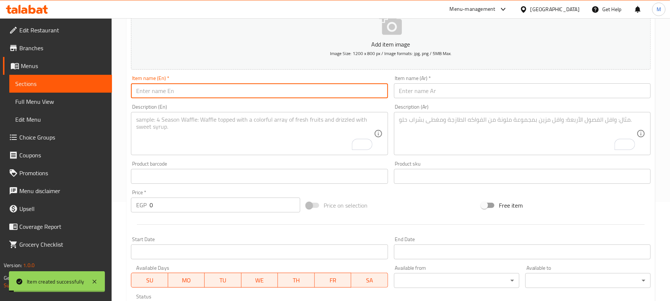
click at [270, 124] on textarea "To enrich screen reader interactions, please activate Accessibility in Grammarl…" at bounding box center [254, 133] width 237 height 35
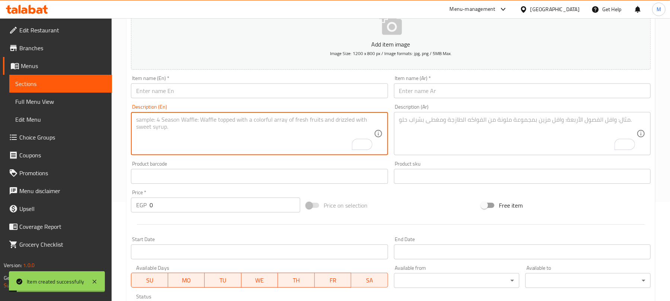
paste textarea "Rice, fries, mushrooms, cheese, and toasted bread served with garlic dip, pickl…"
type textarea "Rice, fries, mushrooms, cheese, and toasted bread served with garlic dip, pickl…"
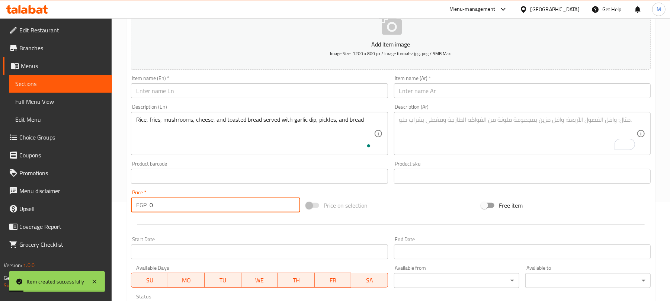
click at [168, 207] on input "0" at bounding box center [224, 204] width 151 height 15
type input "175"
click at [426, 87] on input "text" at bounding box center [522, 90] width 257 height 15
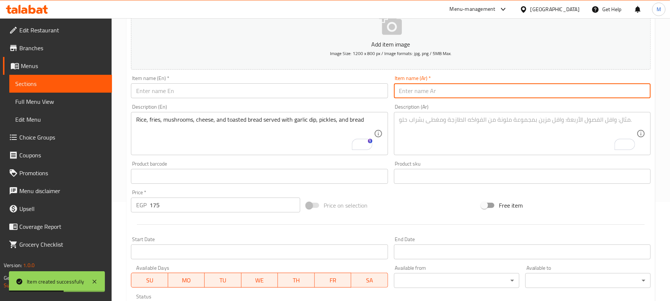
paste input "فتة شاورما لحم اكسترا بالفرن"
type input "فتة شاورما لحم اكسترا بالفرن"
click at [449, 130] on textarea "To enrich screen reader interactions, please activate Accessibility in Grammarl…" at bounding box center [517, 133] width 237 height 35
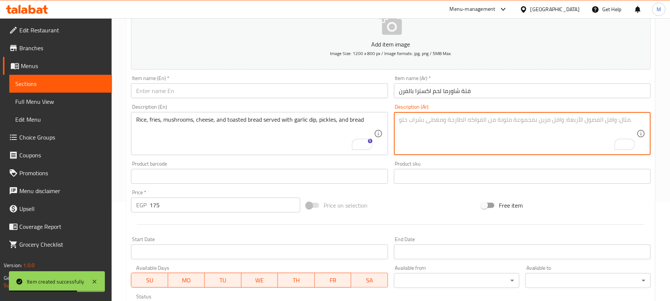
paste textarea "ارز، بطاطس، مشروم، جبنة و خبز محمص يقدم مع ثومية، مخلل و عيش"
click at [461, 90] on input "فتة شاورما لحم اكسترا بالفرن" at bounding box center [522, 90] width 257 height 15
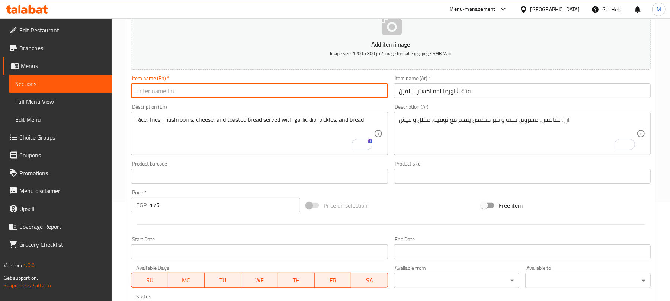
click at [190, 96] on input "text" at bounding box center [259, 90] width 257 height 15
paste input "Extra Meat Shawarma Fatteh in the Oven"
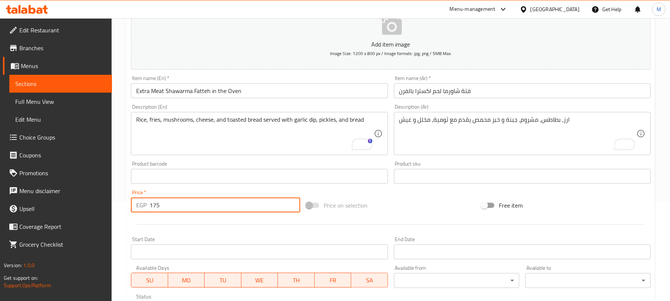
click at [154, 207] on input "175" at bounding box center [224, 204] width 151 height 15
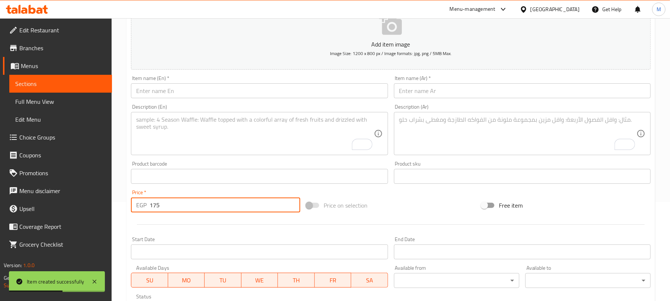
click at [405, 127] on textarea "To enrich screen reader interactions, please activate Accessibility in Grammarl…" at bounding box center [517, 133] width 237 height 35
paste textarea "وجبة شيش اكسترا جبنة بالفرن ارز، بطاطس، جبنة، كاتشب و صوص شیدر يقدم مع ثومية، م…"
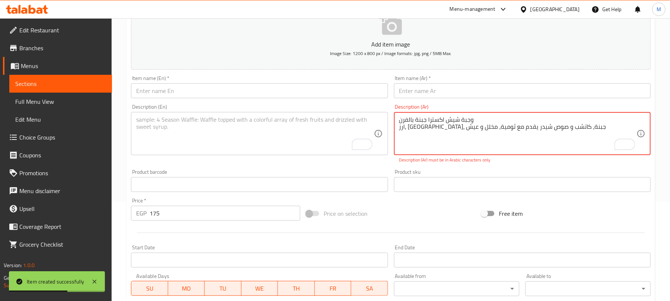
click at [411, 116] on textarea "وجبة شيش اكسترا جبنة بالفرن ارز، بطاطس، جبنة، كاتشب و صوص شیدر يقدم مع ثومية، م…" at bounding box center [517, 133] width 237 height 35
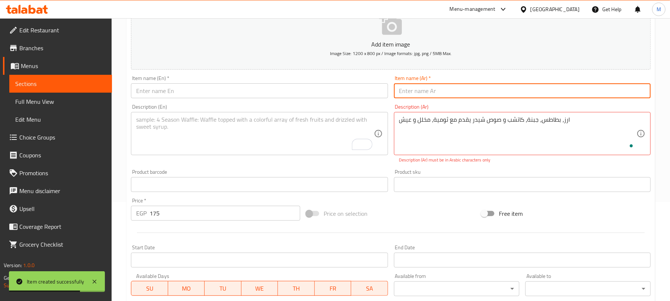
click at [421, 91] on input "text" at bounding box center [522, 90] width 257 height 15
paste input "وجبة شيش اكسترا جبنة بالفرن"
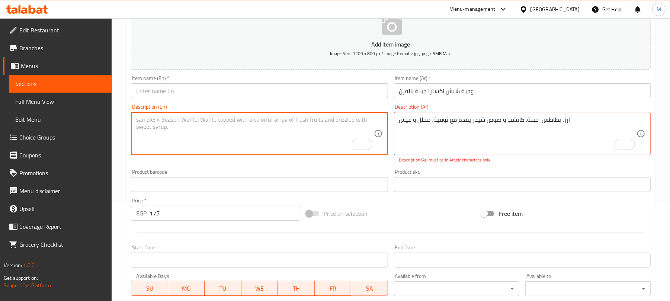
click at [202, 128] on textarea "To enrich screen reader interactions, please activate Accessibility in Grammarl…" at bounding box center [254, 133] width 237 height 35
paste textarea "Extra Cheese Shish Meal in the Oven Rice, potatoes, cheese, ketchup, and chedda…"
click at [176, 119] on textarea "Extra Cheese Shish Meal in the Oven Rice, potatoes, cheese, ketchup, and chedda…" at bounding box center [254, 133] width 237 height 35
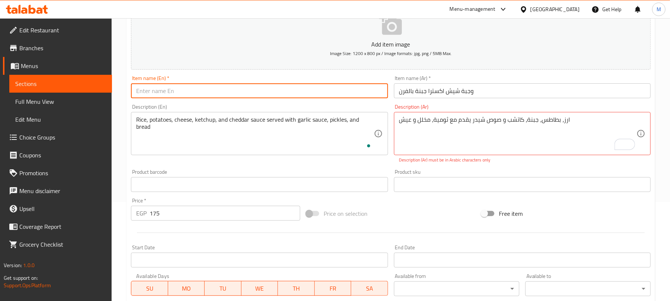
drag, startPoint x: 169, startPoint y: 90, endPoint x: 165, endPoint y: 100, distance: 10.2
click at [169, 90] on input "text" at bounding box center [259, 90] width 257 height 15
paste input "Extra Cheese Shish Meal in the Oven"
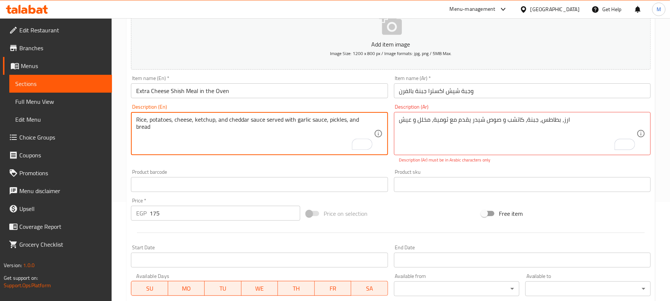
click at [164, 118] on textarea "Rice, potatoes, cheese, ketchup, and cheddar sauce served with garlic sauce, pi…" at bounding box center [254, 133] width 237 height 35
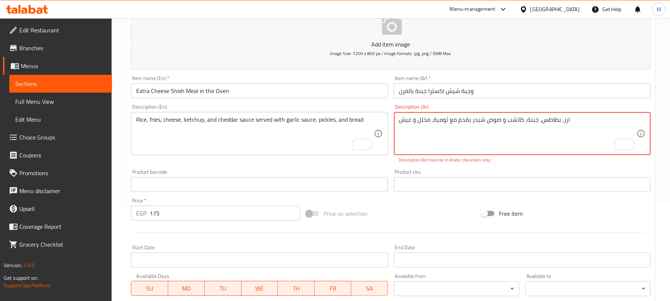
click at [474, 119] on textarea "ارز، بطاطس، جبنة، كاتشب و صوص شیدر يقدم مع ثومية، مخلل و عيش" at bounding box center [517, 133] width 237 height 35
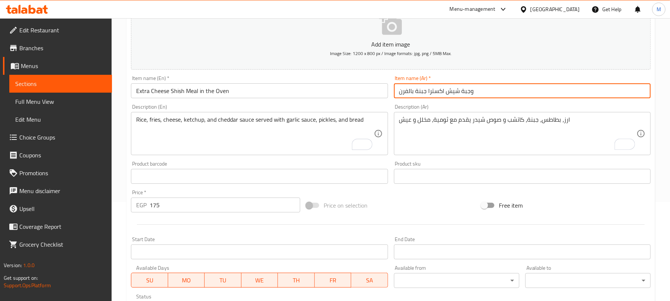
click at [482, 94] on input "وجبة شيش اكسترا جبنة بالفرن" at bounding box center [522, 90] width 257 height 15
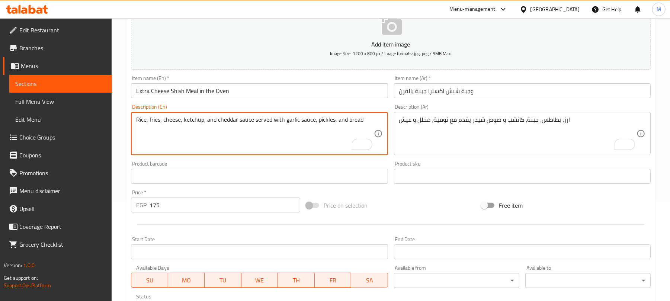
click at [308, 123] on textarea "Rice, fries, cheese, ketchup, and cheddar sauce served with garlic sauce, pickl…" at bounding box center [254, 133] width 237 height 35
click at [292, 93] on input "Extra Cheese Shish Meal in the Oven" at bounding box center [259, 90] width 257 height 15
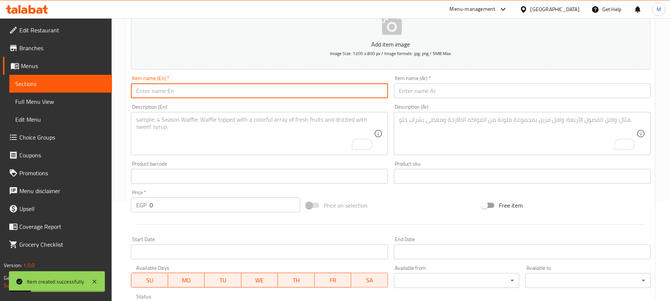
scroll to position [0, 0]
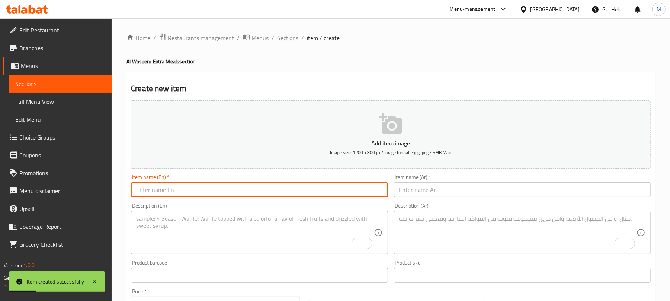
click at [282, 35] on span "Sections" at bounding box center [287, 37] width 21 height 9
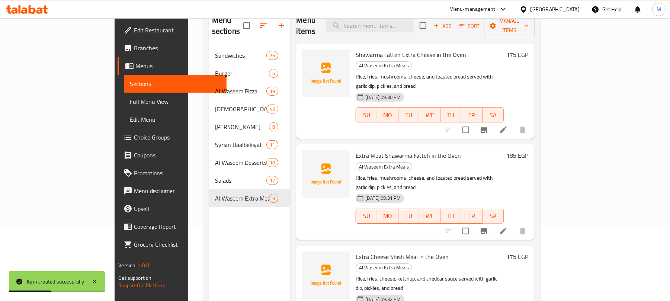
scroll to position [104, 0]
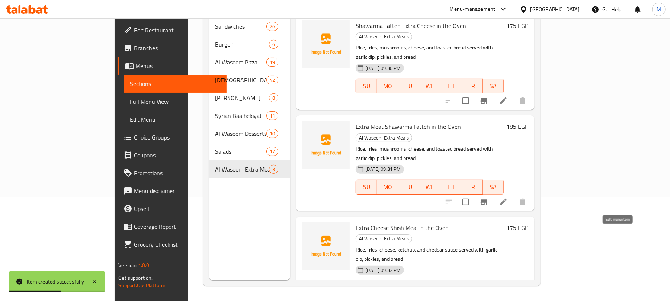
click at [508, 298] on icon at bounding box center [503, 302] width 9 height 9
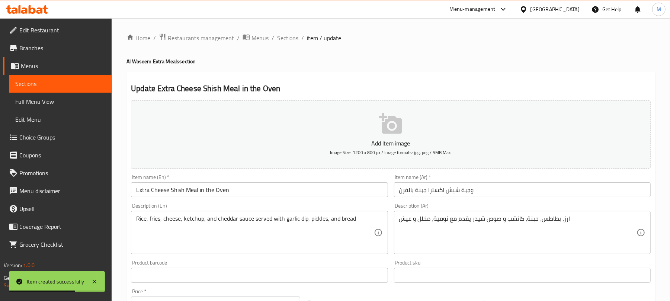
click at [160, 189] on input "Extra Cheese Shish Meal in the Oven" at bounding box center [259, 189] width 257 height 15
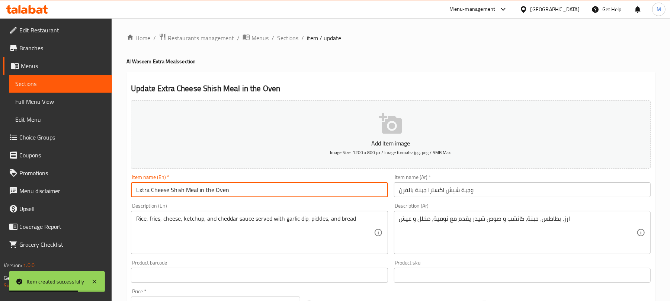
click at [160, 189] on input "Extra Cheese Shish Meal in the Oven" at bounding box center [259, 189] width 257 height 15
click at [142, 190] on input "Extra Cheese Shish Meal in the Oven" at bounding box center [259, 189] width 257 height 15
drag, startPoint x: 142, startPoint y: 190, endPoint x: 160, endPoint y: 193, distance: 17.6
click at [160, 193] on input "Extra Cheese Shish Meal in the Oven" at bounding box center [259, 189] width 257 height 15
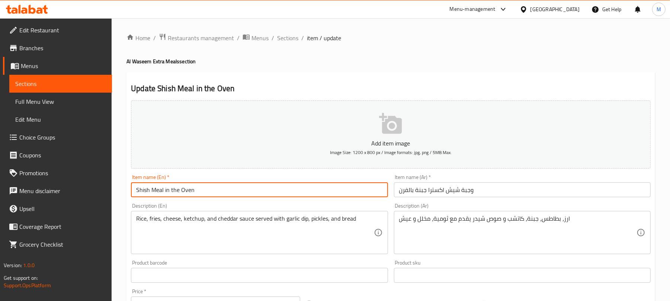
paste input "Extra Cheese"
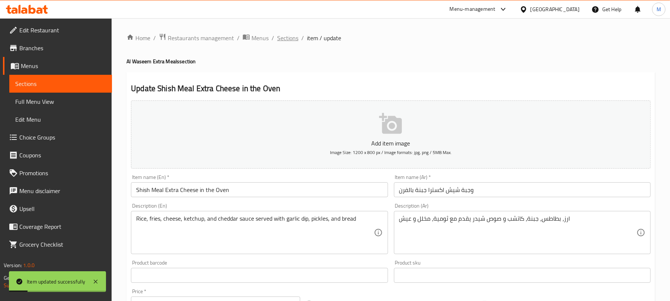
click at [286, 39] on span "Sections" at bounding box center [287, 37] width 21 height 9
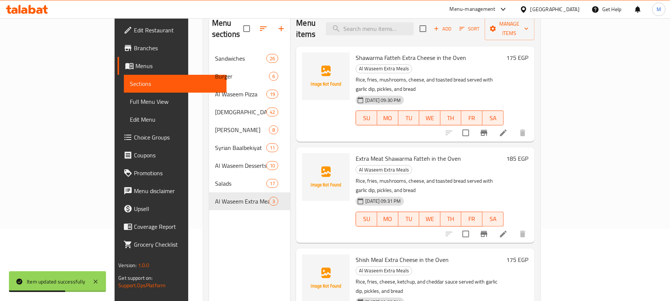
scroll to position [55, 0]
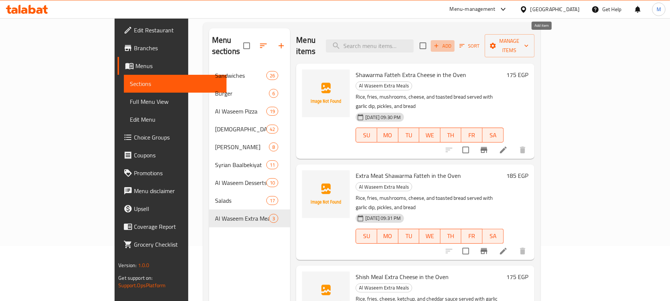
click at [453, 42] on span "Add" at bounding box center [442, 46] width 20 height 9
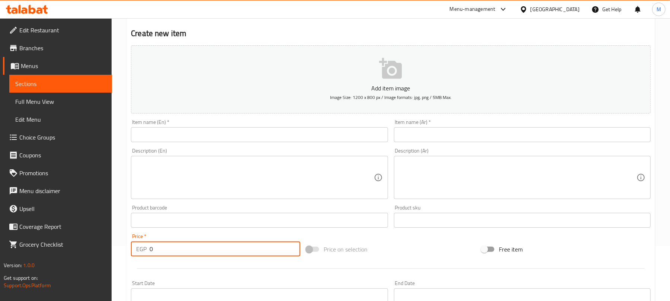
drag, startPoint x: 232, startPoint y: 250, endPoint x: 58, endPoint y: 242, distance: 173.9
click at [58, 242] on div "Edit Restaurant Branches Menus Sections Full Menu View Edit Menu Choice Groups …" at bounding box center [335, 216] width 670 height 507
click at [430, 177] on textarea at bounding box center [517, 177] width 237 height 35
paste textarea "وجبة زنجر اكسترا جبنة بالفرن ارز، بطاطس، جبنة، كاتشب و صوص شیدر يقدم مع ثومية، …"
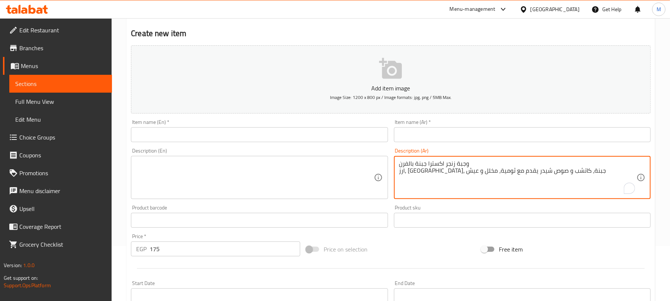
click at [416, 161] on textarea "وجبة زنجر اكسترا جبنة بالفرن ارز، بطاطس، جبنة، كاتشب و صوص شیدر يقدم مع ثومية، …" at bounding box center [517, 177] width 237 height 35
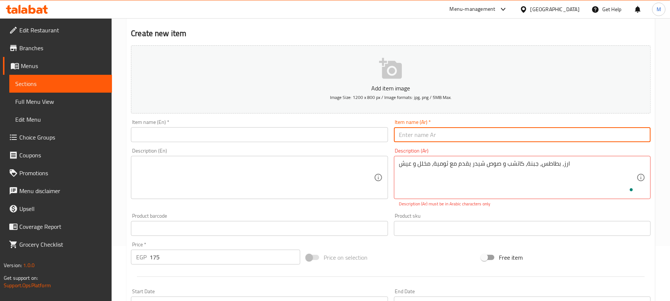
drag, startPoint x: 421, startPoint y: 135, endPoint x: 434, endPoint y: 109, distance: 29.1
click at [421, 135] on input "text" at bounding box center [522, 134] width 257 height 15
paste input "وجبة زنجر اكسترا جبنة بالفرن"
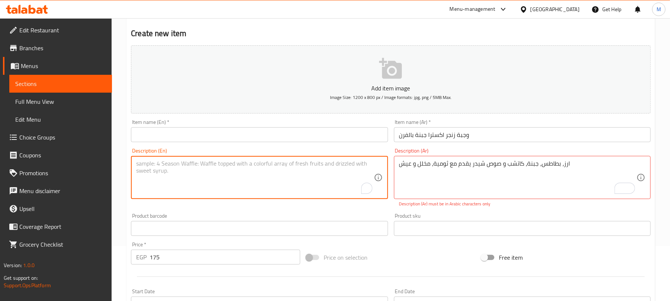
click at [186, 173] on textarea "To enrich screen reader interactions, please activate Accessibility in Grammarl…" at bounding box center [254, 177] width 237 height 35
paste textarea "Zinger Extra Cheese Oven Meal Rice, potatoes, cheese, ketchup, and cheddar sauc…"
click at [146, 163] on textarea "Zinger Extra Cheese Oven Meal Rice, potatoes, cheese, ketchup, and cheddar sauc…" at bounding box center [254, 177] width 237 height 35
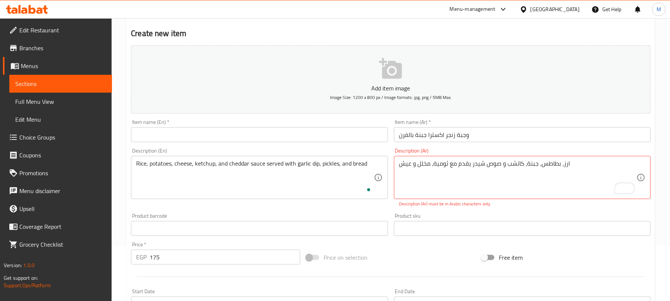
click at [180, 120] on div "Item name (En)   * Item name (En) *" at bounding box center [259, 130] width 257 height 23
click at [182, 135] on input "text" at bounding box center [259, 134] width 257 height 15
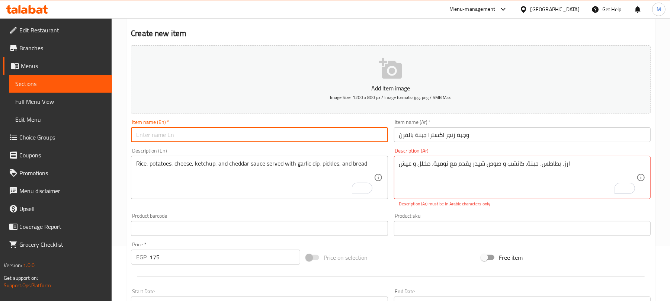
paste input "Zinger Extra Cheese Oven Meal"
click at [203, 135] on input "Zinger Extra Cheese Oven Meal" at bounding box center [259, 134] width 257 height 15
click at [154, 139] on input "Zinger Extra Cheese Oven" at bounding box center [259, 134] width 257 height 15
paste input "Meal"
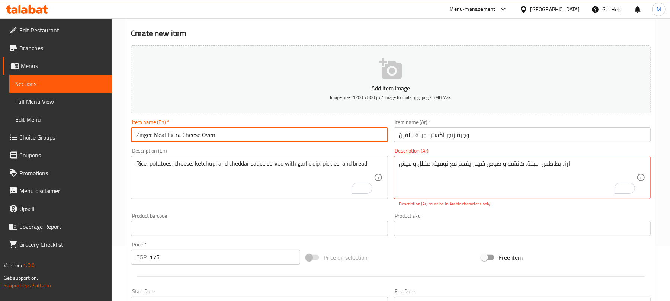
click at [200, 136] on input "Zinger Meal Extra Cheese Oven" at bounding box center [259, 134] width 257 height 15
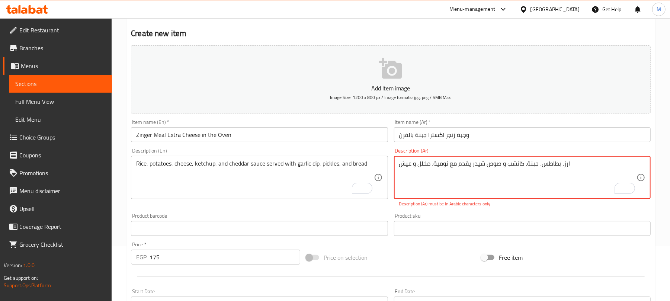
click at [482, 161] on textarea "ارز، بطاطس، جبنة، كاتشب و صوص شیدر يقدم مع ثومية، مخلل و عيش" at bounding box center [517, 177] width 237 height 35
click at [512, 164] on textarea "ارز، بطاطس، جبنة، كاتشب و صوص شيدر يقدم مع ثومية، مخلل و عيش" at bounding box center [517, 177] width 237 height 35
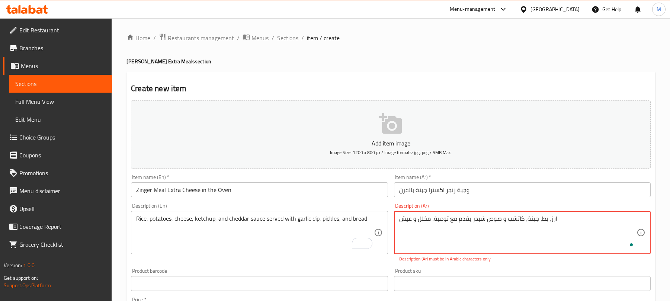
scroll to position [55, 0]
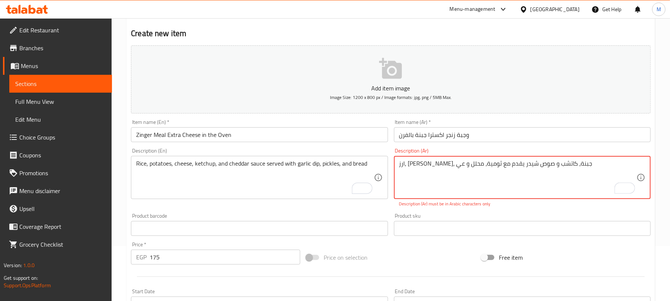
type textarea "ارز، بطاطس، جبنة، كاتشب و صوص شيدر يقدم مع ثومية، محلل و عيش"
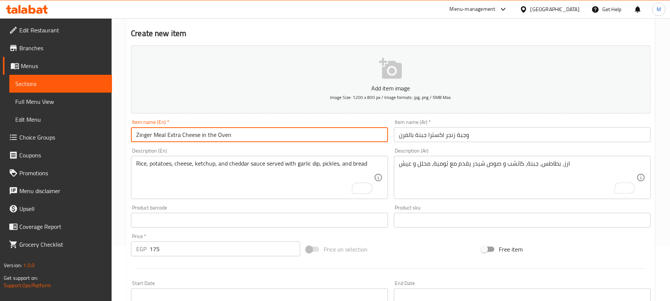
click at [351, 135] on input "Zinger Meal Extra Cheese in the Oven" at bounding box center [259, 134] width 257 height 15
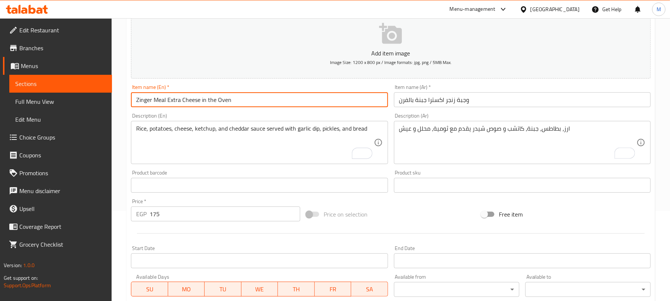
scroll to position [104, 0]
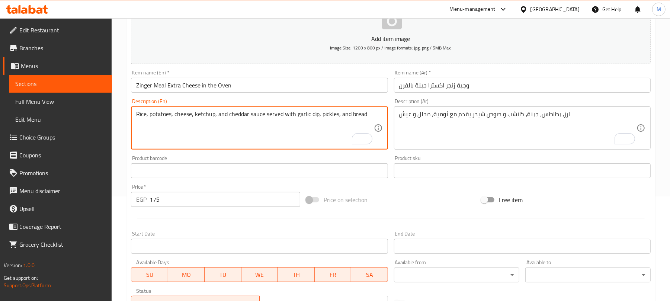
click at [164, 115] on textarea "Rice, potatoes, cheese, ketchup, and cheddar sauce served with garlic dip, pick…" at bounding box center [254, 127] width 237 height 35
type textarea "Rice, fries, cheese, ketchup, and cheddar sauce served with garlic dip, pickles…"
click at [239, 84] on input "Zinger Meal Extra Cheese in the Oven" at bounding box center [259, 85] width 257 height 15
click at [293, 78] on input "Zinger Meal Extra Cheese in the Oven" at bounding box center [259, 85] width 257 height 15
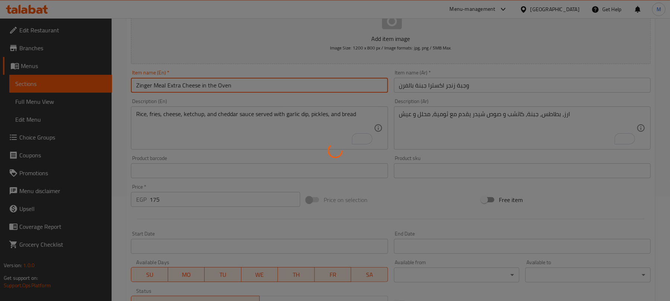
type input "0"
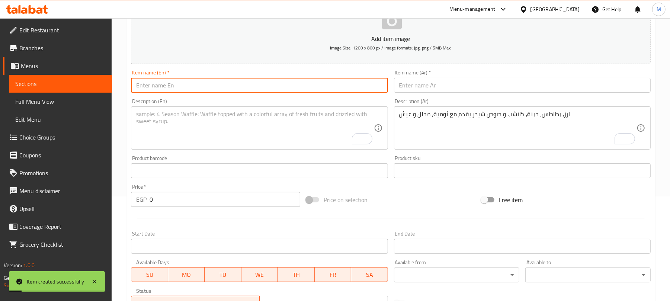
click at [251, 125] on textarea "To enrich screen reader interactions, please activate Accessibility in Grammarl…" at bounding box center [254, 127] width 237 height 35
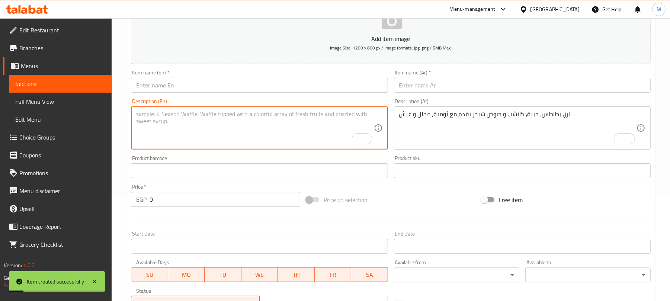
paste textarea "Rice, fries, cheese, ketchup, and cheddar sauce served with garlic dip, pickles…"
type textarea "Rice, fries, cheese, ketchup, and cheddar sauce served with garlic dip, pickles…"
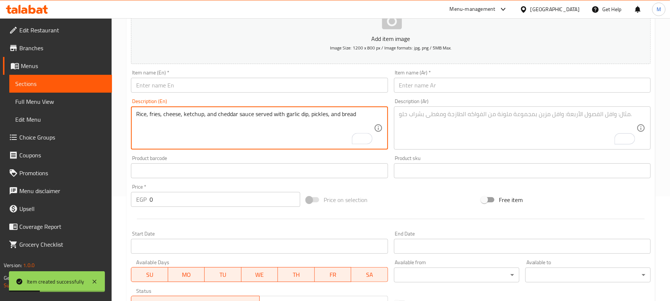
click at [444, 119] on textarea "To enrich screen reader interactions, please activate Accessibility in Grammarl…" at bounding box center [517, 127] width 237 height 35
paste textarea "وجبة كوردن بلو اكسترا جبنة بالفرن ارز، بطاطس، جبنة، كاتشب و صوص شیدر يقدم مع ثو…"
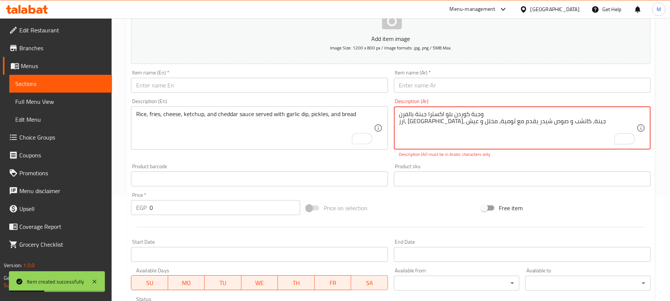
click at [410, 113] on textarea "وجبة كوردن بلو اكسترا جبنة بالفرن ارز، بطاطس، جبنة، كاتشب و صوص شیدر يقدم مع ثو…" at bounding box center [517, 127] width 237 height 35
type textarea "ارز، بطاطس، جبنة، كاتشب و صوص شیدر يقدم مع ثومية، مخلل و عيش"
click at [424, 90] on input "text" at bounding box center [522, 85] width 257 height 15
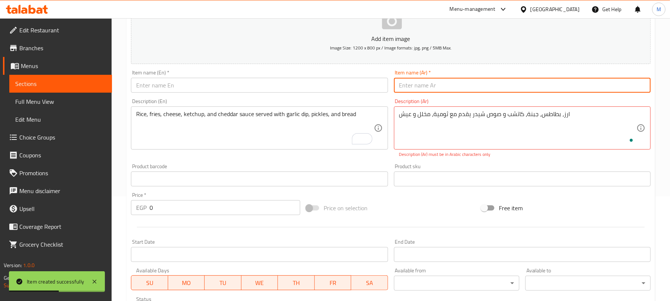
paste input "وجبة كوردن بلو اكسترا جبنة بالفرن"
type input "وجبة كوردن بلو اكسترا جبنة بالفرن"
click at [341, 90] on input "text" at bounding box center [259, 85] width 257 height 15
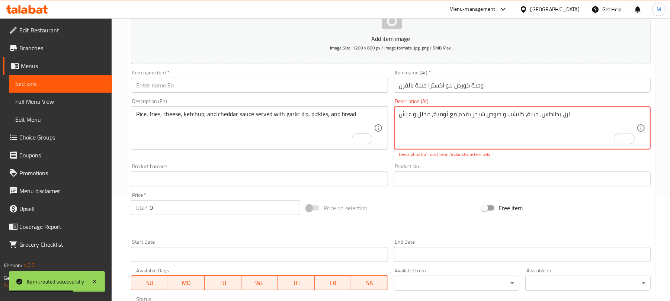
click at [477, 112] on textarea "ارز، بطاطس، جبنة، كاتشب و صوص شیدر يقدم مع ثومية، مخلل و عيش" at bounding box center [517, 127] width 237 height 35
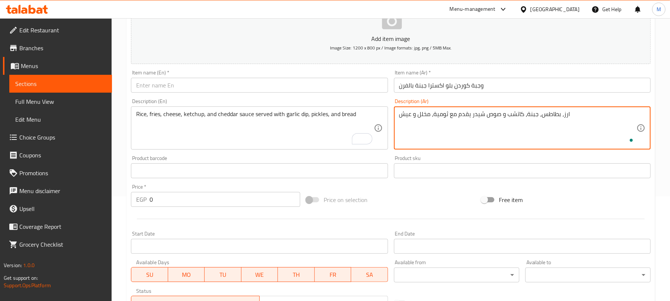
type textarea "ارز، بطاطس، جبنة، كاتشب و صوص شيدر يقدم مع ثومية، مخلل و عيش"
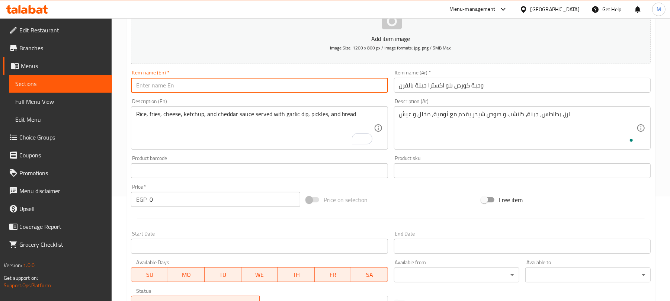
click at [368, 90] on input "text" at bounding box center [259, 85] width 257 height 15
click at [171, 85] on input "text" at bounding box center [259, 85] width 257 height 15
paste input "Cordon Bleu Extra Cheese Oven Meal"
click at [225, 90] on input "Cordon Bleu Extra Cheese Oven Meal" at bounding box center [259, 85] width 257 height 15
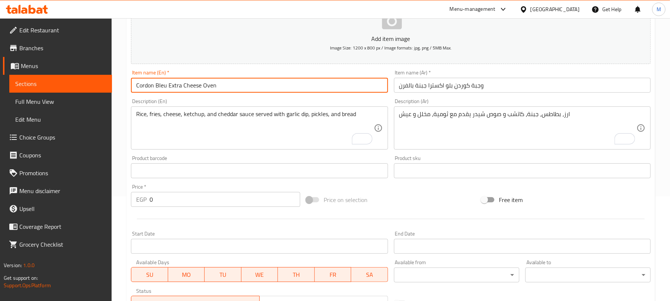
click at [167, 88] on input "Cordon Bleu Extra Cheese Oven" at bounding box center [259, 85] width 257 height 15
paste input "Meal"
click at [216, 86] on input "Cordon Bleu Meal Extra Cheese Oven" at bounding box center [259, 85] width 257 height 15
type input "Cordon Bleu Meal Extra Cheese in the Oven"
click at [225, 202] on input "0" at bounding box center [224, 199] width 151 height 15
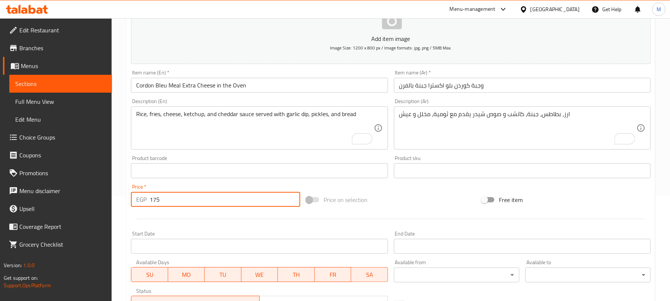
type input "175"
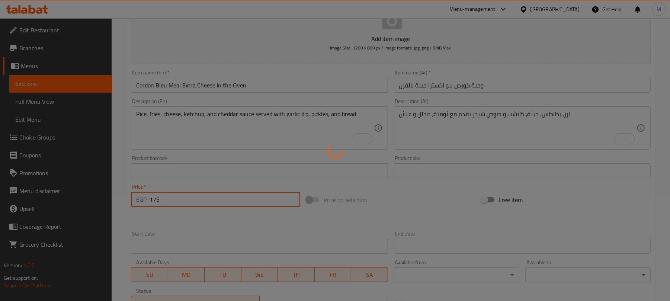
type input "0"
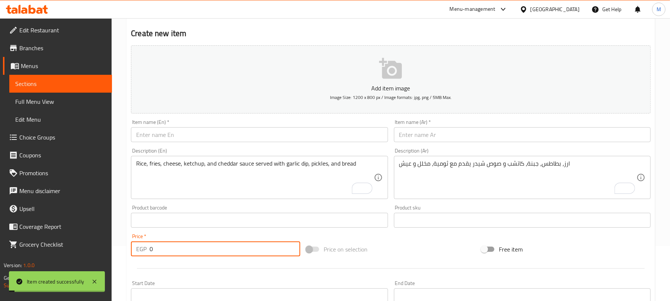
scroll to position [0, 0]
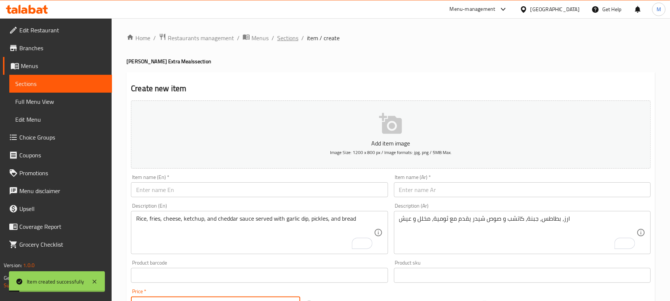
click at [290, 42] on span "Sections" at bounding box center [287, 37] width 21 height 9
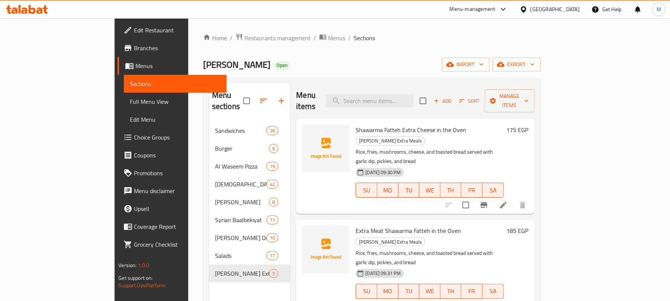
click at [203, 65] on span "[PERSON_NAME]" at bounding box center [236, 64] width 67 height 17
drag, startPoint x: 151, startPoint y: 65, endPoint x: 126, endPoint y: 67, distance: 25.3
click at [188, 67] on div "Home / Restaurants management / Menus / Sections Al Waseem AlSyrian Open import…" at bounding box center [371, 211] width 367 height 387
copy span "[PERSON_NAME]"
click at [277, 99] on icon "button" at bounding box center [281, 100] width 9 height 9
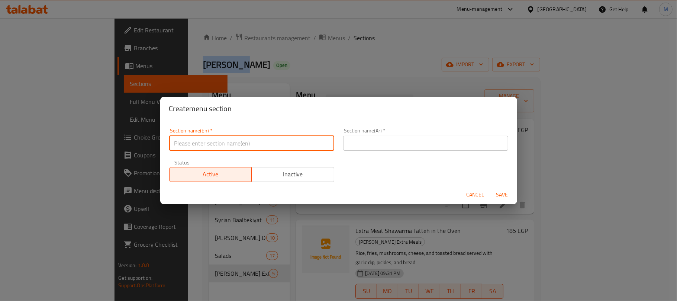
click at [207, 144] on input "text" at bounding box center [251, 143] width 165 height 15
paste input "[PERSON_NAME]"
type input "Al Waseem Meals"
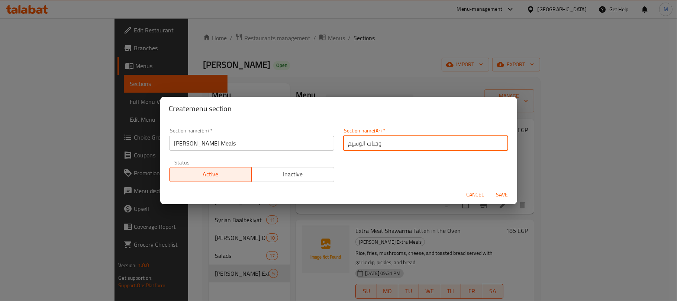
type input "وجبات الوسيم"
click at [490, 188] on button "Save" at bounding box center [502, 195] width 24 height 14
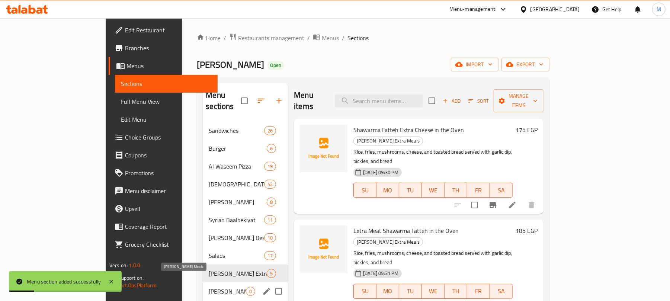
click at [212, 287] on span "Al Waseem Meals" at bounding box center [227, 291] width 37 height 9
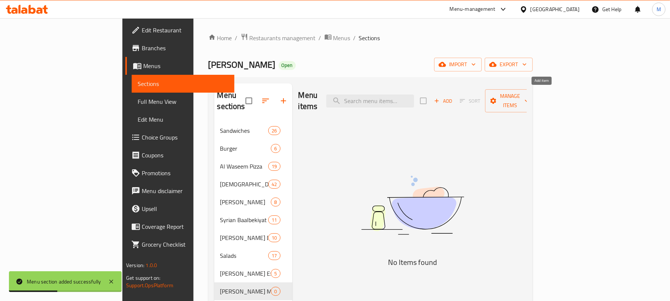
click at [453, 98] on span "Add" at bounding box center [443, 101] width 20 height 9
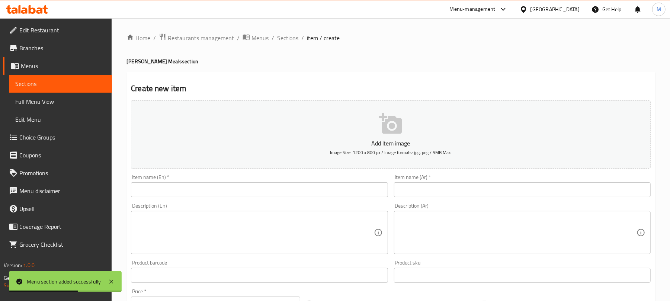
click at [427, 225] on textarea at bounding box center [517, 232] width 237 height 35
paste textarea "فتة شاورما دجاج شرائح فراخ، ارز، بطاطس، عيش، تومية و مخلل"
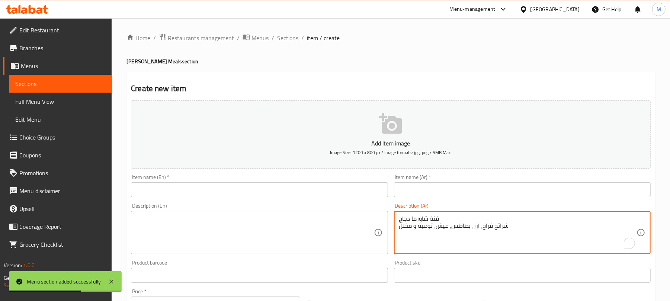
click at [419, 216] on textarea "فتة شاورما دجاج شرائح فراخ، ارز، بطاطس، عيش، تومية و مخلل" at bounding box center [517, 232] width 237 height 35
type textarea "شرائح فراخ، ارز، بطاطس، عيش، تومية و مخلل"
click at [423, 194] on input "text" at bounding box center [522, 189] width 257 height 15
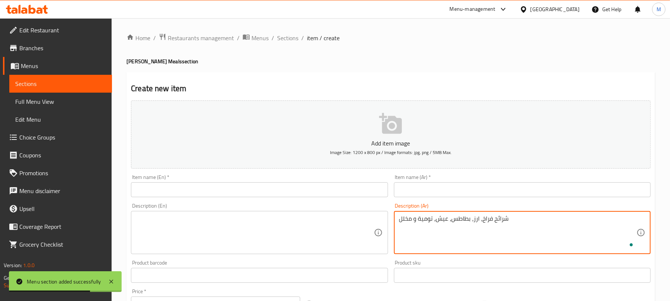
paste input "فتة شاورما دجاج"
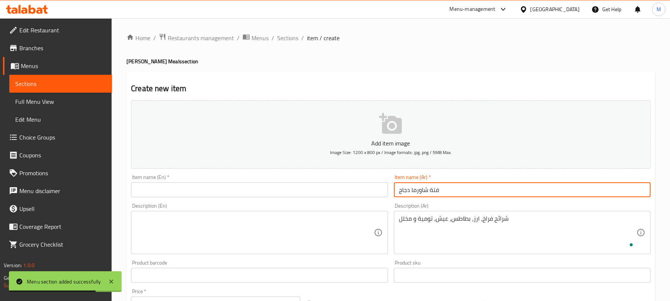
type input "فتة شاورما دجاج"
drag, startPoint x: 196, startPoint y: 219, endPoint x: 190, endPoint y: 222, distance: 5.8
click at [196, 219] on textarea at bounding box center [254, 232] width 237 height 35
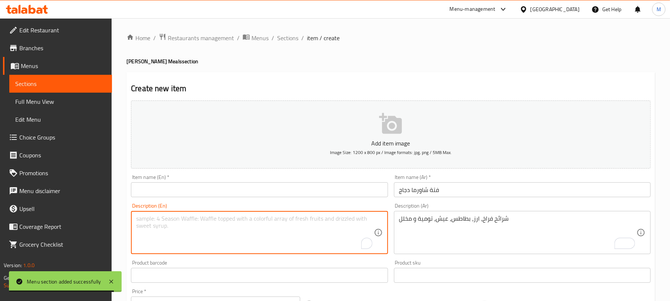
paste textarea "Chicken Shawarma Fatteh Chicken slices, rice, potatoes, bread, garlic sauce, an…"
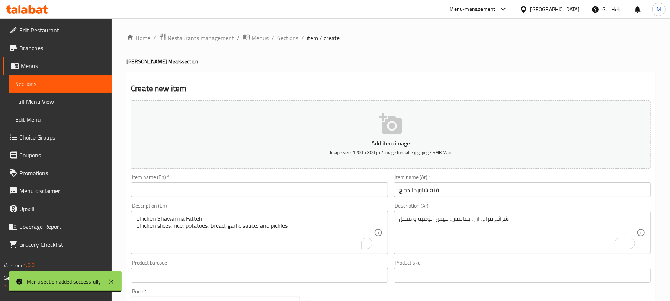
click at [158, 214] on div "Chicken Shawarma Fatteh Chicken slices, rice, potatoes, bread, garlic sauce, an…" at bounding box center [259, 232] width 257 height 43
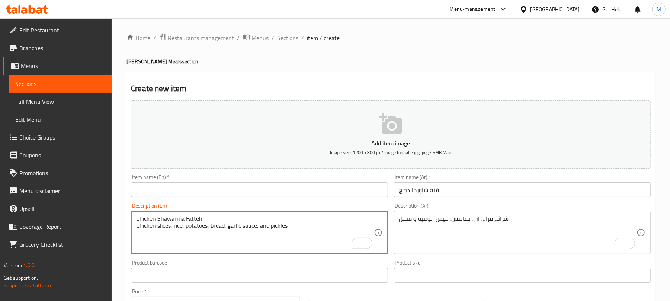
click at [164, 219] on textarea "Chicken Shawarma Fatteh Chicken slices, rice, potatoes, bread, garlic sauce, an…" at bounding box center [254, 232] width 237 height 35
type textarea "Chicken slices, rice, potatoes, bread, garlic sauce, and pickles"
click at [167, 191] on input "text" at bounding box center [259, 189] width 257 height 15
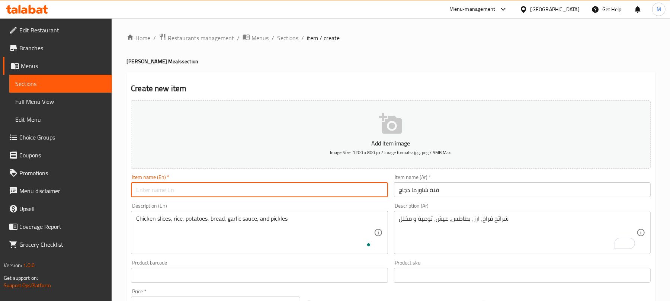
paste input "Chicken Shawarma Fatteh"
type input "Chicken Shawarma Fatteh"
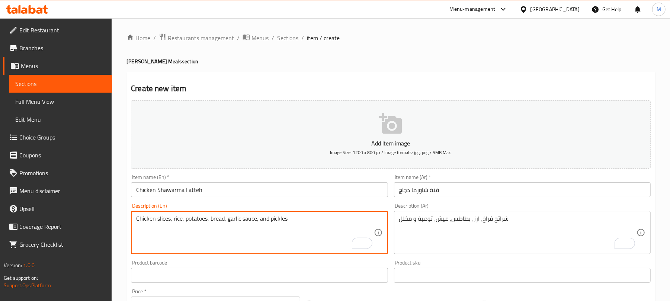
click at [189, 221] on textarea "Chicken slices, rice, potatoes, bread, garlic sauce, and pickles" at bounding box center [254, 232] width 237 height 35
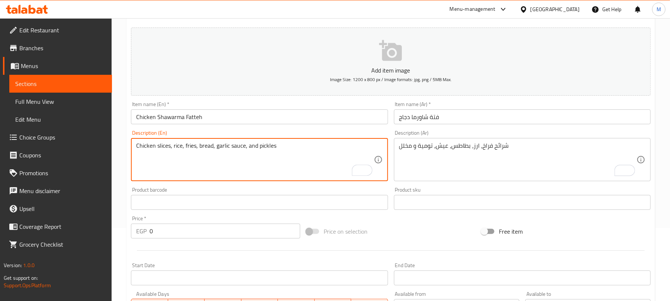
scroll to position [99, 0]
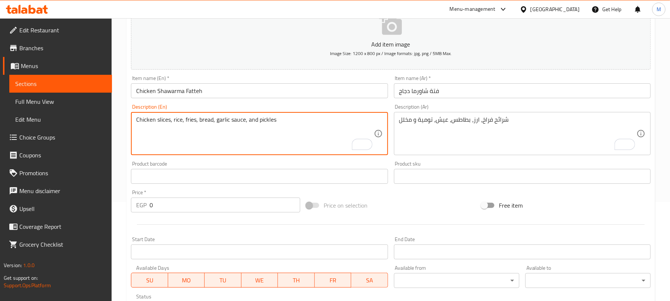
click at [239, 118] on textarea "Chicken slices, rice, fries, bread, garlic sauce, and pickles" at bounding box center [254, 133] width 237 height 35
type textarea "Chicken slices, rice, fries, bread, garlic dip, and pickles"
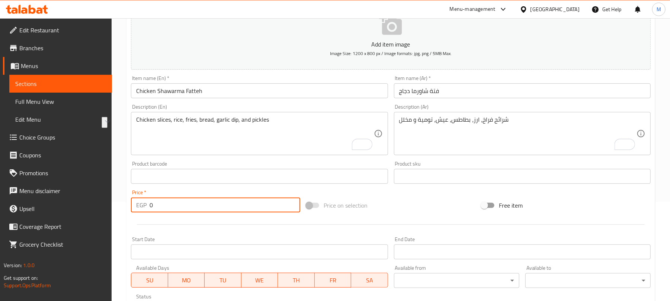
click at [257, 207] on input "0" at bounding box center [224, 204] width 151 height 15
type input "150"
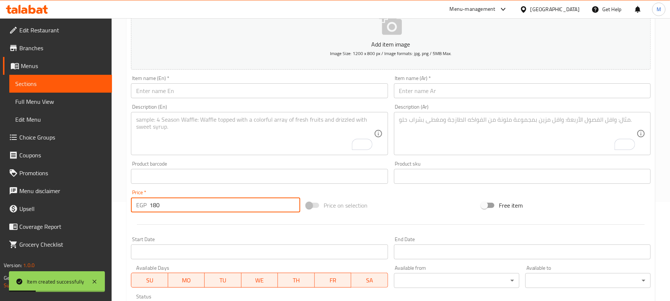
type input "180"
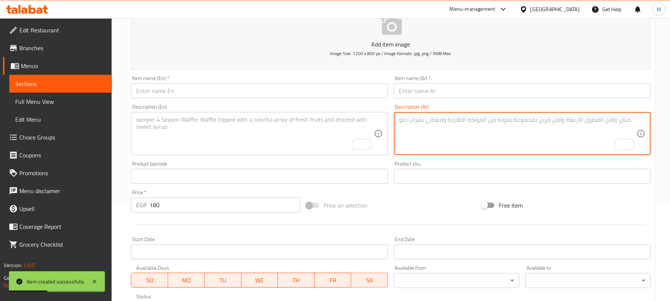
click at [445, 130] on textarea "To enrich screen reader interactions, please activate Accessibility in Grammarl…" at bounding box center [517, 133] width 237 height 35
paste textarea "فتة شاورما لحم شرائح لحم، ارز، بطاطس، عيش، تومية و مخلل"
click at [426, 121] on textarea "فتة شاورما لحم شرائح لحم، ارز، بطاطس، عيش، تومية و مخلل" at bounding box center [517, 133] width 237 height 35
click at [428, 118] on textarea "فتة شاورما لحم شرائح لحم، ارز، بطاطس، عيش، تومية و مخلل" at bounding box center [517, 133] width 237 height 35
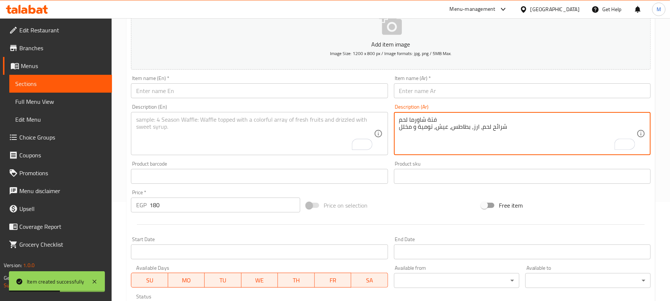
click at [428, 118] on textarea "فتة شاورما لحم شرائح لحم، ارز، بطاطس، عيش، تومية و مخلل" at bounding box center [517, 133] width 237 height 35
type textarea "شرائح لحم، ارز، بطاطس، عيش، تومية و مخلل"
click at [432, 88] on input "text" at bounding box center [522, 90] width 257 height 15
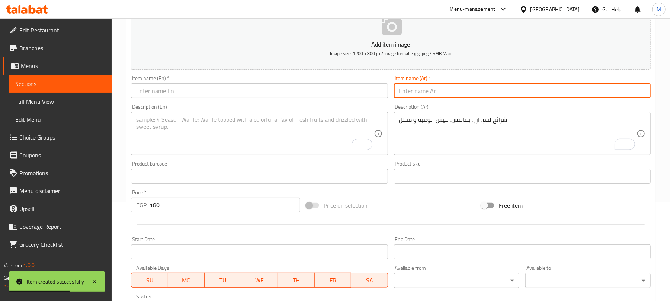
paste input "فتة شاورما لحم"
type input "فتة شاورما لحم"
click at [190, 123] on textarea "To enrich screen reader interactions, please activate Accessibility in Grammarl…" at bounding box center [254, 133] width 237 height 35
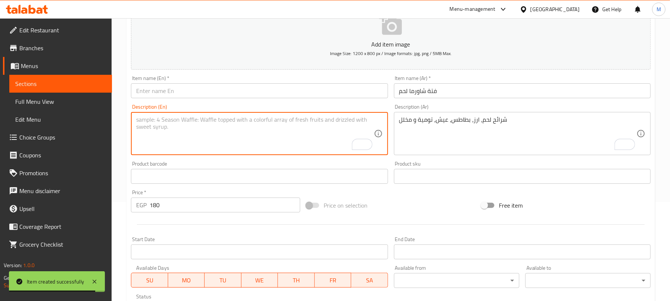
paste textarea "Meat Shawarma Fatteh Meat slices, rice, potatoes, bread, garlic dip, and pickles"
click at [152, 119] on textarea "Meat Shawarma Fatteh Meat slices, rice, potatoes, bread, garlic dip, and pickles" at bounding box center [254, 133] width 237 height 35
click at [151, 118] on textarea "Meat Shawarma Fatteh Meat slices, rice, potatoes, bread, garlic dip, and pickles" at bounding box center [254, 133] width 237 height 35
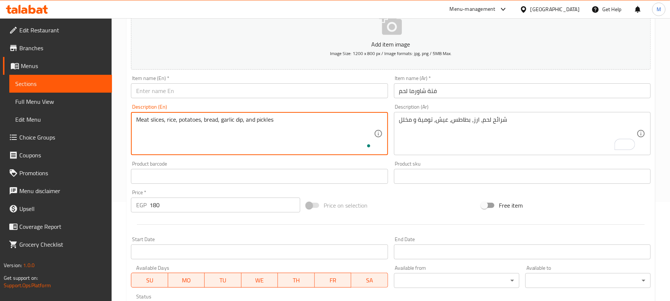
type textarea "Meat slices, rice, potatoes, bread, garlic dip, and pickles"
click at [179, 93] on input "text" at bounding box center [259, 90] width 257 height 15
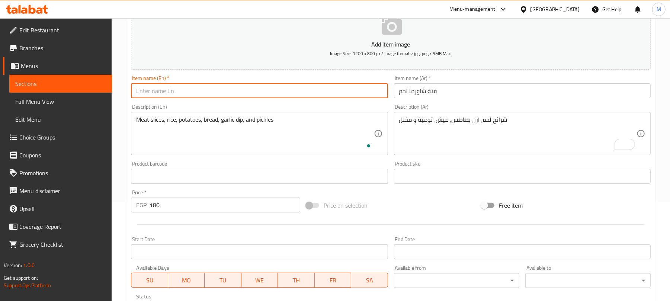
paste input "Meat Shawarma Fatteh"
type input "Meat Shawarma Fatteh"
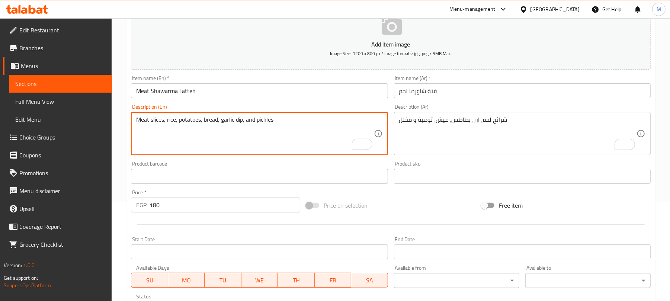
click at [190, 117] on textarea "Meat slices, rice, potatoes, bread, garlic dip, and pickles" at bounding box center [254, 133] width 237 height 35
type textarea "Meat slices, rice, fries, bread, garlic dip, and pickles"
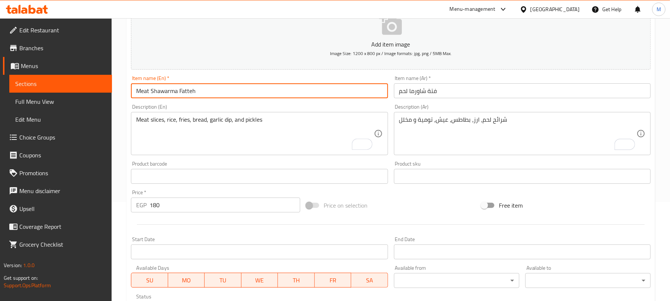
click at [234, 92] on input "Meat Shawarma Fatteh" at bounding box center [259, 90] width 257 height 15
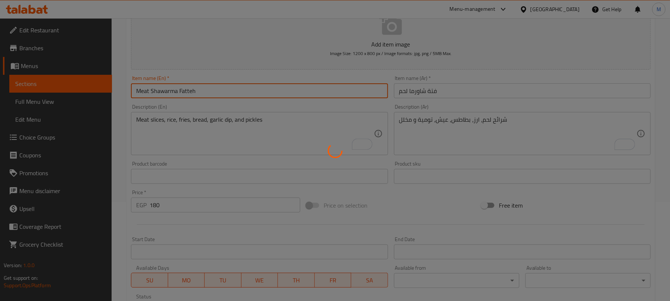
type input "0"
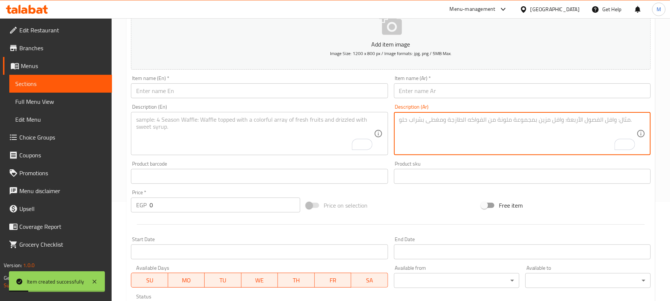
click at [429, 132] on textarea "To enrich screen reader interactions, please activate Accessibility in Grammarl…" at bounding box center [517, 133] width 237 height 35
paste textarea "وجبة شاورما دجاج شرائح فراخ، بطاطس، عيش، تومية و مخلل"
click at [419, 119] on textarea "وجبة شاورما دجاج شرائح فراخ، بطاطس، عيش، تومية و مخلل" at bounding box center [517, 133] width 237 height 35
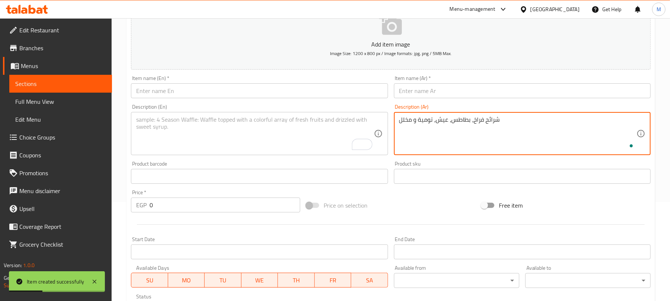
type textarea "شرائح فراخ، بطاطس، عيش، تومية و مخلل"
click at [422, 84] on input "text" at bounding box center [522, 90] width 257 height 15
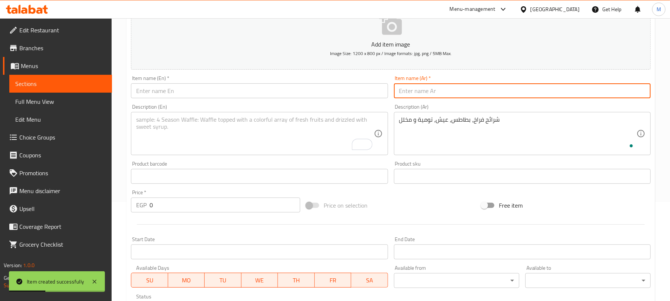
paste input "وجبة شاورما دجاج"
type input "وجبة شاورما دجاج"
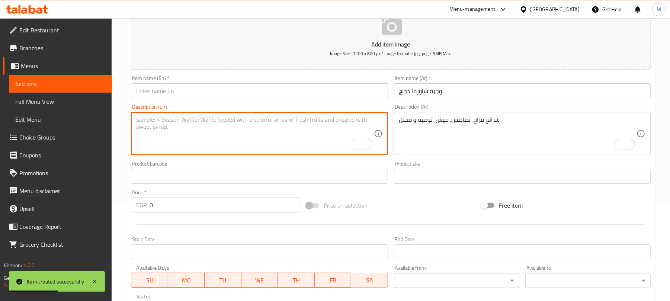
click at [170, 128] on textarea "To enrich screen reader interactions, please activate Accessibility in Grammarl…" at bounding box center [254, 133] width 237 height 35
paste textarea "Chicken Shawarma Meal Chicken slices, potatoes, bread, garlic dip, and pickles"
click at [157, 120] on textarea "Chicken Shawarma Meal Chicken slices, potatoes, bread, garlic dip, and pickles" at bounding box center [254, 133] width 237 height 35
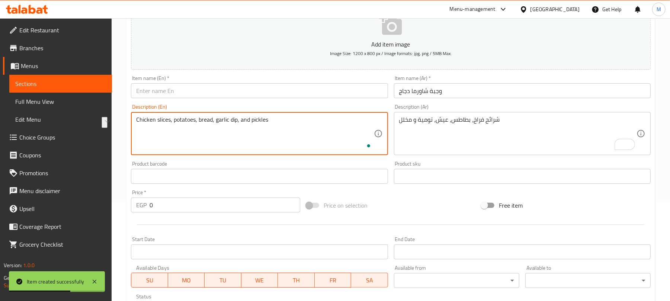
type textarea "Chicken slices, potatoes, bread, garlic dip, and pickles"
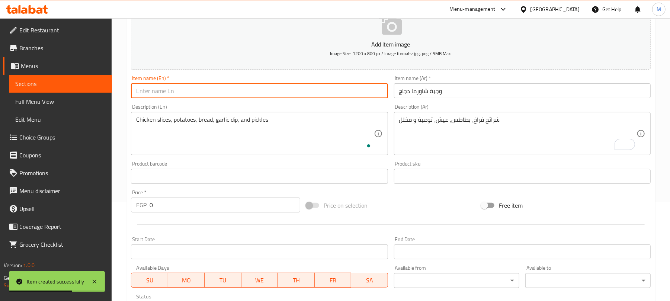
drag, startPoint x: 164, startPoint y: 94, endPoint x: 170, endPoint y: 112, distance: 19.3
click at [165, 94] on input "text" at bounding box center [259, 90] width 257 height 15
paste input "Chicken Shawarma Meal"
type input "Chicken Shawarma Meal"
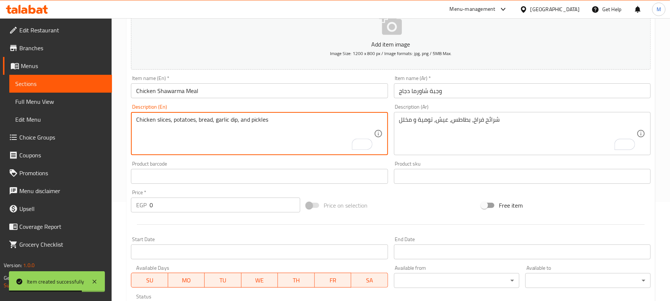
click at [177, 118] on textarea "Chicken slices, potatoes, bread, garlic dip, and pickles" at bounding box center [254, 133] width 237 height 35
type textarea "Chicken slices, fries, bread, garlic dip, and pickles"
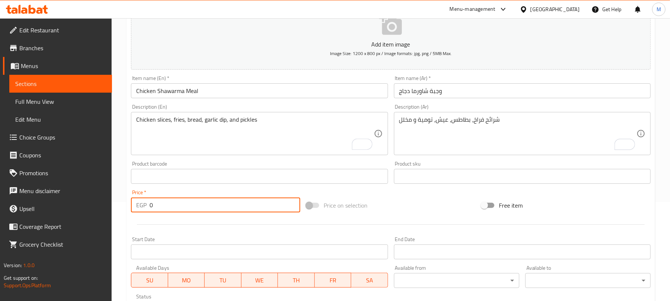
click at [209, 202] on input "0" at bounding box center [224, 204] width 151 height 15
type input "165"
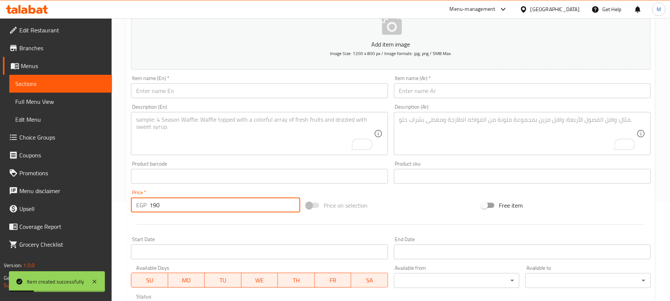
type input "190"
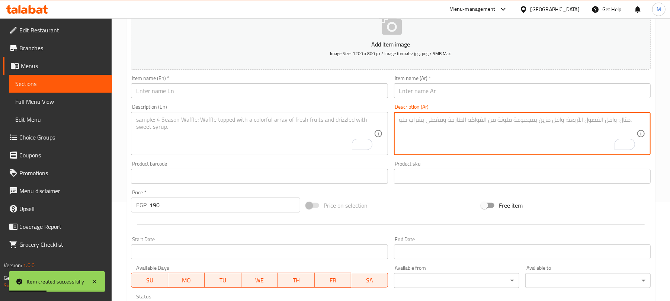
click at [422, 123] on textarea "To enrich screen reader interactions, please activate Accessibility in Grammarl…" at bounding box center [517, 133] width 237 height 35
paste textarea "وجبة شاورما لحم شرائح لحم، بطاطس، عيش، تومية و مخلل"
click at [418, 121] on textarea "وجبة شاورما لحم شرائح لحم، بطاطس، عيش، تومية و مخلل" at bounding box center [517, 133] width 237 height 35
click at [420, 116] on textarea "وجبة شاورما لحم شرائح لحم، بطاطس، عيش، تومية و مخلل" at bounding box center [517, 133] width 237 height 35
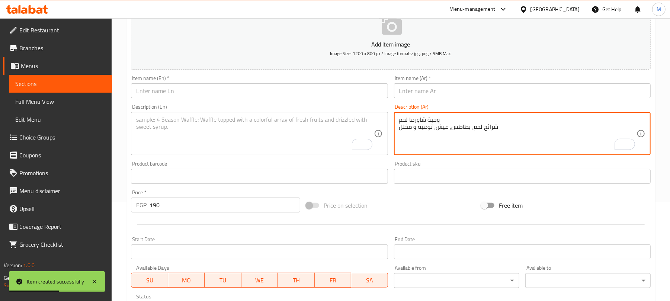
click at [420, 116] on textarea "وجبة شاورما لحم شرائح لحم، بطاطس، عيش، تومية و مخلل" at bounding box center [517, 133] width 237 height 35
type textarea "شرائح لحم، بطاطس، عيش، تومية و مخلل"
click at [427, 92] on input "text" at bounding box center [522, 90] width 257 height 15
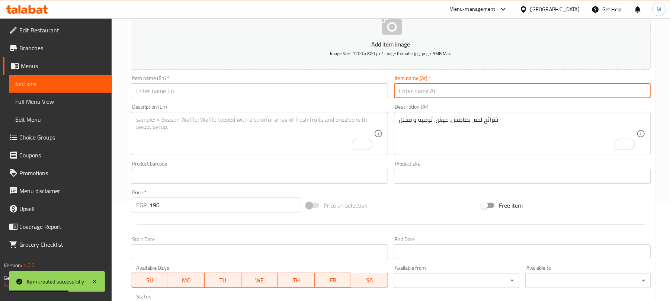
paste input "وجبة شاورما لحم"
type input "وجبة شاورما لحم"
click at [191, 133] on textarea "To enrich screen reader interactions, please activate Accessibility in Grammarl…" at bounding box center [254, 133] width 237 height 35
paste textarea "Meat Shawarma Meal Meat slices, potatoes, bread, garlic dip, and pickles"
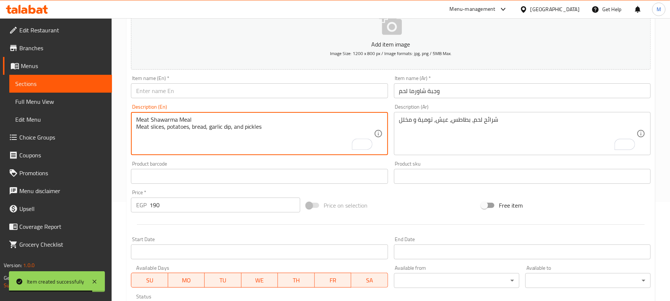
click at [159, 118] on textarea "Meat Shawarma Meal Meat slices, potatoes, bread, garlic dip, and pickles" at bounding box center [254, 133] width 237 height 35
click at [164, 118] on textarea "Meat Shawarma Meal Meat slices, potatoes, bread, garlic dip, and pickles" at bounding box center [254, 133] width 237 height 35
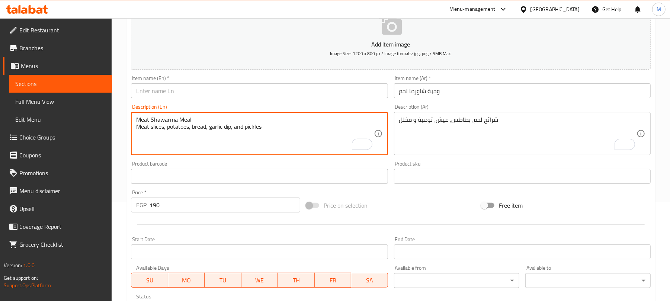
click at [164, 118] on textarea "Meat Shawarma Meal Meat slices, potatoes, bread, garlic dip, and pickles" at bounding box center [254, 133] width 237 height 35
type textarea "Meat slices, potatoes, bread, garlic dip, and pickles"
click at [170, 91] on input "text" at bounding box center [259, 90] width 257 height 15
paste input "Meat Shawarma Meal"
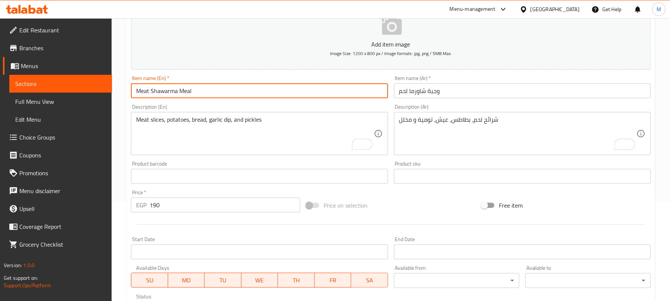
type input "Meat Shawarma Meal"
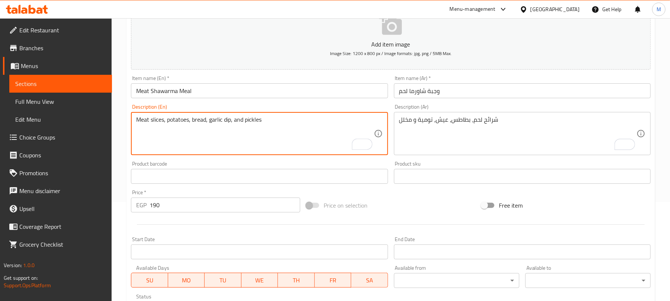
click at [181, 121] on textarea "Meat slices, potatoes, bread, garlic dip, and pickles" at bounding box center [254, 133] width 237 height 35
type textarea "Meat slices, fries, bread, garlic dip, and pickles"
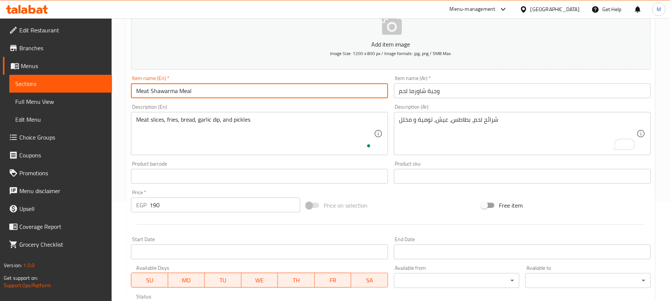
click at [215, 96] on input "Meat Shawarma Meal" at bounding box center [259, 90] width 257 height 15
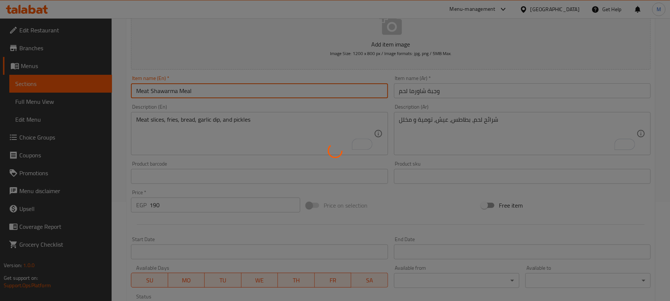
type input "0"
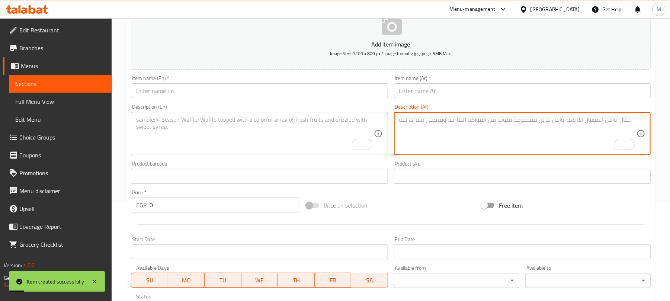
click at [432, 122] on textarea "To enrich screen reader interactions, please activate Accessibility in Grammarl…" at bounding box center [517, 133] width 237 height 35
paste textarea "وجبة شيش طاووق قطع شيش، ارز، بطاطس، عيش، تومية و مخلل"
click at [416, 120] on textarea "وجبة شيش طاووق قطع شيش، ارز، بطاطس، عيش، تومية و مخلل" at bounding box center [517, 133] width 237 height 35
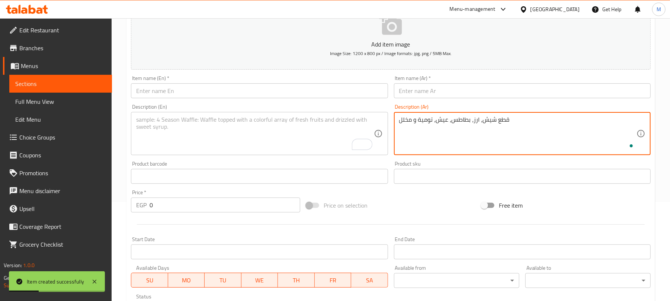
type textarea "قطع شيش، ارز، بطاطس، عيش، تومية و مخلل"
click at [426, 94] on input "text" at bounding box center [522, 90] width 257 height 15
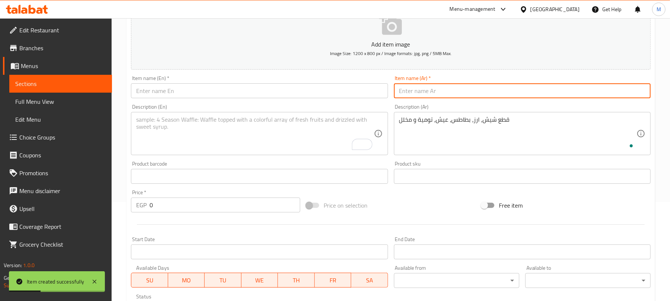
paste input "وجبة شيش طاووق"
type input "وجبة شيش طاووق"
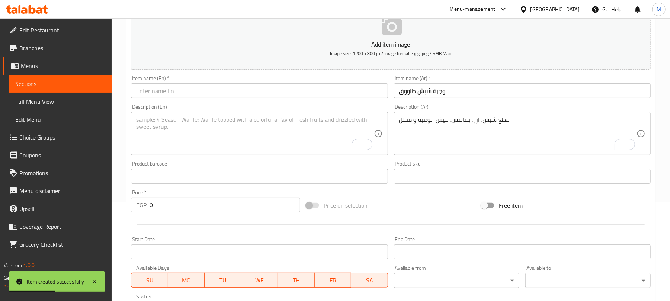
click at [192, 109] on div "Description (En) Description (En)" at bounding box center [259, 129] width 257 height 51
click at [190, 123] on textarea "To enrich screen reader interactions, please activate Accessibility in Grammarl…" at bounding box center [254, 133] width 237 height 35
paste textarea "Shish Tawook Meal Shish pieces, rice, potatoes, bread, garlic dip, and pickles"
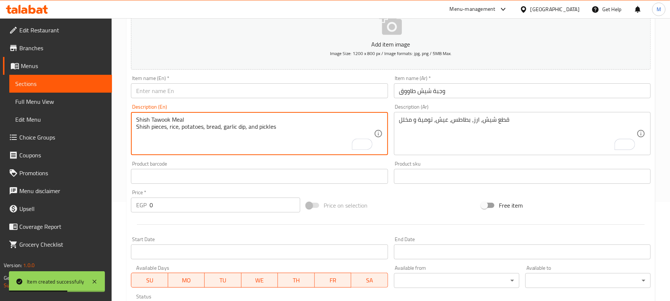
click at [162, 118] on textarea "Shish Tawook Meal Shish pieces, rice, potatoes, bread, garlic dip, and pickles" at bounding box center [254, 133] width 237 height 35
type textarea "Shish pieces, rice, potatoes, bread, garlic dip, and pickles"
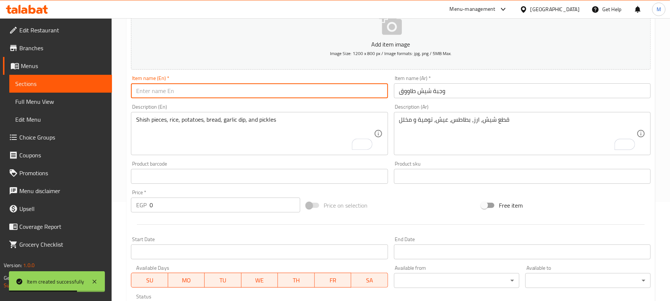
click at [171, 93] on input "text" at bounding box center [259, 90] width 257 height 15
paste input "Shish Tawook Meal"
type input "Shish Tawook Meal"
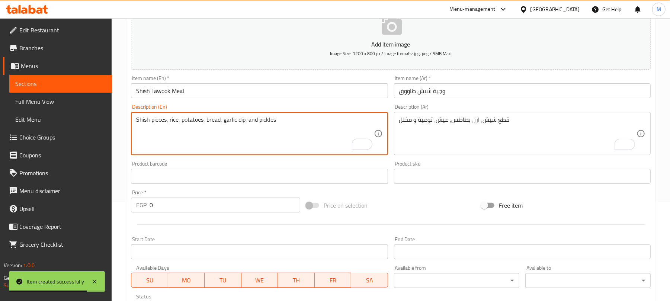
click at [191, 118] on textarea "Shish pieces, rice, potatoes, bread, garlic dip, and pickles" at bounding box center [254, 133] width 237 height 35
type textarea "Shish pieces, rice, fries, bread, garlic dip, and pickles"
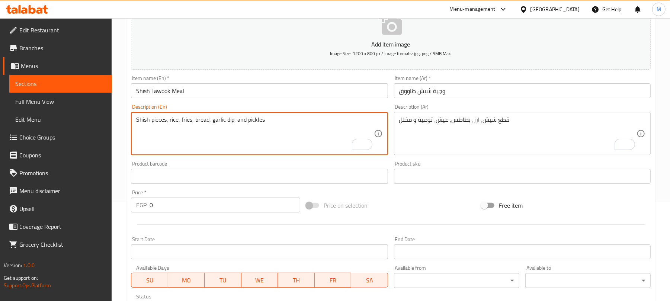
click at [234, 205] on input "0" at bounding box center [224, 204] width 151 height 15
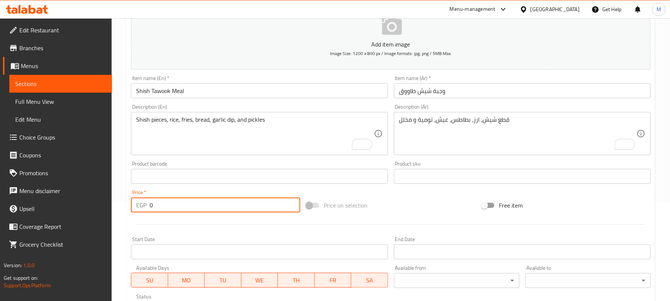
click at [234, 205] on input "0" at bounding box center [224, 204] width 151 height 15
type input "165"
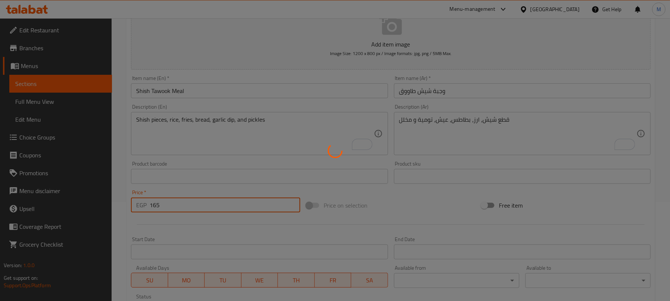
type input "0"
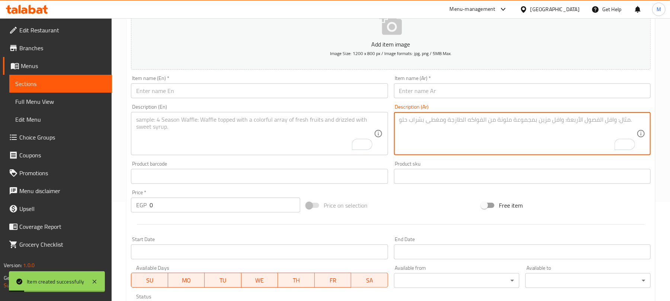
click at [421, 137] on textarea "To enrich screen reader interactions, please activate Accessibility in Grammarl…" at bounding box center [517, 133] width 237 height 35
paste textarea "وجبة زنجر قطع زنجر، ارز، بطاطس، عيش، تومية و مخلل"
click at [416, 120] on textarea "وجبة زنجر قطع زنجر، ارز، بطاطس، عيش، تومية و مخلل" at bounding box center [517, 133] width 237 height 35
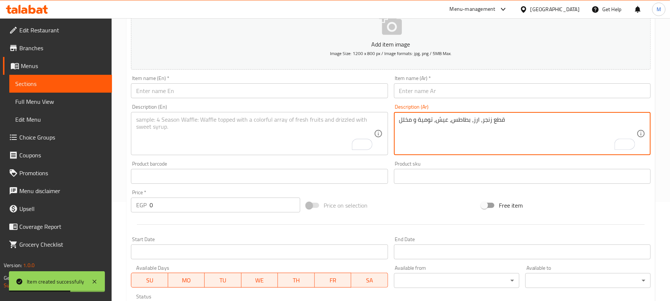
type textarea "قطع زنجر، ارز، بطاطس، عيش، تومية و مخلل"
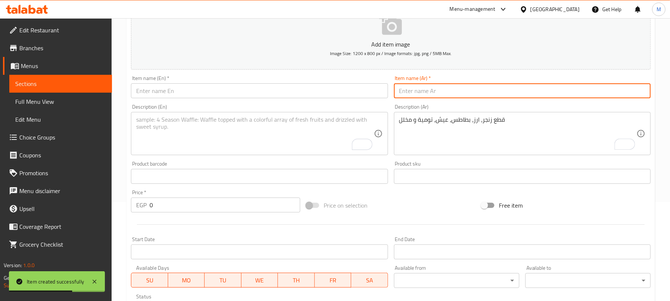
click at [430, 94] on input "text" at bounding box center [522, 90] width 257 height 15
paste input "وجبة زنجر"
type input "وجبة زنجر"
drag, startPoint x: 235, startPoint y: 124, endPoint x: 158, endPoint y: 124, distance: 77.3
click at [234, 124] on textarea "To enrich screen reader interactions, please activate Accessibility in Grammarl…" at bounding box center [254, 133] width 237 height 35
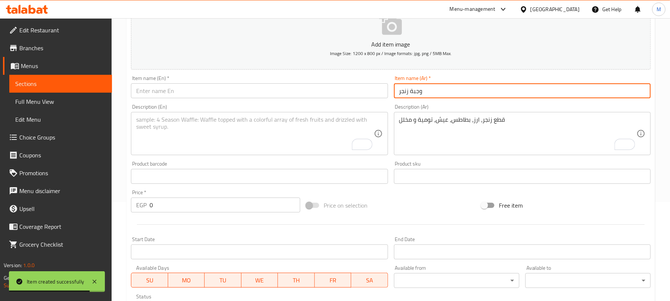
paste textarea "Zinger Meal Zinger pieces, rice, potatoes, bread, garlic dip, and pickles"
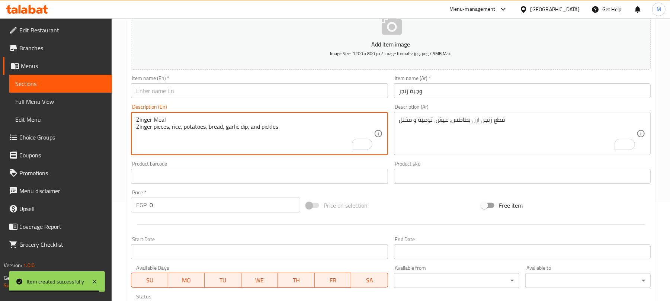
click at [147, 119] on textarea "Zinger Meal Zinger pieces, rice, potatoes, bread, garlic dip, and pickles" at bounding box center [254, 133] width 237 height 35
type textarea "Zinger pieces, rice, potatoes, bread, garlic dip, and pickles"
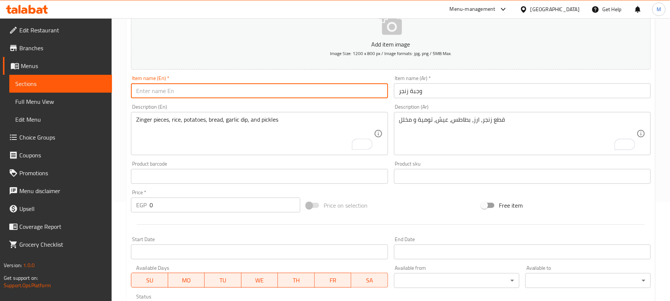
click at [162, 89] on input "text" at bounding box center [259, 90] width 257 height 15
paste input "Zinger Meal"
type input "Zinger Meal"
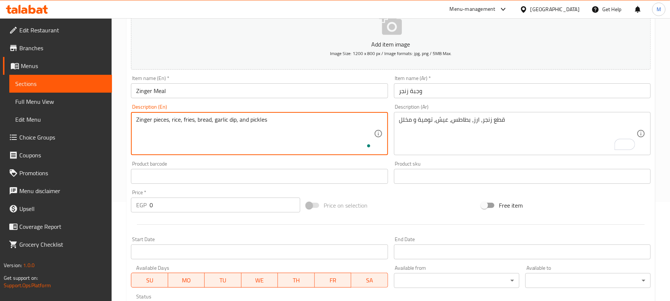
type textarea "Zinger pieces, rice, fries, bread, garlic dip, and pickles"
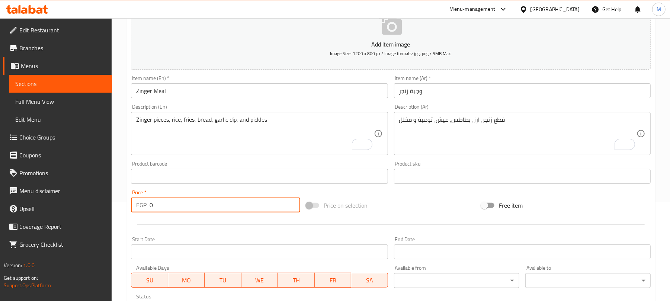
drag, startPoint x: 174, startPoint y: 207, endPoint x: 87, endPoint y: 206, distance: 87.8
click at [87, 206] on div "Edit Restaurant Branches Menus Sections Full Menu View Edit Menu Choice Groups …" at bounding box center [335, 172] width 670 height 507
type input "165"
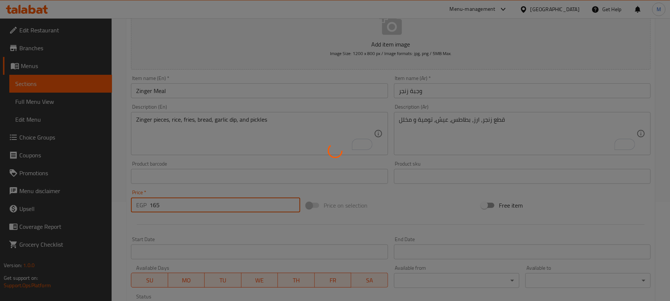
type input "0"
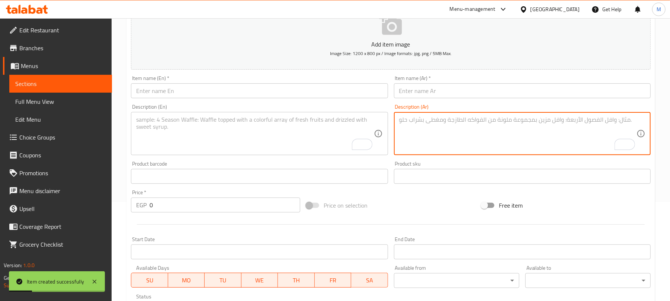
click at [428, 143] on textarea "To enrich screen reader interactions, please activate Accessibility in Grammarl…" at bounding box center [517, 133] width 237 height 35
paste textarea "وجبة نصف مسحب 1/2 مخلي، ارز، بطاطس، عيش، تومية و مخلل"
click at [423, 118] on textarea "وجبة نصف مسحب 1/2 مخلي، ارز، بطاطس، عيش، تومية و مخلل" at bounding box center [517, 133] width 237 height 35
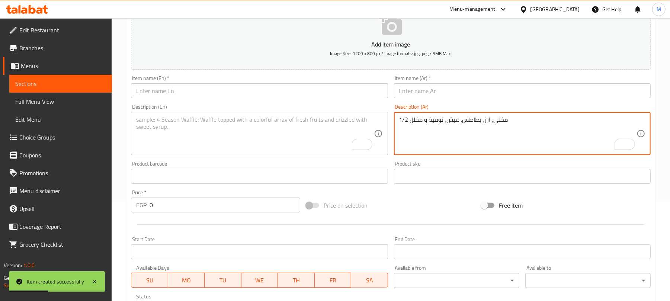
type textarea "1/2 مخلي، ارز، بطاطس، عيش، تومية و مخلل"
click at [426, 93] on input "text" at bounding box center [522, 90] width 257 height 15
paste input "وجبة نصف مسحب"
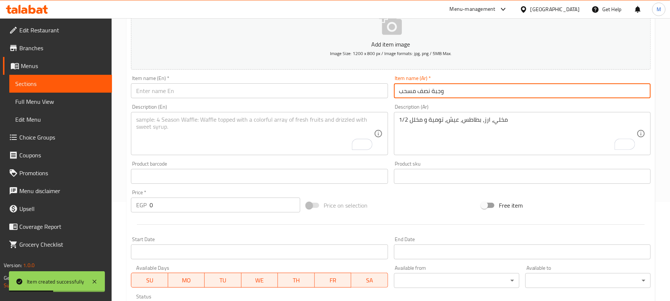
type input "وجبة نصف مسحب"
click at [182, 132] on textarea "To enrich screen reader interactions, please activate Accessibility in Grammarl…" at bounding box center [254, 133] width 237 height 35
paste textarea "Half Boneless Meal 1/2 boneless, rice, potatoes, bread, garlic dip, and pickles"
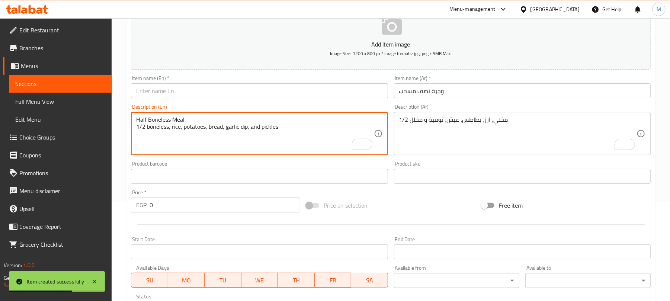
click at [149, 117] on textarea "Half Boneless Meal 1/2 boneless, rice, potatoes, bread, garlic dip, and pickles" at bounding box center [254, 133] width 237 height 35
type textarea "1/2 boneless, rice, potatoes, bread, garlic dip, and pickles"
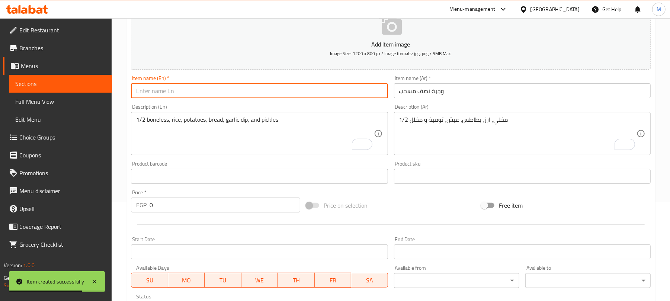
click at [164, 88] on input "text" at bounding box center [259, 90] width 257 height 15
paste input "Half Boneless Meal"
type input "Half Boneless Meal"
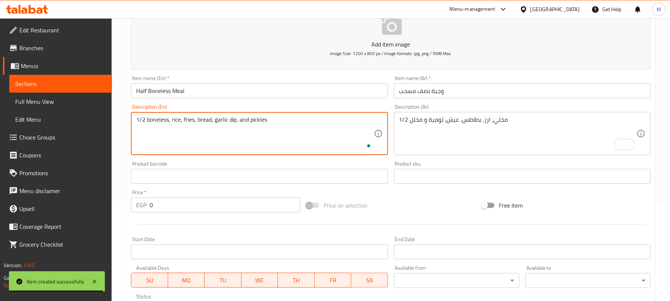
type textarea "1/2 boneless, rice, fries, bread, garlic dip, and pickles"
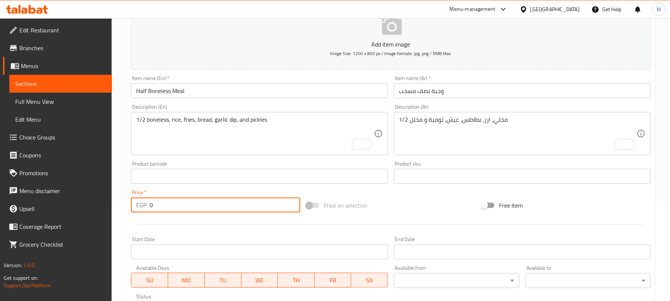
drag, startPoint x: 177, startPoint y: 206, endPoint x: 54, endPoint y: 196, distance: 123.4
click at [38, 198] on div "Edit Restaurant Branches Menus Sections Full Menu View Edit Menu Choice Groups …" at bounding box center [335, 172] width 670 height 507
type input "195"
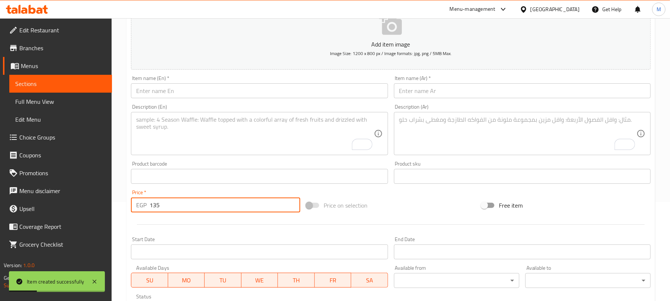
type input "135"
click at [422, 125] on textarea "To enrich screen reader interactions, please activate Accessibility in Grammarl…" at bounding box center [517, 133] width 237 height 35
paste textarea "وجبة ربع مسحب صدور 1/4 مخلى، ارز، بطاطس، عيش، تومية و مخلل"
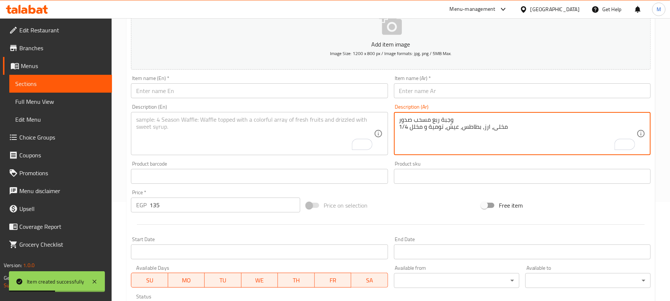
click at [418, 121] on textarea "وجبة ربع مسحب صدور 1/4 مخلى، ارز، بطاطس، عيش، تومية و مخلل" at bounding box center [517, 133] width 237 height 35
click at [422, 119] on textarea "وجبة ربع مسحب صدور 1/4 مخلى، ارز، بطاطس، عيش، تومية و مخلل" at bounding box center [517, 133] width 237 height 35
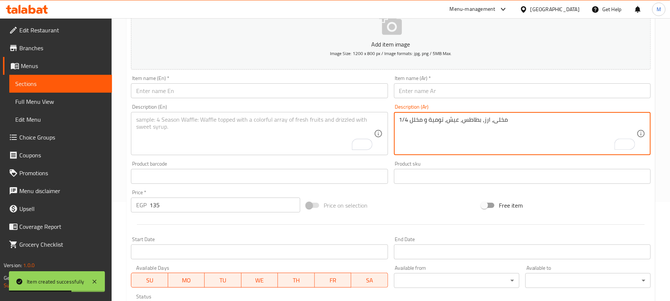
type textarea "1/4 مخلى، ارز، بطاطس، عيش، تومية و مخلل"
click at [425, 88] on input "text" at bounding box center [522, 90] width 257 height 15
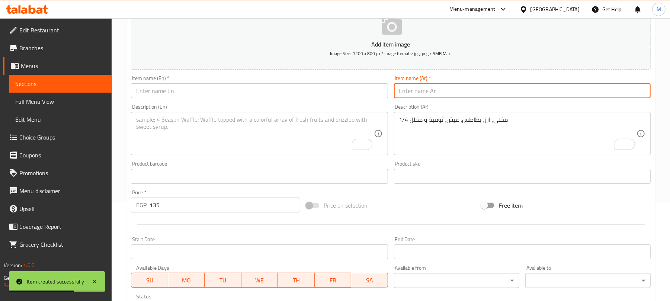
paste input "وجبة ربع مسحب صدور"
type input "وجبة ربع مسحب صدور"
drag, startPoint x: 235, startPoint y: 129, endPoint x: 229, endPoint y: 129, distance: 5.9
click at [234, 129] on textarea "To enrich screen reader interactions, please activate Accessibility in Grammarl…" at bounding box center [254, 133] width 237 height 35
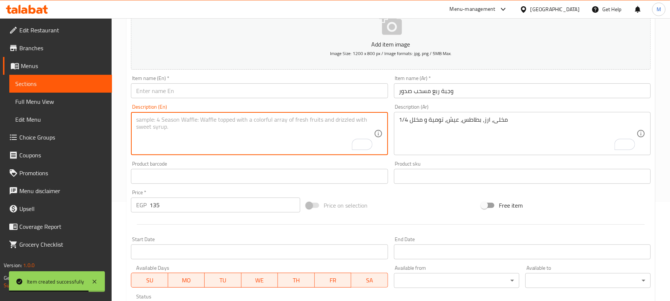
paste textarea "Quarter Boneless Breast Meal 1/4 boneless, rice, potatoes, bread, garlic dip, a…"
click at [173, 115] on div "Quarter Boneless Breast Meal 1/4 boneless, rice, potatoes, bread, garlic dip, a…" at bounding box center [259, 133] width 257 height 43
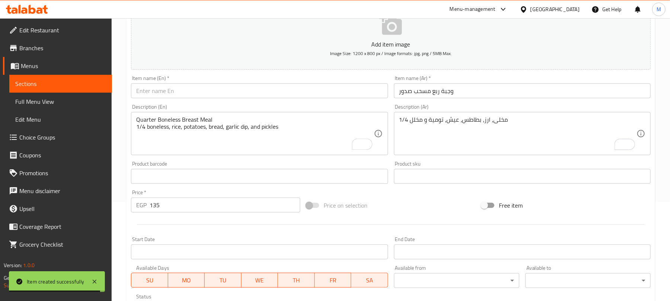
click at [173, 115] on div "Quarter Boneless Breast Meal 1/4 boneless, rice, potatoes, bread, garlic dip, a…" at bounding box center [259, 133] width 257 height 43
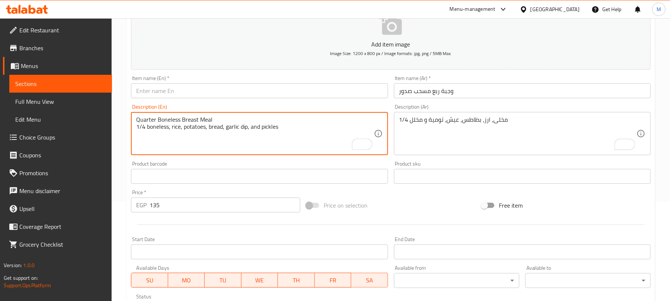
click at [176, 122] on textarea "Quarter Boneless Breast Meal 1/4 boneless, rice, potatoes, bread, garlic dip, a…" at bounding box center [254, 133] width 237 height 35
click at [176, 123] on textarea "Quarter Boneless Breast Meal 1/4 boneless, rice, potatoes, bread, garlic dip, a…" at bounding box center [254, 133] width 237 height 35
click at [178, 120] on textarea "Quarter Boneless Breast Meal 1/4 boneless, rice, potatoes, bread, garlic dip, a…" at bounding box center [254, 133] width 237 height 35
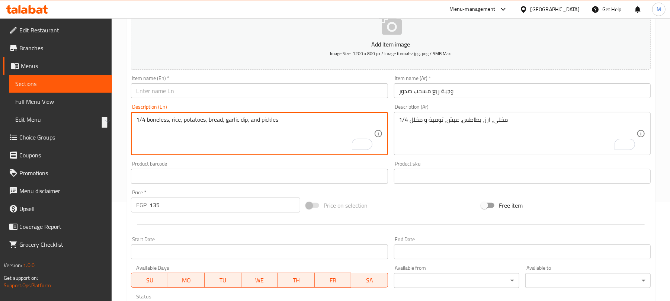
type textarea "1/4 boneless, rice, potatoes, bread, garlic dip, and pickles"
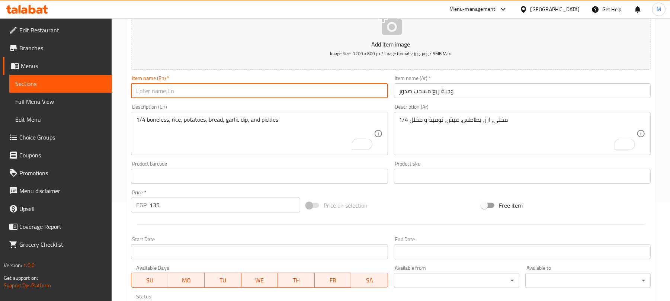
click at [180, 96] on input "text" at bounding box center [259, 90] width 257 height 15
paste input "Quarter Boneless Breast Meal"
type input "Quarter Boneless Breast Meal"
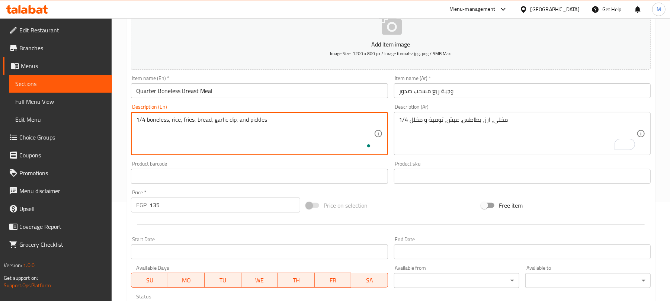
type textarea "1/4 boneless, rice, fries, bread, garlic dip, and pickles"
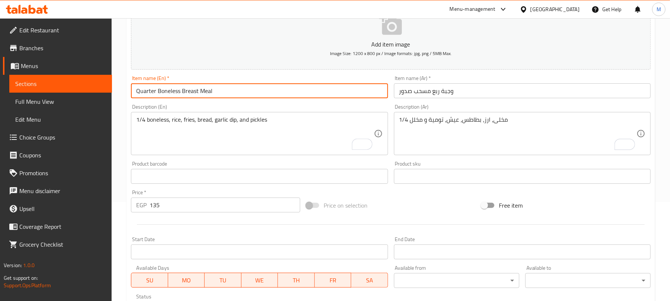
click at [242, 88] on input "Quarter Boneless Breast Meal" at bounding box center [259, 90] width 257 height 15
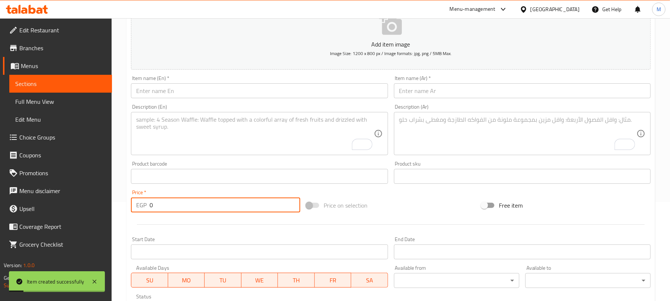
click at [212, 212] on input "0" at bounding box center [224, 204] width 151 height 15
type input "120"
click at [425, 133] on textarea "To enrich screen reader interactions, please activate Accessibility in Grammarl…" at bounding box center [517, 133] width 237 height 35
paste textarea "وجبة ربع مسحب وراك 1/4 مخلی، ارز، بطاطس، عيش، تومية و مخلل"
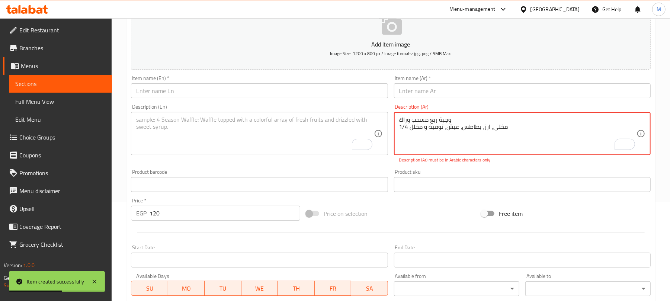
click at [410, 118] on textarea "وجبة ربع مسحب وراك 1/4 مخلی، ارز، بطاطس، عيش، تومية و مخلل" at bounding box center [517, 133] width 237 height 35
type textarea "1/4 مخلی، ارز، بطاطس، عيش، تومية و مخلل"
click at [420, 91] on input "text" at bounding box center [522, 90] width 257 height 15
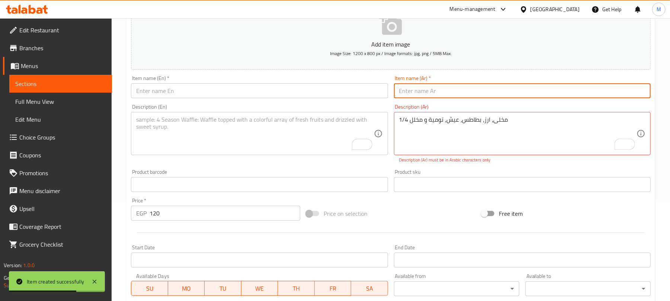
paste input "وجبة ربع مسحب وراك"
type input "وجبة ربع مسحب وراك"
click at [171, 134] on textarea "To enrich screen reader interactions, please activate Accessibility in Grammarl…" at bounding box center [254, 133] width 237 height 35
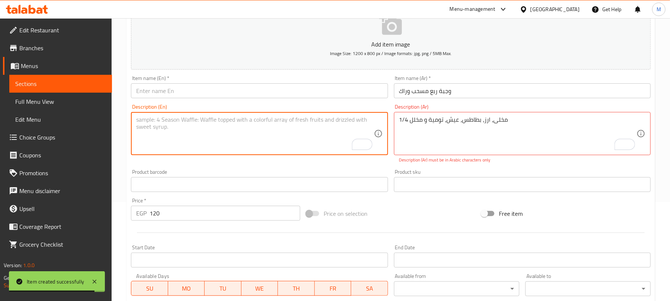
paste textarea "Quarter Boneless Wing Meal 1/4 boneless Rice, potatoes, bread, garlic sauce, an…"
click at [165, 119] on textarea "Quarter Boneless Wing Meal 1/4 boneless Rice, potatoes, bread, garlic sauce, an…" at bounding box center [254, 133] width 237 height 35
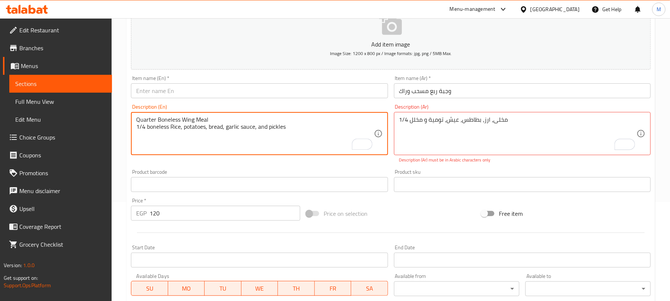
click at [165, 119] on textarea "Quarter Boneless Wing Meal 1/4 boneless Rice, potatoes, bread, garlic sauce, an…" at bounding box center [254, 133] width 237 height 35
type textarea "1/4 boneless Rice, potatoes, bread, garlic sauce, and pickles"
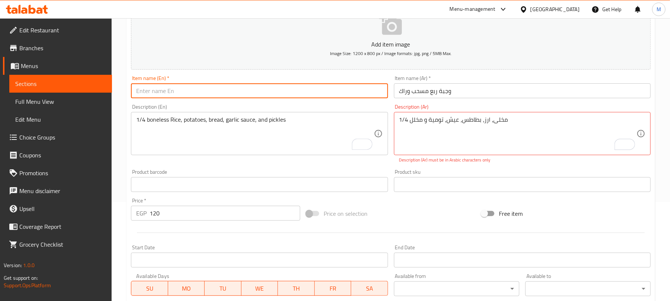
click at [171, 90] on input "text" at bounding box center [259, 90] width 257 height 15
paste input "Quarter Boneless Wing Meal"
click at [186, 89] on input "Quarter Boneless Wing Meal" at bounding box center [259, 90] width 257 height 15
type input "Quarter Boneless Thighs Meal"
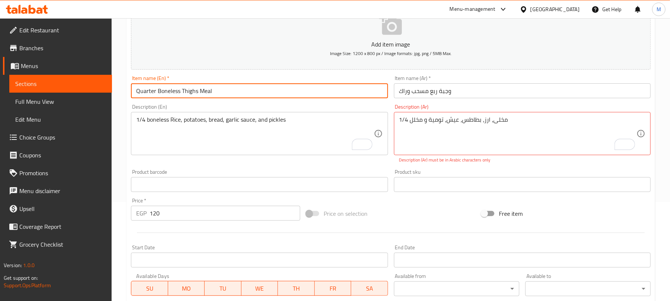
click at [197, 112] on div "1/4 boneless Rice, potatoes, bread, garlic sauce, and pickles Description (En)" at bounding box center [259, 133] width 257 height 43
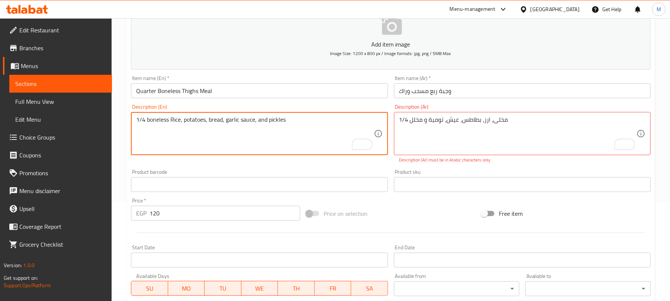
click at [197, 123] on textarea "1/4 boneless Rice, potatoes, bread, garlic sauce, and pickles" at bounding box center [254, 133] width 237 height 35
type textarea "1/4 boneless Rice, fries, bread, garlic sauce, and pickles"
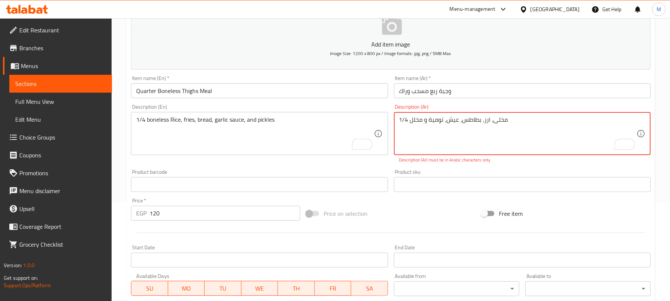
click at [476, 123] on textarea "1/4 مخلی، ارز، بطاطس، عيش، تومية و مخلل" at bounding box center [517, 133] width 237 height 35
type textarea "1/4 مخلی، ارز، بطاطس، عيش، تومية و مخلل"
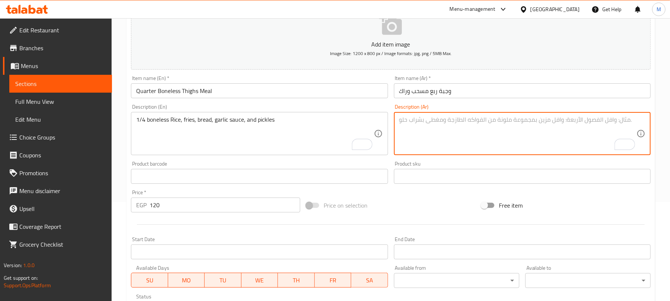
paste textarea "1/4 مخلی، ارز، بطاطس، عيش، تومية و مخلل"
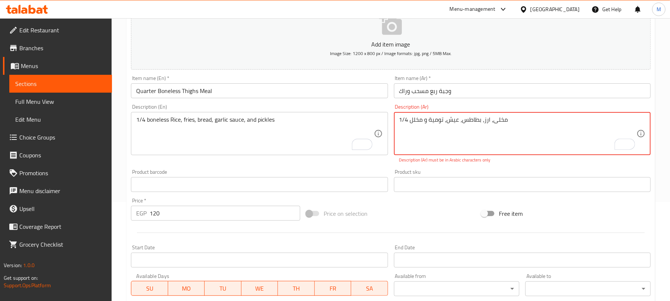
click at [485, 122] on textarea "1/4 مخلی، ارز، بطاطس، عيش، تومية و مخلل" at bounding box center [517, 133] width 237 height 35
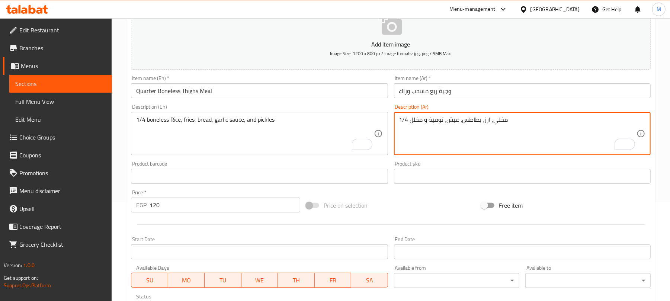
type textarea "1/4 مخلي، ارز، بطاطس، عيش، تومية و مخلل"
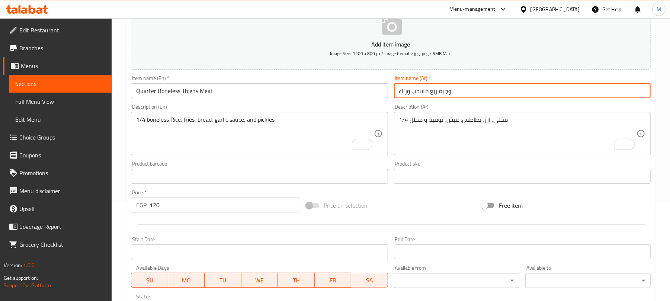
click at [472, 88] on input "وجبة ربع مسحب وراك" at bounding box center [522, 90] width 257 height 15
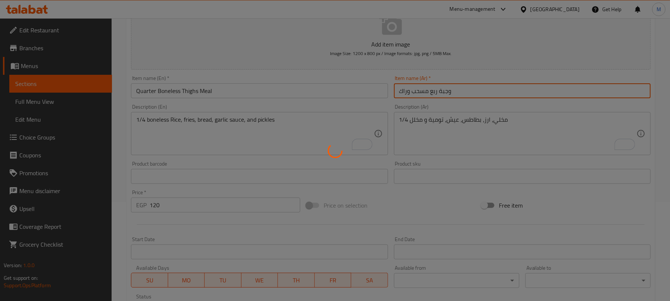
type input "0"
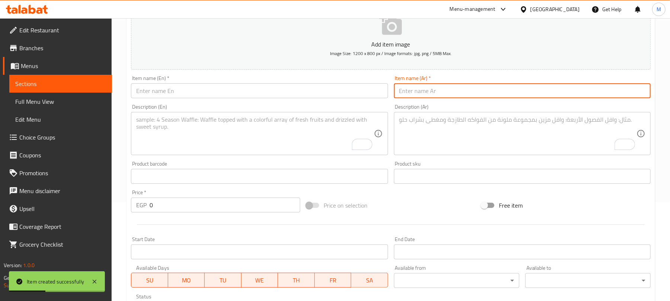
click at [444, 134] on textarea "To enrich screen reader interactions, please activate Accessibility in Grammarl…" at bounding box center [517, 133] width 237 height 35
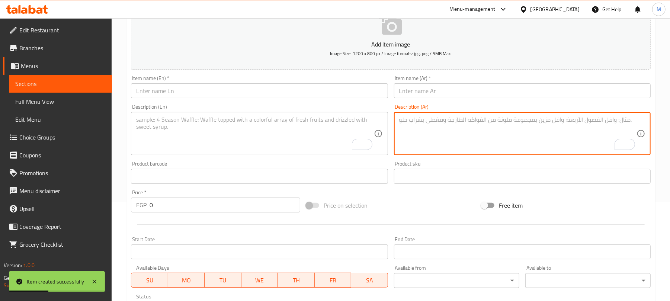
paste textarea "وجبة الوسيم 1 سیخ شيش، 1 زنجر، 1 كبيبة و فراخ"
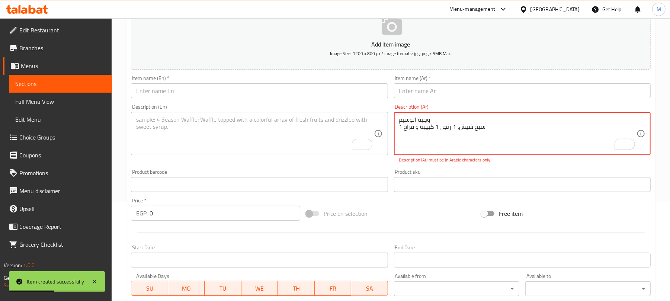
click at [423, 121] on textarea "وجبة الوسيم 1 سیخ شيش، 1 زنجر، 1 كبيبة و فراخ" at bounding box center [517, 133] width 237 height 35
click at [425, 117] on textarea "وجبة الوسيم 1 سیخ شيش، 1 زنجر، 1 كبيبة و فراخ" at bounding box center [517, 133] width 237 height 35
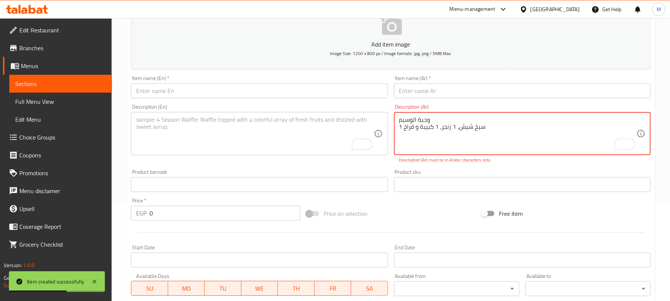
click at [425, 117] on textarea "وجبة الوسيم 1 سیخ شيش، 1 زنجر، 1 كبيبة و فراخ" at bounding box center [517, 133] width 237 height 35
type textarea "1 سیخ شيش، 1 زنجر، 1 كبيبة و فراخ"
click at [440, 93] on input "text" at bounding box center [522, 90] width 257 height 15
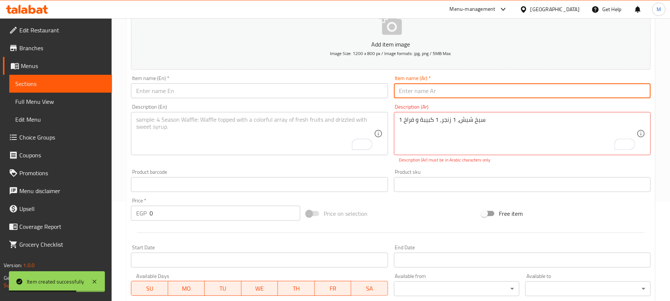
paste input "وجبة الوسيم"
type input "وجبة الوسيم"
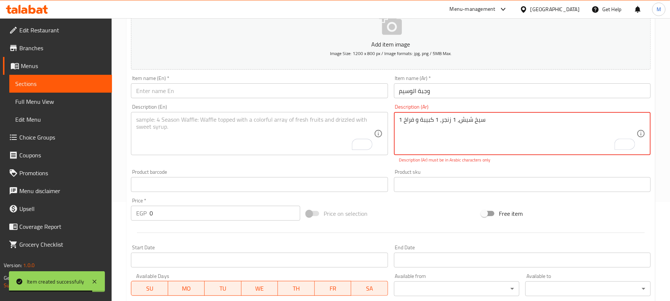
click at [479, 118] on textarea "1 سیخ شيش، 1 زنجر، 1 كبيبة و فراخ" at bounding box center [517, 133] width 237 height 35
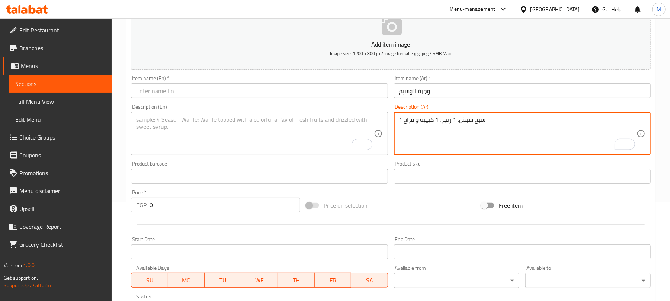
type textarea "1 سيخ شيش، 1 زنجر، 1 كبيبة و فراخ"
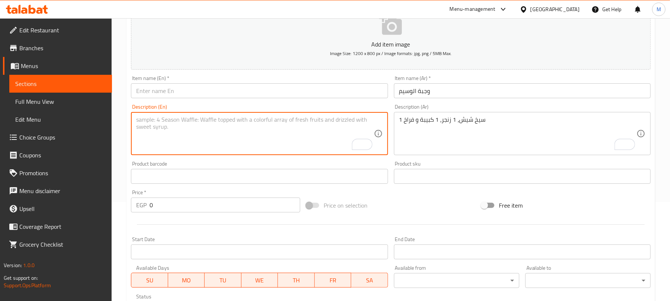
click at [146, 129] on textarea "To enrich screen reader interactions, please activate Accessibility in Grammarl…" at bounding box center [254, 133] width 237 height 35
paste textarea "Al Waseem Meal 1 shish kebab, 1 zinger, 1 kibbeh, and chicken"
click at [155, 116] on textarea "Al Waseem Meal 1 shish kebab, 1 zinger, 1 kibbeh, and chicken" at bounding box center [254, 133] width 237 height 35
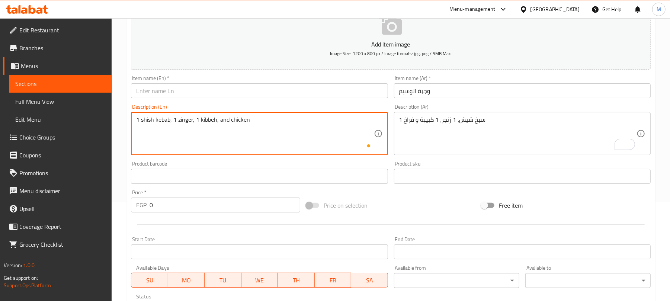
type textarea "1 shish kebab, 1 zinger, 1 kibbeh, and chicken"
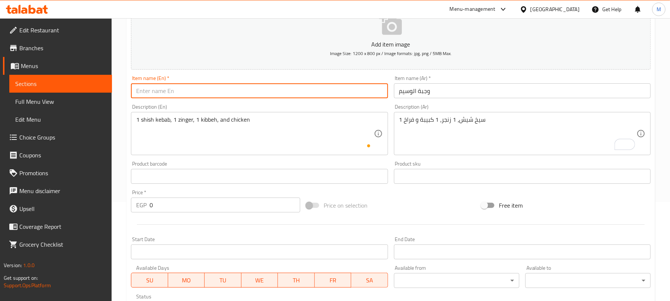
click at [164, 84] on input "text" at bounding box center [259, 90] width 257 height 15
paste input "[PERSON_NAME]"
type input "[PERSON_NAME]"
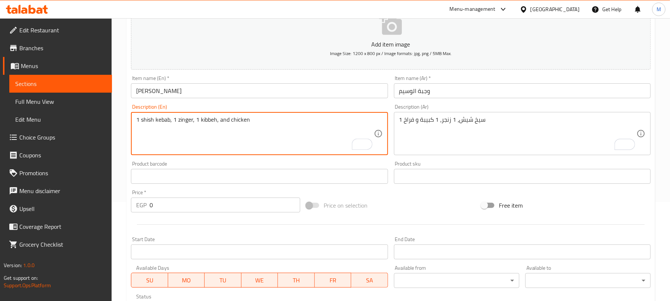
click at [162, 118] on textarea "1 shish kebab, 1 zinger, 1 kibbeh, and chicken" at bounding box center [254, 133] width 237 height 35
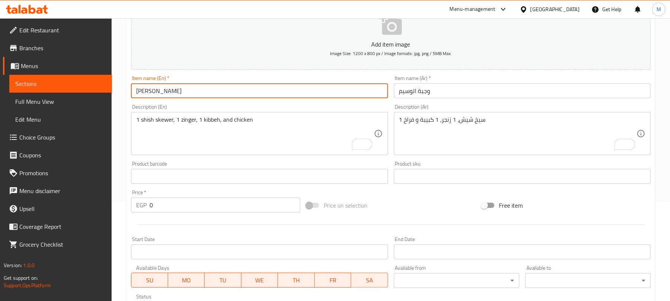
click at [234, 88] on input "[PERSON_NAME]" at bounding box center [259, 90] width 257 height 15
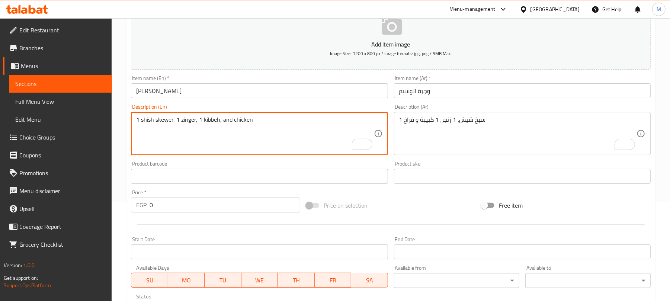
click at [206, 118] on textarea "1 shish skewer, 1 zinger, 1 kibbeh, and chicken" at bounding box center [254, 133] width 237 height 35
type textarea "1 shish skewer, 1 zinger, 1 kobibeh, and chicken"
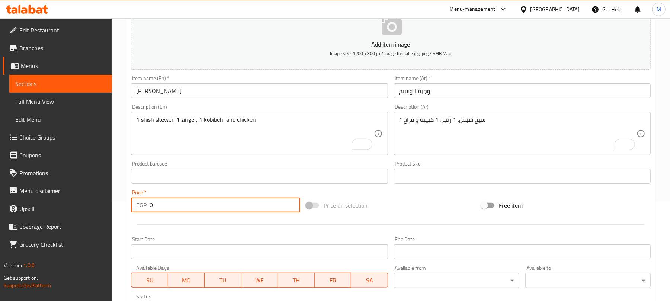
click at [228, 204] on input "0" at bounding box center [224, 204] width 151 height 15
type input "200"
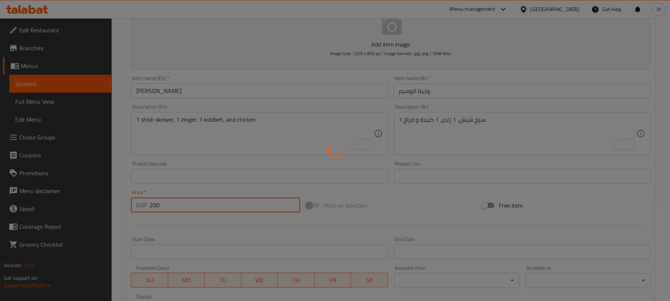
type input "0"
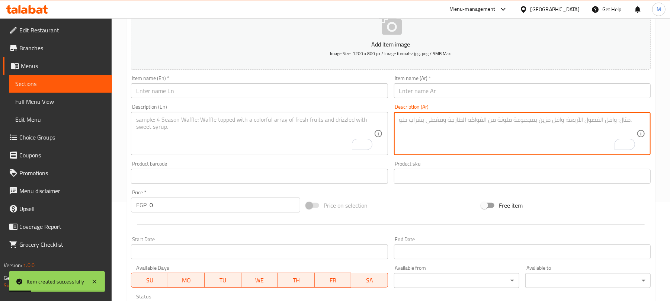
click at [443, 139] on textarea "To enrich screen reader interactions, please activate Accessibility in Grammarl…" at bounding box center [517, 133] width 237 height 35
paste textarea "وجبة كوردن بلو کوردن، ارز، بطاطس، عيش، تومية و مخلل"
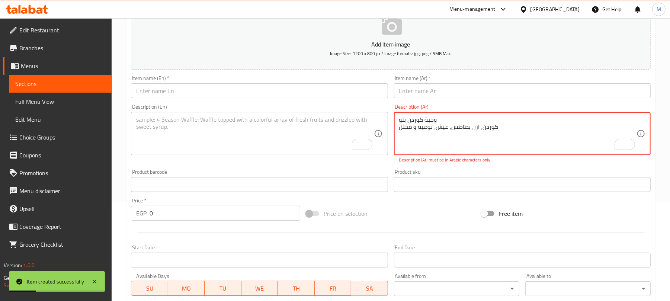
click at [422, 117] on textarea "وجبة كوردن بلو کوردن، ارز، بطاطس، عيش، تومية و مخلل" at bounding box center [517, 133] width 237 height 35
type textarea "کوردن، ارز، بطاطس، عيش، تومية و مخلل"
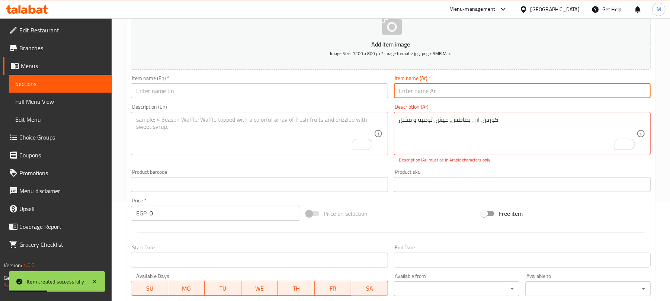
click at [427, 96] on input "text" at bounding box center [522, 90] width 257 height 15
paste input "وجبة كوردن بلو"
type input "وجبة كوردن بلو"
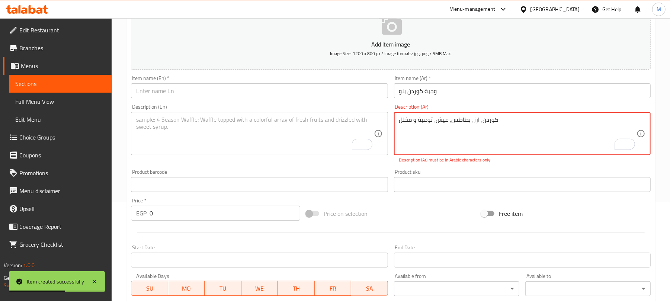
click at [489, 121] on textarea "کوردن، ارز، بطاطس، عيش، تومية و مخلل" at bounding box center [517, 133] width 237 height 35
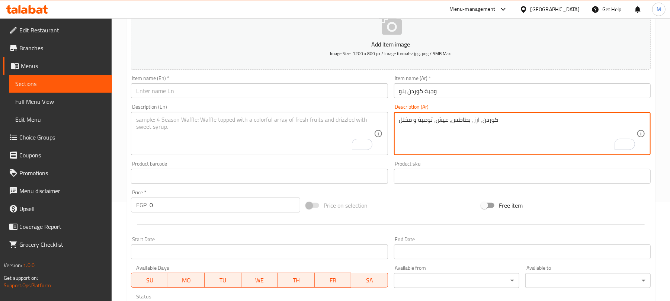
type textarea "كوردن، ارز، بطاطس، عيش، تومية و مخلل"
click at [197, 119] on textarea "To enrich screen reader interactions, please activate Accessibility in Grammarl…" at bounding box center [254, 133] width 237 height 35
paste textarea "Cordon Bleu Meal Cordon, rice, potatoes, bread, garlic dip, and pickles"
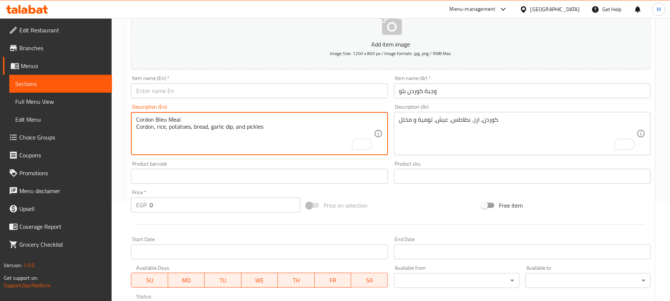
click at [167, 119] on textarea "Cordon Bleu Meal Cordon, rice, potatoes, bread, garlic dip, and pickles" at bounding box center [254, 133] width 237 height 35
drag, startPoint x: 167, startPoint y: 119, endPoint x: 167, endPoint y: 94, distance: 25.3
click at [167, 117] on textarea "Cordon Bleu Meal Cordon, rice, potatoes, bread, garlic dip, and pickles" at bounding box center [254, 133] width 237 height 35
type textarea "Cordon, rice, potatoes, bread, garlic dip, and pickles"
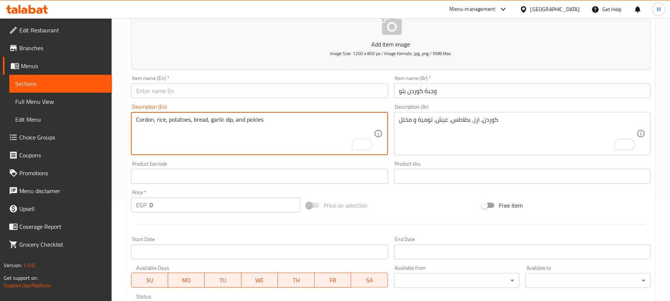
click at [171, 88] on input "text" at bounding box center [259, 90] width 257 height 15
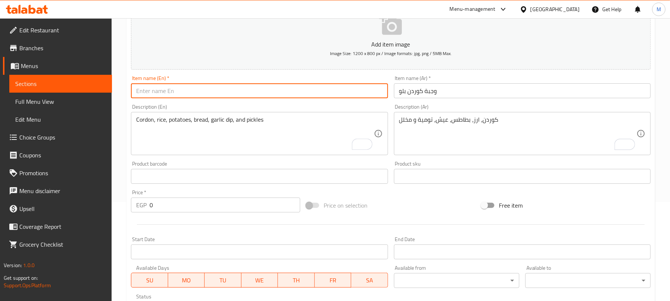
paste input "Cordon Bleu Meal"
type input "Cordon Bleu Meal"
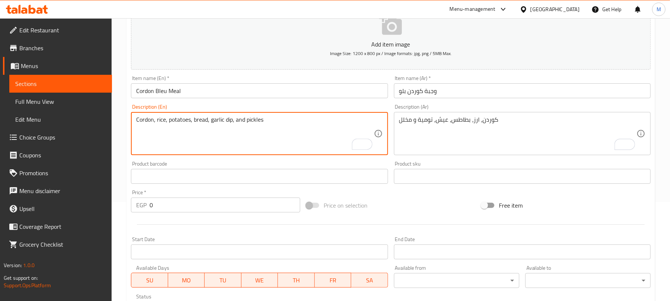
click at [175, 119] on textarea "Cordon, rice, potatoes, bread, garlic dip, and pickles" at bounding box center [254, 133] width 237 height 35
type textarea "Cordon, rice, fries, bread, garlic dip, and pickles"
click at [191, 205] on input "0" at bounding box center [224, 204] width 151 height 15
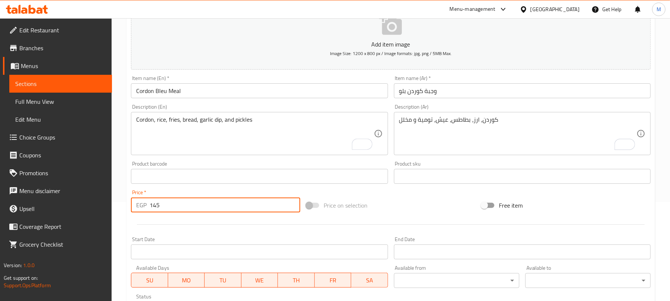
type input "145"
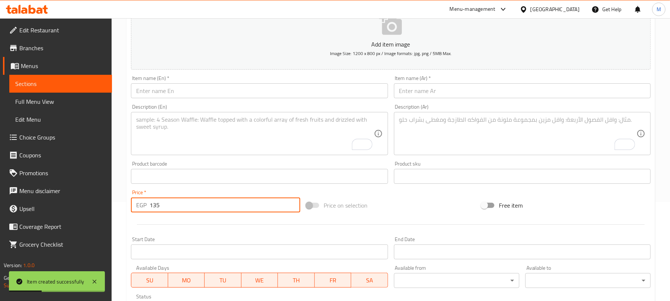
type input "135"
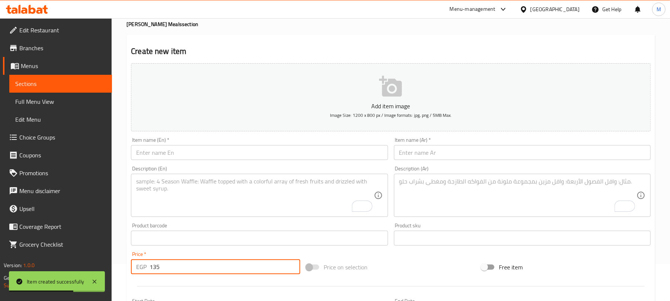
scroll to position [0, 0]
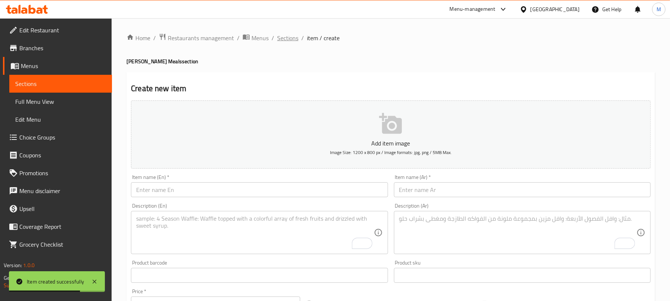
click at [288, 40] on span "Sections" at bounding box center [287, 37] width 21 height 9
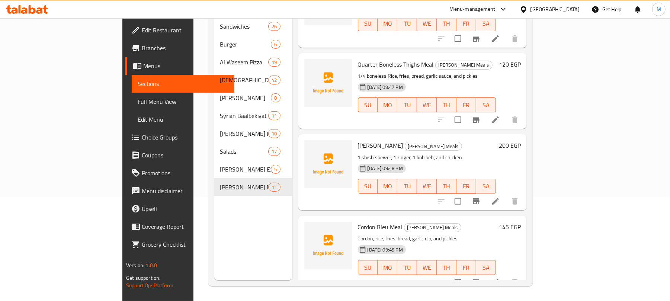
scroll to position [104, 0]
click at [500, 278] on icon at bounding box center [495, 282] width 9 height 9
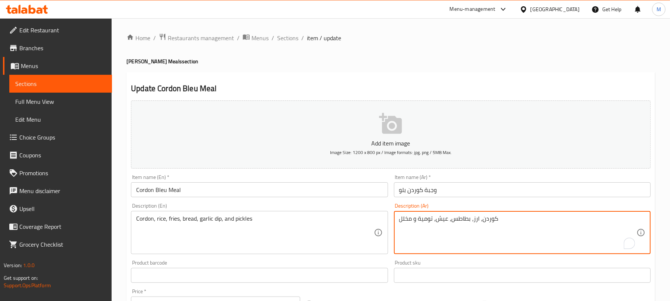
paste textarea "رول فراخ محشو جبنة ارز، بطاطس، تومية، مخلل و عيش"
click at [439, 222] on textarea "رول فراخ محشو جبنة ارز، بطاطس، تومية، مخلل و عيش" at bounding box center [517, 232] width 237 height 35
click at [454, 219] on textarea "رول فراخ محشو جبنة ارز، بطاطس، تومية، مخلل و عيش" at bounding box center [517, 232] width 237 height 35
type textarea "رول فراخ محشو جبنة، ارز، بطاطس، تومية، مخلل و عيش"
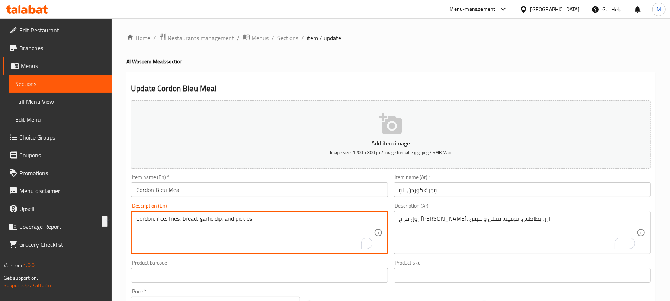
paste textarea "hicken roll stuffed with cheese, rice, potatoes, garlic dip, pickles, and bread"
click at [289, 190] on input "Cordon Bleu Meal" at bounding box center [259, 189] width 257 height 15
click at [239, 219] on textarea "Chicken roll stuffed with cheese, rice, potatoes, garlic dip, pickles, and bread" at bounding box center [254, 232] width 237 height 35
click at [237, 216] on textarea "Chicken roll stuffed with cheese, rice, potafriestoes, garlic dip, pickles, and…" at bounding box center [254, 232] width 237 height 35
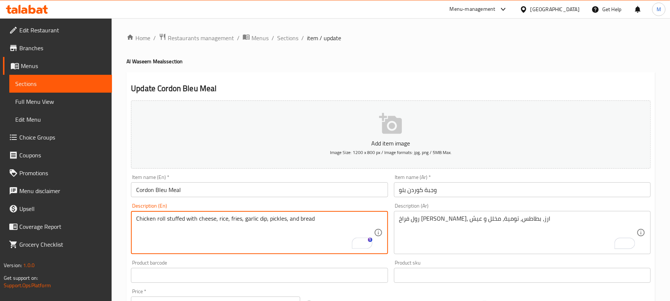
type textarea "Chicken roll stuffed with cheese, rice, fries, garlic dip, pickles, and bread"
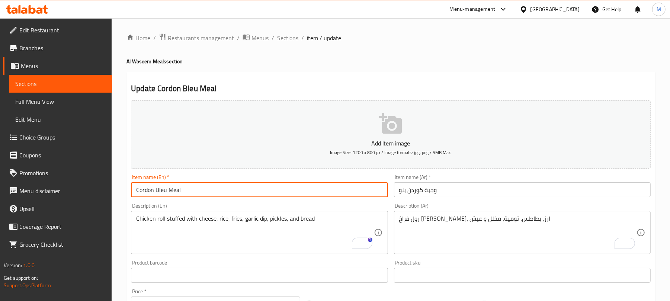
click at [250, 187] on input "Cordon Bleu Meal" at bounding box center [259, 189] width 257 height 15
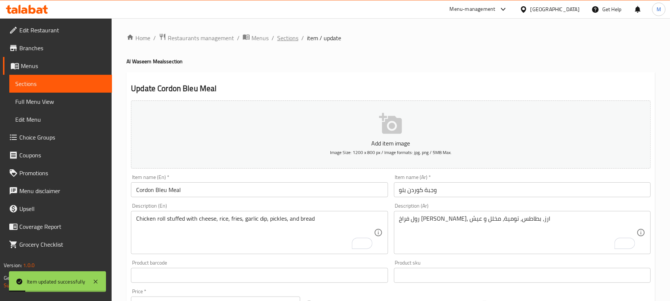
click at [292, 36] on span "Sections" at bounding box center [287, 37] width 21 height 9
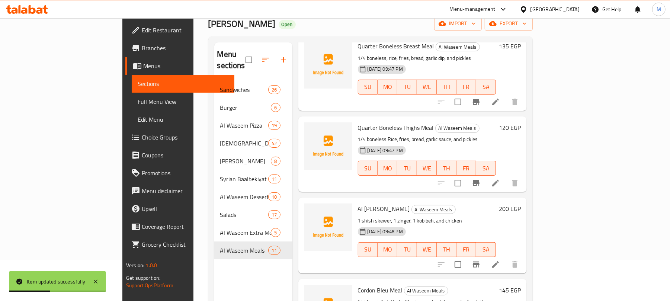
scroll to position [104, 0]
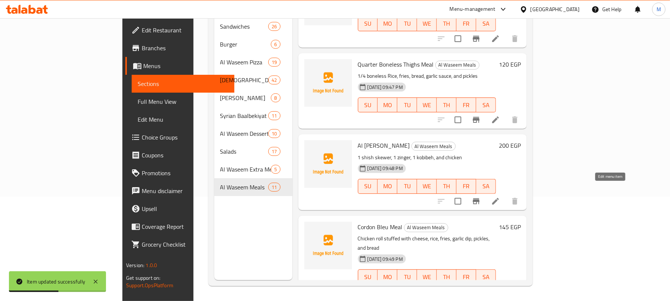
click at [499, 198] on icon at bounding box center [495, 201] width 7 height 7
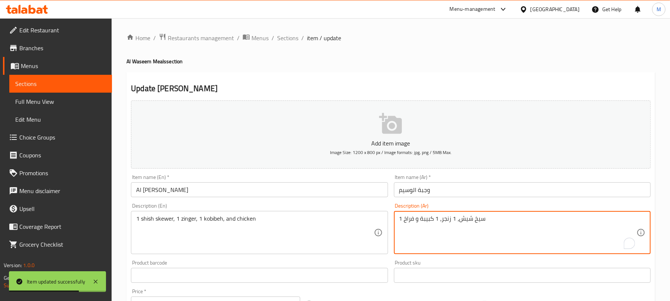
click at [410, 220] on textarea "1 سيخ شيش، 1 زنجر، 1 كبيبة و فراخ" at bounding box center [517, 232] width 237 height 35
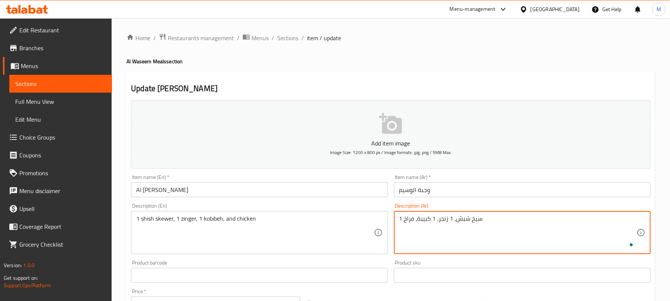
paste textarea "کوردن، ارز، بطاطس، عيش، تومية و مخلل"
type textarea "1 سيخ شيش، 1 زنجر، 1 كبيبة، فراخ کوردن، ارز، بطاطس، عيش، تومية و مخلل"
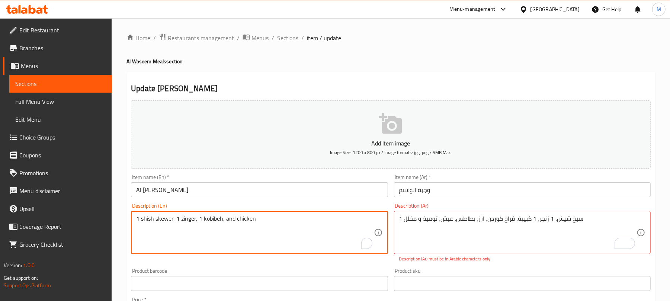
paste textarea "eba, Kurdon chicken, rice, potatoes, bread, tomiya and pickles."
click at [231, 219] on textarea "1 shish skewer, 1 zinger, 1 kobeba, Kurdon chicken, rice, potatoes, bread, tomi…" at bounding box center [254, 232] width 237 height 35
click at [316, 220] on textarea "1 shish skewer, 1 zinger, 1 kobeba, cordon chicken, rice, fries, bread, tomiya …" at bounding box center [254, 232] width 237 height 35
click at [316, 219] on textarea "1 shish skewer, 1 zinger, 1 kobeba, cordon chicken, rice, fries, bread, tomiya …" at bounding box center [254, 232] width 237 height 35
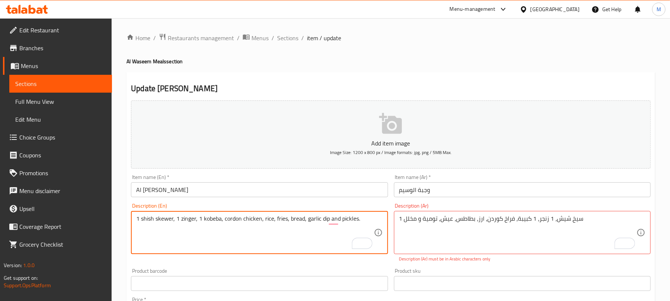
type textarea "1 shish skewer, 1 zinger, 1 kobeba, cordon chicken, rice, fries, bread, garlic …"
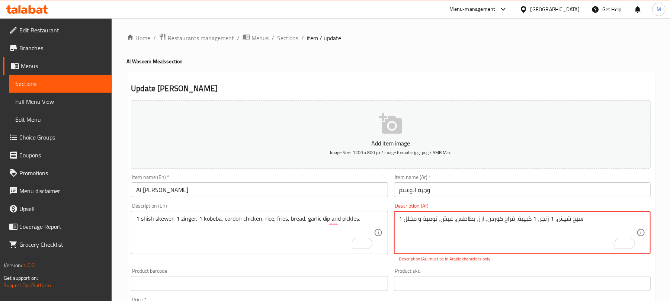
click at [494, 219] on textarea "1 سيخ شيش، 1 زنجر، 1 كبيبة، فراخ کوردن، ارز، بطاطس، عيش، تومية و مخلل" at bounding box center [517, 232] width 237 height 35
type textarea "1 سيخ شيش، 1 زنجر، 1 كبيبة، فراخ كوردن، ارز، بطاطس، عيش، تومية و مخلل"
paste textarea "1 سيخ شيش، 1 زنجر، 1 كبيبة، فراخ كوردن، ارز، بطاطس، عيش، تومية و مخلل"
type textarea "1 سيخ شيش، 1 زنجر، 1 كبيبة، فراخ كوردن، ارز، بطاطس، عيش، تومية و مخلل"
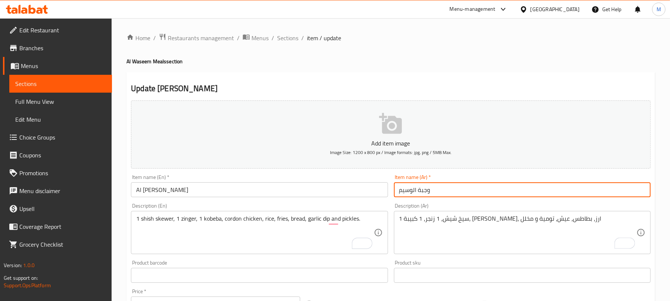
click at [478, 192] on input "وجبة الوسيم" at bounding box center [522, 189] width 257 height 15
click at [291, 39] on span "Sections" at bounding box center [287, 37] width 21 height 9
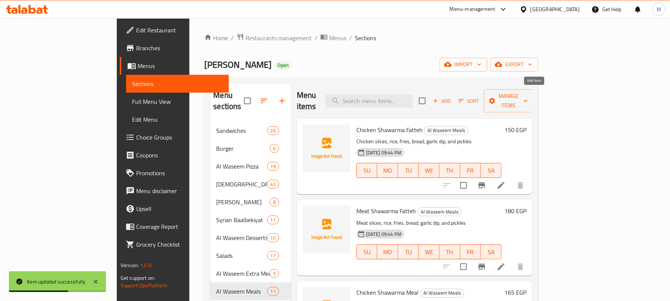
click at [452, 97] on span "Add" at bounding box center [442, 101] width 20 height 9
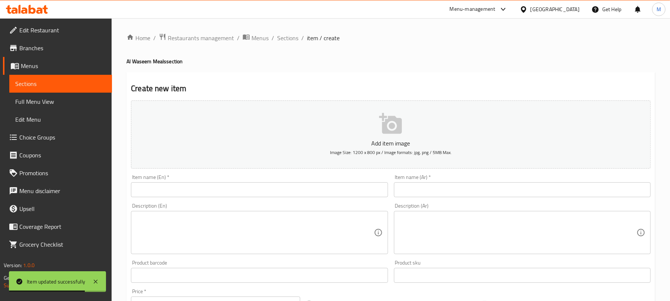
click at [457, 224] on textarea at bounding box center [517, 232] width 237 height 35
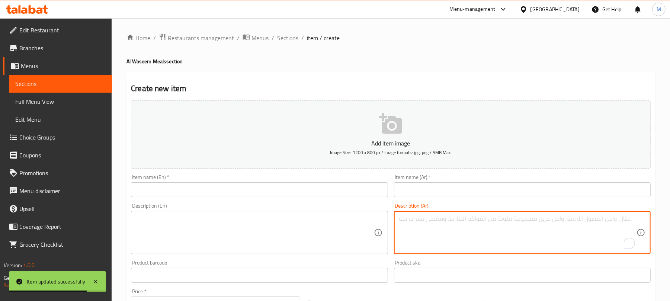
paste textarea "وجبة ماريا شاورما، موزاريلا، بطاطس، تومية، مخلل و بيبسي"
click at [417, 216] on textarea "وجبة ماريا شاورما، موزاريلا، بطاطس، تومية، مخلل و بيبسي" at bounding box center [517, 232] width 237 height 35
type textarea "شاورما، موزاريلا، بطاطس، تومية، مخلل و بيبسي"
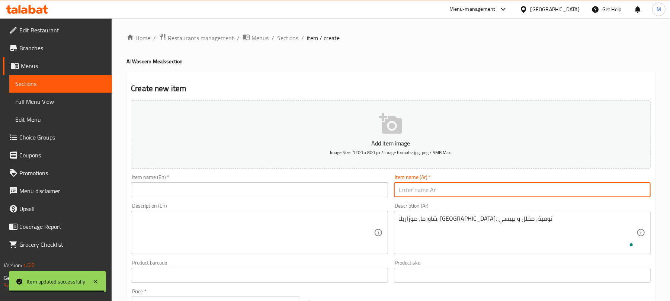
click at [416, 189] on input "text" at bounding box center [522, 189] width 257 height 15
paste input "وجبة ماريا"
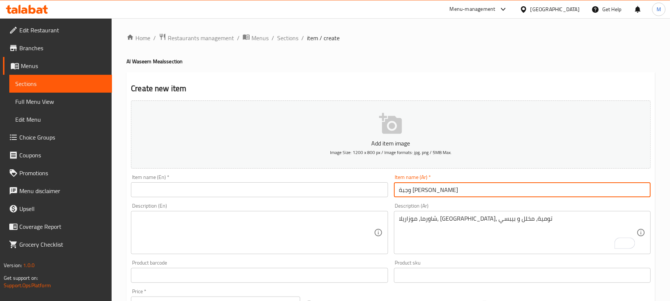
type input "وجبة ماريا"
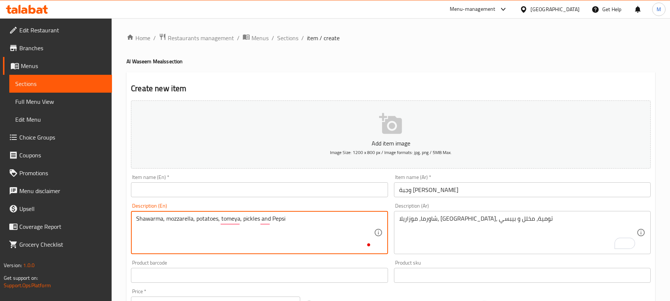
type textarea "Shawarma, mozzarella, potatoes, tomeya, pickles and Pepsi"
click at [145, 185] on input "text" at bounding box center [259, 189] width 257 height 15
paste input "[PERSON_NAME]'s meal"
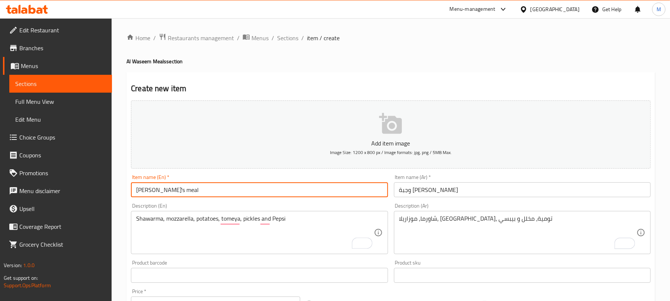
drag, startPoint x: 149, startPoint y: 190, endPoint x: 329, endPoint y: 186, distance: 180.4
click at [329, 186] on input "[PERSON_NAME]'s meal" at bounding box center [259, 189] width 257 height 15
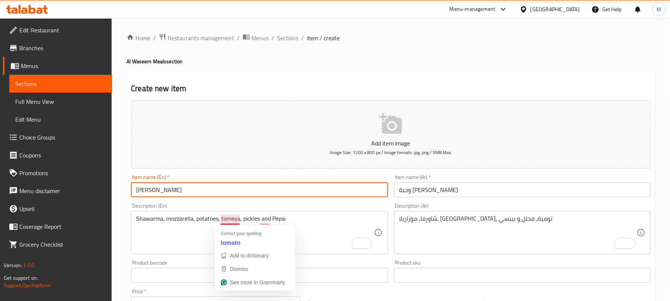
type input "[PERSON_NAME]"
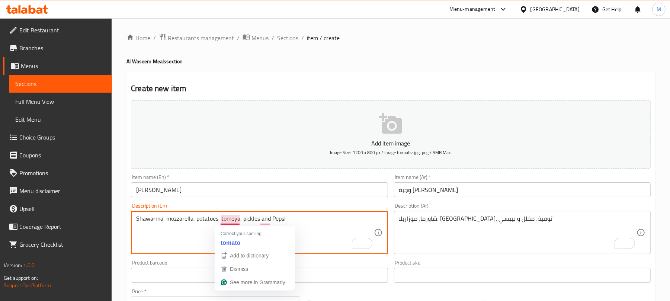
click at [231, 220] on textarea "Shawarma, mozzarella, potatoes, tomeya, pickles and Pepsi" at bounding box center [254, 232] width 237 height 35
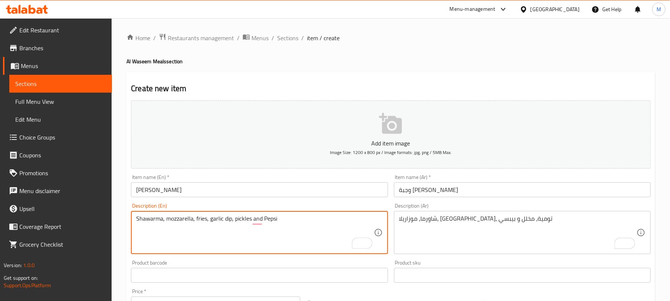
type textarea "Shawarma, mozzarella, fries, garlic dip, pickles and Pepsi"
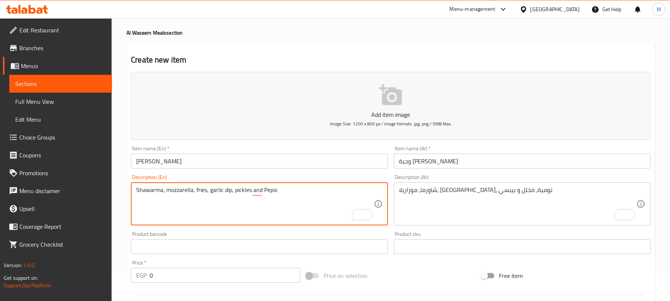
scroll to position [99, 0]
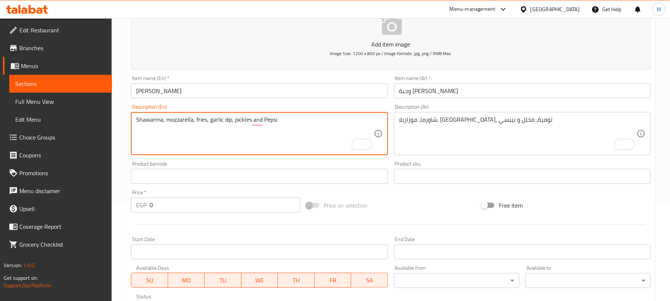
click at [180, 208] on input "0" at bounding box center [224, 204] width 151 height 15
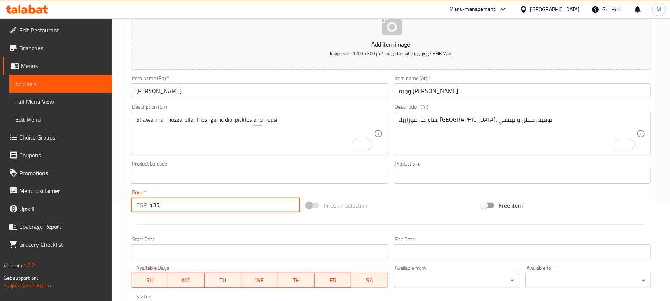
type input "135"
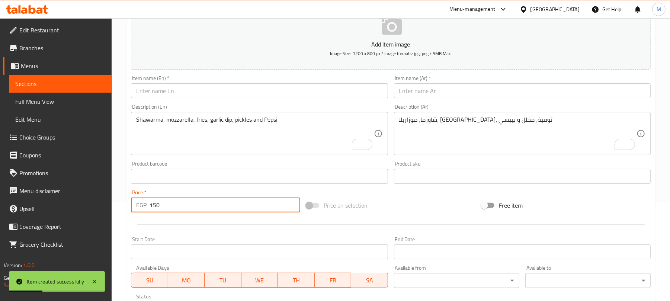
type input "150"
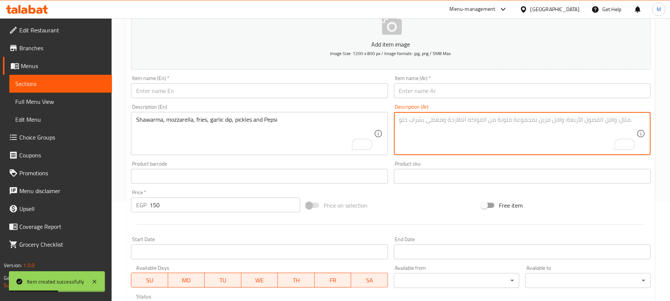
click at [426, 139] on textarea "To enrich screen reader interactions, please activate Accessibility in Grammarl…" at bounding box center [517, 133] width 237 height 35
paste textarea "وجبة [PERSON_NAME] لحمة شاورما لحمة، موزاريلا، [GEOGRAPHIC_DATA]، تومية، مخلل و…"
click at [412, 120] on textarea "وجبة [PERSON_NAME] لحمة شاورما لحمة، موزاريلا، [GEOGRAPHIC_DATA]، تومية، مخلل و…" at bounding box center [517, 133] width 237 height 35
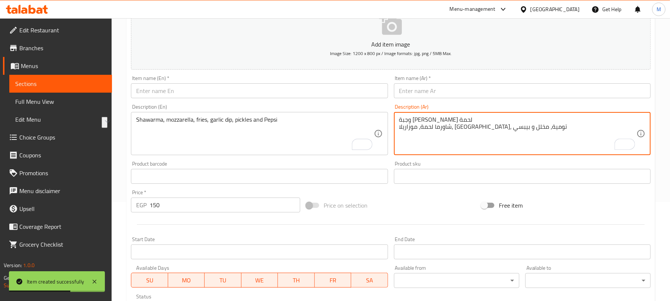
click at [412, 120] on textarea "وجبة [PERSON_NAME] لحمة شاورما لحمة، موزاريلا، [GEOGRAPHIC_DATA]، تومية، مخلل و…" at bounding box center [517, 133] width 237 height 35
type textarea "شاورما لحمة، موزاريلا، [GEOGRAPHIC_DATA]، تومية، مخلل و بيبسي"
click at [416, 92] on input "text" at bounding box center [522, 90] width 257 height 15
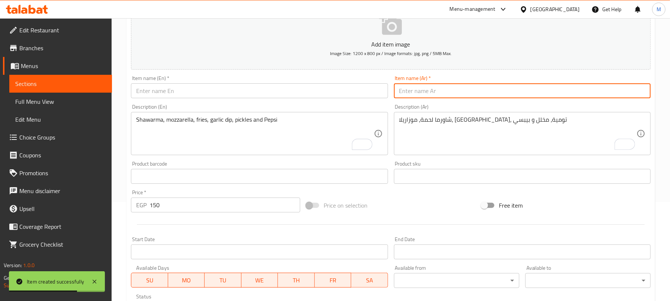
paste input "وجبة [PERSON_NAME]"
type input "وجبة [PERSON_NAME]"
click at [180, 140] on textarea "To enrich screen reader interactions, please activate Accessibility in Grammarl…" at bounding box center [254, 133] width 237 height 35
paste textarea "[PERSON_NAME] Meat Meal Meat shawarma, mozzarella, potatoes, garlic sauce, pick…"
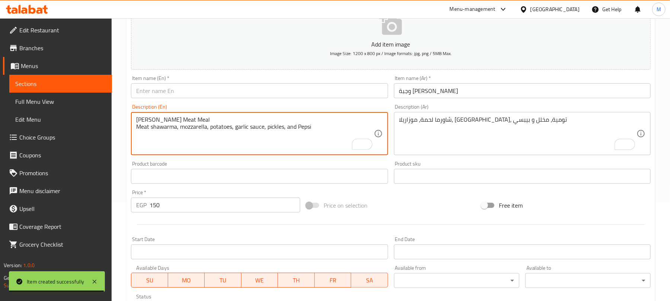
click at [158, 122] on textarea "[PERSON_NAME] Meat Meal Meat shawarma, mozzarella, potatoes, garlic sauce, pick…" at bounding box center [254, 133] width 237 height 35
click at [164, 119] on textarea "[PERSON_NAME] Meat Meal Meat shawarma, mozzarella, potatoes, garlic sauce, pick…" at bounding box center [254, 133] width 237 height 35
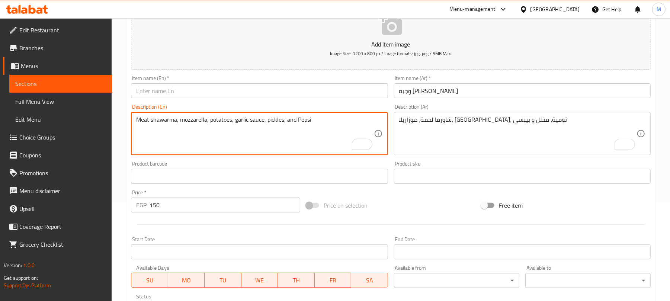
type textarea "Meat shawarma, mozzarella, potatoes, garlic sauce, pickles, and Pepsi"
click at [170, 97] on input "text" at bounding box center [259, 90] width 257 height 15
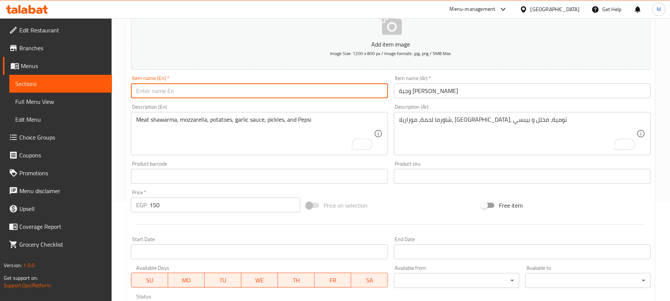
paste input "[PERSON_NAME] Meat Meal"
type input "[PERSON_NAME] Meat Meal"
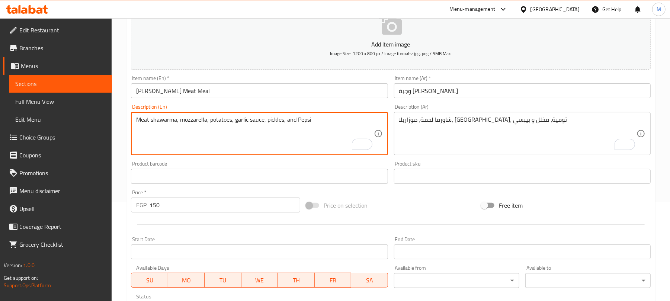
click at [225, 119] on textarea "Meat shawarma, mozzarella, potatoes, garlic sauce, pickles, and Pepsi" at bounding box center [254, 133] width 237 height 35
type textarea "Meat shawarma, mozzarella, fries, garlic dip, pickles, and Pepsi"
click at [253, 86] on input "[PERSON_NAME] Meat Meal" at bounding box center [259, 90] width 257 height 15
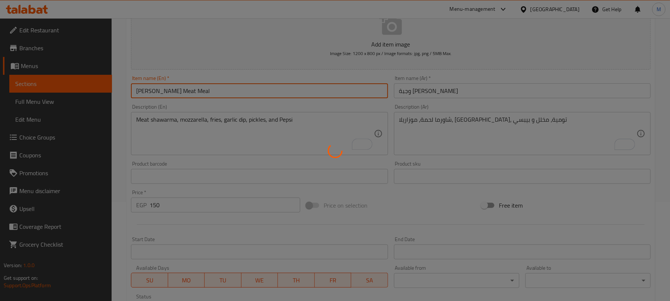
type input "0"
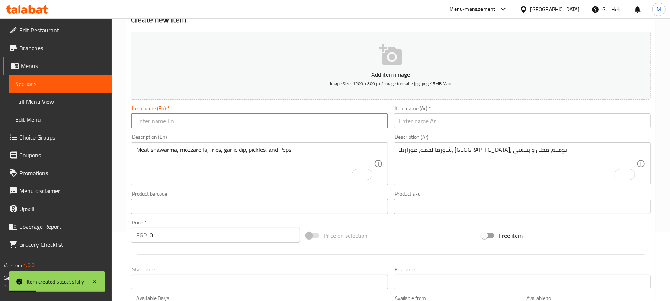
scroll to position [0, 0]
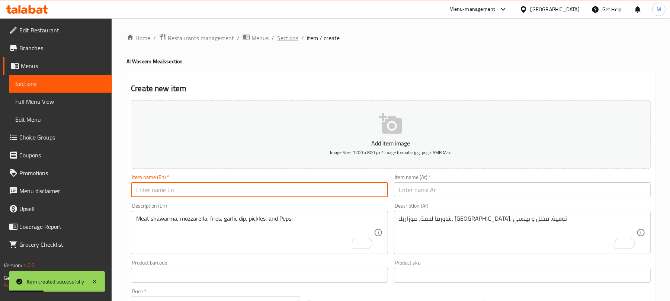
click at [286, 40] on span "Sections" at bounding box center [287, 37] width 21 height 9
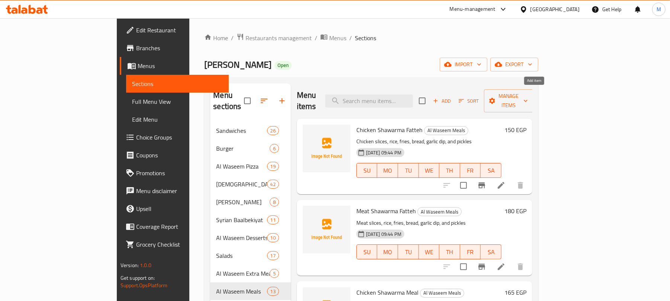
click at [452, 97] on span "Add" at bounding box center [442, 101] width 20 height 9
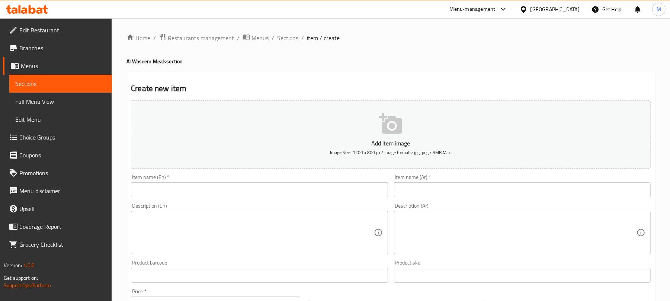
click at [412, 235] on textarea at bounding box center [517, 232] width 237 height 35
click at [413, 228] on textarea at bounding box center [517, 232] width 237 height 35
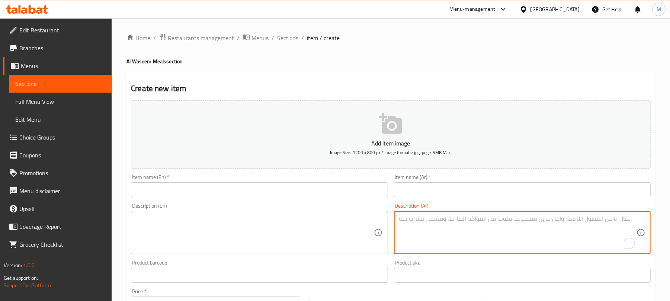
paste textarea "فتة شاورما فراخ وسط شرائح فراخ، ارز، بطاطس، عيش و تومية"
click at [417, 215] on textarea "فتة شاورما فراخ وسط شرائح فراخ، ارز، بطاطس، عيش و تومية" at bounding box center [517, 232] width 237 height 35
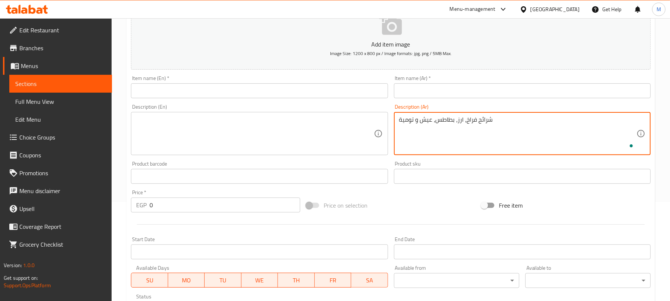
type textarea "شرائح فراخ، ارز، بطاطس، عيش و تومية"
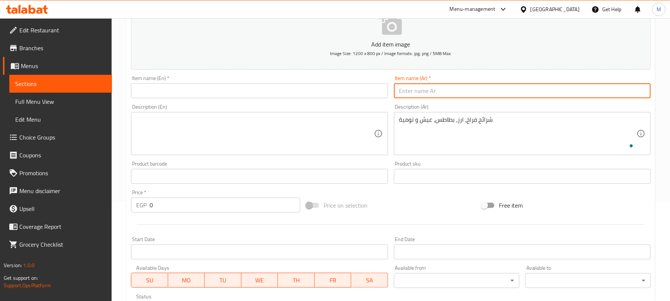
click at [419, 94] on input "text" at bounding box center [522, 90] width 257 height 15
paste input "فتة شاورما فراخ وسط"
type input "فتة شاورما فراخ وسط"
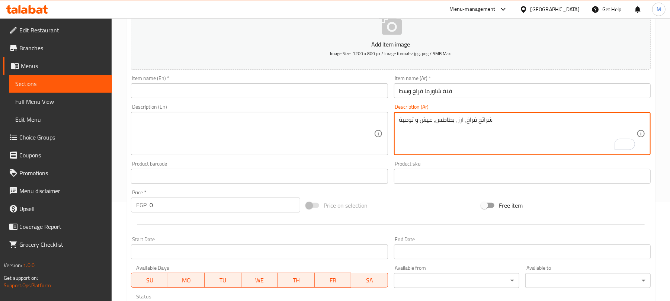
type textarea "شرائح فراخ، ارز، بطاطس، عيش و تومية"
click at [234, 137] on textarea at bounding box center [254, 133] width 237 height 35
paste textarea "Medium Chicken Shawarma Fatteh Chicken slices, rice, potatoes, bread, and garli…"
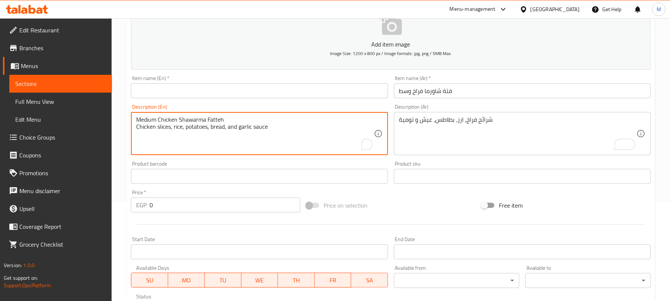
click at [162, 117] on textarea "Medium Chicken Shawarma Fatteh Chicken slices, rice, potatoes, bread, and garli…" at bounding box center [254, 133] width 237 height 35
type textarea "Chicken slices, rice, potatoes, bread, and garlic sauce"
click at [177, 88] on input "text" at bounding box center [259, 90] width 257 height 15
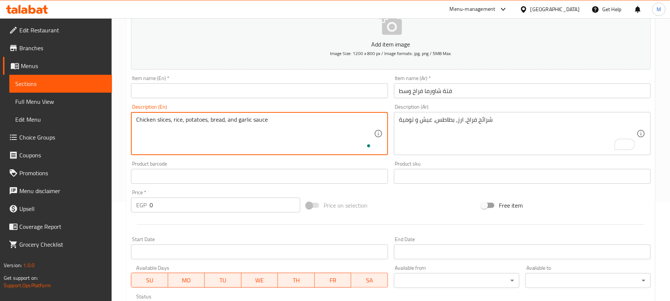
paste input "Medium Chicken Shawarma Fatteh"
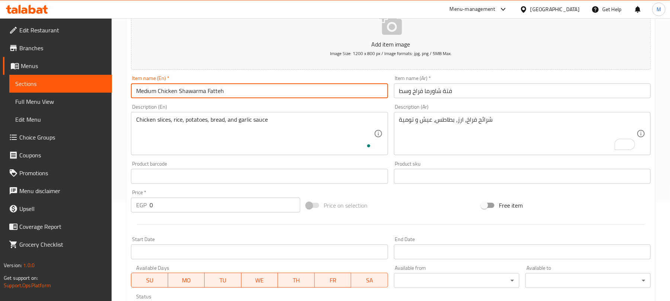
type input "Medium Chicken Shawarma Fatteh"
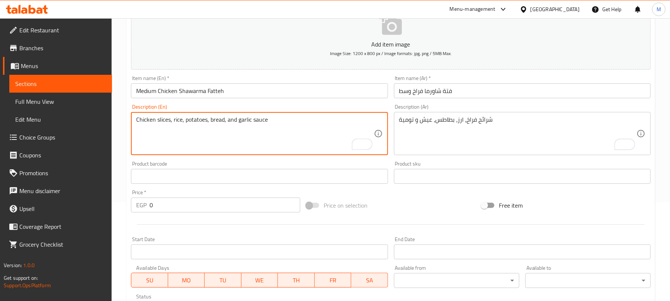
click at [195, 122] on textarea "Chicken slices, rice, potatoes, bread, and garlic sauce" at bounding box center [254, 133] width 237 height 35
type textarea "Chicken slices, rice, fries, bread, and garlic dip"
click at [248, 208] on input "0" at bounding box center [224, 204] width 151 height 15
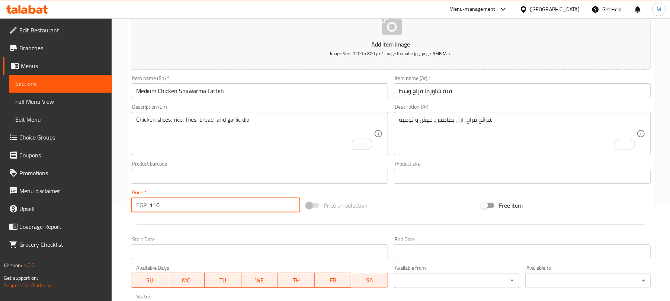
type input "110"
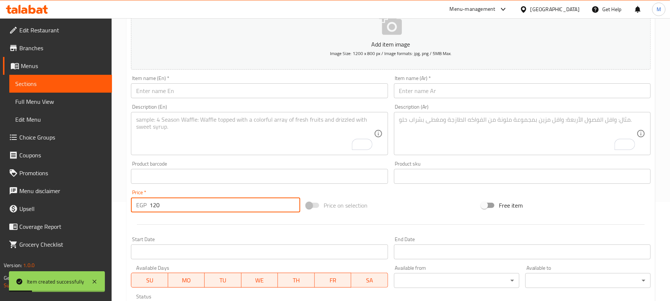
type input "120"
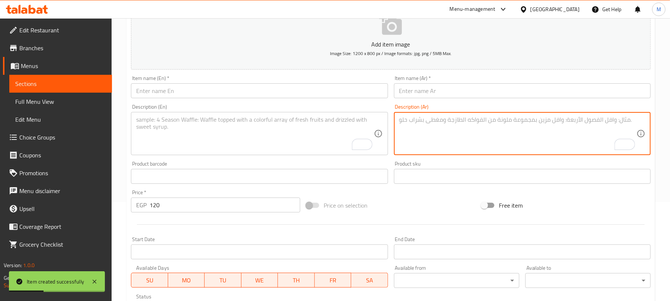
click at [427, 117] on textarea "To enrich screen reader interactions, please activate Accessibility in Grammarl…" at bounding box center [517, 133] width 237 height 35
paste textarea "فتة شاورما لحم وسط شرائح لحم، ارز، بطاطس، عيش و تومية"
click at [422, 119] on textarea "فتة شاورما لحم وسط شرائح لحم، ارز، بطاطس، عيش و تومية" at bounding box center [517, 133] width 237 height 35
drag, startPoint x: 422, startPoint y: 119, endPoint x: 421, endPoint y: 100, distance: 19.7
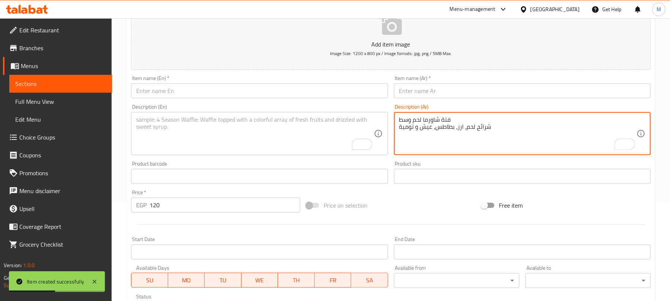
click at [422, 119] on textarea "فتة شاورما لحم وسط شرائح لحم، ارز، بطاطس، عيش و تومية" at bounding box center [517, 133] width 237 height 35
type textarea "شرائح لحم، ارز، بطاطس، عيش و تومية"
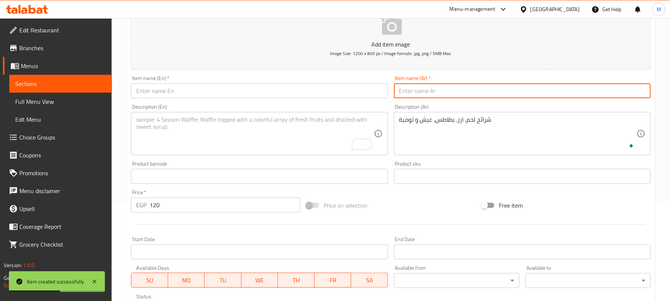
click at [420, 90] on input "text" at bounding box center [522, 90] width 257 height 15
paste input "فتة شاورما لحم وسط"
type input "فتة شاورما لحم وسط"
click at [228, 141] on textarea "To enrich screen reader interactions, please activate Accessibility in Grammarl…" at bounding box center [254, 133] width 237 height 35
paste textarea "Medium Shawarma Fatteh Meat slices, rice, potatoes, bread, and garlic sauce"
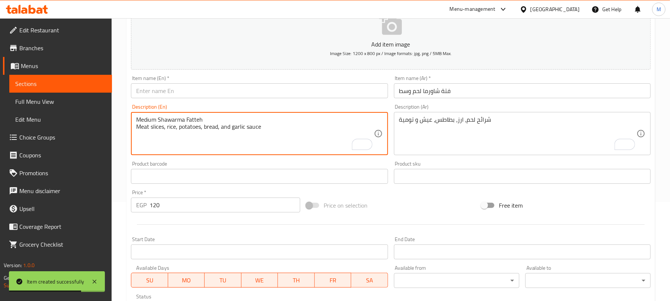
click at [165, 119] on textarea "Medium Shawarma Fatteh Meat slices, rice, potatoes, bread, and garlic sauce" at bounding box center [254, 133] width 237 height 35
drag, startPoint x: 165, startPoint y: 119, endPoint x: 155, endPoint y: 93, distance: 28.0
click at [165, 118] on textarea "Medium Shawarma Fatteh Meat slices, rice, potatoes, bread, and garlic sauce" at bounding box center [254, 133] width 237 height 35
type textarea "Meat slices, rice, potatoes, bread, and garlic sauce"
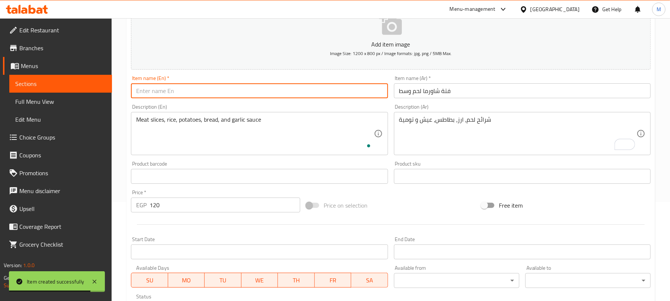
click at [155, 90] on input "text" at bounding box center [259, 90] width 257 height 15
paste input "Medium Shawarma Fatteh"
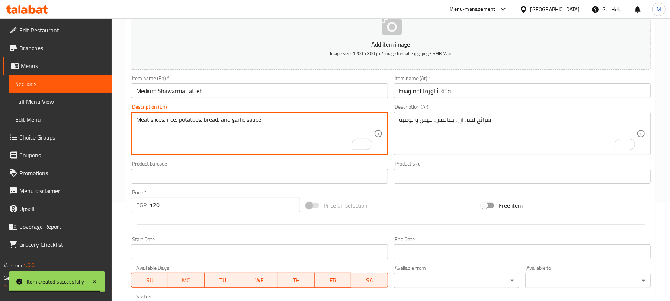
click at [147, 117] on textarea "Meat slices, rice, potatoes, bread, and garlic sauce" at bounding box center [254, 133] width 237 height 35
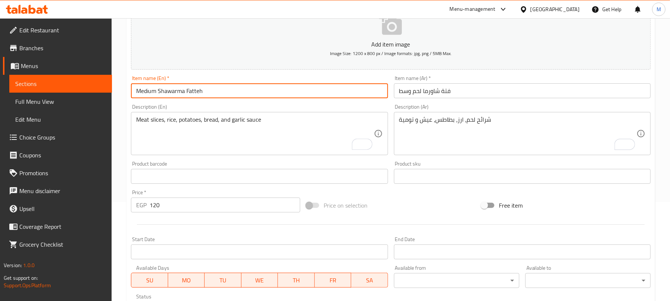
click at [158, 90] on input "Medium Shawarma Fatteh" at bounding box center [259, 90] width 257 height 15
paste input "Meat"
type input "Medium Meat Shawarma Fatteh"
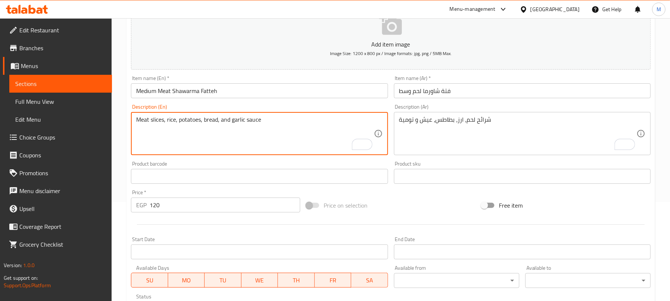
click at [188, 116] on textarea "Meat slices, rice, potatoes, bread, and garlic sauce" at bounding box center [254, 133] width 237 height 35
type textarea "Meat slices, rice, fries, bread, and garlic dip"
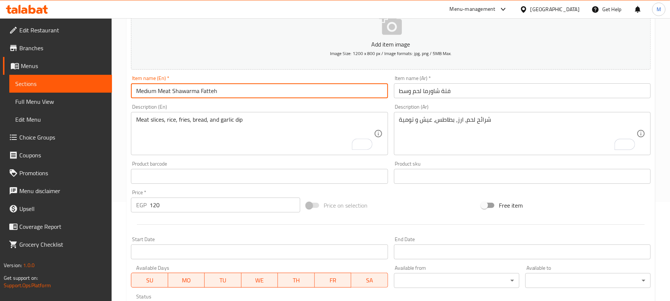
click at [247, 90] on input "Medium Meat Shawarma Fatteh" at bounding box center [259, 90] width 257 height 15
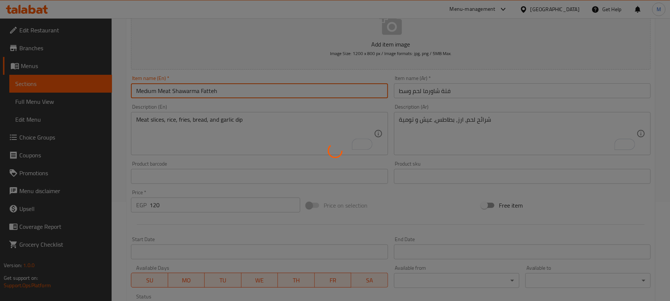
type input "0"
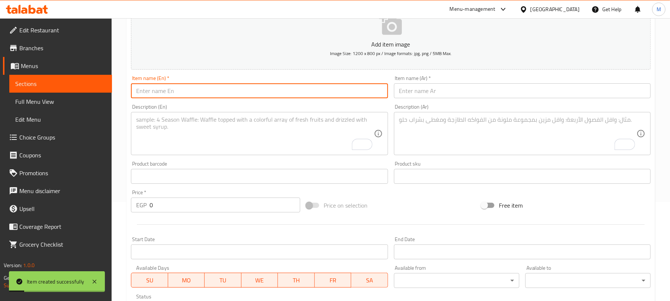
click at [435, 130] on textarea "To enrich screen reader interactions, please activate Accessibility in Grammarl…" at bounding box center [517, 133] width 237 height 35
paste textarea "وجبة شيش طاووق وسط قطع شیش، ارز، بطاطس، عيش و تومية"
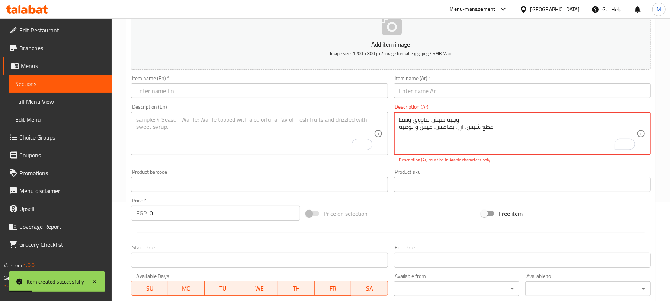
click at [414, 118] on textarea "وجبة شيش طاووق وسط قطع شیش، ارز، بطاطس، عيش و تومية" at bounding box center [517, 133] width 237 height 35
click at [414, 119] on textarea "وجبة شيش طاووق وسط قطع شیش، ارز، بطاطس، عيش و تومية" at bounding box center [517, 133] width 237 height 35
type textarea "قطع شیش، ارز، بطاطس، عيش و تومية"
click at [430, 90] on input "text" at bounding box center [522, 90] width 257 height 15
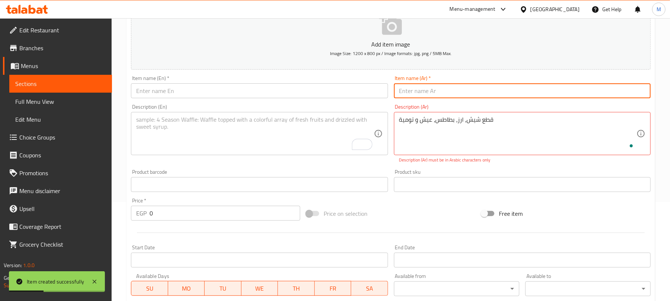
paste input "وجبة شيش طاووق وسط"
type input "وجبة شيش طاووق وسط"
click at [241, 134] on textarea "To enrich screen reader interactions, please activate Accessibility in Grammarl…" at bounding box center [254, 133] width 237 height 35
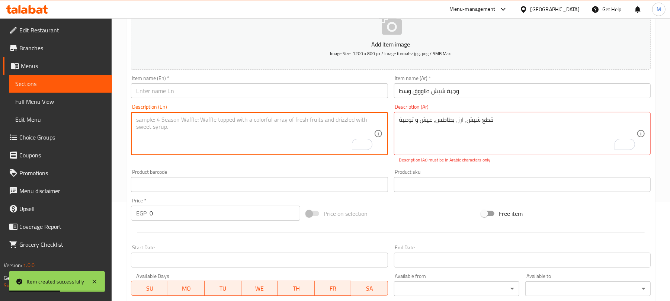
paste textarea "Medium Shish Tawook Meal Shish pieces, rice, potatoes, bread, and garlic sauce"
click at [168, 117] on textarea "Medium Shish Tawook Meal Shish pieces, rice, potatoes, bread, and garlic sauce" at bounding box center [254, 133] width 237 height 35
click at [168, 118] on textarea "Medium Shish Tawook Meal Shish pieces, rice, potatoes, bread, and garlic sauce" at bounding box center [254, 133] width 237 height 35
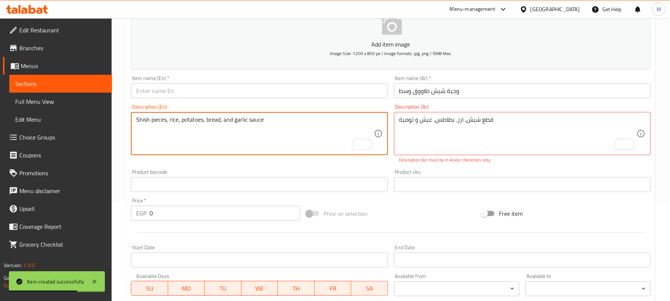
type textarea "Shish pieces, rice, potatoes, bread, and garlic sauce"
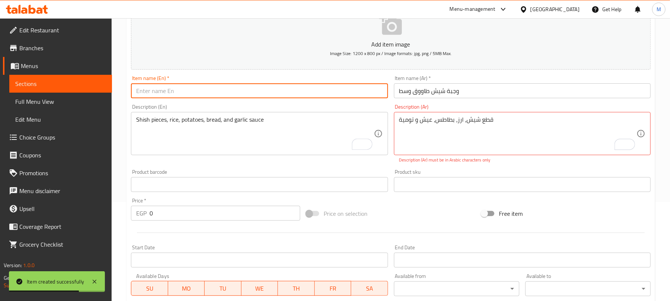
click at [179, 90] on input "text" at bounding box center [259, 90] width 257 height 15
paste input "Medium Shish Tawook Meal"
type input "Medium Shish Tawook Meal"
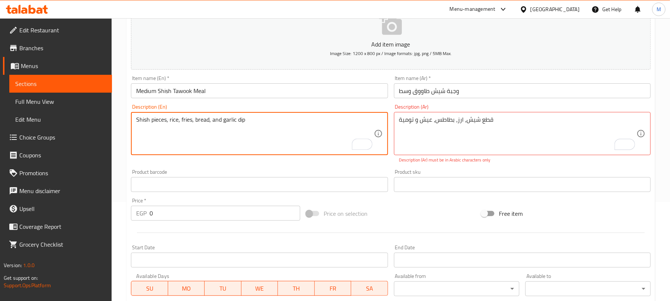
type textarea "Shish pieces, rice, fries, bread, and garlic dip"
drag, startPoint x: 177, startPoint y: 211, endPoint x: 58, endPoint y: 202, distance: 119.3
click at [46, 213] on div "Edit Restaurant Branches Menus Sections Full Menu View Edit Menu Choice Groups …" at bounding box center [335, 176] width 670 height 515
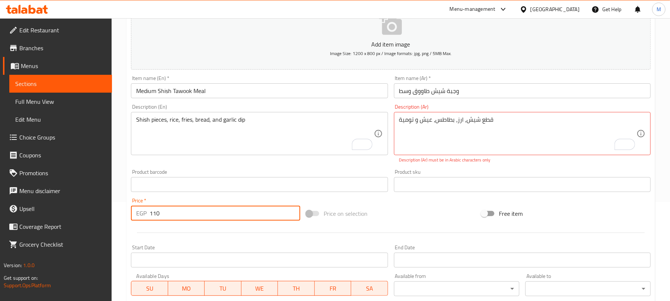
type input "110"
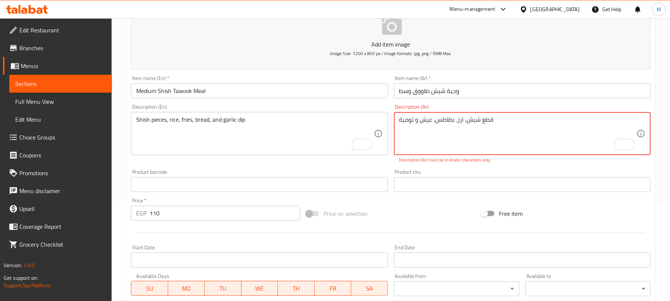
click at [472, 124] on textarea "قطع شیش، ارز، بطاطس، عيش و تومية" at bounding box center [517, 133] width 237 height 35
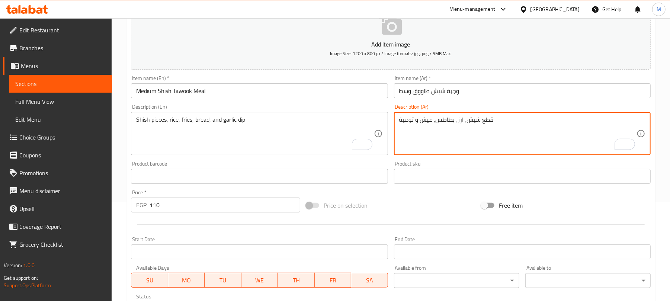
type textarea "قطع شيش، ارز، بطاطس، عيش و تومية"
click at [458, 92] on input "وجبة شيش طاووق وسط" at bounding box center [522, 90] width 257 height 15
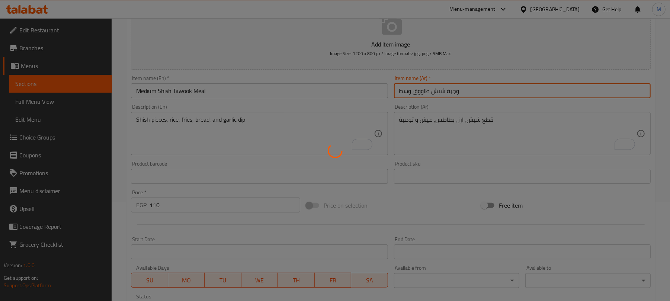
type input "0"
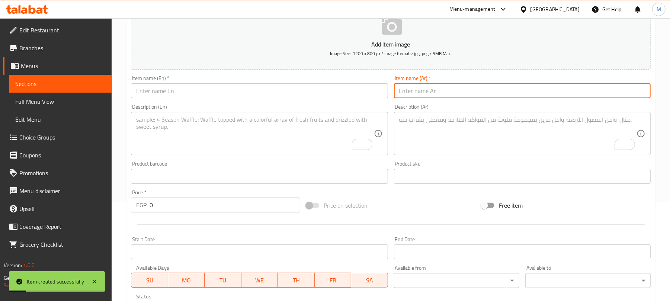
click at [417, 126] on textarea "To enrich screen reader interactions, please activate Accessibility in Grammarl…" at bounding box center [517, 133] width 237 height 35
paste textarea "وجبة زنجر مقرمش وسط قطع زنجر، ارز، بطاطس، عيش و تومية"
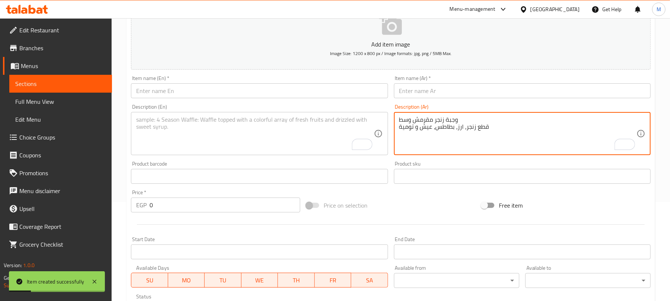
click at [419, 119] on textarea "وجبة زنجر مقرمش وسط قطع زنجر، ارز، بطاطس، عيش و تومية" at bounding box center [517, 133] width 237 height 35
type textarea "قطع زنجر، ارز، بطاطس، عيش و تومية"
click at [430, 95] on input "text" at bounding box center [522, 90] width 257 height 15
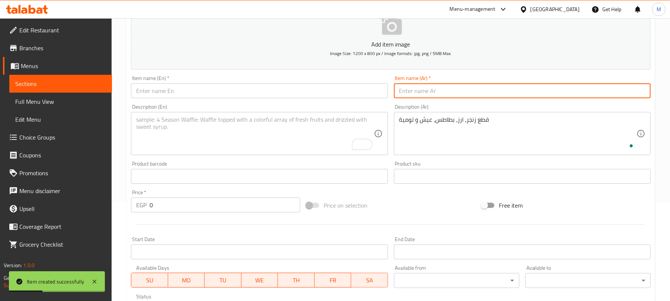
paste input "وجبة زنجر مقرمش وسط"
type input "وجبة زنجر مقرمش وسط"
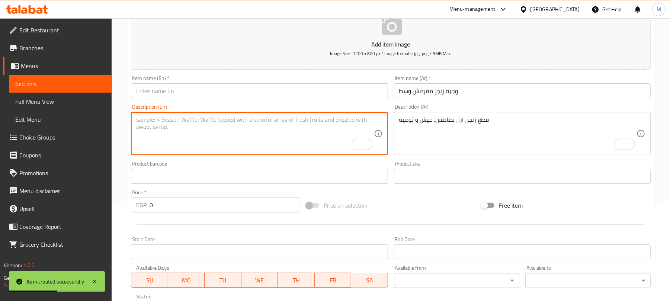
drag, startPoint x: 193, startPoint y: 134, endPoint x: 167, endPoint y: 123, distance: 28.9
click at [192, 134] on textarea "To enrich screen reader interactions, please activate Accessibility in Grammarl…" at bounding box center [254, 133] width 237 height 35
paste textarea "Medium Crispy Zinger Meal Zinger pieces, rice, potatoes, bread, and garlic sauce"
click at [164, 120] on textarea "Medium Crispy Zinger Meal Zinger pieces, rice, potatoes, bread, and garlic sauce" at bounding box center [254, 133] width 237 height 35
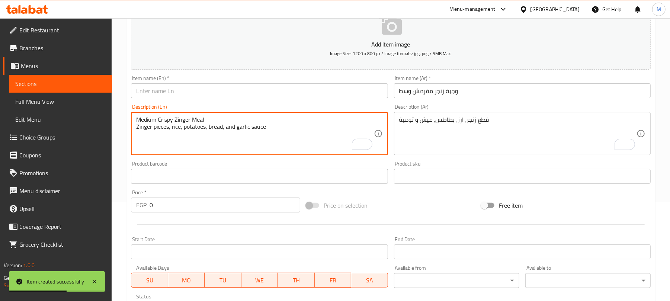
click at [164, 120] on textarea "Medium Crispy Zinger Meal Zinger pieces, rice, potatoes, bread, and garlic sauce" at bounding box center [254, 133] width 237 height 35
type textarea "Zinger pieces, rice, potatoes, bread, and garlic sauce"
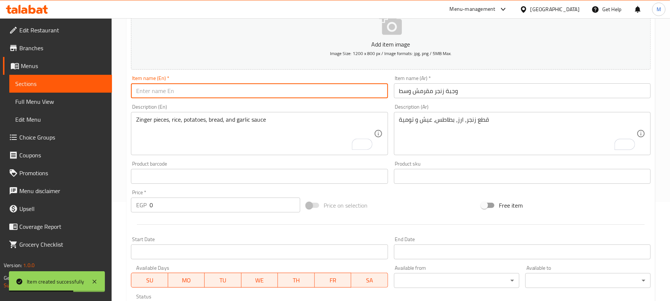
click at [190, 90] on input "text" at bounding box center [259, 90] width 257 height 15
paste input "Medium Crispy Zinger Meal"
type input "Medium Crispy Zinger Meal"
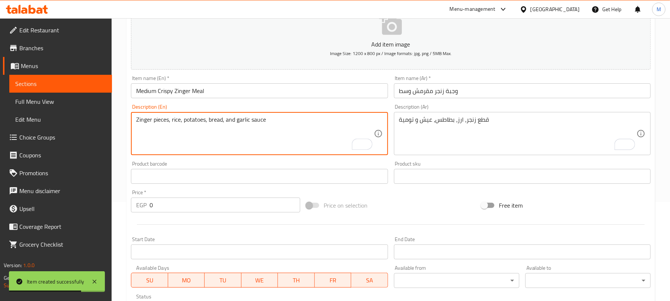
click at [192, 121] on textarea "Zinger pieces, rice, potatoes, bread, and garlic sauce" at bounding box center [254, 133] width 237 height 35
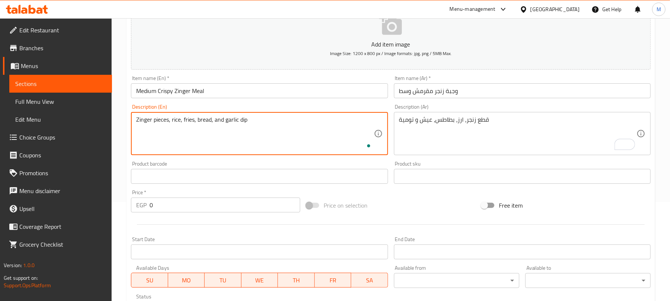
type textarea "Zinger pieces, rice, fries, bread, and garlic dip"
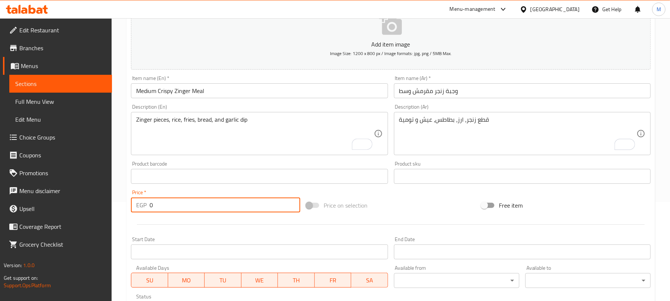
drag, startPoint x: 195, startPoint y: 207, endPoint x: 100, endPoint y: 197, distance: 96.1
click at [100, 197] on div "Edit Restaurant Branches Menus Sections Full Menu View Edit Menu Choice Groups …" at bounding box center [335, 172] width 670 height 507
type input "110"
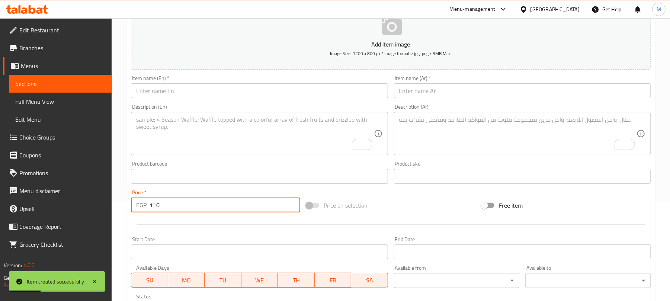
type input "110"
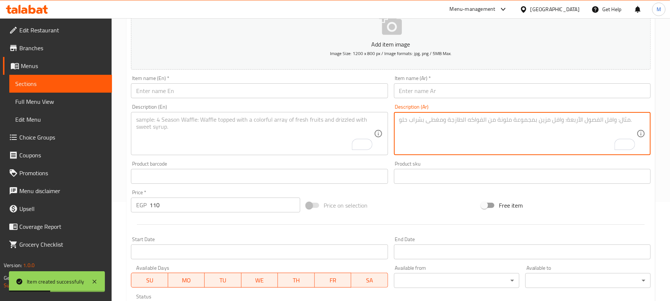
click at [418, 124] on textarea "To enrich screen reader interactions, please activate Accessibility in Grammarl…" at bounding box center [517, 133] width 237 height 35
paste textarea "وجبة كوردن بلو وسط رول فراخ محشو جبنة، ارز، [GEOGRAPHIC_DATA]، عيش و تومية"
click at [415, 121] on textarea "وجبة كوردن بلو وسط رول فراخ محشو جبنة، ارز، [GEOGRAPHIC_DATA]، عيش و تومية" at bounding box center [517, 133] width 237 height 35
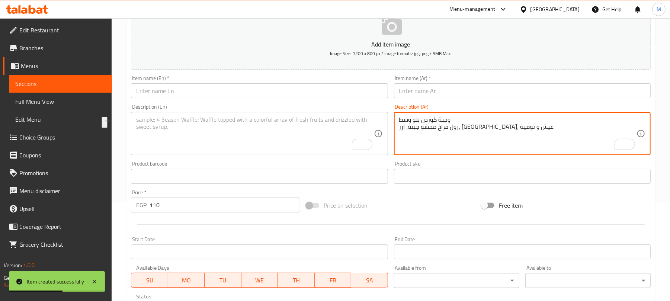
click at [421, 118] on textarea "وجبة كوردن بلو وسط رول فراخ محشو جبنة، ارز، [GEOGRAPHIC_DATA]، عيش و تومية" at bounding box center [517, 133] width 237 height 35
type textarea "رول فراخ [PERSON_NAME]، ارز، بطاطس، عيش و تومية"
click at [431, 90] on input "text" at bounding box center [522, 90] width 257 height 15
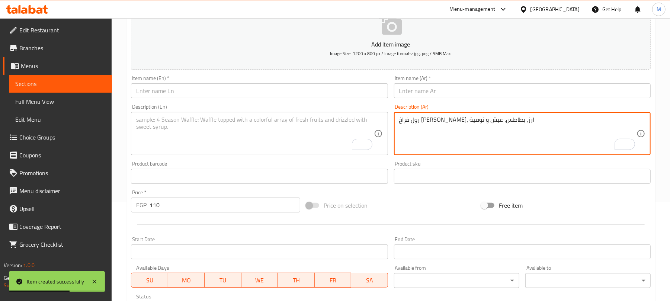
paste input "وجبة كوردن بلو وسط"
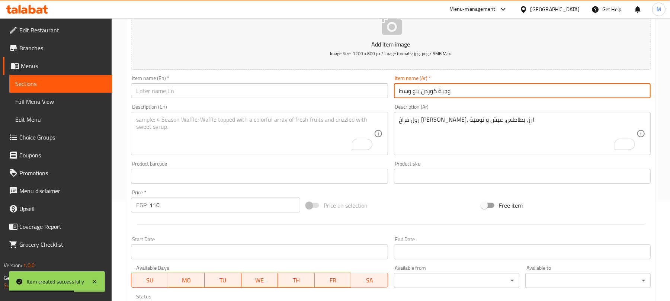
type input "وجبة كوردن بلو وسط"
click at [215, 135] on textarea "To enrich screen reader interactions, please activate Accessibility in Grammarl…" at bounding box center [254, 133] width 237 height 35
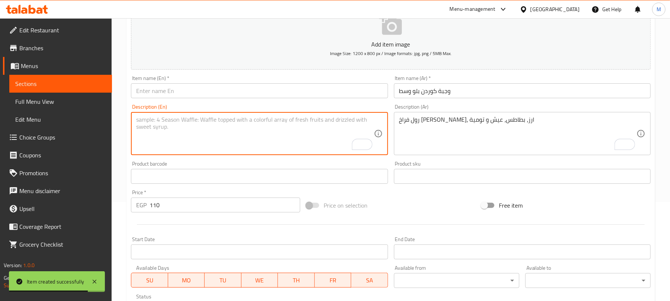
paste textarea "Medium Cordon Bleu Meal Chicken roll stuffed with cheese, rice, potatoes, bread…"
click at [187, 119] on textarea "Medium Cordon Bleu Meal Chicken roll stuffed with cheese, rice, potatoes, bread…" at bounding box center [254, 133] width 237 height 35
drag, startPoint x: 187, startPoint y: 119, endPoint x: 204, endPoint y: 100, distance: 25.8
click at [187, 118] on textarea "Medium Cordon Bleu Meal Chicken roll stuffed with cheese, rice, potatoes, bread…" at bounding box center [254, 133] width 237 height 35
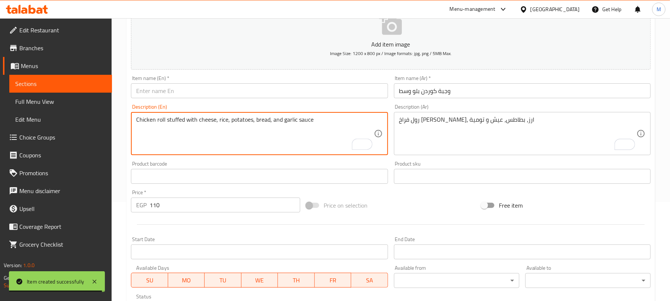
type textarea "Chicken roll stuffed with cheese, rice, potatoes, bread, and garlic sauce"
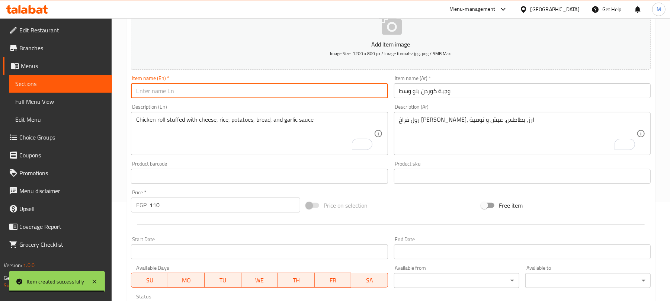
click at [215, 88] on input "text" at bounding box center [259, 90] width 257 height 15
paste input "Medium Cordon Bleu Meal"
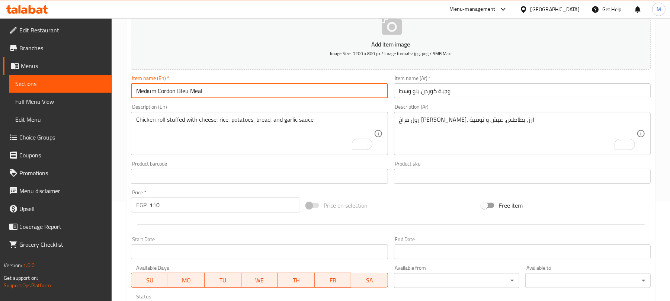
type input "Medium Cordon Bleu Meal"
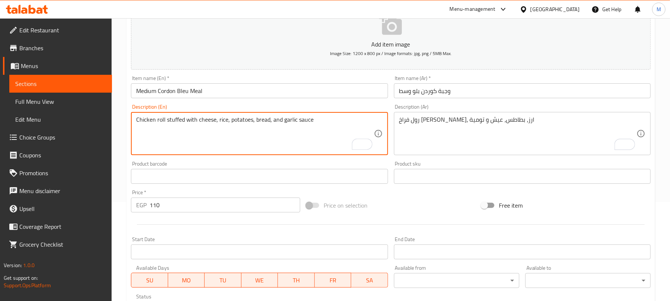
click at [239, 122] on textarea "Chicken roll stuffed with cheese, rice, potatoes, bread, and garlic sauce" at bounding box center [254, 133] width 237 height 35
type textarea "Chicken roll stuffed with cheese, rice, fries, bread, and garlic dip"
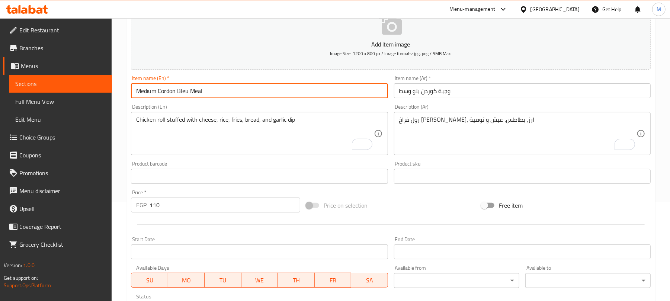
click at [263, 95] on input "Medium Cordon Bleu Meal" at bounding box center [259, 90] width 257 height 15
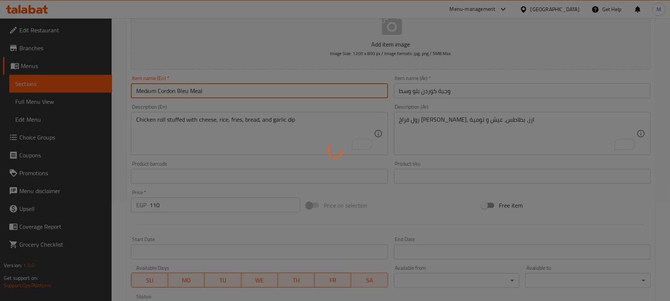
type input "0"
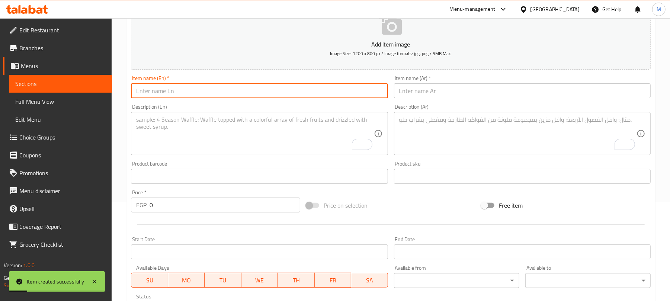
click at [409, 118] on textarea "To enrich screen reader interactions, please activate Accessibility in Grammarl…" at bounding box center [517, 133] width 237 height 35
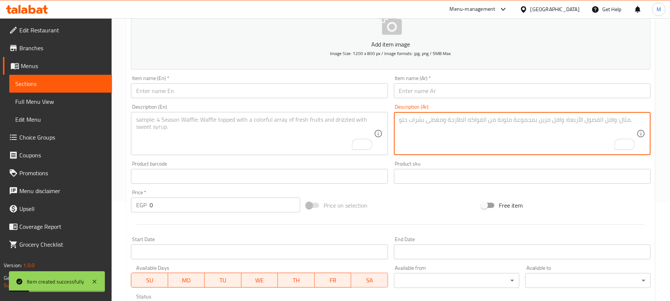
paste textarea "طبق ريزو قطع کریسبی، ارز و صوص باریکیو"
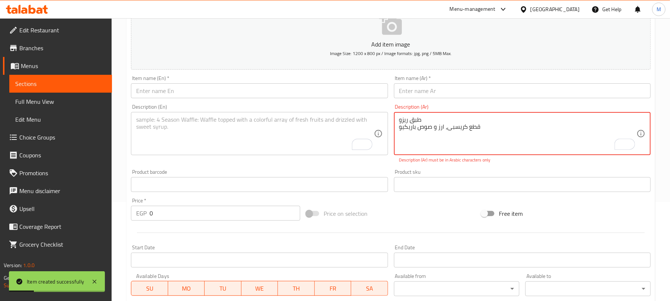
click at [410, 116] on textarea "طبق ريزو قطع کریسبی، ارز و صوص باریکیو" at bounding box center [517, 133] width 237 height 35
click at [410, 117] on textarea "طبق ريزو قطع کریسبی، ارز و صوص باریکیو" at bounding box center [517, 133] width 237 height 35
type textarea "قطع [PERSON_NAME]، ارز و صوص باریکیو"
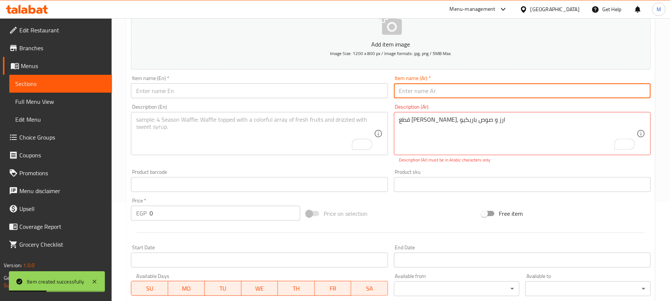
click at [417, 94] on input "text" at bounding box center [522, 90] width 257 height 15
paste input "طبق ريزو"
type input "طبق ريزو"
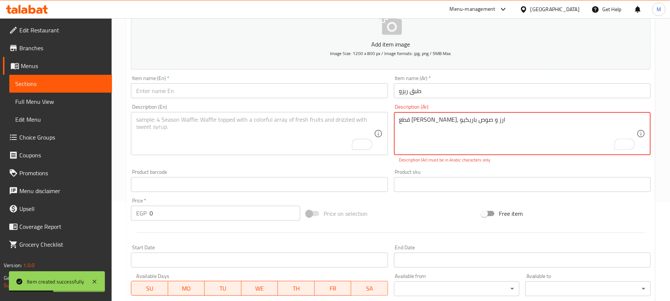
click at [458, 121] on textarea "قطع [PERSON_NAME]، ارز و صوص باریکیو" at bounding box center [517, 133] width 237 height 35
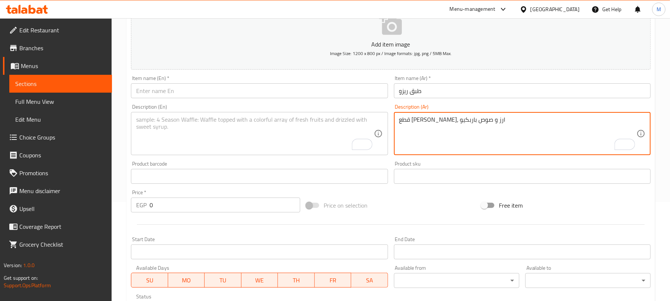
type textarea "قطع [PERSON_NAME]، ارز و صوص باربكيو"
click at [167, 134] on textarea "To enrich screen reader interactions, please activate Accessibility in Grammarl…" at bounding box center [254, 133] width 237 height 35
paste textarea "Riso Platter Crispy pieces, rice, and barbecue sauce"
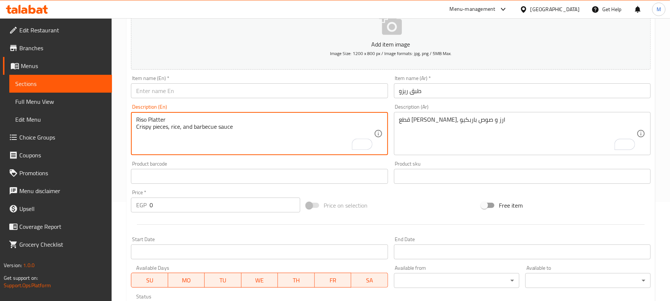
click at [158, 117] on textarea "Riso Platter Crispy pieces, rice, and barbecue sauce" at bounding box center [254, 133] width 237 height 35
drag, startPoint x: 158, startPoint y: 117, endPoint x: 158, endPoint y: 113, distance: 3.7
click at [158, 116] on textarea "Riso Platter Crispy pieces, rice, and barbecue sauce" at bounding box center [254, 133] width 237 height 35
type textarea "Crispy pieces, rice, and barbecue sauce"
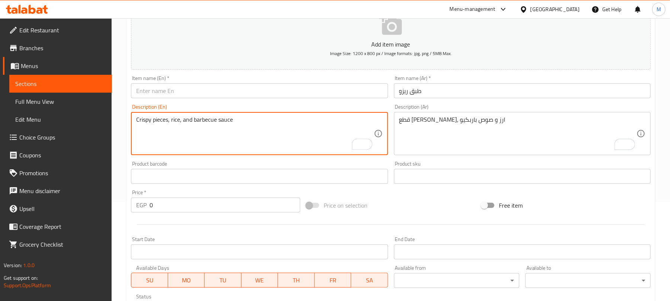
click at [155, 90] on input "text" at bounding box center [259, 90] width 257 height 15
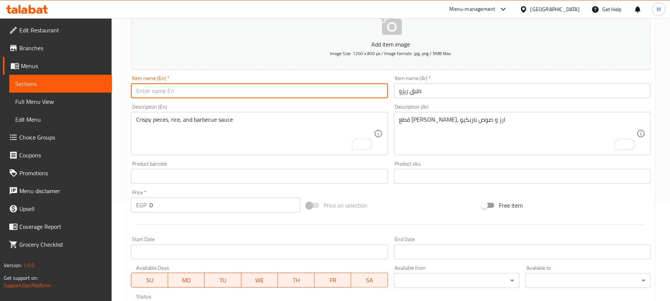
paste input "Riso Platter"
click at [143, 91] on input "Riso Platter" at bounding box center [259, 90] width 257 height 15
type input "Rizo Plate"
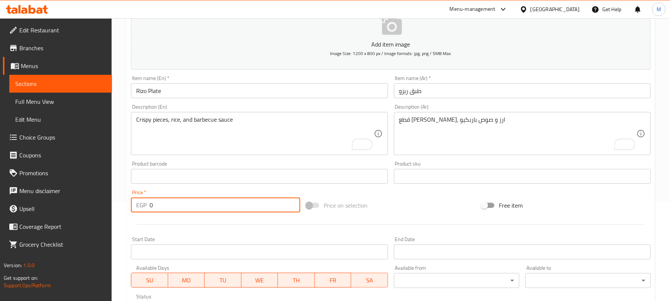
click at [192, 206] on input "0" at bounding box center [224, 204] width 151 height 15
type input "100"
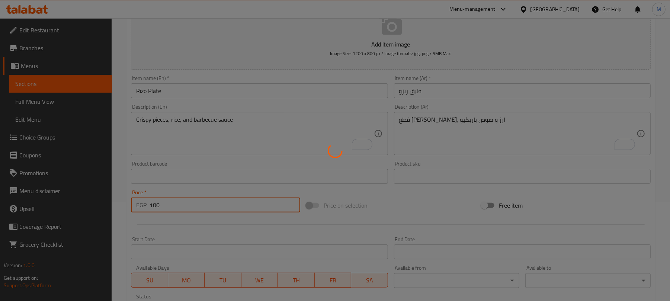
type input "0"
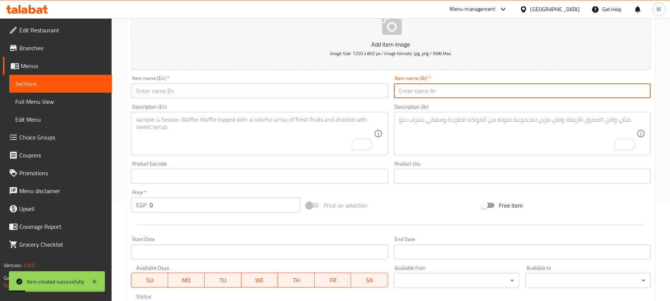
click at [424, 88] on input "text" at bounding box center [522, 90] width 257 height 15
paste input "وجبة مسحب كرانشي وسط"
type input "وجبة مسحب كرانشي وسط"
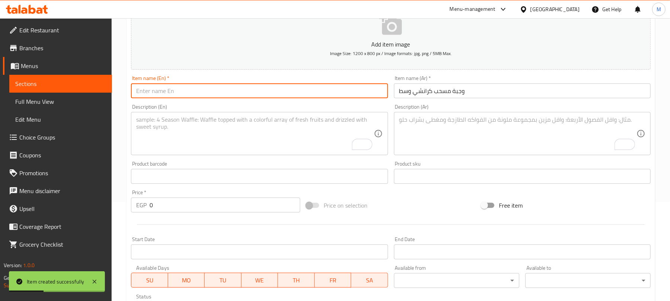
click at [166, 93] on input "text" at bounding box center [259, 90] width 257 height 15
paste input "Medium Crunchy Mushabban Meal"
click at [189, 91] on input "Medium Crunchy Mushabban Meal" at bounding box center [259, 90] width 257 height 15
type input "Medium Crunchy Boneless Meal"
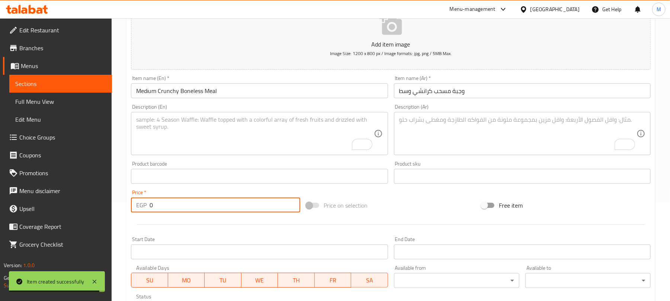
click at [222, 201] on input "0" at bounding box center [224, 204] width 151 height 15
type input "110"
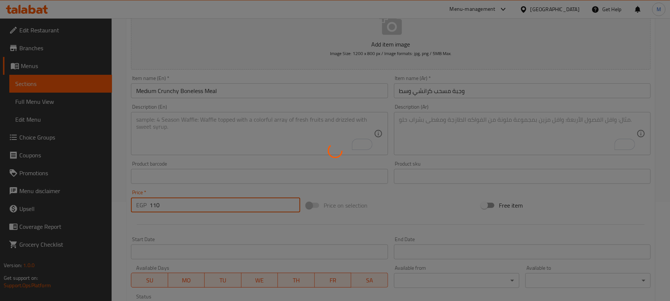
type input "0"
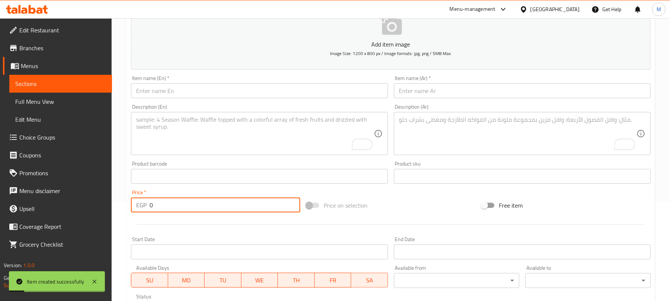
click at [438, 93] on input "text" at bounding box center [522, 90] width 257 height 15
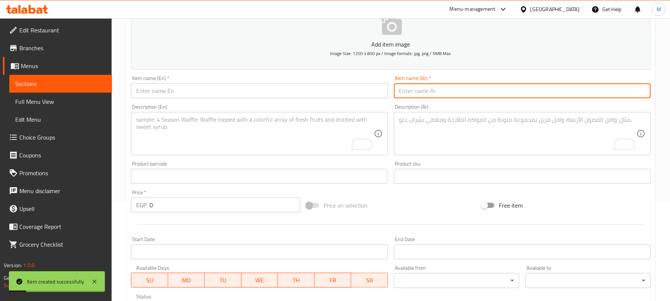
paste input "فته زلزال وسط"
type input "فته زلزال وسط"
click at [219, 92] on input "text" at bounding box center [259, 90] width 257 height 15
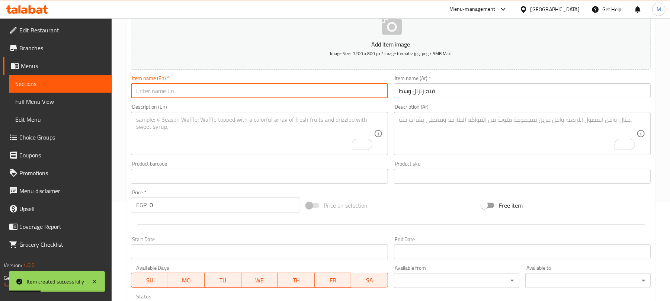
paste input "Medium Zalzala Fatteh"
click at [164, 91] on input "Medium Zalzala Fatteh" at bounding box center [259, 90] width 257 height 15
type input "Medium Zelzal Fatteh"
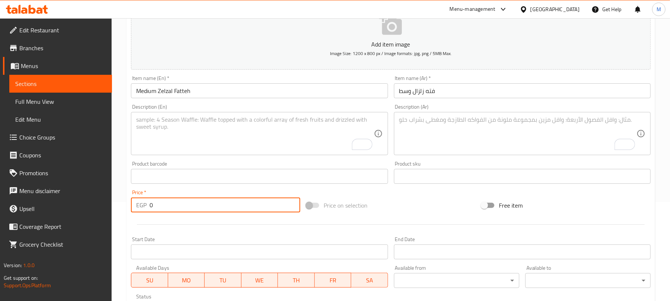
drag, startPoint x: 215, startPoint y: 207, endPoint x: 94, endPoint y: 227, distance: 121.6
click at [97, 227] on div "Edit Restaurant Branches Menus Sections Full Menu View Edit Menu Choice Groups …" at bounding box center [335, 172] width 670 height 507
type input "110"
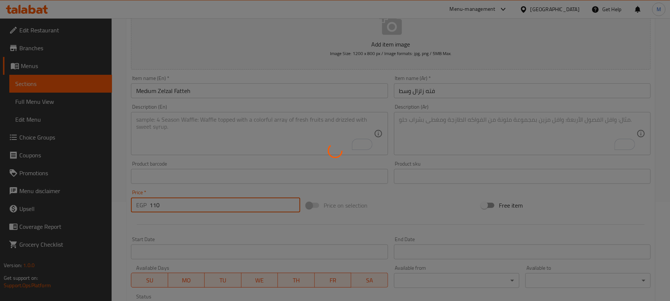
type input "0"
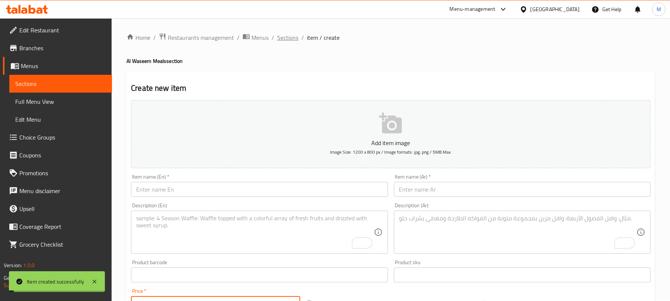
scroll to position [0, 0]
click at [287, 36] on span "Sections" at bounding box center [287, 37] width 21 height 9
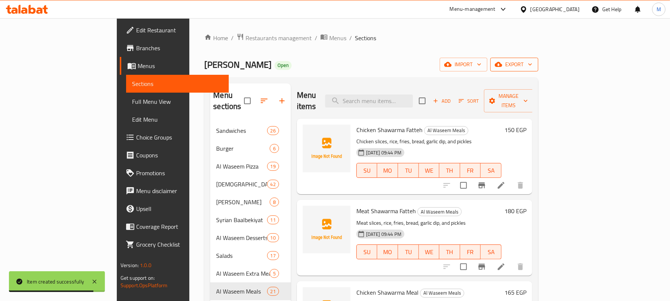
click at [532, 66] on span "export" at bounding box center [514, 64] width 36 height 9
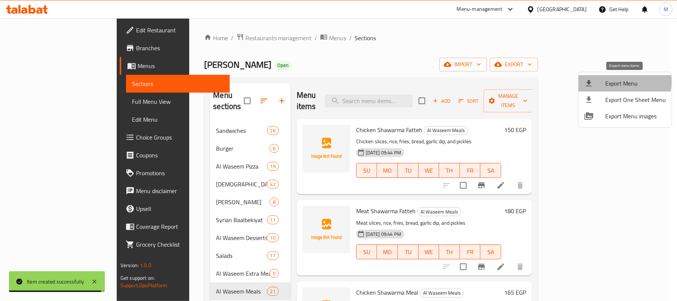
click at [618, 81] on span "Export Menu" at bounding box center [635, 83] width 61 height 9
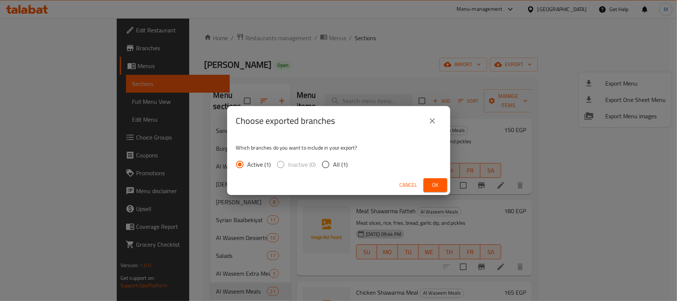
click at [341, 167] on span "All (1)" at bounding box center [341, 164] width 15 height 9
click at [334, 167] on input "All (1)" at bounding box center [326, 165] width 16 height 16
radio input "true"
click at [428, 179] on button "Ok" at bounding box center [436, 185] width 24 height 14
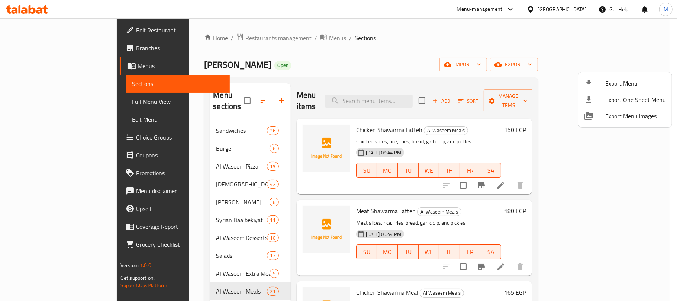
click at [256, 36] on div at bounding box center [338, 150] width 677 height 301
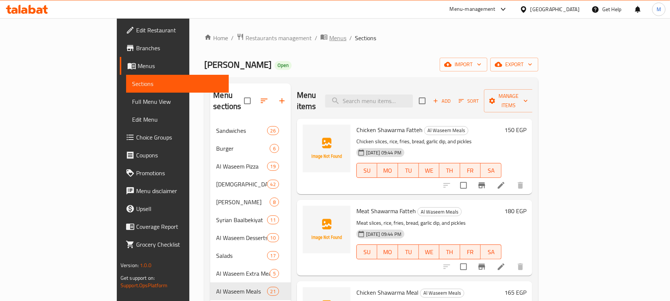
click at [329, 42] on span "Menus" at bounding box center [337, 37] width 17 height 9
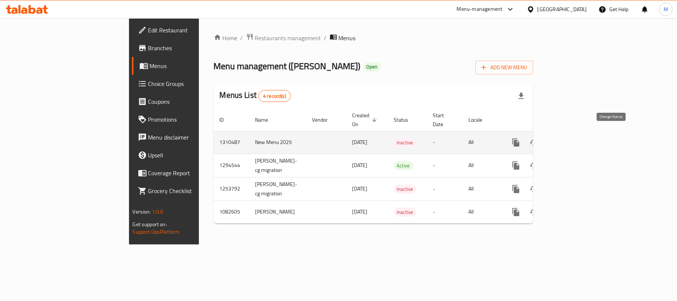
click at [538, 139] on icon "enhanced table" at bounding box center [534, 142] width 8 height 6
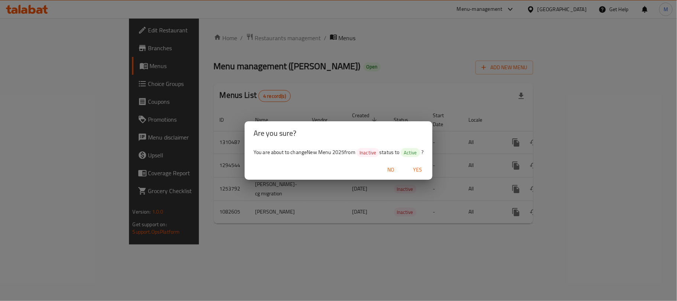
click at [420, 170] on span "Yes" at bounding box center [418, 169] width 18 height 9
